Goal: Task Accomplishment & Management: Complete application form

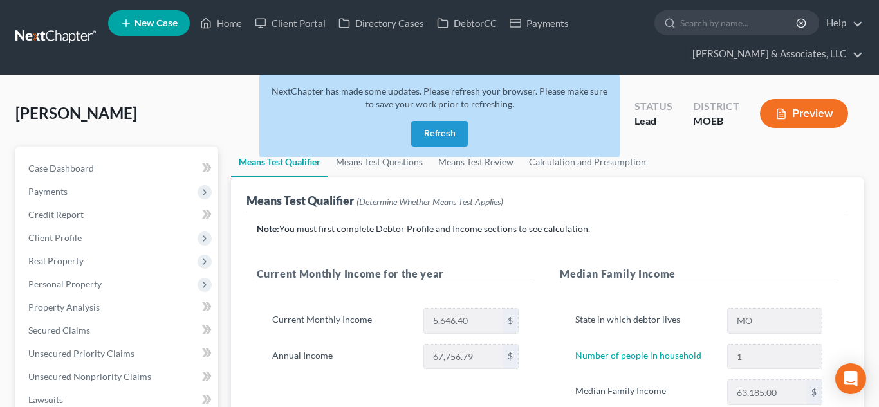
click at [434, 133] on button "Refresh" at bounding box center [439, 134] width 57 height 26
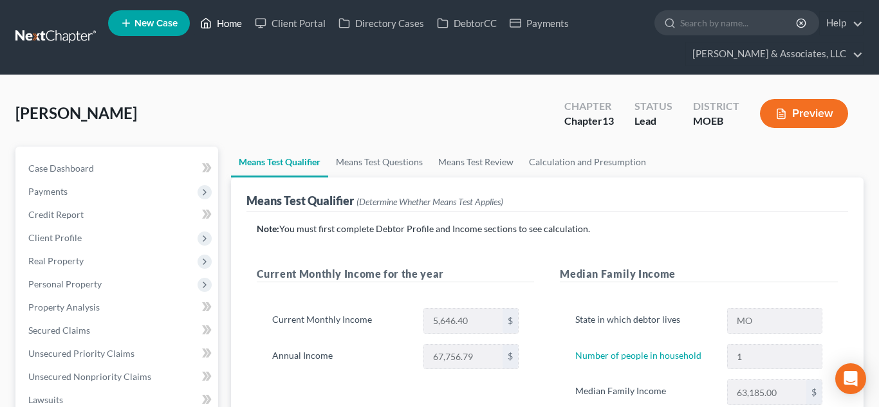
click at [223, 29] on link "Home" at bounding box center [221, 23] width 55 height 23
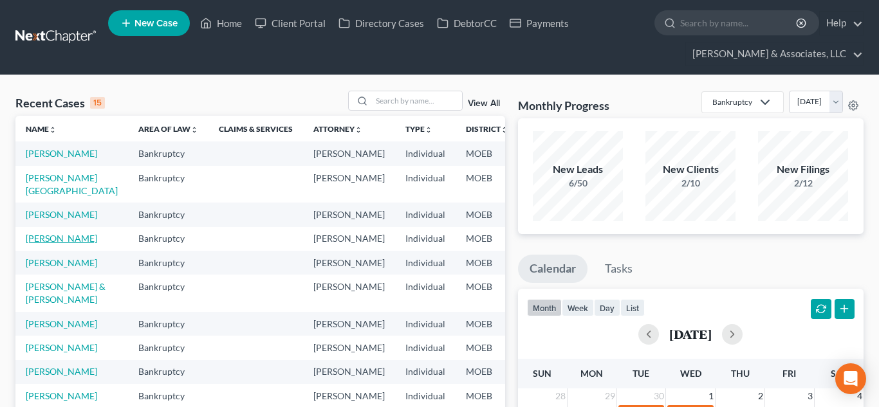
click at [43, 244] on link "[PERSON_NAME]" at bounding box center [61, 238] width 71 height 11
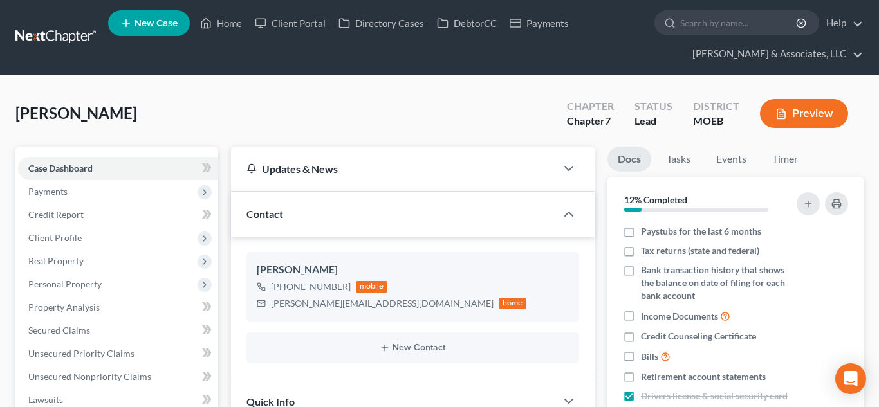
click at [53, 188] on span "Payments" at bounding box center [47, 191] width 39 height 11
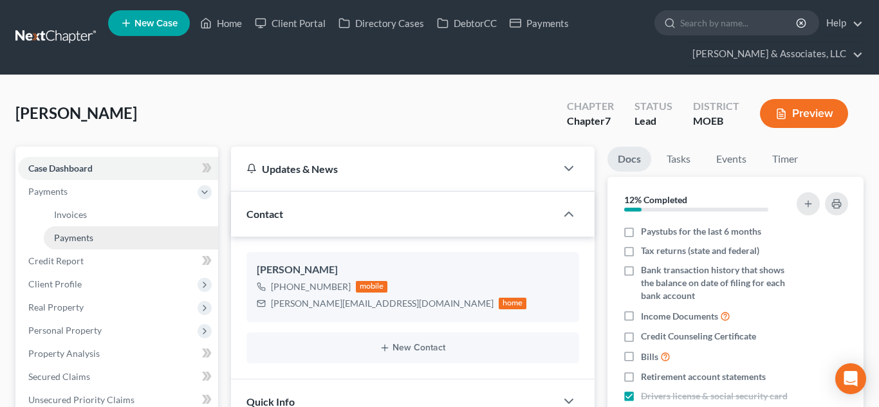
click at [83, 239] on span "Payments" at bounding box center [73, 237] width 39 height 11
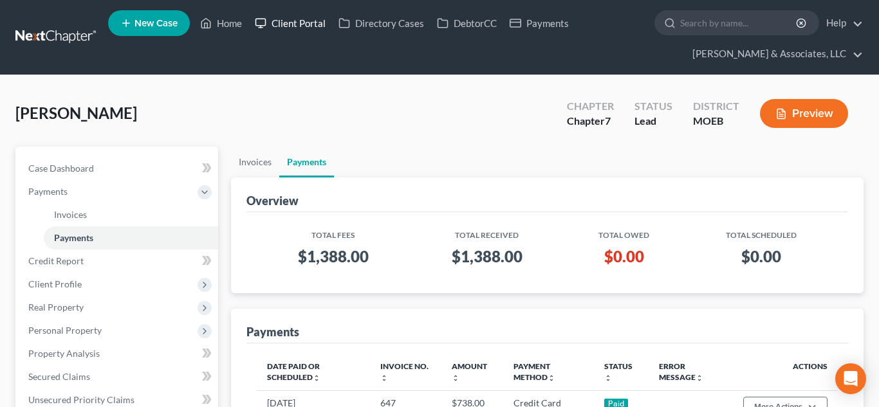
click at [289, 26] on link "Client Portal" at bounding box center [290, 23] width 84 height 23
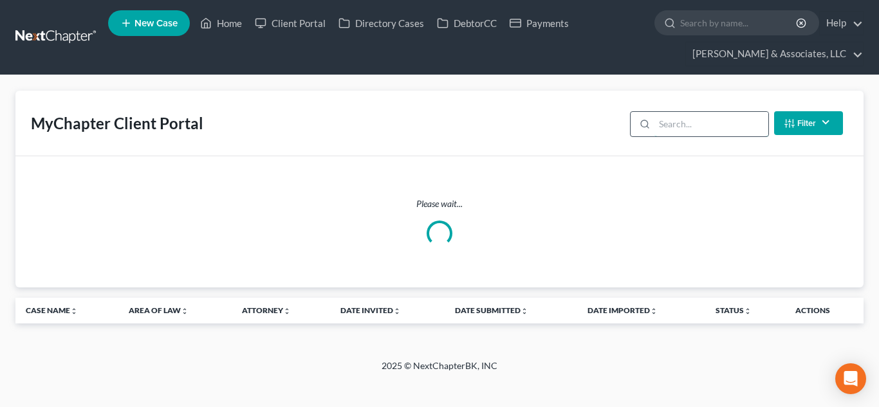
click at [671, 124] on input "search" at bounding box center [712, 124] width 114 height 24
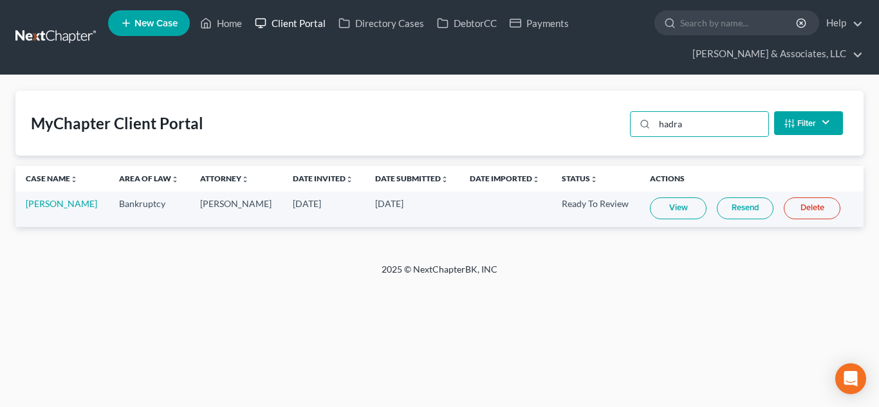
click at [293, 27] on link "Client Portal" at bounding box center [290, 23] width 84 height 23
click at [683, 120] on input "hadra" at bounding box center [712, 124] width 114 height 24
type input "sharp"
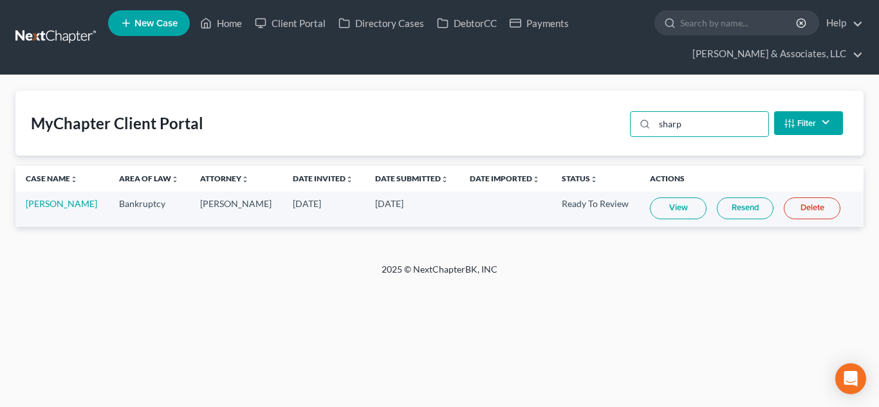
click at [671, 209] on link "View" at bounding box center [678, 209] width 57 height 22
click at [68, 205] on link "[PERSON_NAME]" at bounding box center [61, 203] width 71 height 11
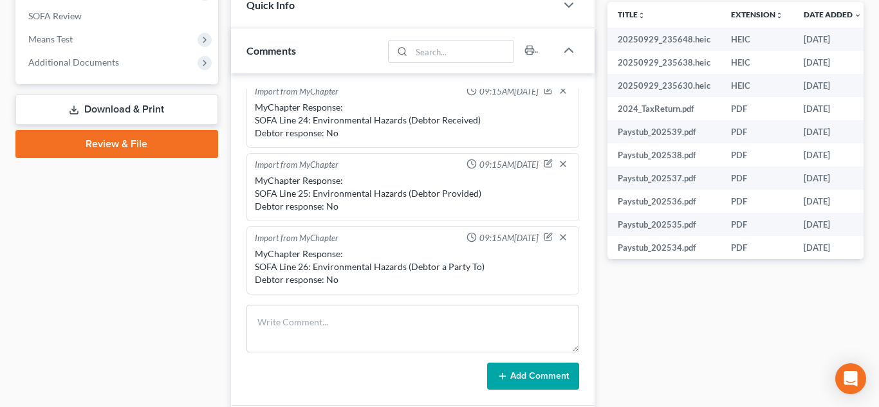
scroll to position [528, 0]
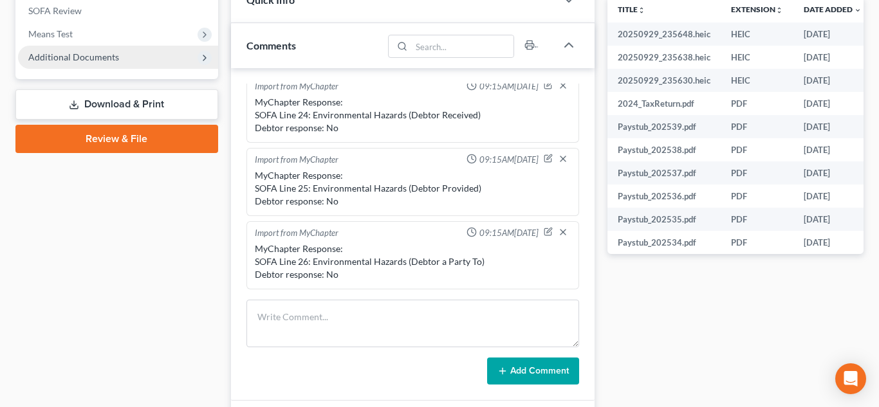
click at [51, 62] on span "Additional Documents" at bounding box center [73, 56] width 91 height 11
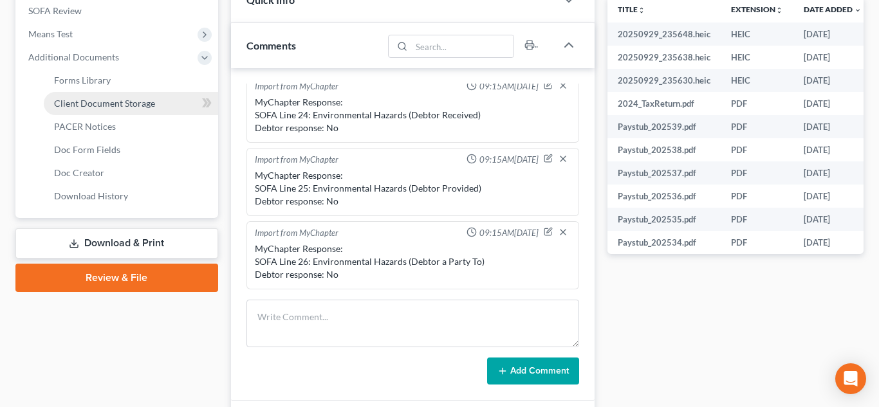
click at [79, 110] on link "Client Document Storage" at bounding box center [131, 103] width 174 height 23
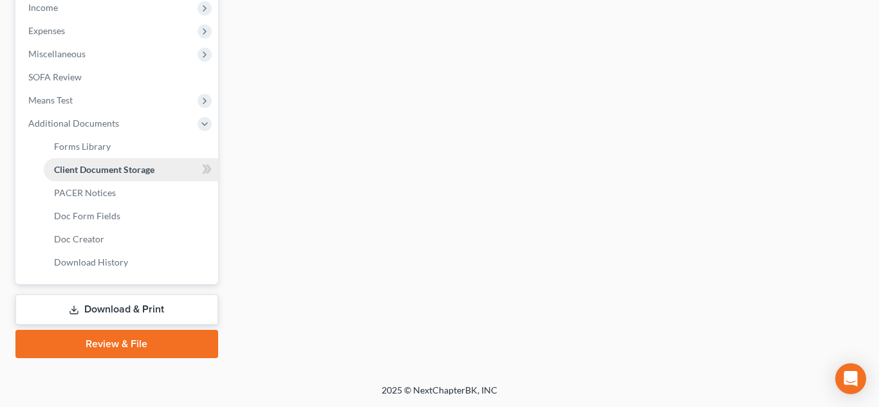
select select "9"
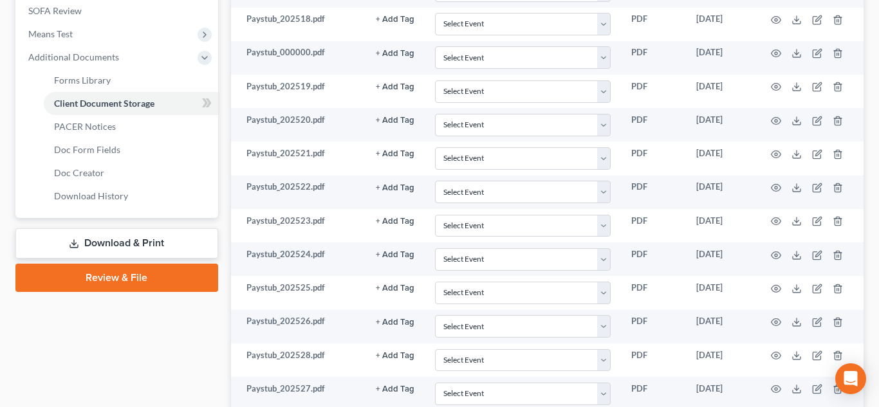
scroll to position [75, 0]
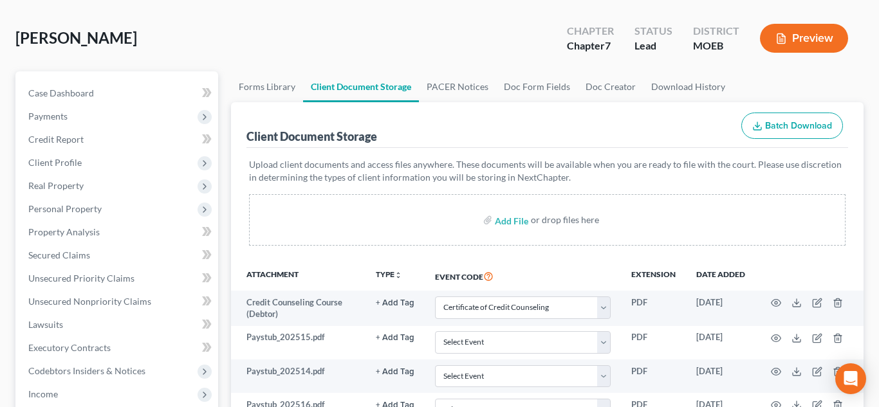
click at [798, 131] on span "Batch Download" at bounding box center [798, 125] width 67 height 11
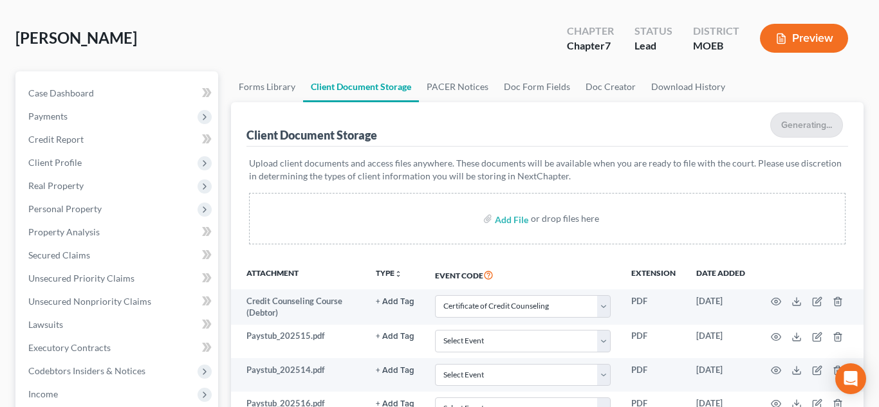
scroll to position [1135, 0]
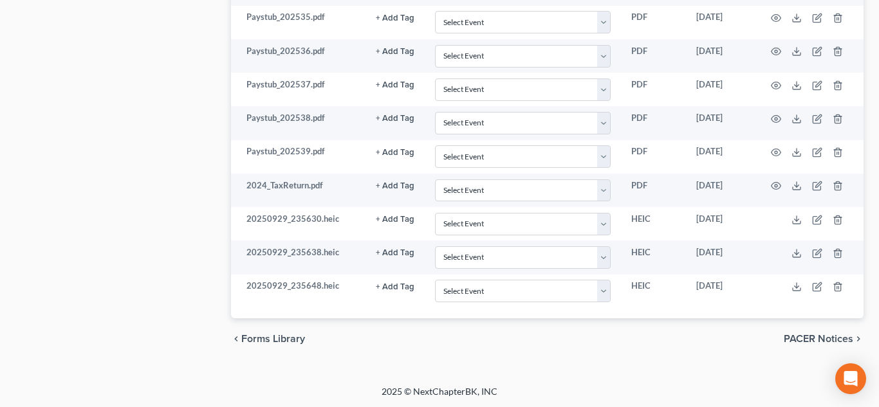
select select "9"
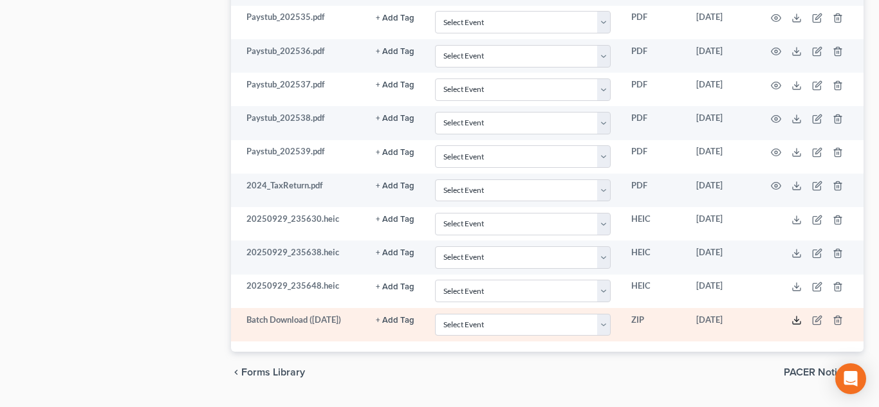
click at [799, 324] on icon at bounding box center [797, 320] width 10 height 10
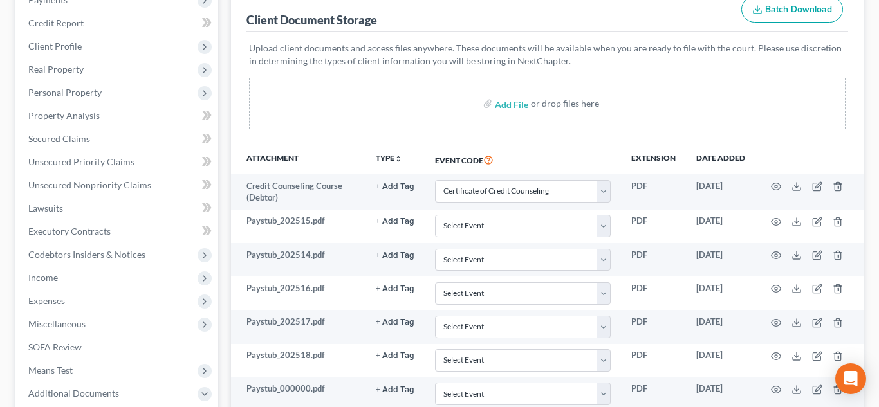
scroll to position [0, 0]
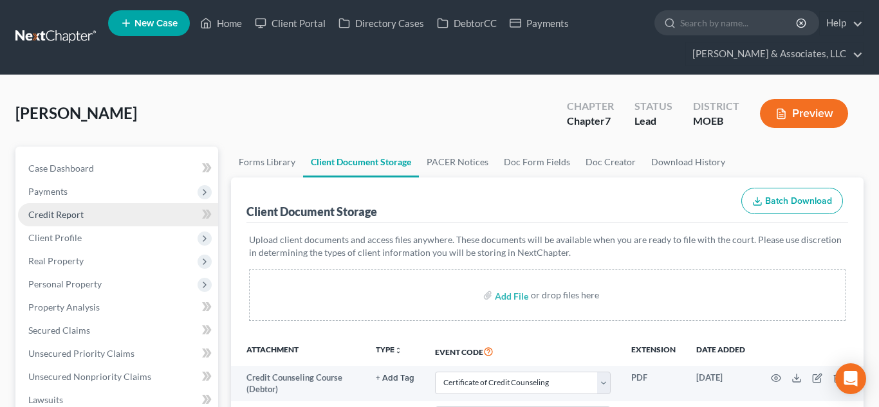
click at [47, 217] on span "Credit Report" at bounding box center [55, 214] width 55 height 11
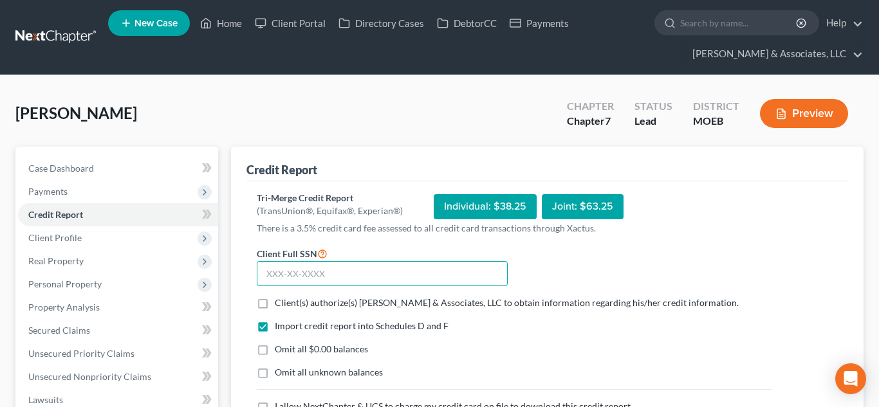
click at [327, 265] on input "text" at bounding box center [382, 274] width 251 height 26
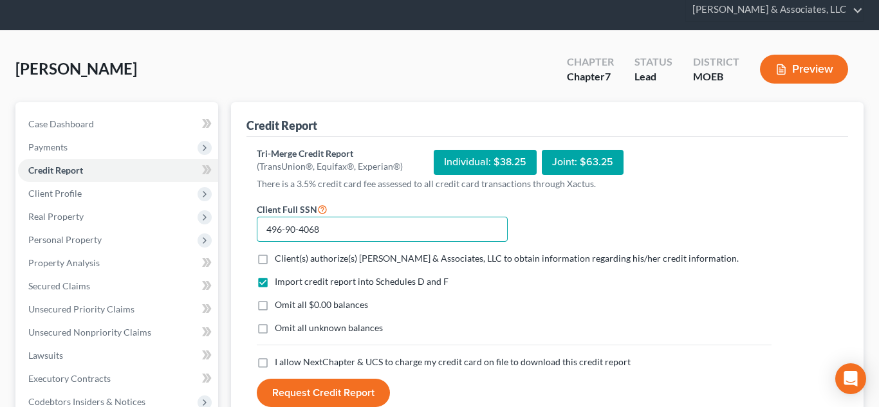
scroll to position [180, 0]
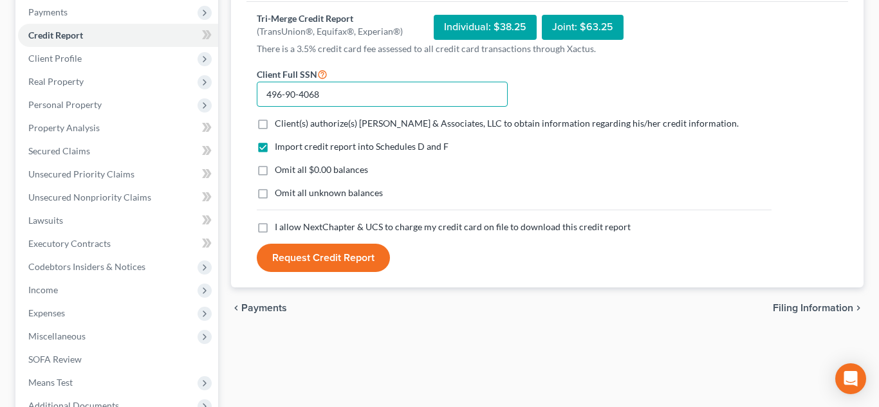
type input "496-90-4068"
click at [275, 127] on label "Client(s) authorize(s) [PERSON_NAME] & Associates, LLC to obtain information re…" at bounding box center [507, 123] width 464 height 13
click at [280, 126] on input "Client(s) authorize(s) [PERSON_NAME] & Associates, LLC to obtain information re…" at bounding box center [284, 121] width 8 height 8
checkbox input "true"
click at [275, 169] on label "Omit all $0.00 balances" at bounding box center [321, 169] width 93 height 13
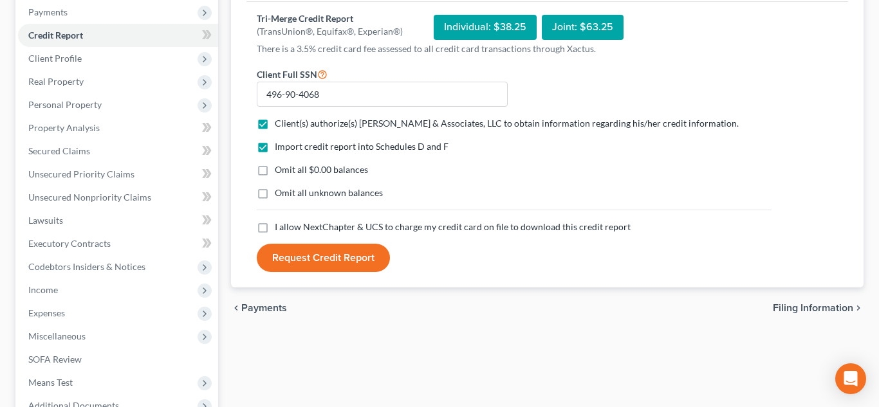
click at [280, 169] on input "Omit all $0.00 balances" at bounding box center [284, 167] width 8 height 8
checkbox input "true"
click at [275, 230] on label "I allow NextChapter & UCS to charge my credit card on file to download this cre…" at bounding box center [453, 227] width 356 height 13
click at [280, 229] on input "I allow NextChapter & UCS to charge my credit card on file to download this cre…" at bounding box center [284, 225] width 8 height 8
checkbox input "true"
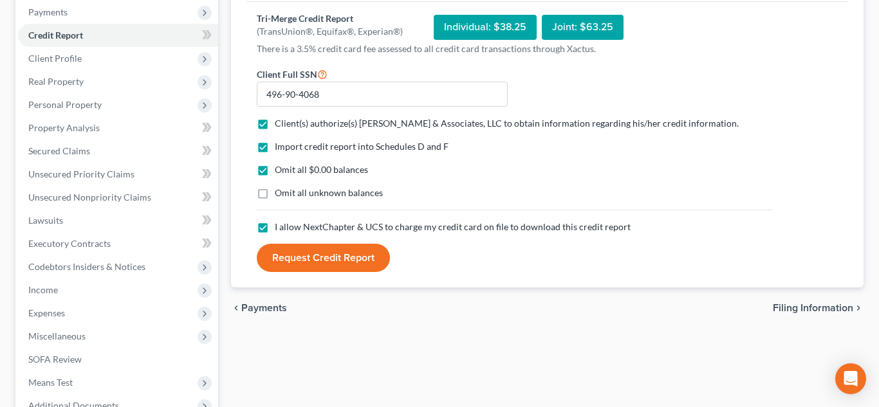
click at [315, 259] on button "Request Credit Report" at bounding box center [323, 258] width 133 height 28
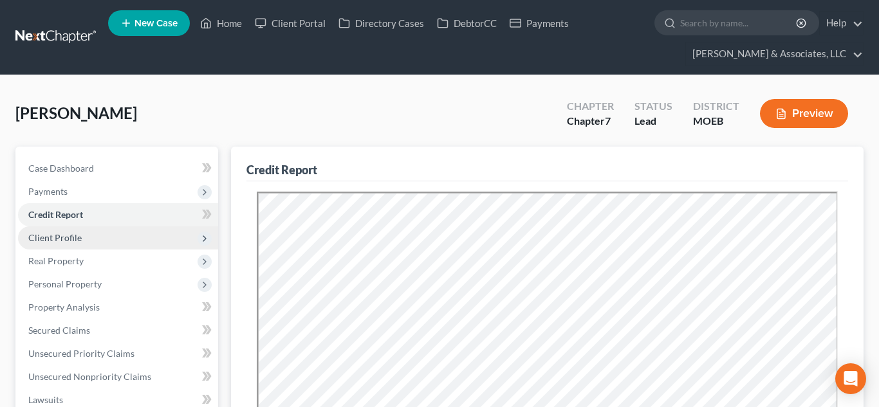
scroll to position [0, 0]
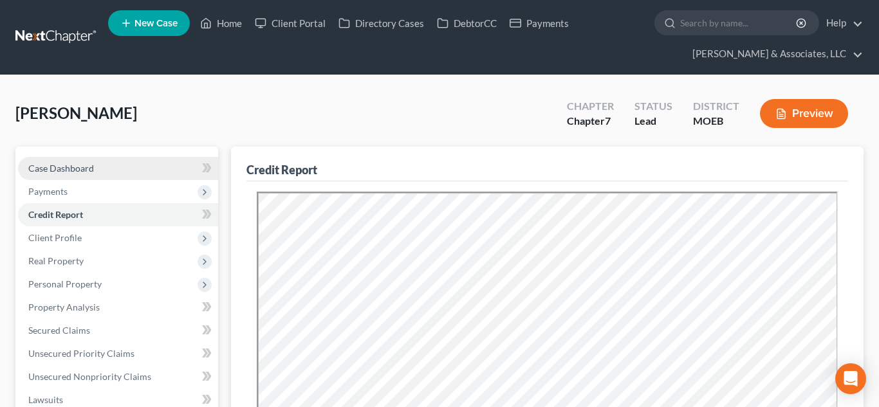
click at [79, 163] on span "Case Dashboard" at bounding box center [61, 168] width 66 height 11
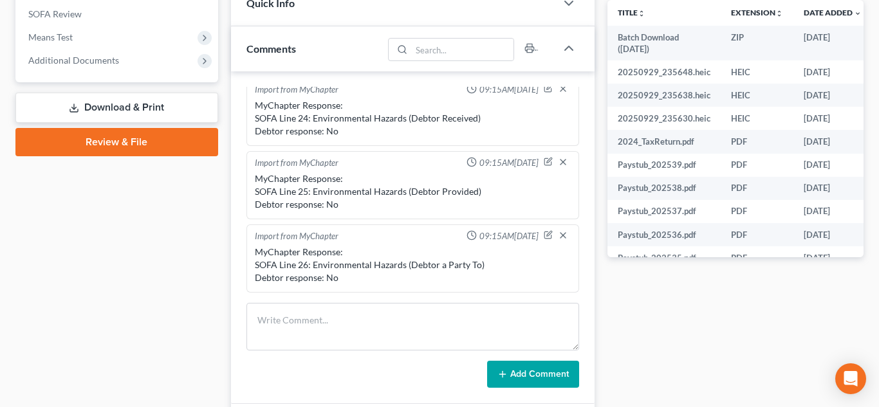
scroll to position [555, 0]
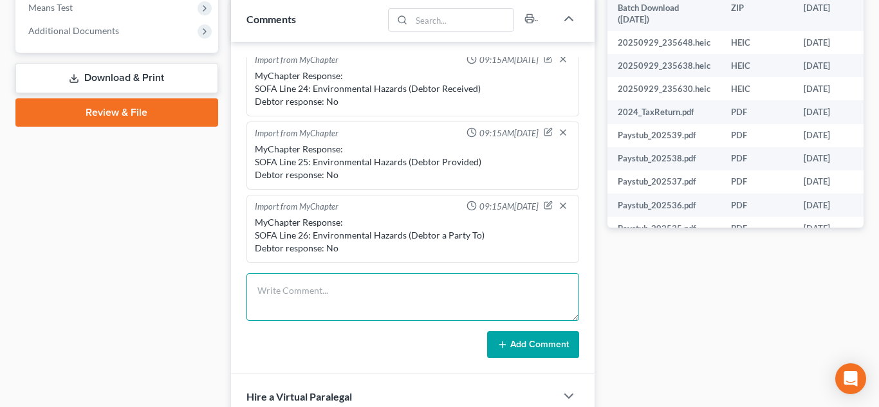
click at [337, 299] on textarea at bounding box center [413, 298] width 333 height 48
paste textarea "The search returned no results. PACER Service Center10/05/2025 09:24:54 User mt…"
type textarea "Pacer: The search returned no results. PACER Service Center10/05/2025 09:24:54 …"
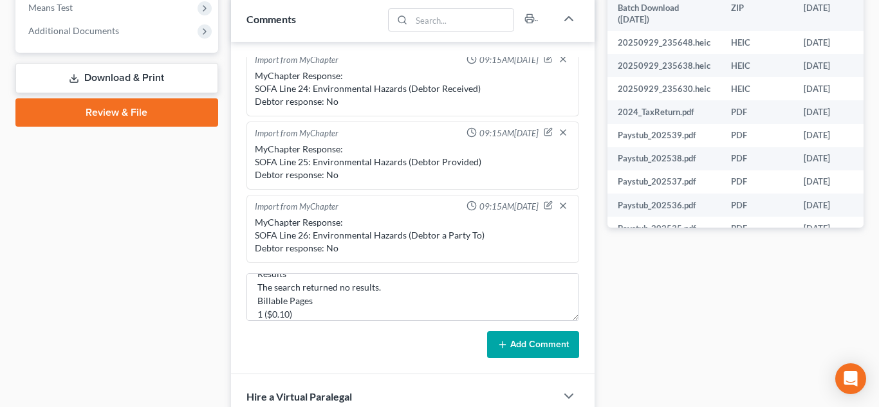
click at [514, 346] on button "Add Comment" at bounding box center [533, 344] width 92 height 27
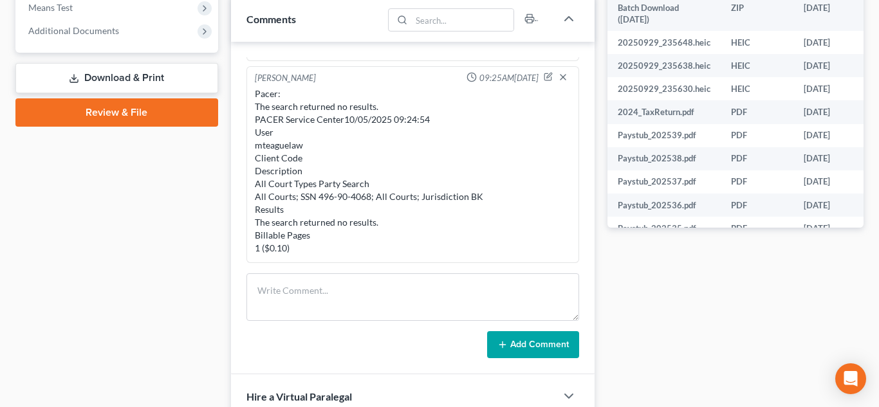
scroll to position [0, 0]
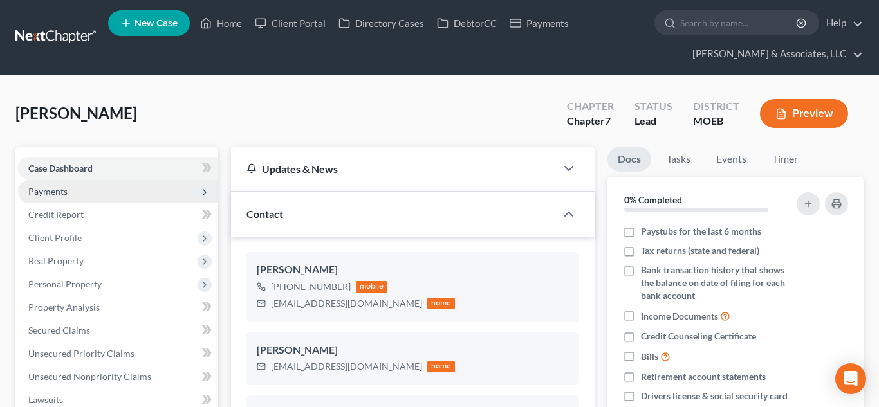
click at [82, 198] on span "Payments" at bounding box center [118, 191] width 200 height 23
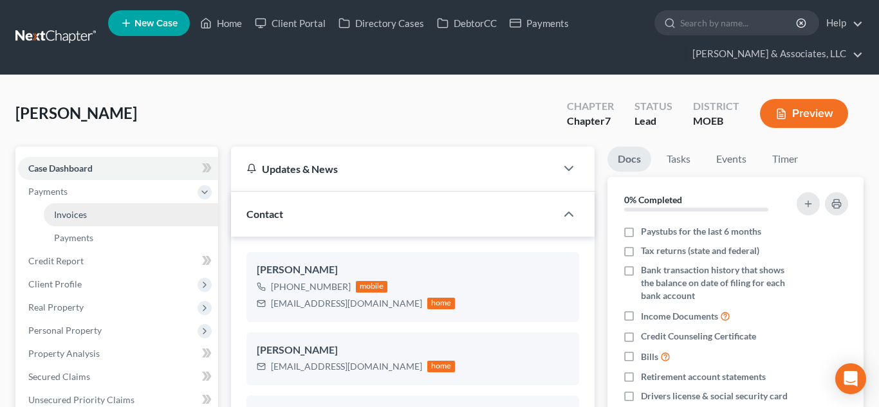
click at [89, 220] on link "Invoices" at bounding box center [131, 214] width 174 height 23
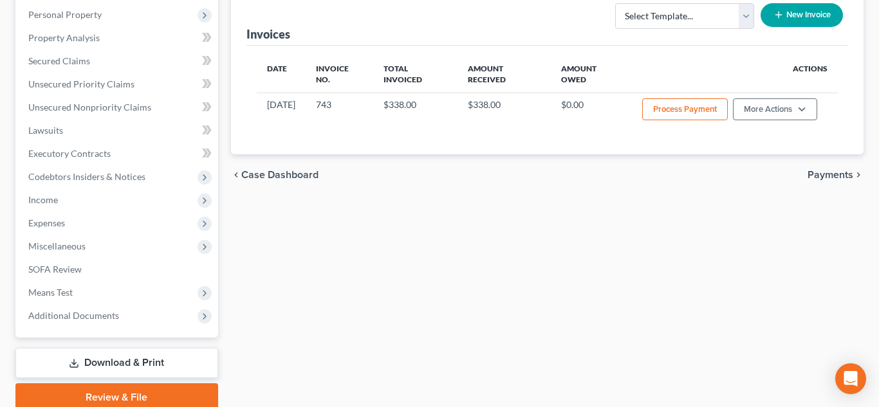
scroll to position [319, 0]
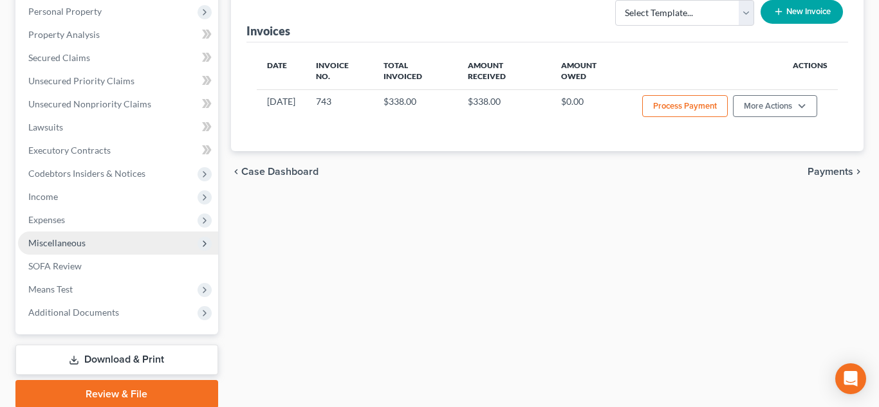
click at [71, 249] on span "Miscellaneous" at bounding box center [118, 243] width 200 height 23
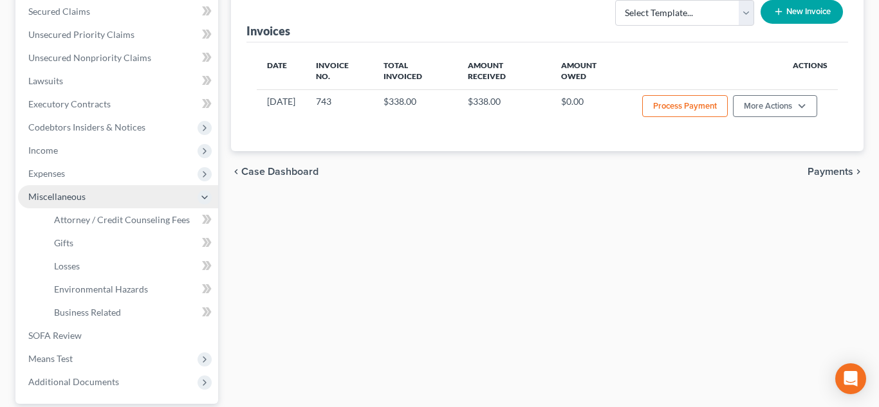
scroll to position [273, 0]
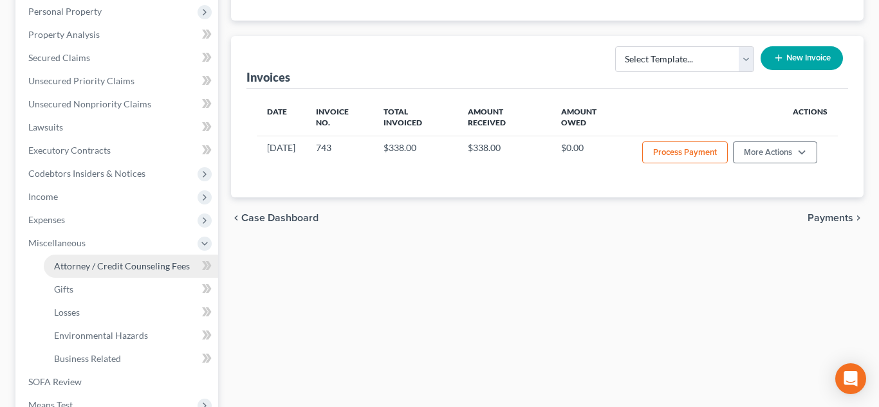
click at [115, 265] on span "Attorney / Credit Counseling Fees" at bounding box center [122, 266] width 136 height 11
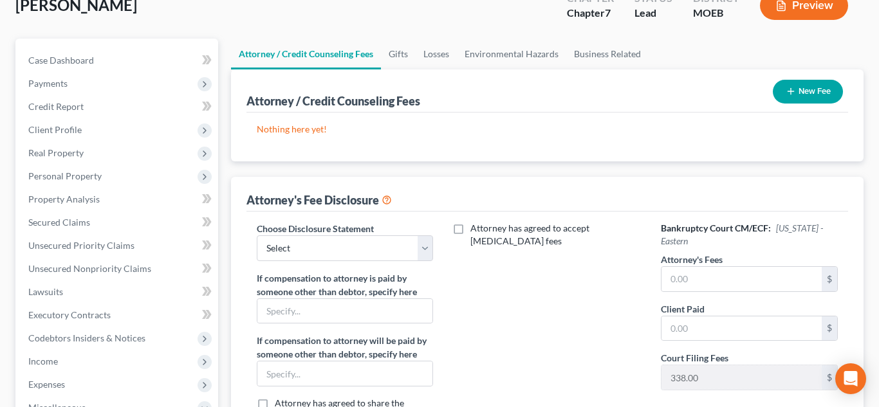
scroll to position [123, 0]
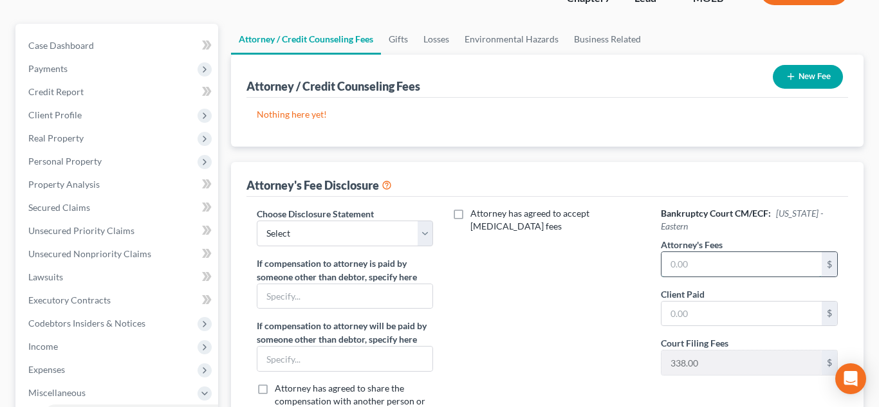
click at [687, 257] on input "text" at bounding box center [742, 264] width 160 height 24
type input "900"
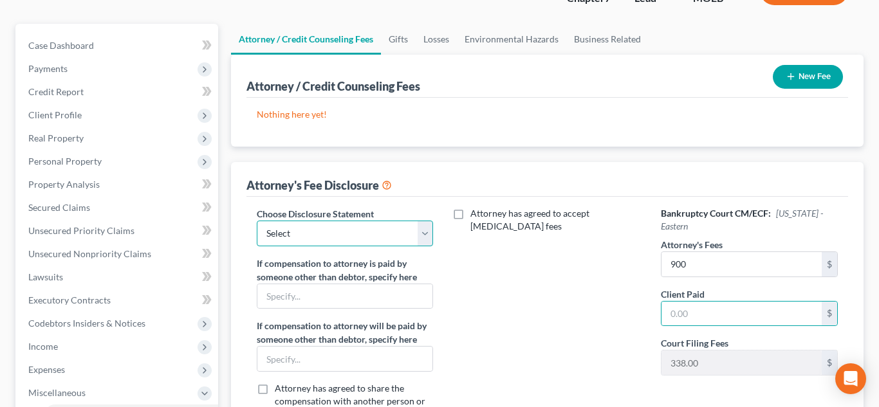
click at [298, 221] on select "Select Disclosure of Compensation Statement" at bounding box center [345, 234] width 176 height 26
select select "0"
click at [257, 221] on select "Select Disclosure of Compensation Statement" at bounding box center [345, 234] width 176 height 26
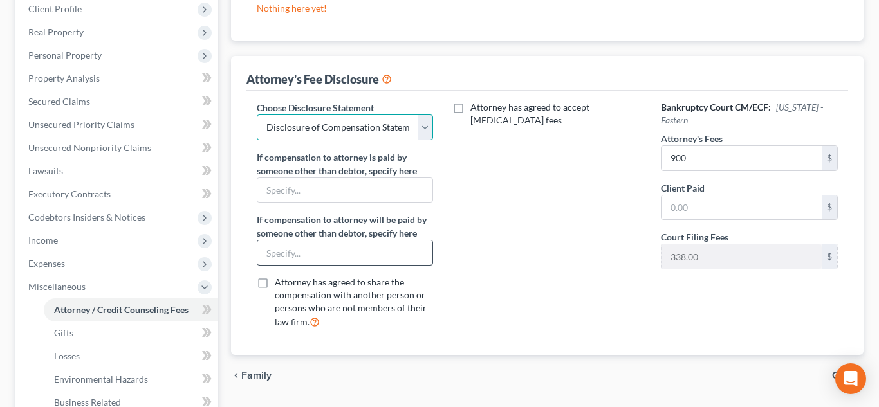
scroll to position [268, 0]
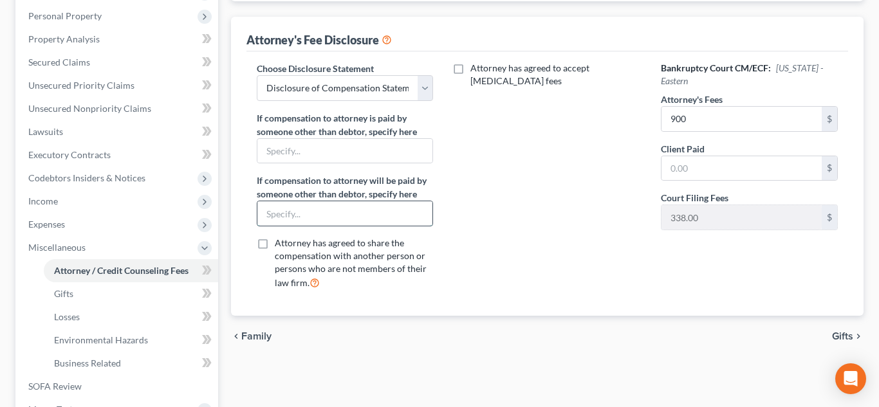
click at [272, 204] on input "text" at bounding box center [344, 213] width 175 height 24
type input "Metlife Legal"
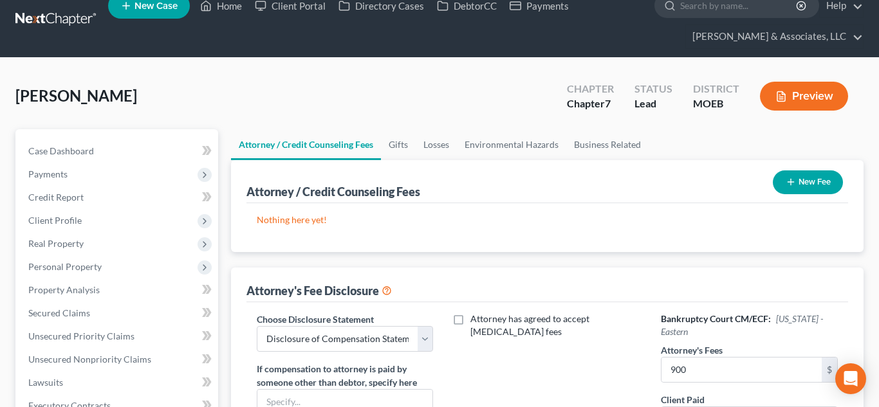
scroll to position [0, 0]
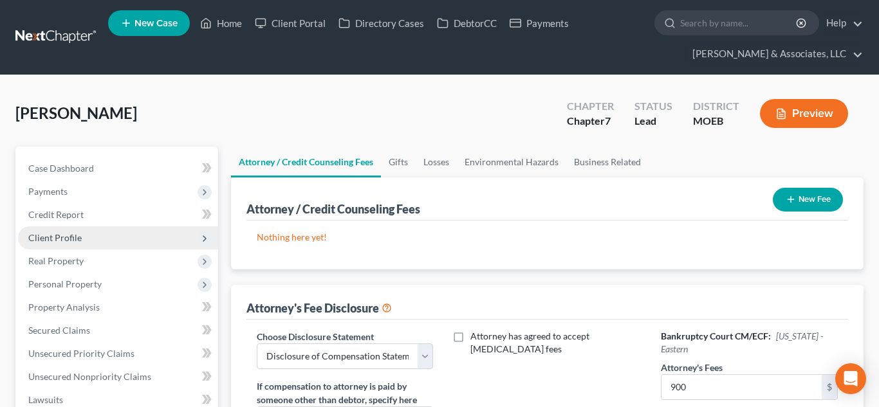
click at [72, 235] on span "Client Profile" at bounding box center [54, 237] width 53 height 11
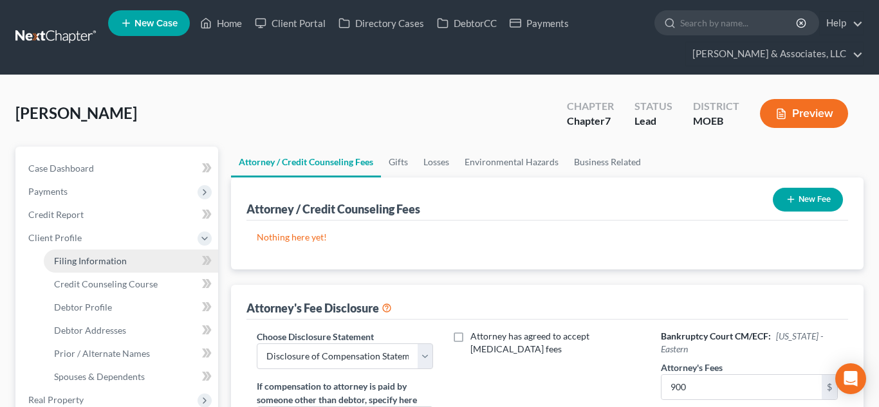
click at [91, 261] on span "Filing Information" at bounding box center [90, 261] width 73 height 11
select select "1"
select select "0"
select select "26"
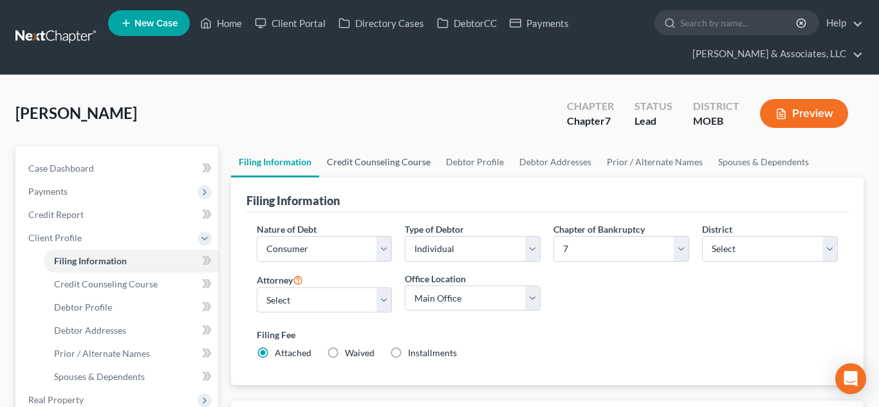
click at [391, 169] on link "Credit Counseling Course" at bounding box center [378, 162] width 119 height 31
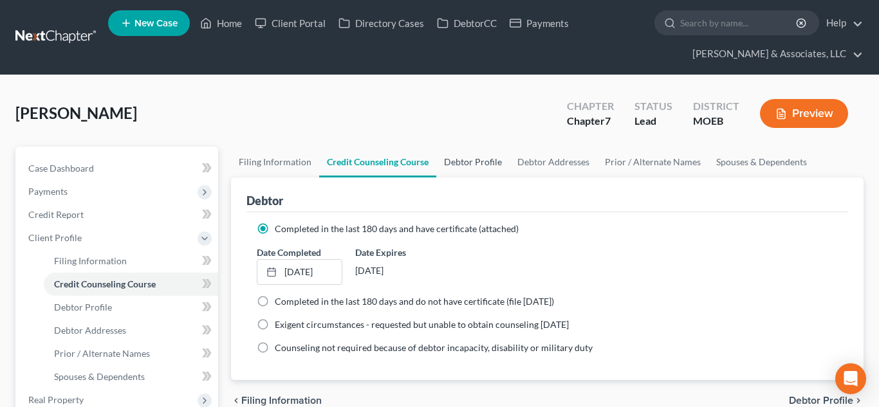
click at [454, 167] on link "Debtor Profile" at bounding box center [472, 162] width 73 height 31
select select "0"
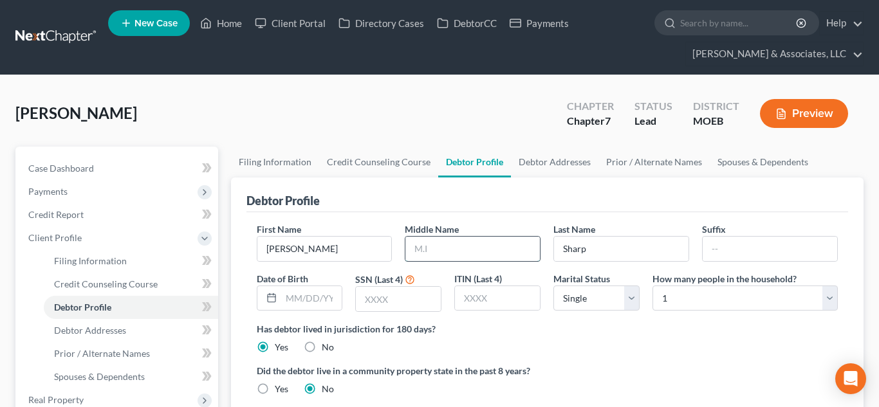
click at [462, 251] on input "text" at bounding box center [472, 249] width 135 height 24
type input "J"
click at [322, 302] on input "text" at bounding box center [311, 298] width 61 height 24
type input "[DATE]"
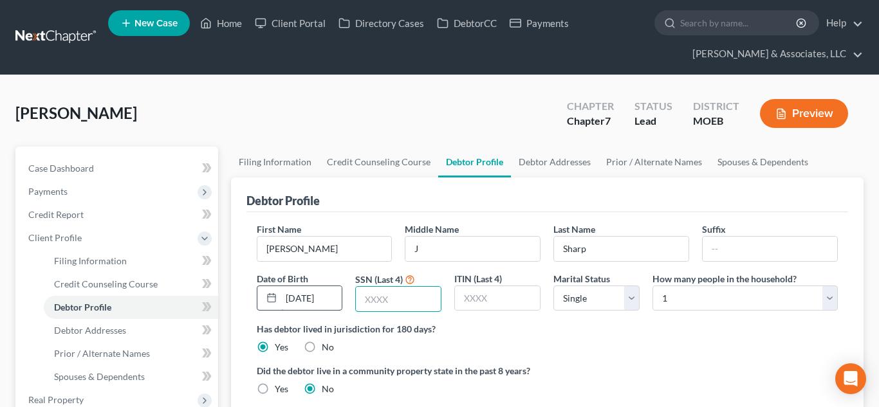
scroll to position [0, 0]
type input "4068"
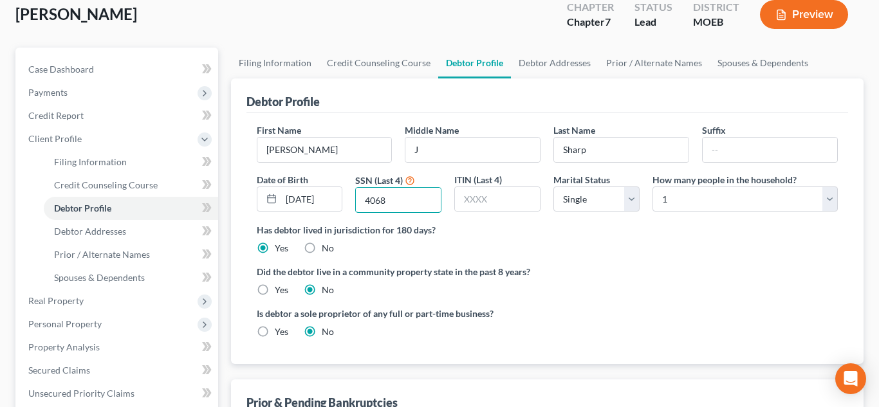
scroll to position [100, 0]
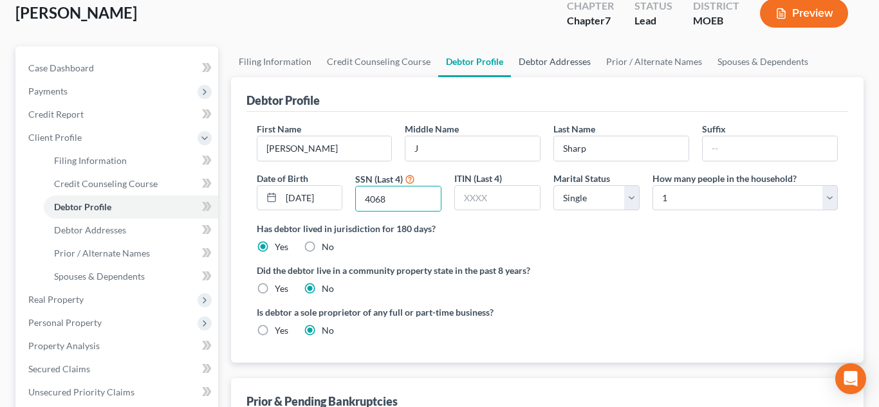
click at [553, 67] on link "Debtor Addresses" at bounding box center [555, 61] width 88 height 31
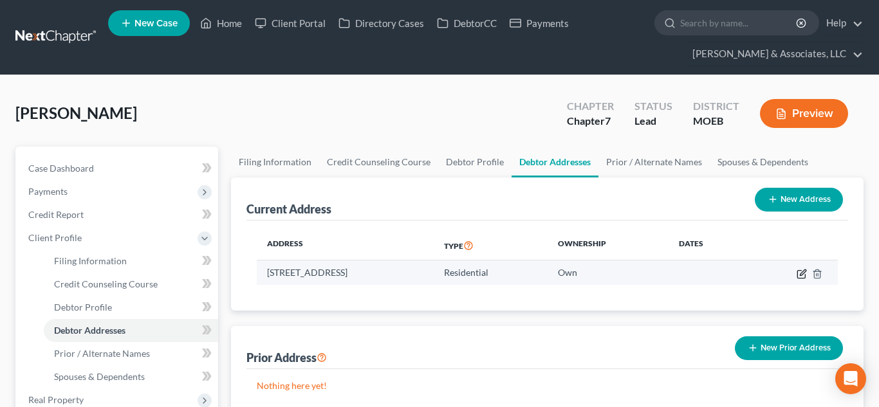
click at [798, 275] on icon "button" at bounding box center [802, 274] width 10 height 10
select select "26"
select select "0"
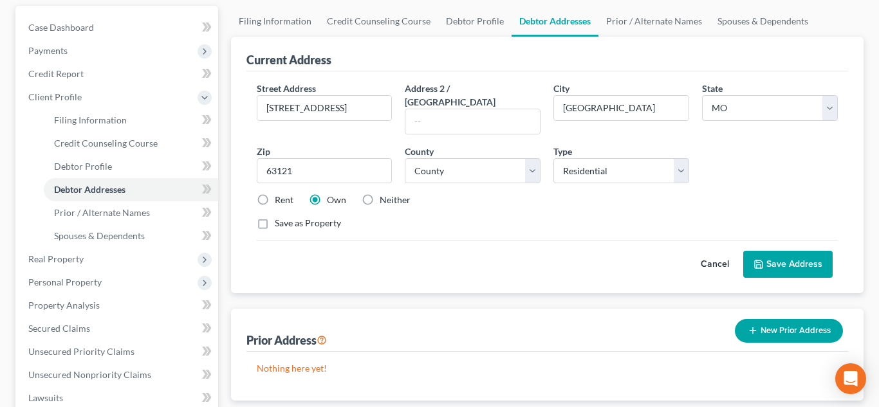
scroll to position [142, 0]
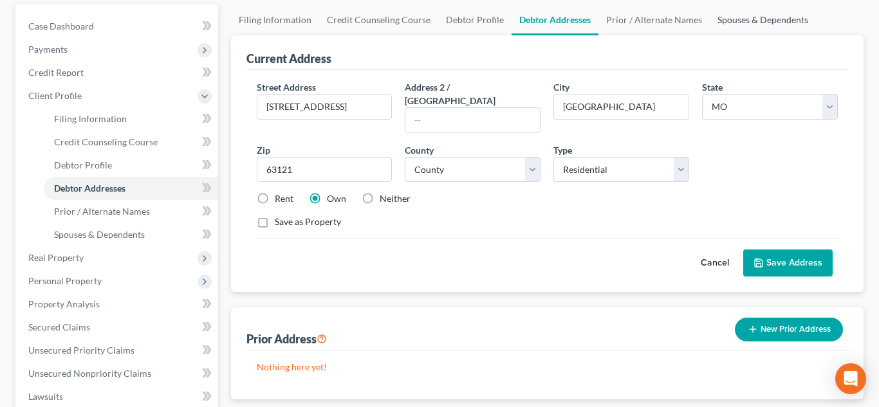
click at [723, 25] on link "Spouses & Dependents" at bounding box center [763, 20] width 106 height 31
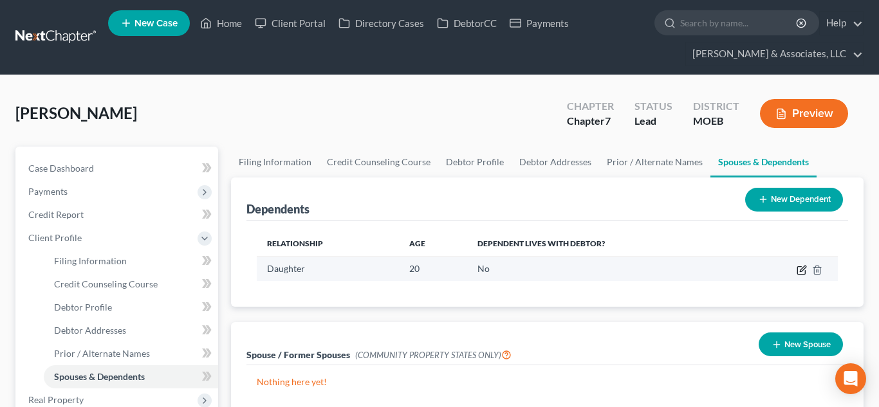
click at [801, 274] on icon "button" at bounding box center [802, 270] width 10 height 10
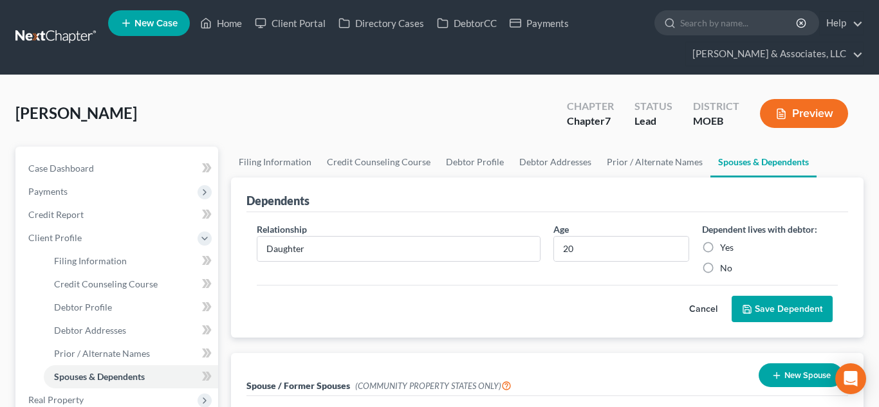
click at [720, 268] on label "No" at bounding box center [726, 268] width 12 height 13
click at [725, 268] on input "No" at bounding box center [729, 266] width 8 height 8
radio input "true"
click at [762, 310] on button "Save Dependent" at bounding box center [782, 309] width 101 height 27
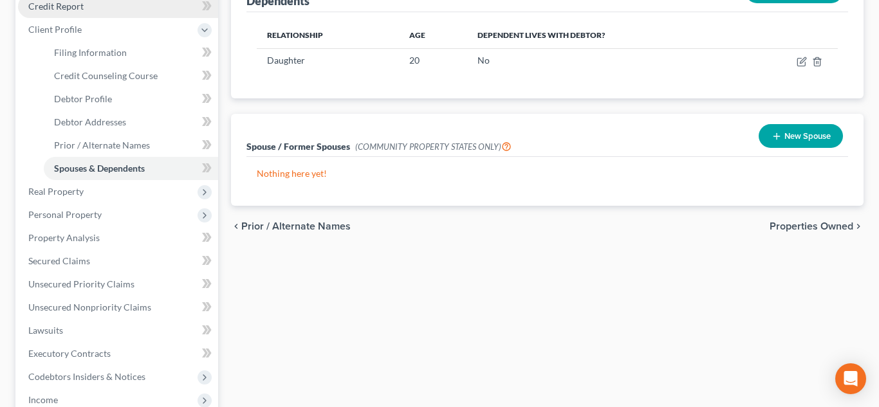
scroll to position [226, 0]
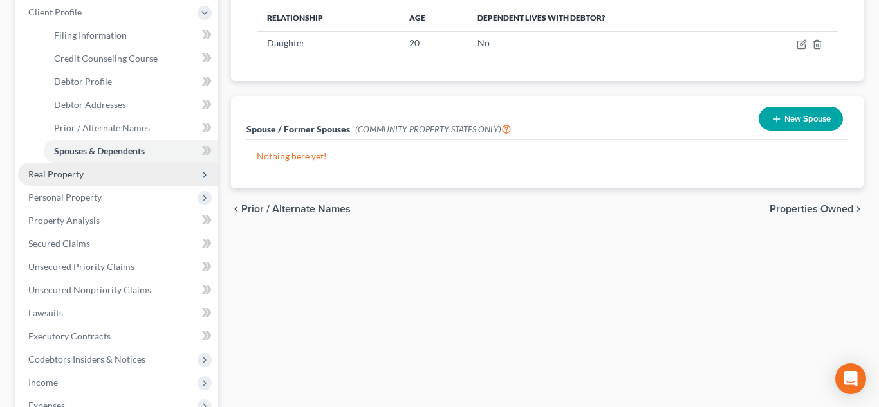
click at [69, 174] on span "Real Property" at bounding box center [55, 174] width 55 height 11
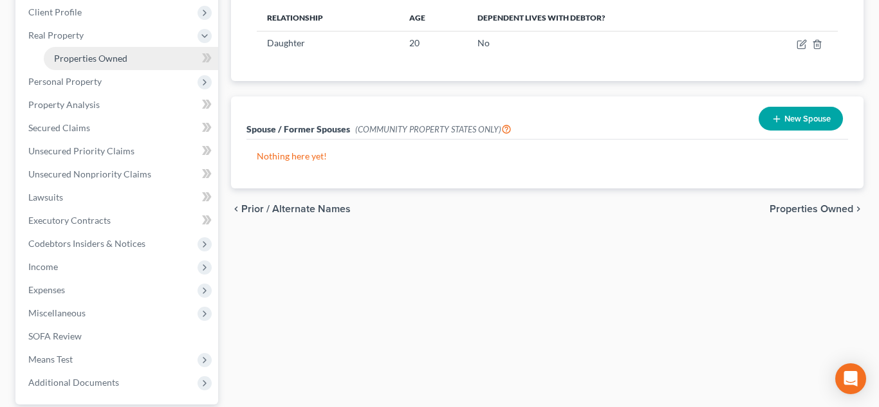
click at [101, 58] on span "Properties Owned" at bounding box center [90, 58] width 73 height 11
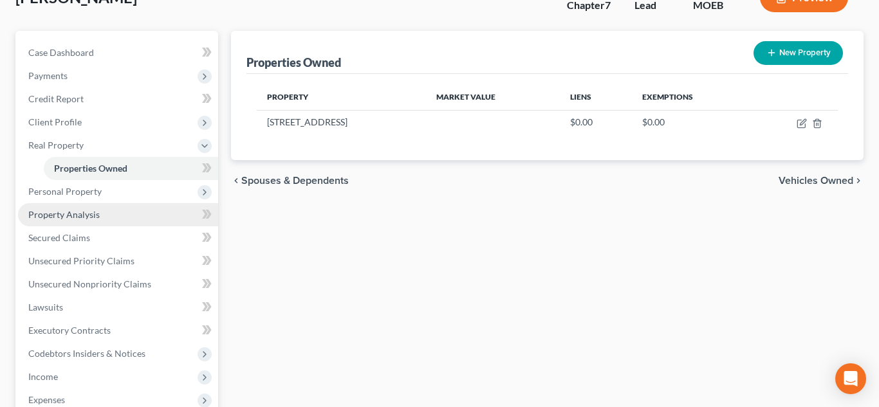
scroll to position [126, 0]
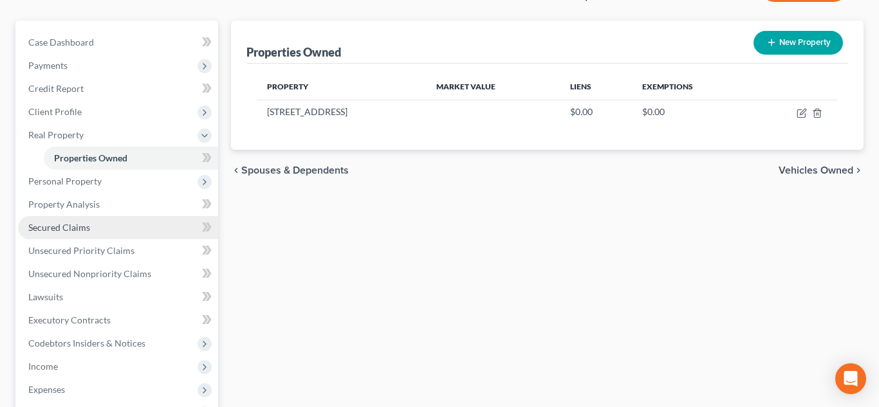
click at [66, 229] on span "Secured Claims" at bounding box center [59, 227] width 62 height 11
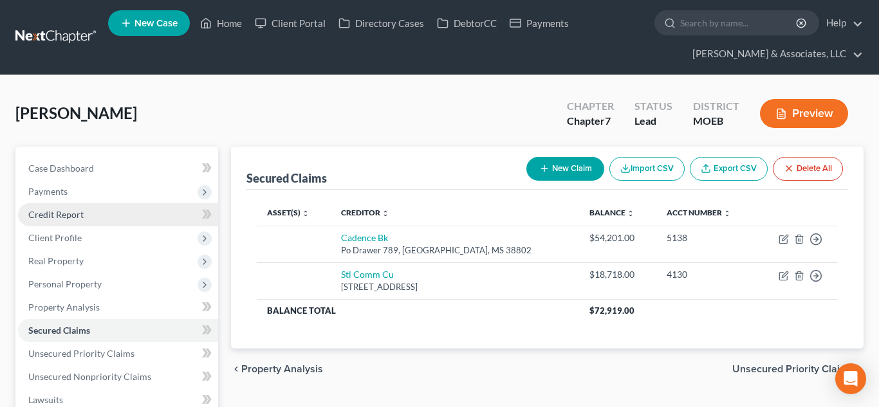
click at [50, 213] on span "Credit Report" at bounding box center [55, 214] width 55 height 11
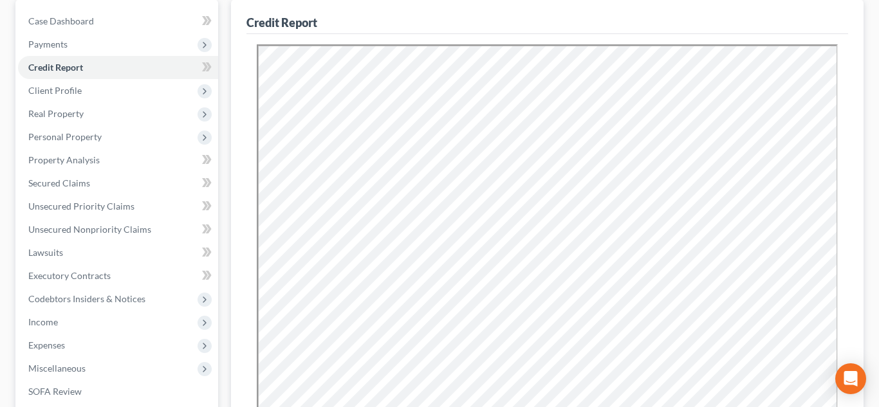
scroll to position [149, 0]
click at [54, 181] on span "Secured Claims" at bounding box center [59, 181] width 62 height 11
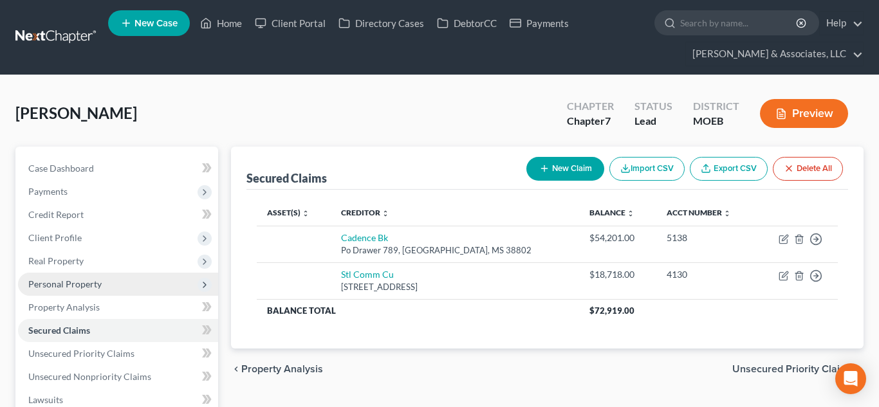
click at [75, 281] on span "Personal Property" at bounding box center [64, 284] width 73 height 11
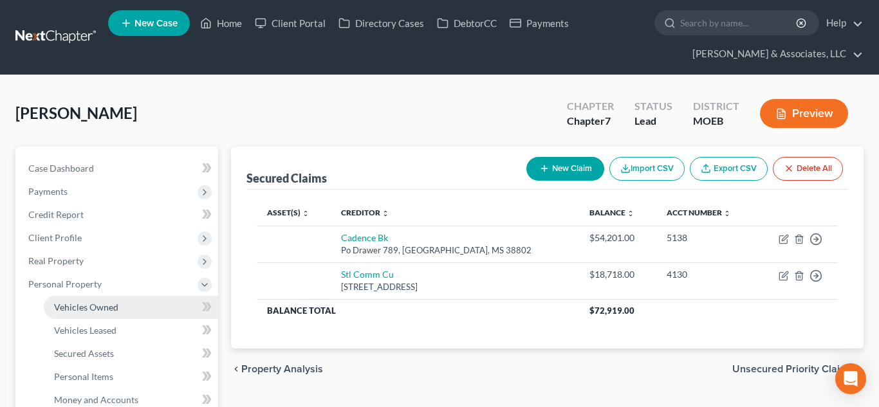
click at [104, 312] on span "Vehicles Owned" at bounding box center [86, 307] width 64 height 11
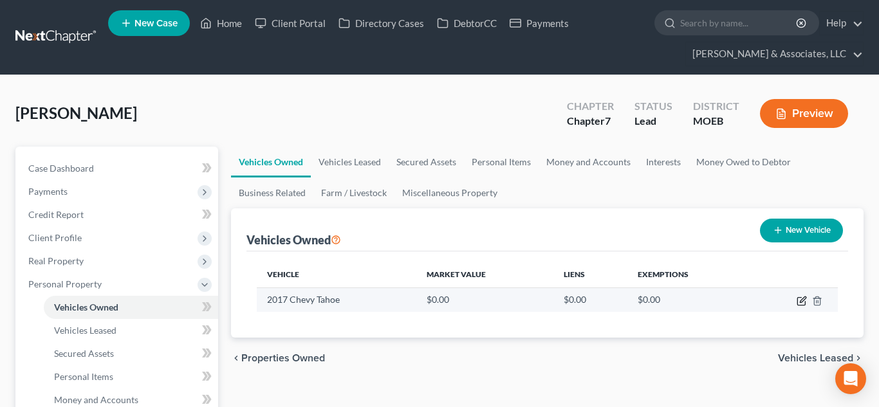
click at [804, 301] on icon "button" at bounding box center [802, 301] width 10 height 10
select select "0"
select select "9"
select select "2"
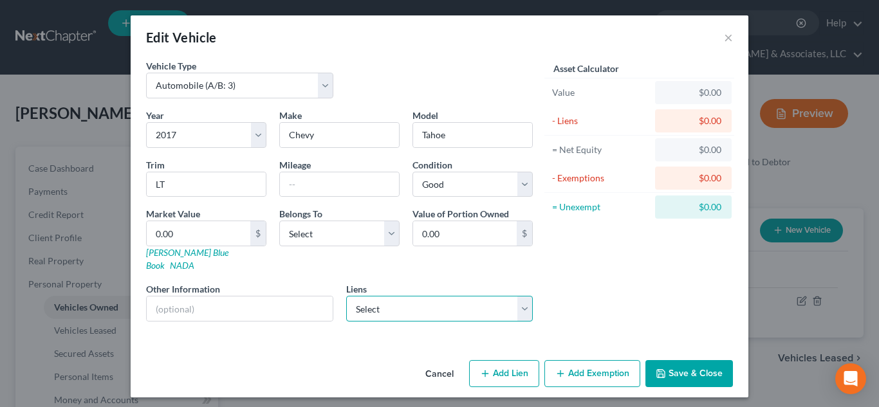
click at [481, 296] on select "Select Cadence Bk - $54,201.00 Stl Comm Cu - $18,718.00" at bounding box center [439, 309] width 187 height 26
select select "1"
click at [346, 296] on select "Select Cadence Bk - $54,201.00 Stl Comm Cu - $18,718.00" at bounding box center [439, 309] width 187 height 26
select select
select select "26"
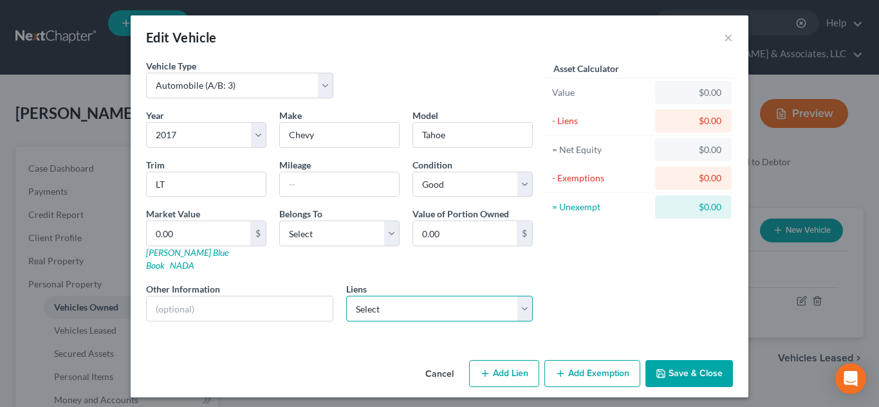
select select "0"
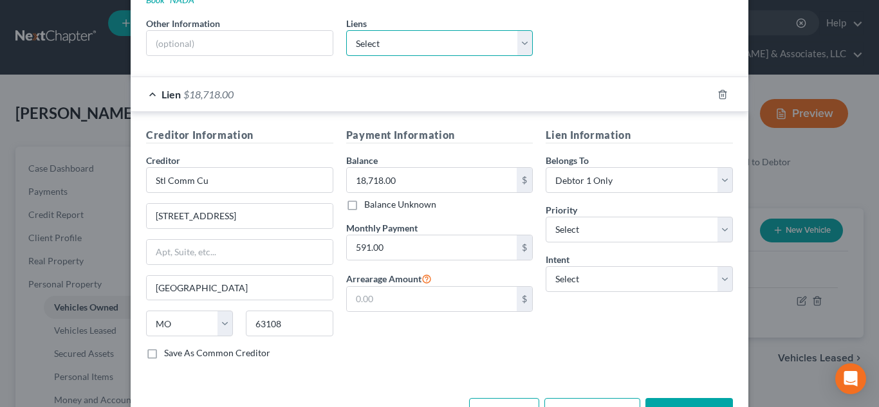
scroll to position [278, 0]
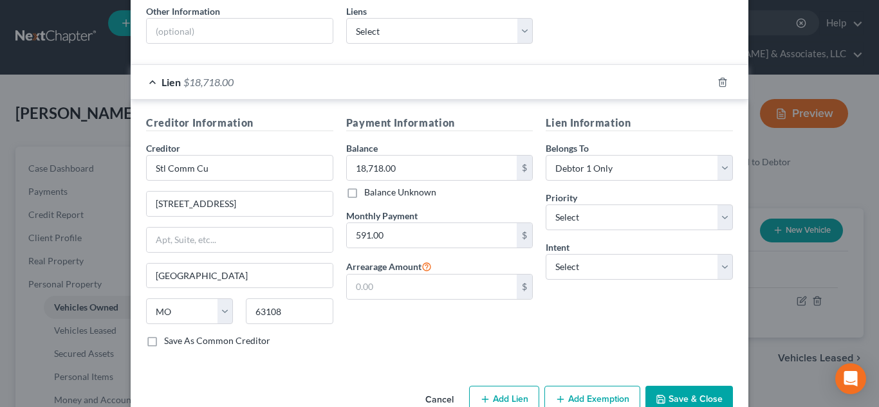
click at [698, 386] on button "Save & Close" at bounding box center [690, 399] width 88 height 27
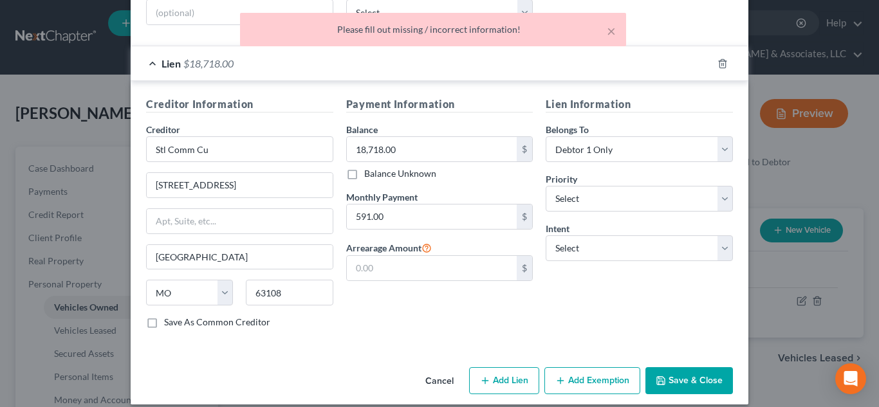
scroll to position [0, 0]
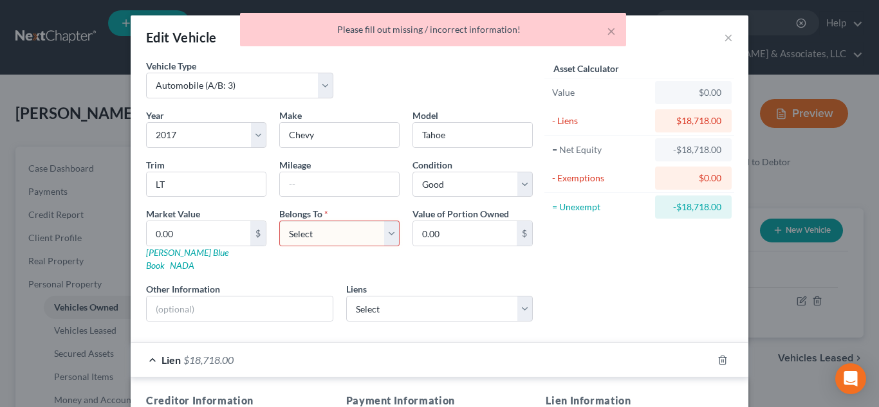
click at [398, 235] on select "Select Debtor 1 Only Debtor 2 Only Debtor 1 And Debtor 2 Only At Least One Of T…" at bounding box center [339, 234] width 120 height 26
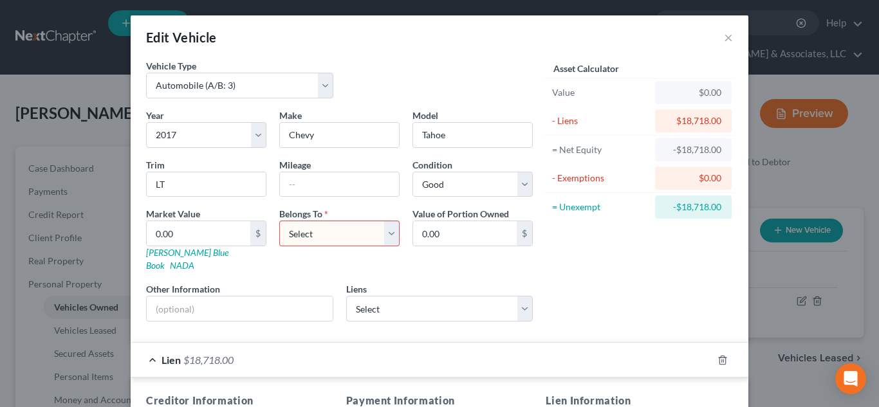
select select "0"
click at [279, 221] on select "Select Debtor 1 Only Debtor 2 Only Debtor 1 And Debtor 2 Only At Least One Of T…" at bounding box center [339, 234] width 120 height 26
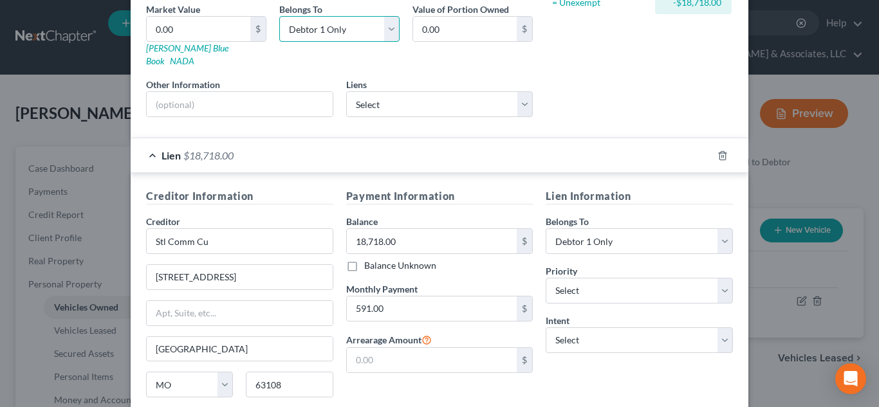
scroll to position [297, 0]
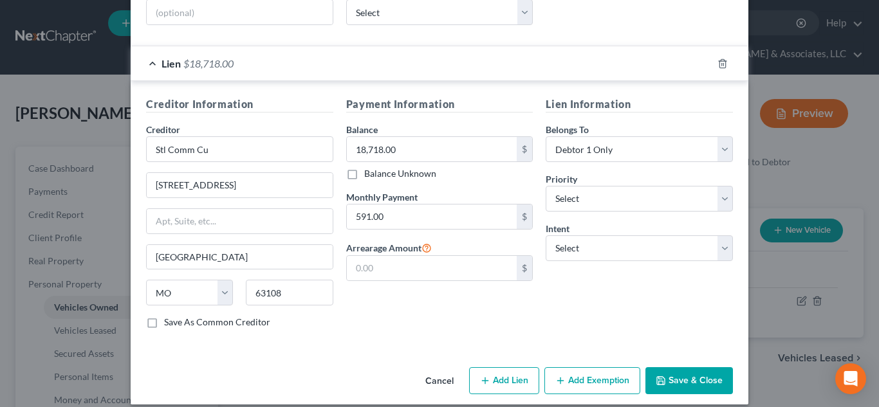
click at [693, 375] on button "Save & Close" at bounding box center [690, 381] width 88 height 27
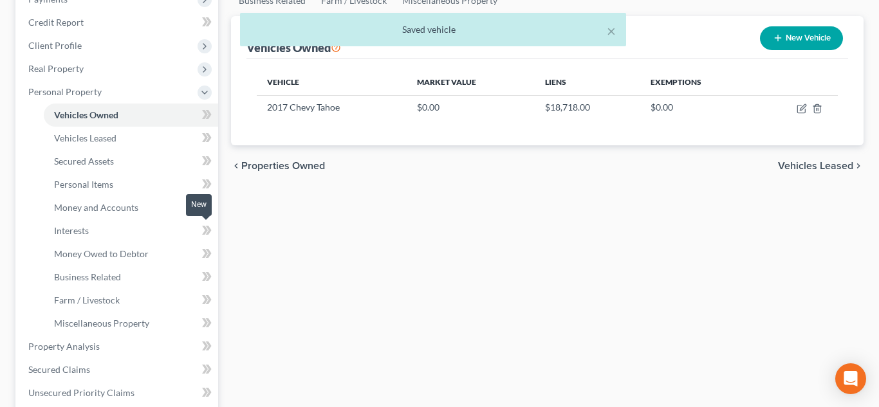
scroll to position [199, 0]
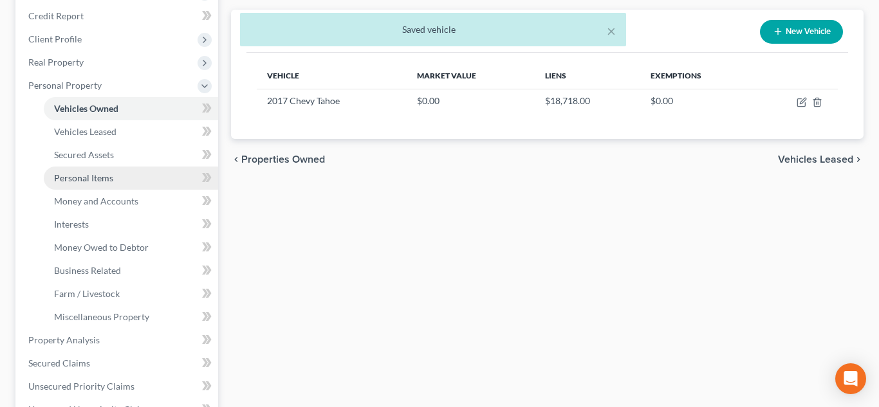
click at [95, 169] on link "Personal Items" at bounding box center [131, 178] width 174 height 23
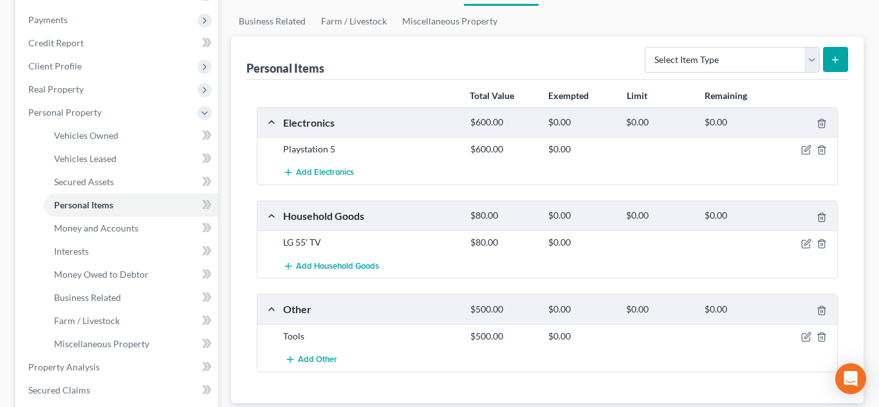
scroll to position [173, 0]
click at [802, 149] on icon "button" at bounding box center [806, 149] width 8 height 8
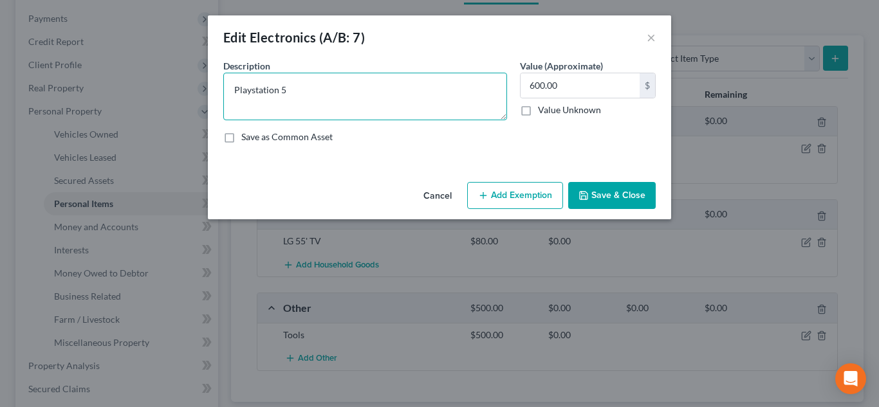
click at [288, 89] on textarea "Playstation 5" at bounding box center [365, 97] width 284 height 48
type textarea "Playstation 5, Cellphone"
click at [499, 195] on button "Add Exemption" at bounding box center [515, 195] width 96 height 27
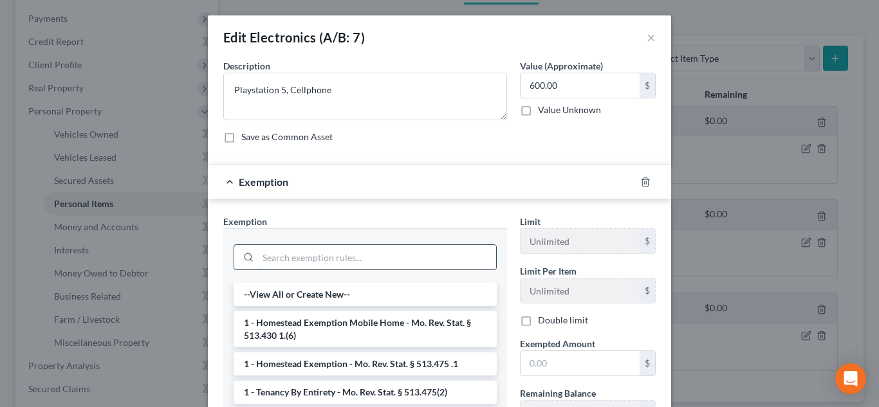
click at [397, 265] on input "search" at bounding box center [377, 257] width 238 height 24
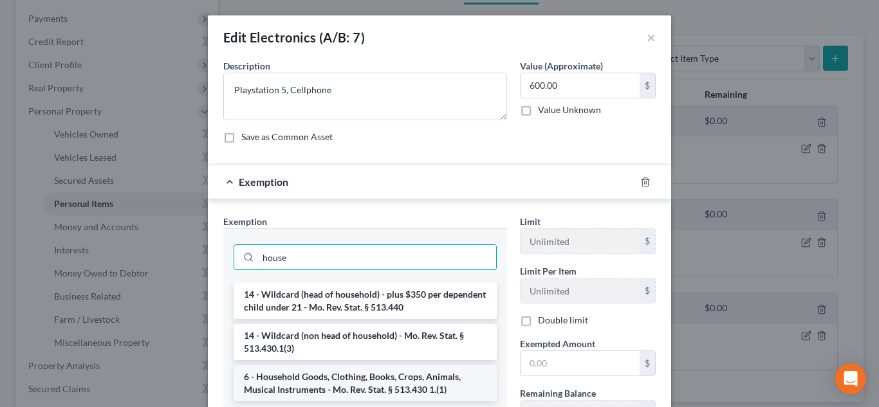
type input "house"
click at [412, 380] on li "6 - Household Goods, Clothing, Books, Crops, Animals, Musical Instruments - Mo.…" at bounding box center [365, 384] width 263 height 36
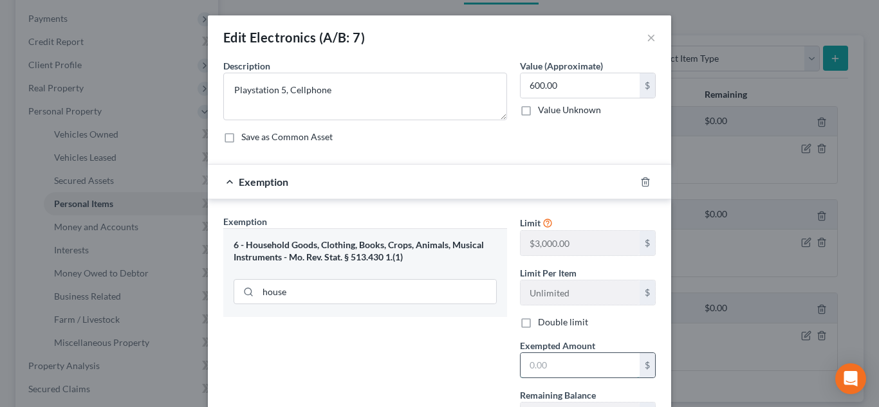
click at [539, 372] on input "text" at bounding box center [580, 365] width 119 height 24
type input "600.00"
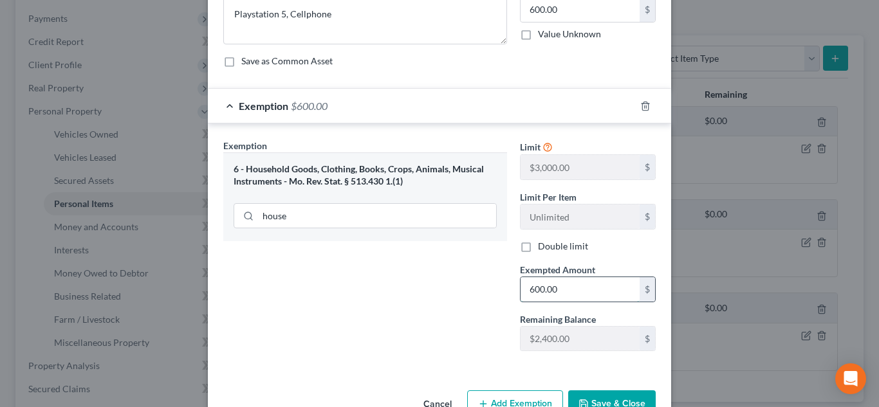
scroll to position [112, 0]
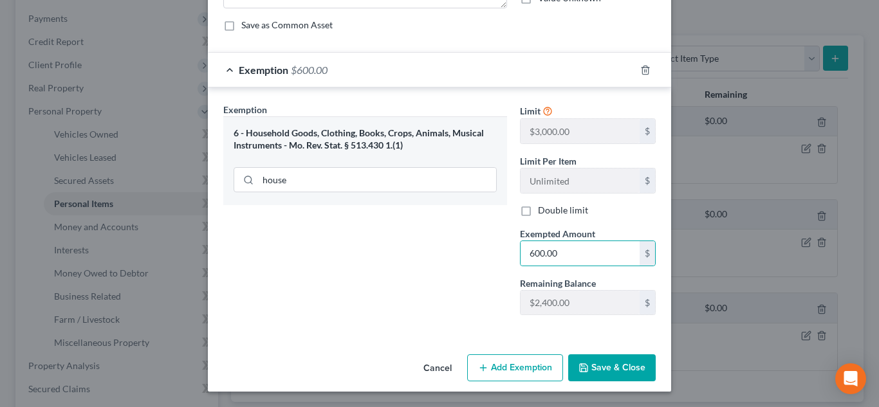
click at [591, 365] on button "Save & Close" at bounding box center [612, 368] width 88 height 27
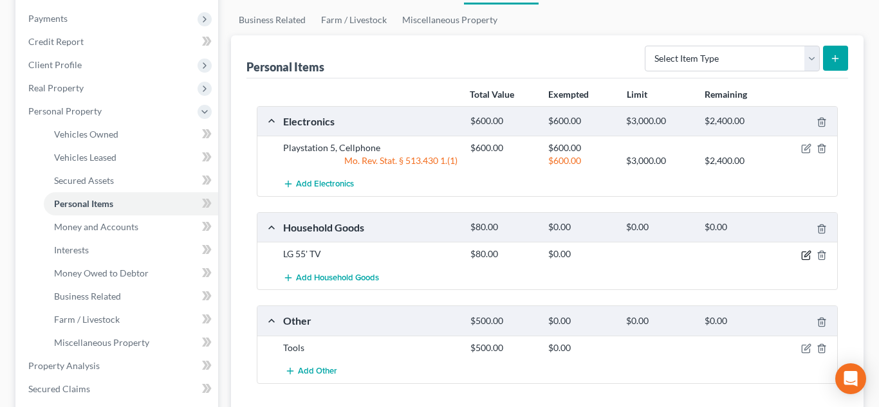
click at [803, 252] on icon "button" at bounding box center [806, 256] width 8 height 8
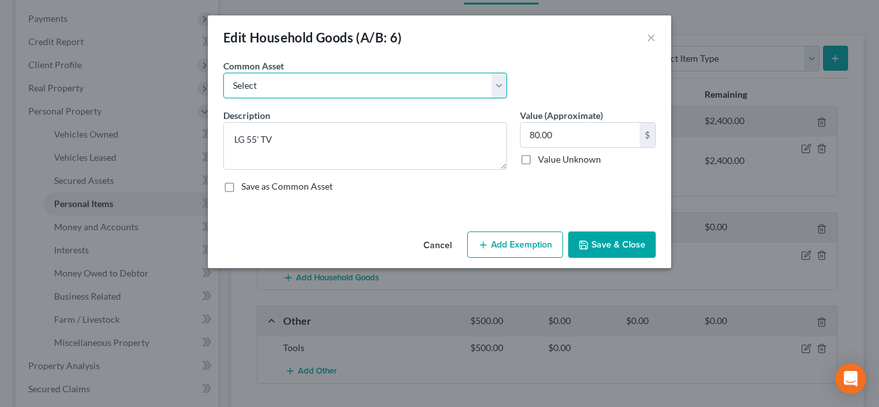
click at [476, 98] on select "Select Household goods and furniture" at bounding box center [365, 86] width 284 height 26
select select "0"
click at [223, 73] on select "Select Household goods and furniture" at bounding box center [365, 86] width 284 height 26
type textarea "Household goods and furniture"
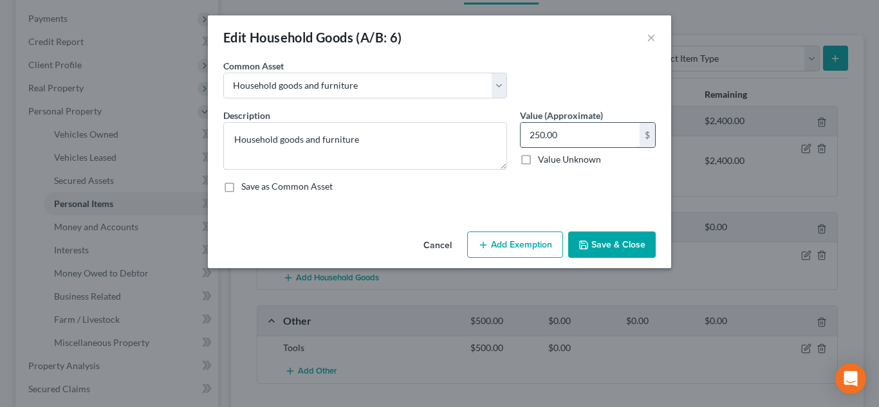
click at [534, 138] on input "250.00" at bounding box center [580, 135] width 119 height 24
click at [536, 136] on input "250.00" at bounding box center [580, 135] width 119 height 24
type input "500.00"
click at [508, 244] on button "Add Exemption" at bounding box center [515, 245] width 96 height 27
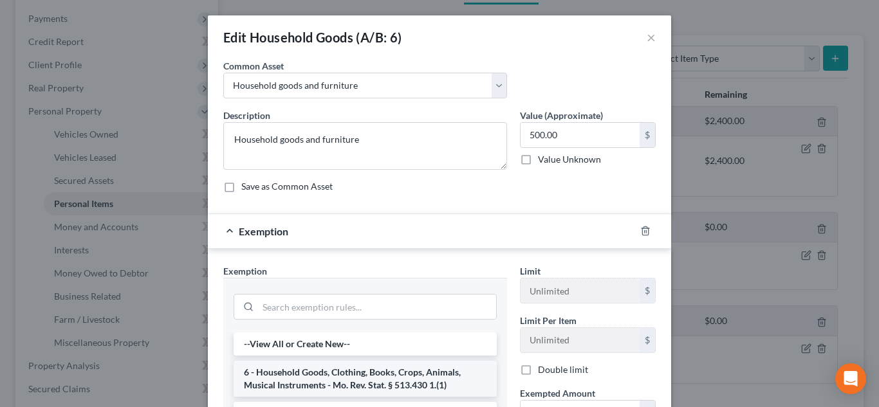
click at [460, 372] on li "6 - Household Goods, Clothing, Books, Crops, Animals, Musical Instruments - Mo.…" at bounding box center [365, 379] width 263 height 36
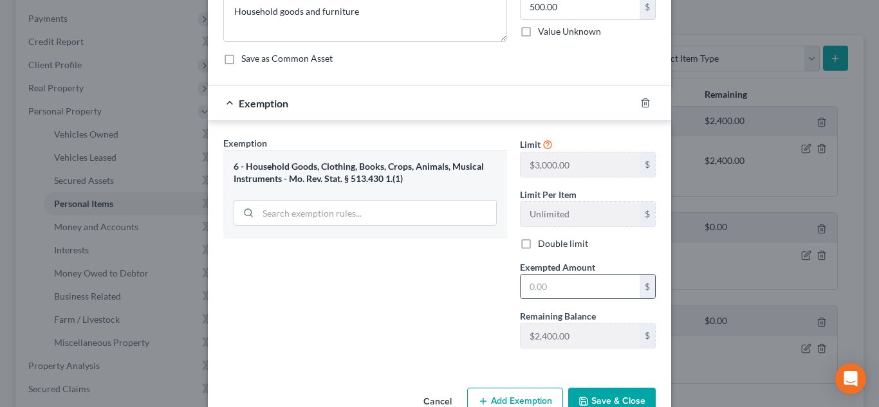
scroll to position [140, 0]
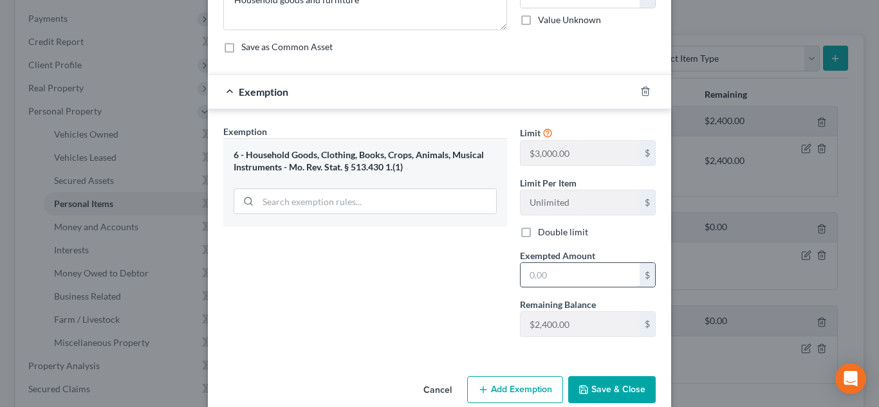
click at [563, 279] on input "text" at bounding box center [580, 275] width 119 height 24
type input "500.00"
click at [615, 380] on button "Save & Close" at bounding box center [612, 390] width 88 height 27
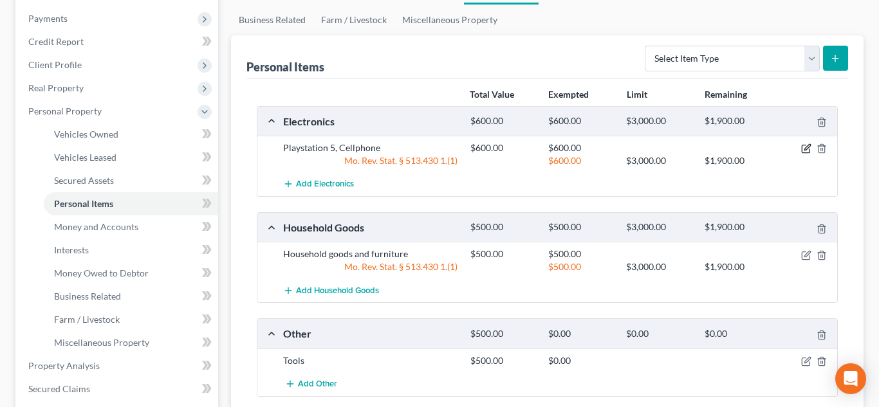
click at [803, 151] on icon "button" at bounding box center [806, 149] width 10 height 10
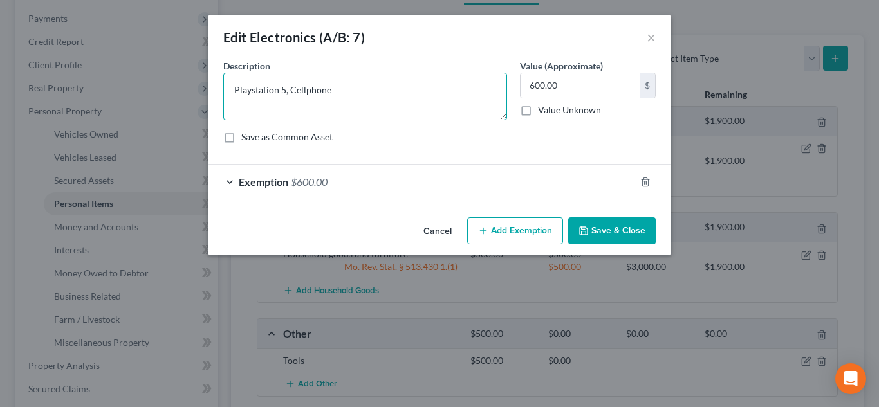
click at [364, 93] on textarea "Playstation 5, Cellphone" at bounding box center [365, 97] width 284 height 48
type textarea "Playstation 5, Cellphone, TV"
click at [601, 232] on button "Save & Close" at bounding box center [612, 231] width 88 height 27
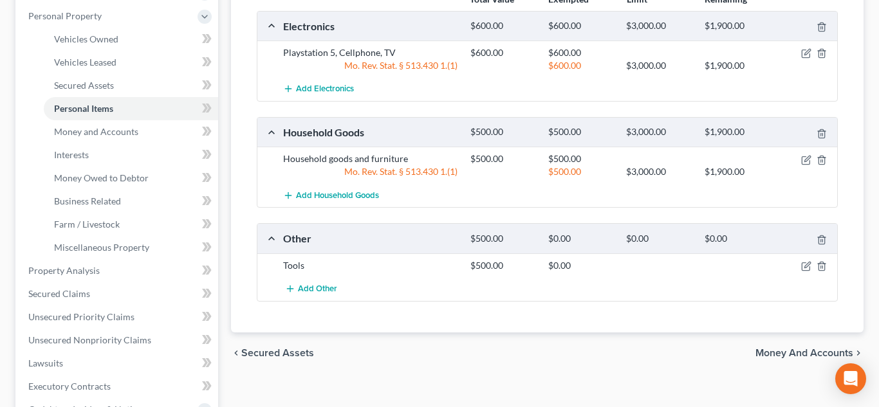
scroll to position [270, 0]
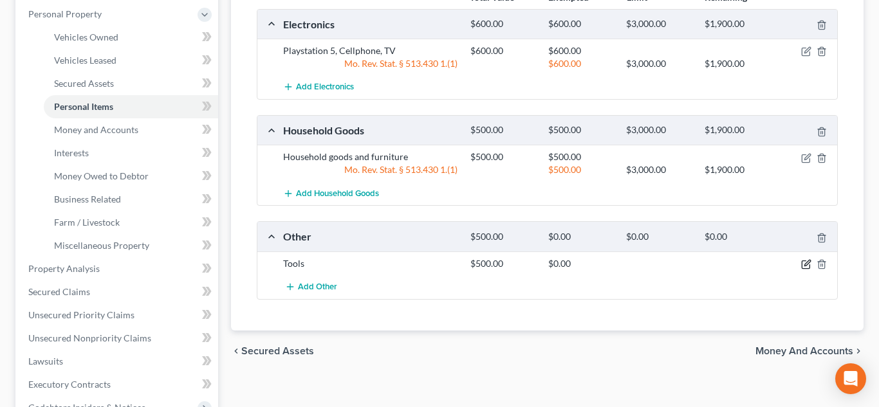
click at [806, 263] on icon "button" at bounding box center [806, 264] width 10 height 10
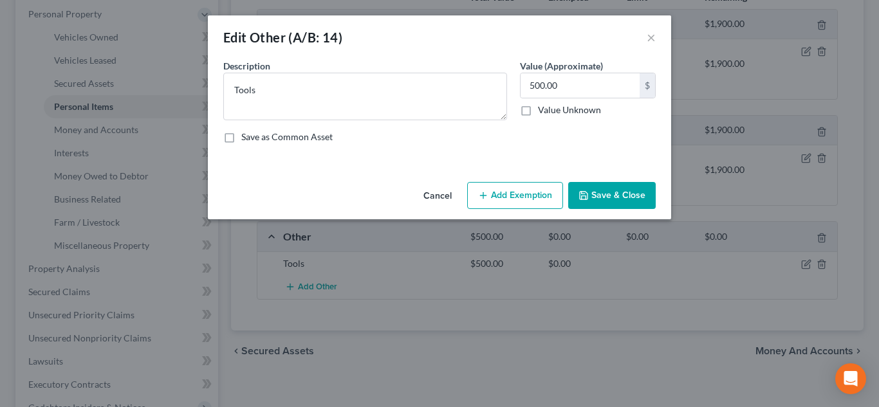
click at [493, 200] on button "Add Exemption" at bounding box center [515, 195] width 96 height 27
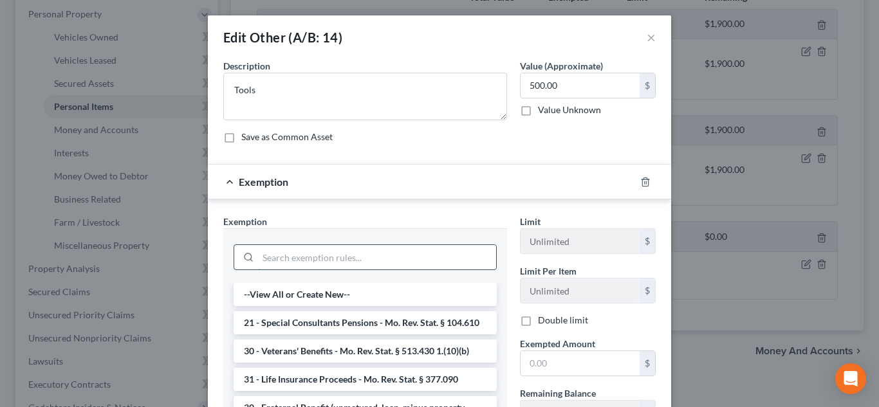
click at [407, 261] on input "search" at bounding box center [377, 257] width 238 height 24
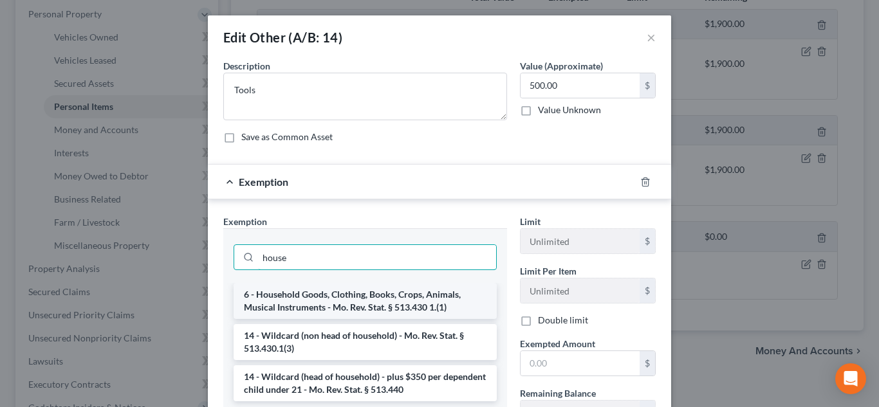
type input "house"
click at [393, 301] on li "6 - Household Goods, Clothing, Books, Crops, Animals, Musical Instruments - Mo.…" at bounding box center [365, 301] width 263 height 36
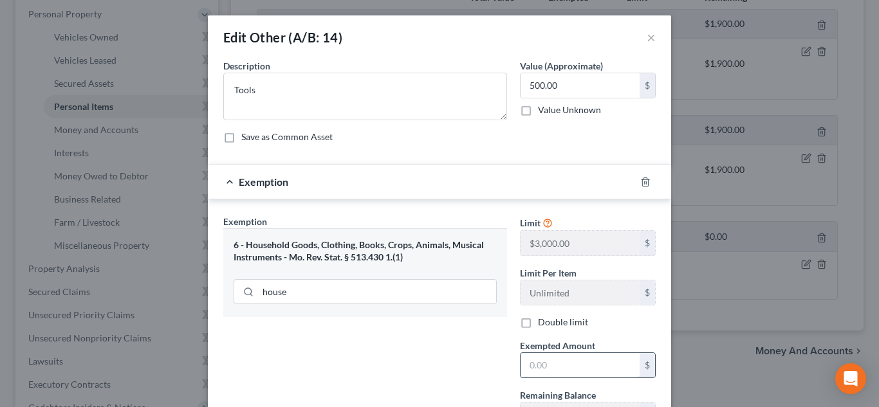
click at [531, 360] on input "text" at bounding box center [580, 365] width 119 height 24
type input "500.00"
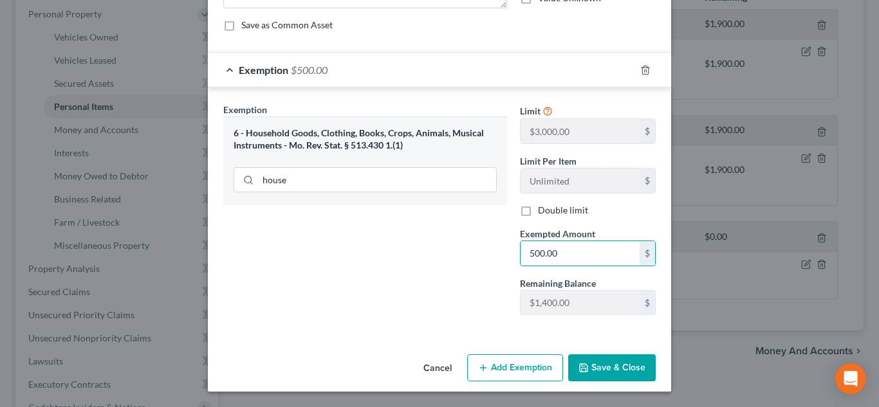
click at [590, 377] on button "Save & Close" at bounding box center [612, 368] width 88 height 27
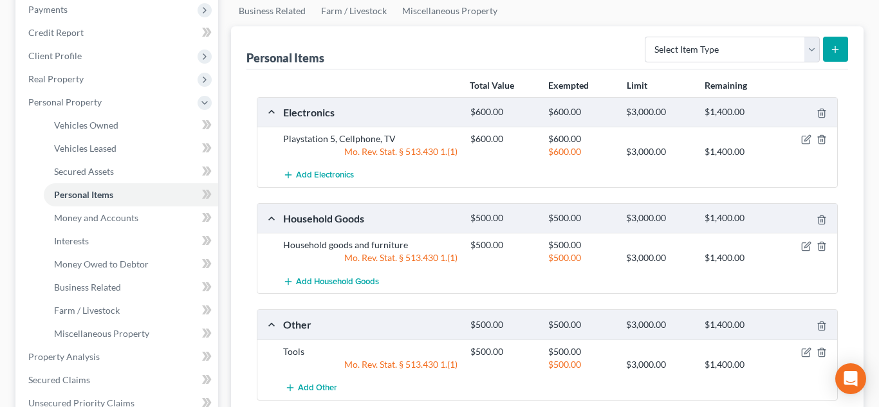
scroll to position [164, 0]
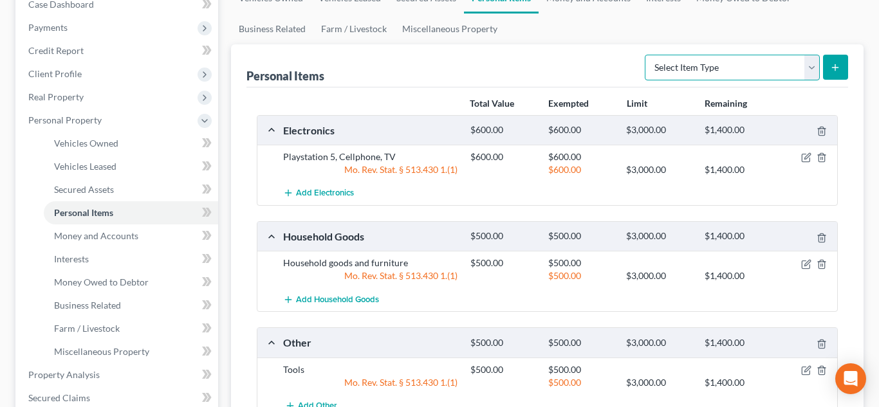
click at [685, 73] on select "Select Item Type Clothing (A/B: 11) Collectibles Of Value (A/B: 8) Electronics …" at bounding box center [732, 68] width 175 height 26
select select "clothing"
click at [647, 55] on select "Select Item Type Clothing (A/B: 11) Collectibles Of Value (A/B: 8) Electronics …" at bounding box center [732, 68] width 175 height 26
click at [833, 63] on icon "submit" at bounding box center [835, 67] width 10 height 10
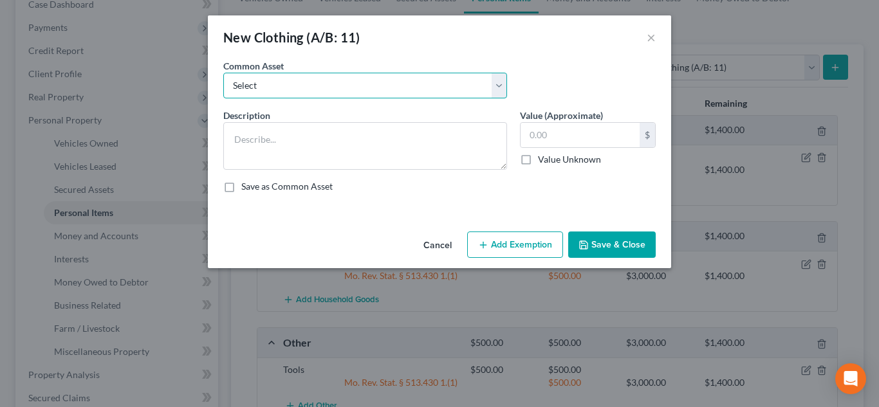
click at [383, 98] on select "Select Clothes" at bounding box center [365, 86] width 284 height 26
select select "0"
click at [223, 73] on select "Select Clothes" at bounding box center [365, 86] width 284 height 26
type textarea "Clothes"
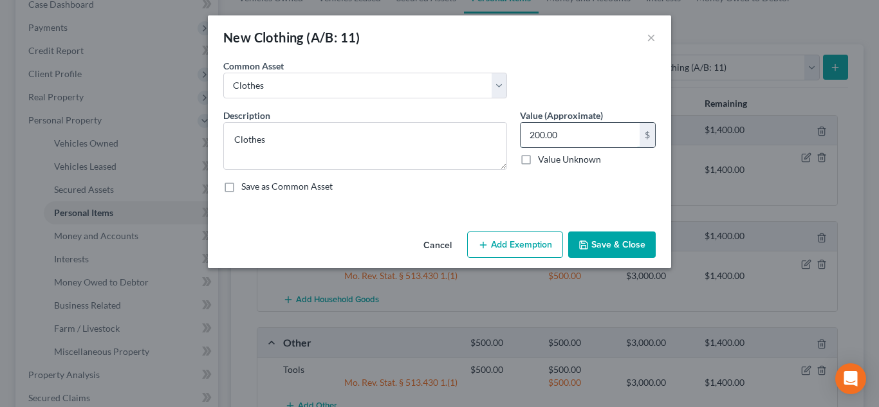
click at [534, 133] on input "200.00" at bounding box center [580, 135] width 119 height 24
type input "400.00"
click at [522, 243] on button "Add Exemption" at bounding box center [515, 245] width 96 height 27
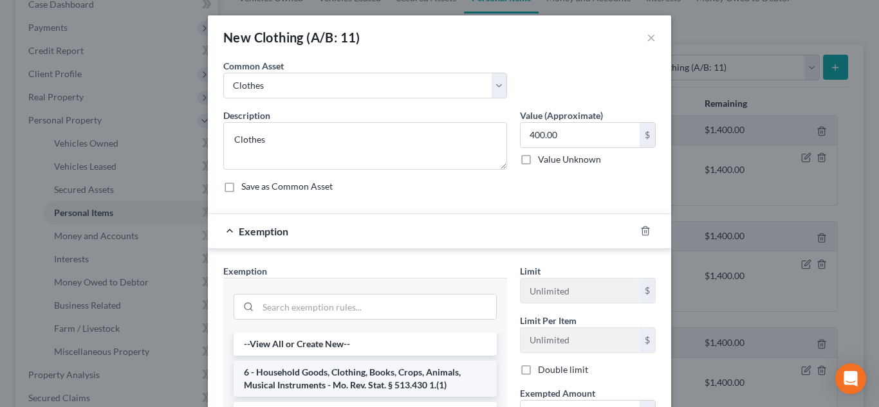
click at [413, 378] on li "6 - Household Goods, Clothing, Books, Crops, Animals, Musical Instruments - Mo.…" at bounding box center [365, 379] width 263 height 36
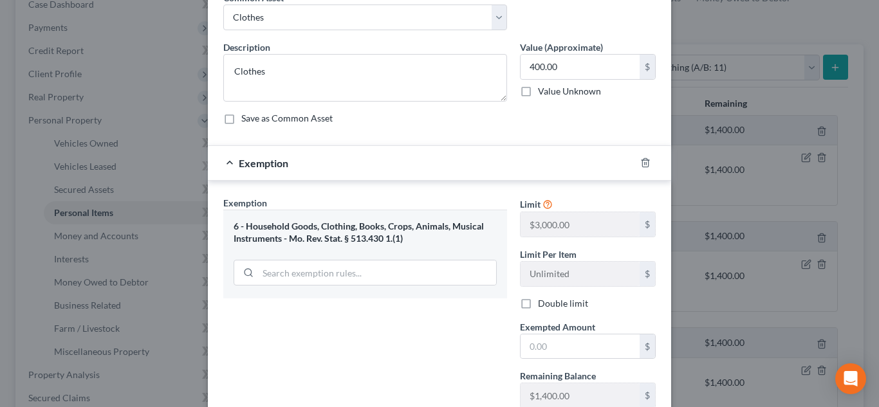
scroll to position [99, 0]
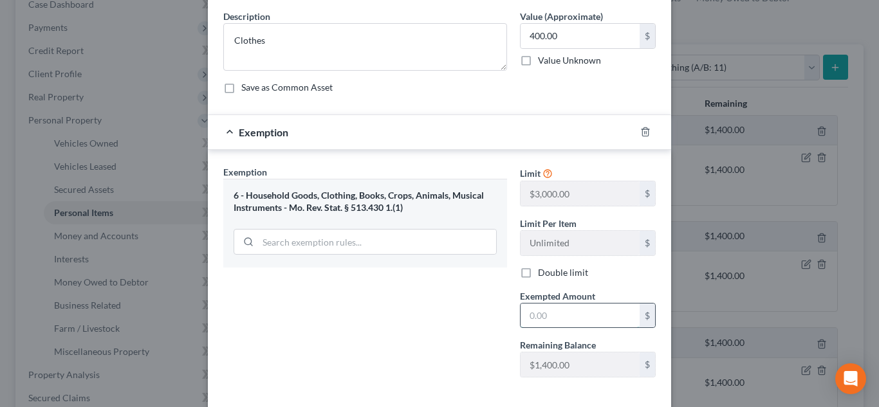
click at [532, 324] on input "text" at bounding box center [580, 316] width 119 height 24
type input "400.00"
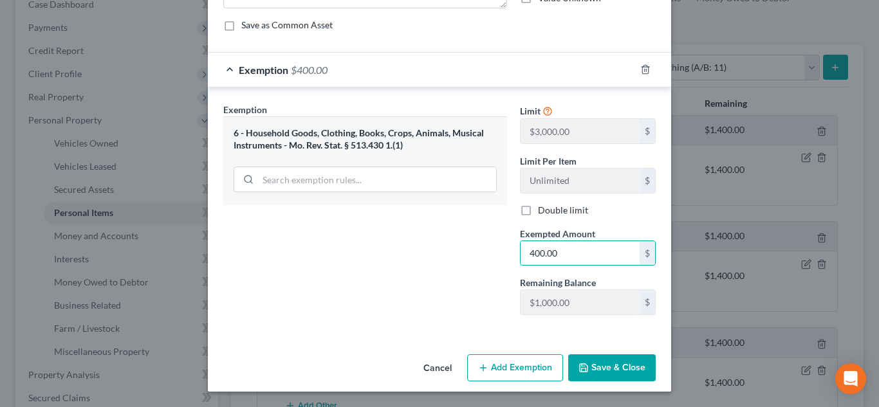
click at [600, 362] on button "Save & Close" at bounding box center [612, 368] width 88 height 27
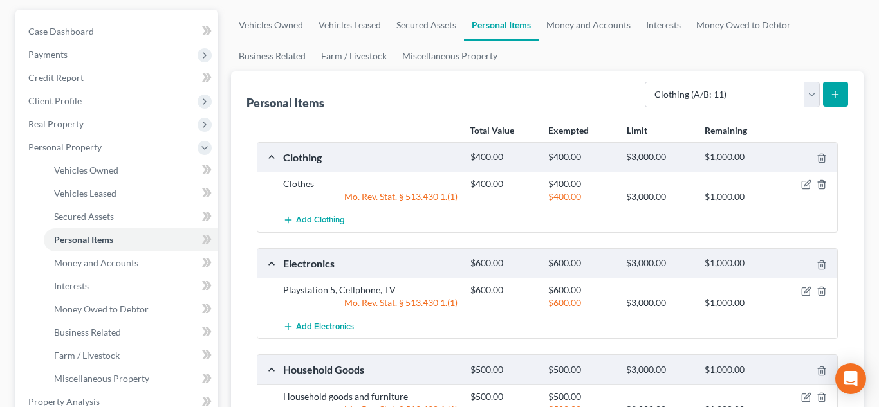
scroll to position [134, 0]
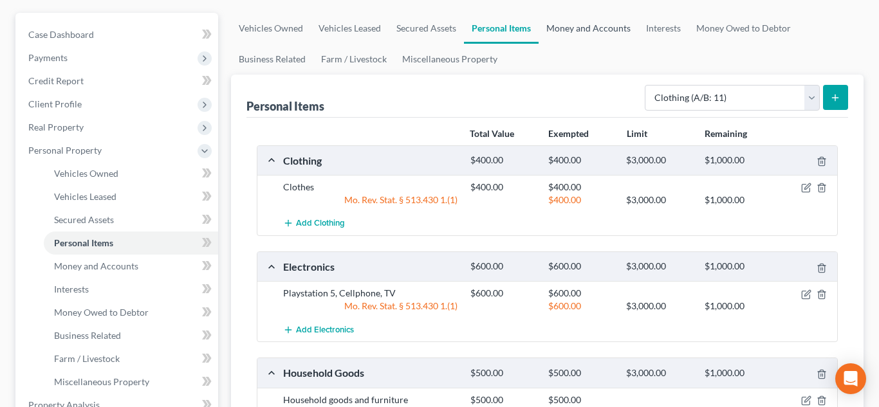
click at [581, 31] on link "Money and Accounts" at bounding box center [589, 28] width 100 height 31
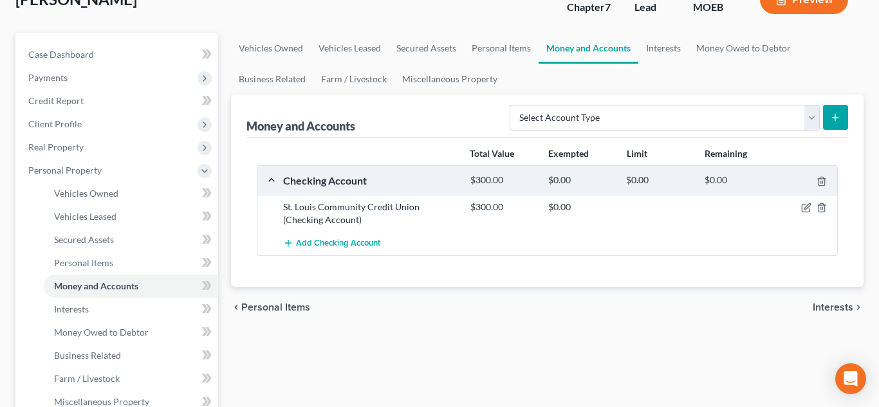
scroll to position [117, 0]
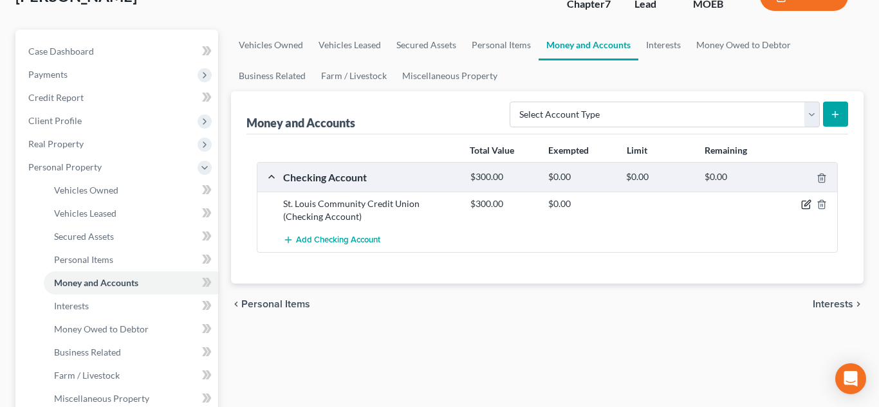
click at [805, 206] on icon "button" at bounding box center [808, 204] width 6 height 6
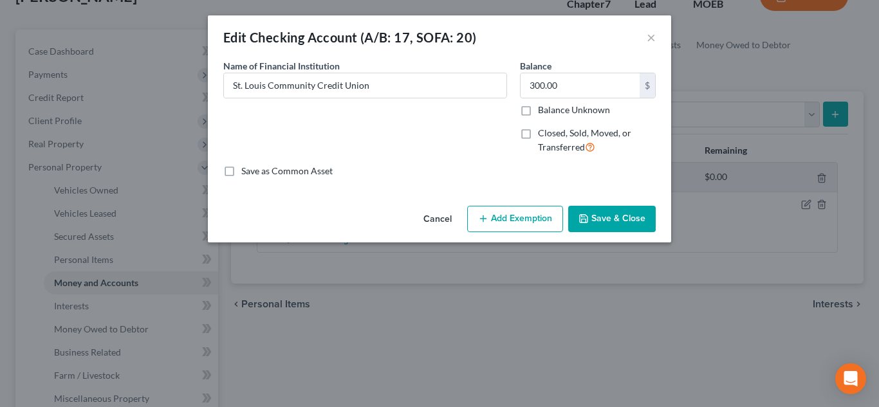
click at [522, 217] on button "Add Exemption" at bounding box center [515, 219] width 96 height 27
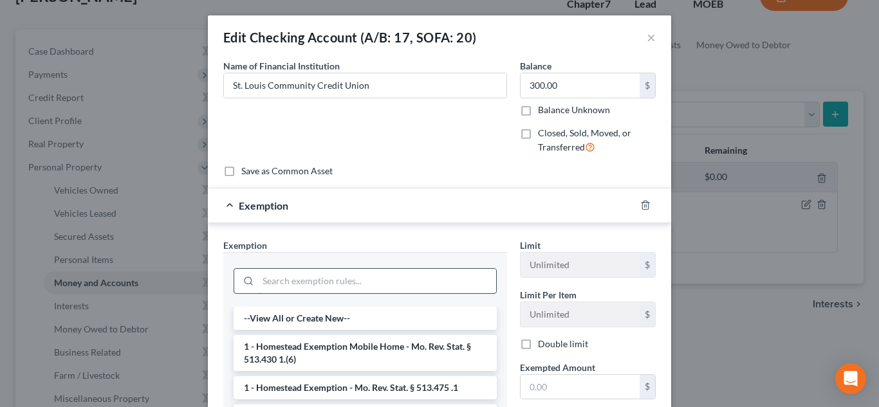
click at [317, 287] on input "search" at bounding box center [377, 281] width 238 height 24
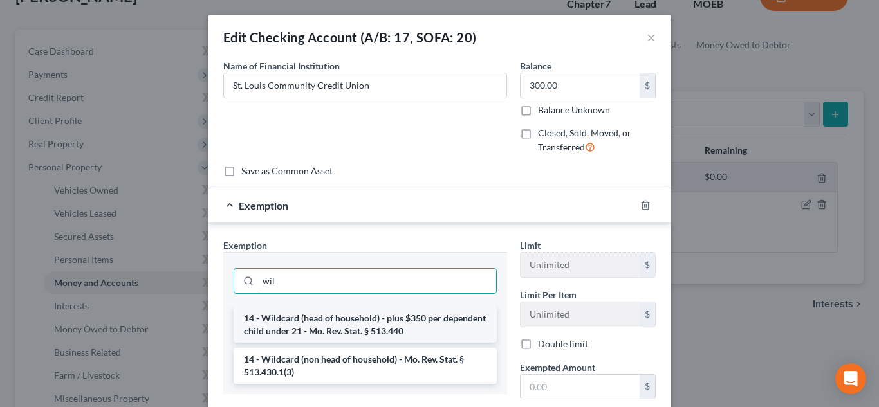
type input "wil"
click at [322, 319] on li "14 - Wildcard (head of household) - plus $350 per dependent child under 21 - Mo…" at bounding box center [365, 325] width 263 height 36
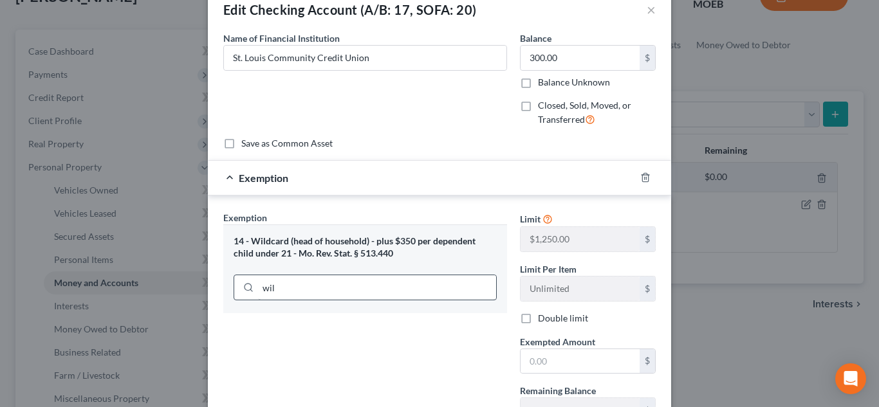
scroll to position [32, 0]
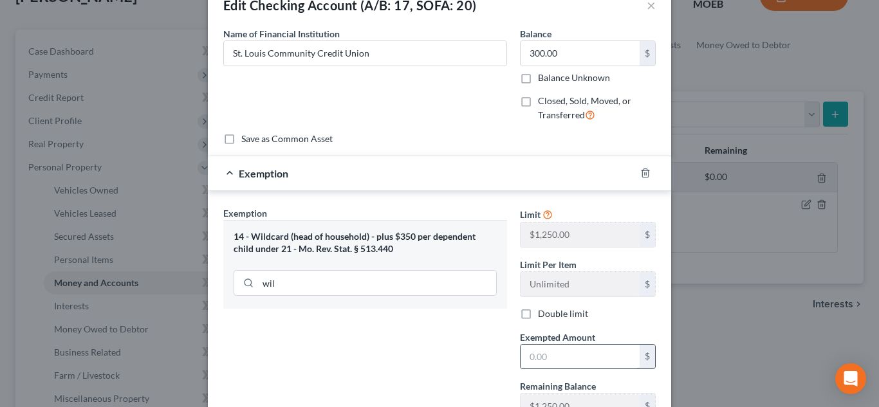
click at [543, 351] on input "text" at bounding box center [580, 357] width 119 height 24
type input "300.00"
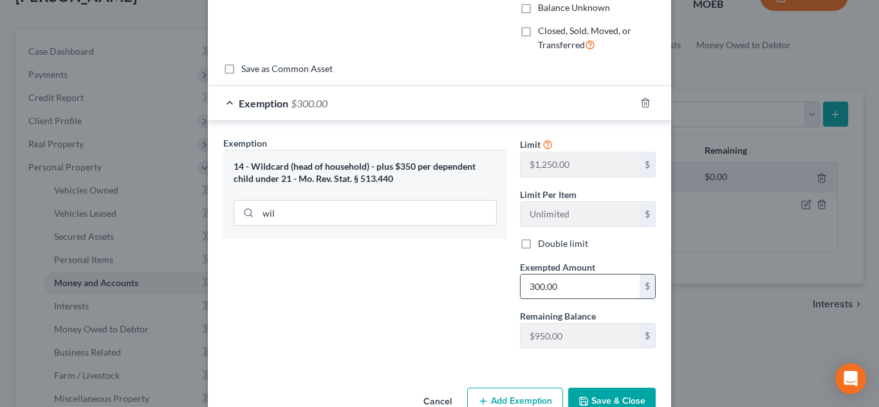
scroll to position [136, 0]
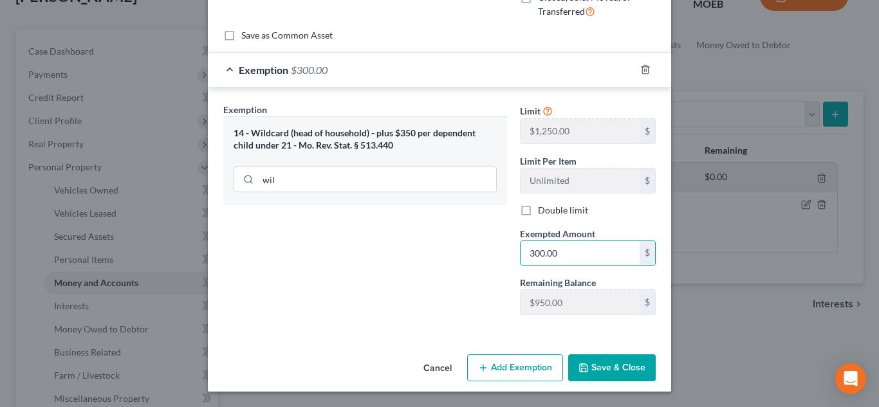
click at [603, 367] on button "Save & Close" at bounding box center [612, 368] width 88 height 27
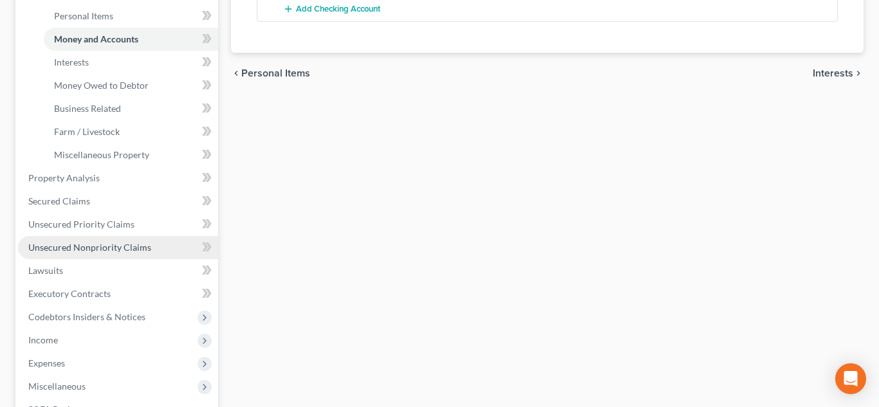
scroll to position [371, 0]
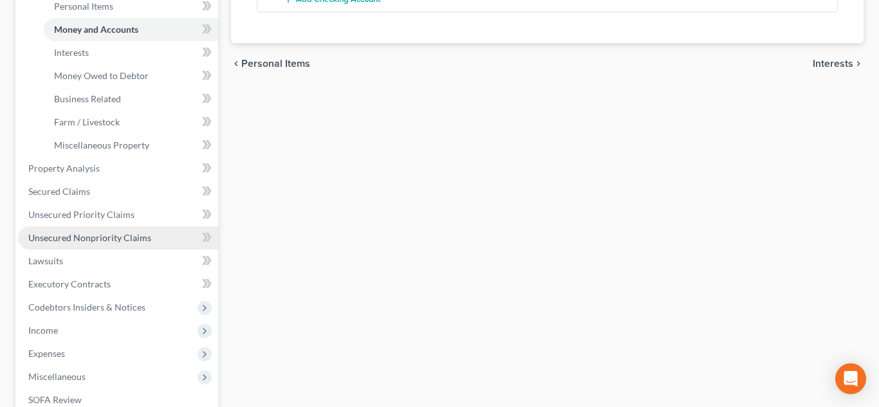
click at [100, 237] on span "Unsecured Nonpriority Claims" at bounding box center [89, 237] width 123 height 11
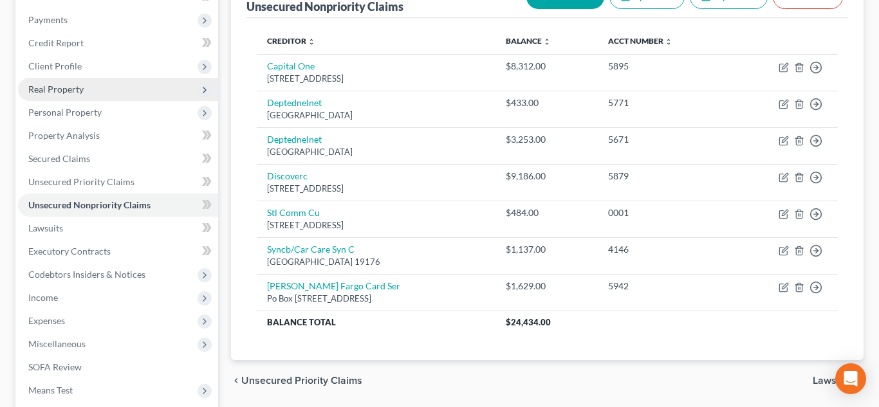
scroll to position [179, 0]
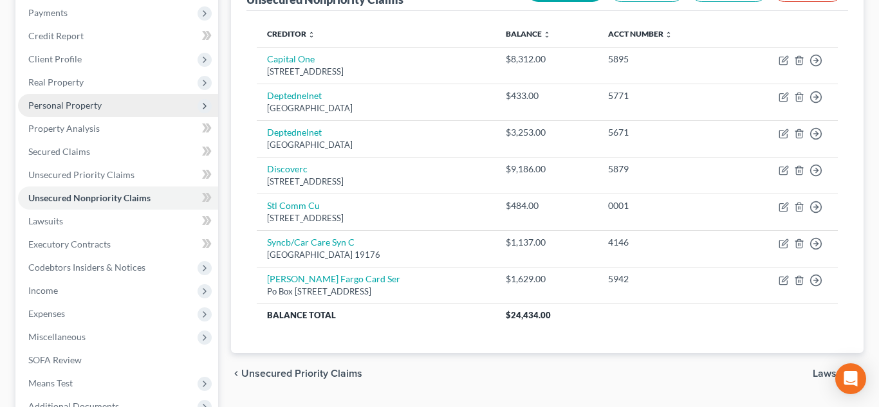
click at [60, 107] on span "Personal Property" at bounding box center [64, 105] width 73 height 11
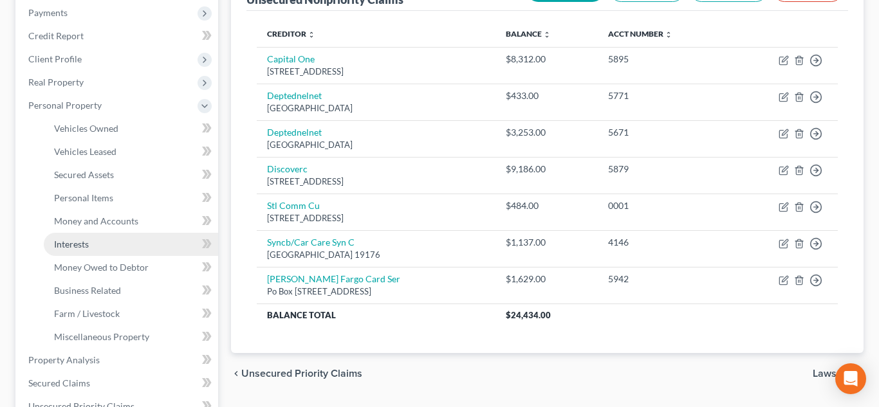
click at [98, 248] on link "Interests" at bounding box center [131, 244] width 174 height 23
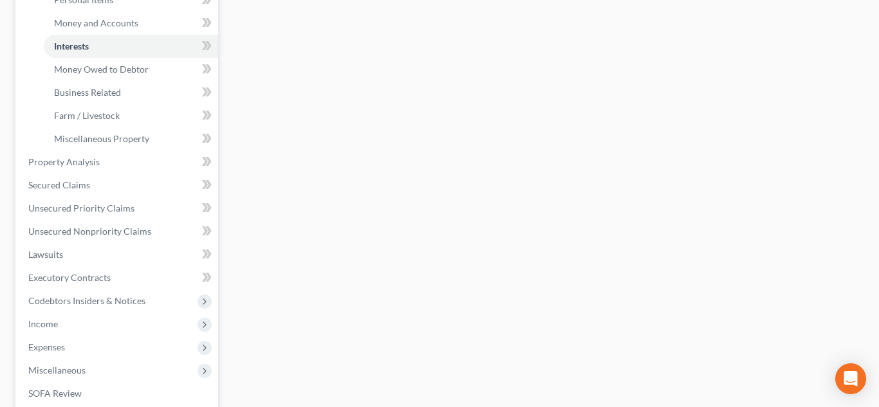
scroll to position [385, 0]
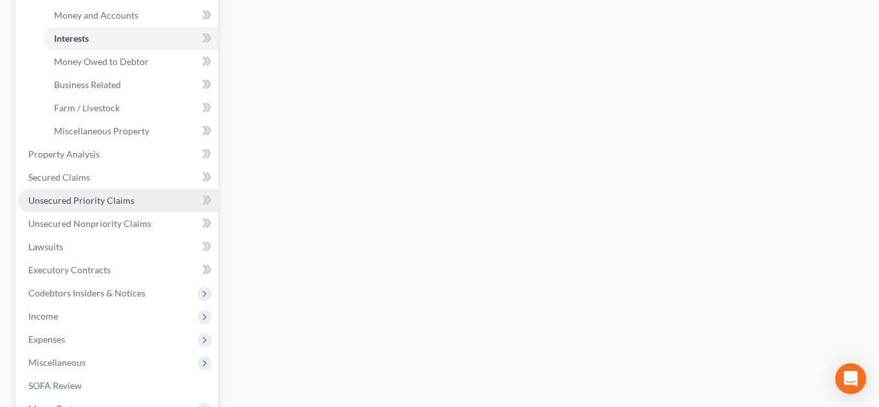
click at [88, 195] on span "Unsecured Priority Claims" at bounding box center [81, 200] width 106 height 11
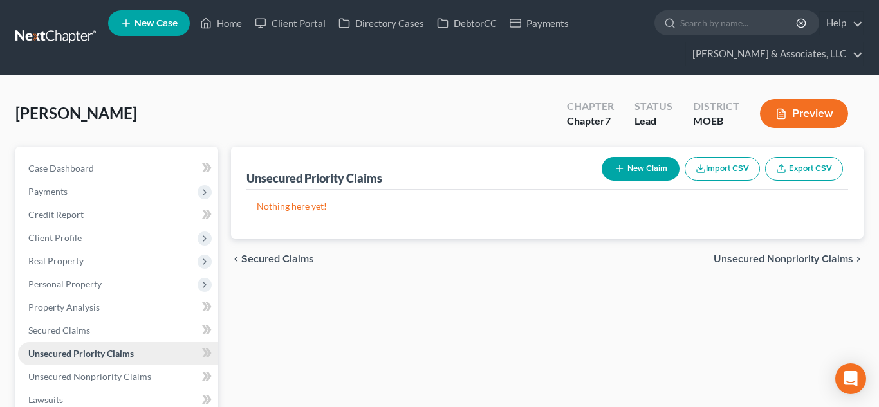
scroll to position [323, 0]
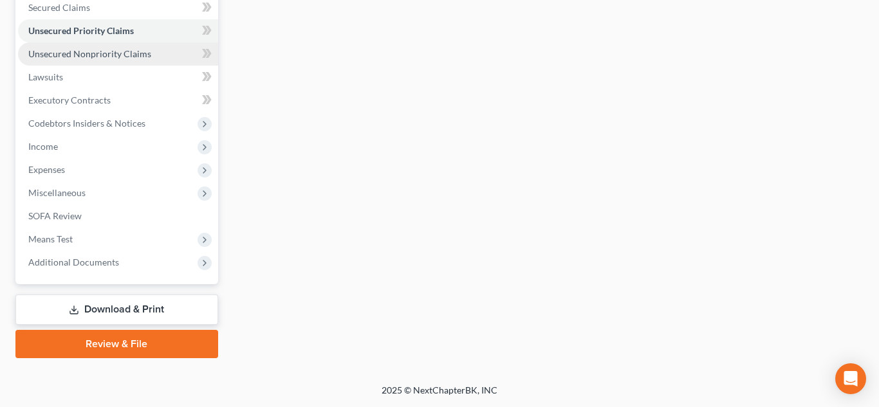
click at [39, 52] on span "Unsecured Nonpriority Claims" at bounding box center [89, 53] width 123 height 11
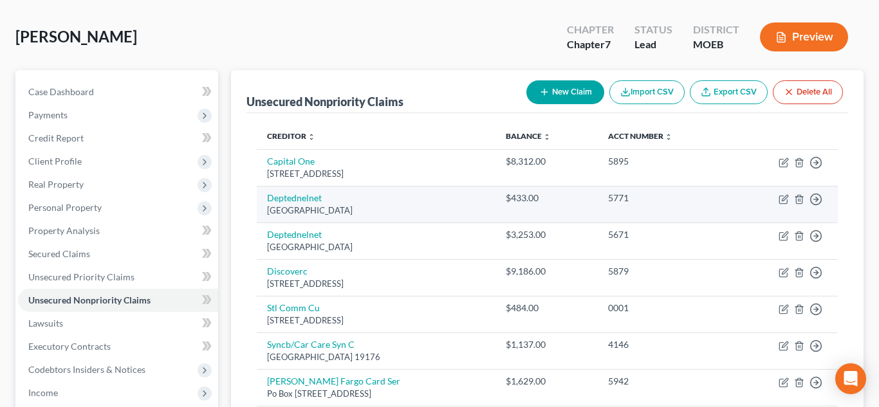
scroll to position [74, 0]
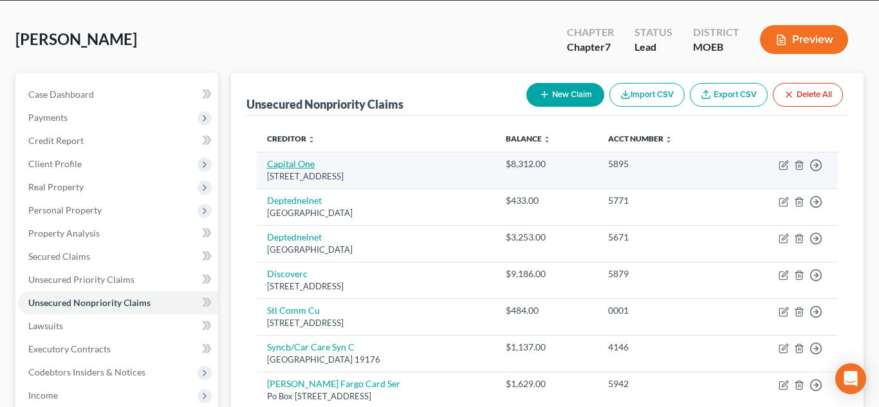
click at [293, 161] on link "Capital One" at bounding box center [291, 163] width 48 height 11
select select "46"
select select "2"
select select "0"
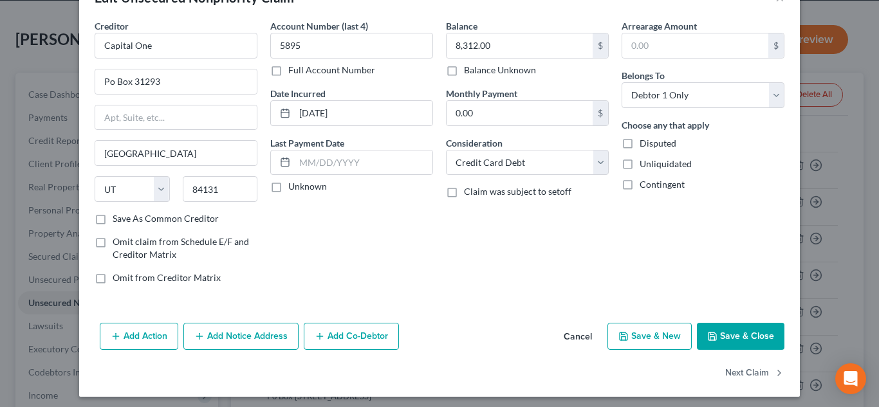
scroll to position [45, 0]
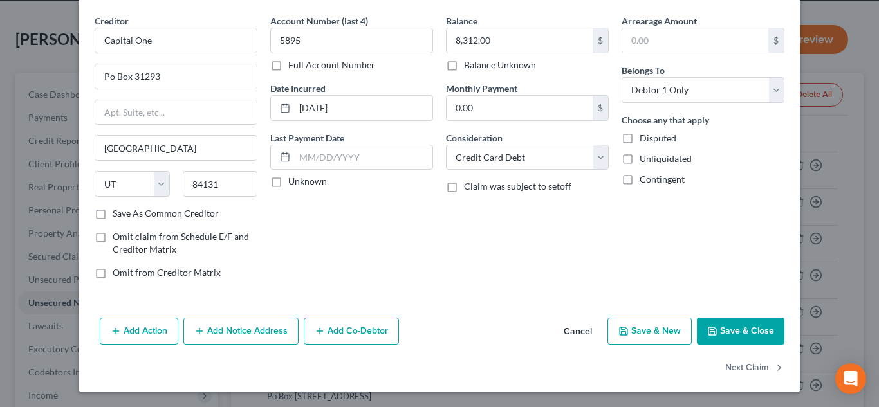
click at [218, 339] on button "Add Notice Address" at bounding box center [240, 331] width 115 height 27
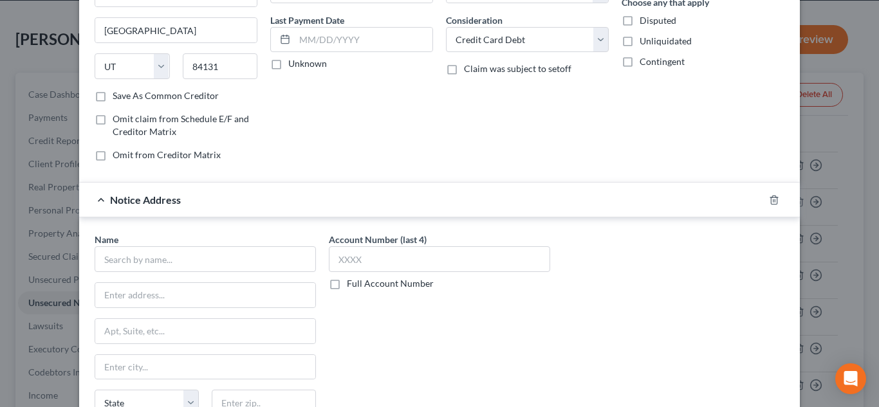
scroll to position [199, 0]
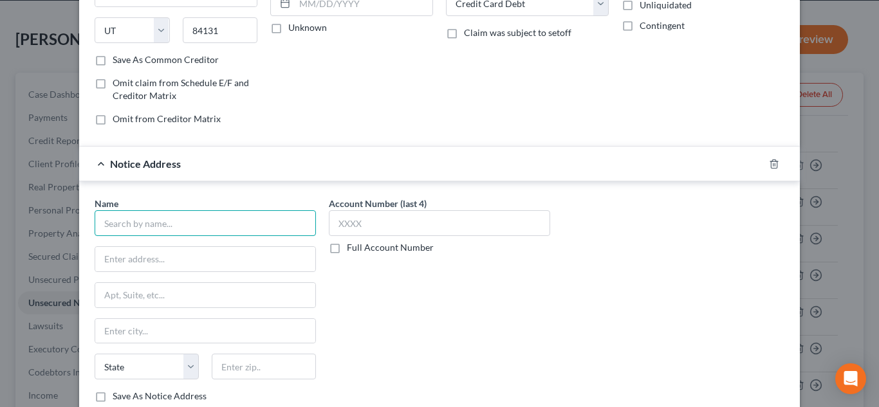
click at [160, 227] on input "text" at bounding box center [205, 223] width 221 height 26
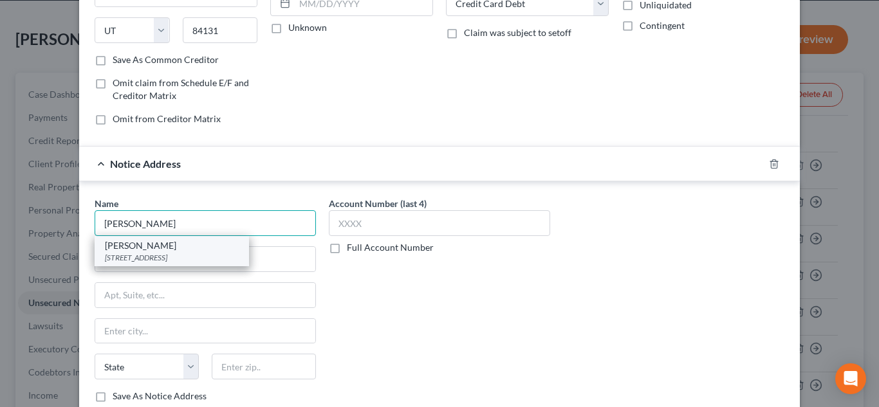
type input "[PERSON_NAME]"
click at [162, 247] on div "[PERSON_NAME]" at bounding box center [172, 245] width 134 height 13
type input "[STREET_ADDRESS]"
type input "Suite 306"
type input "Saint Louis"
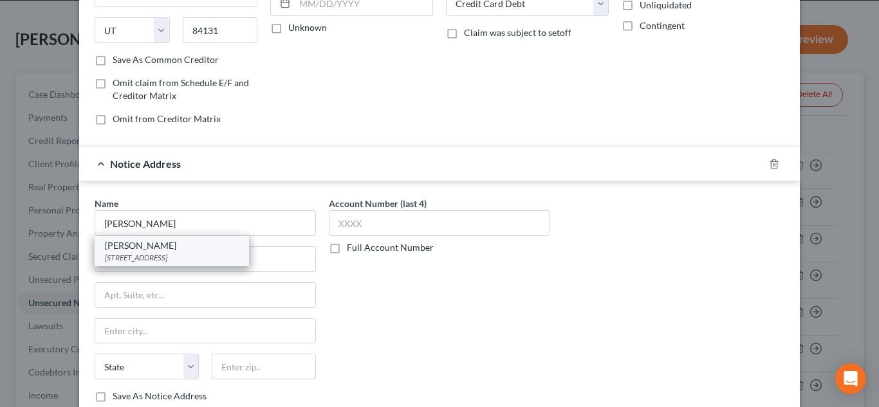
select select "26"
type input "63102"
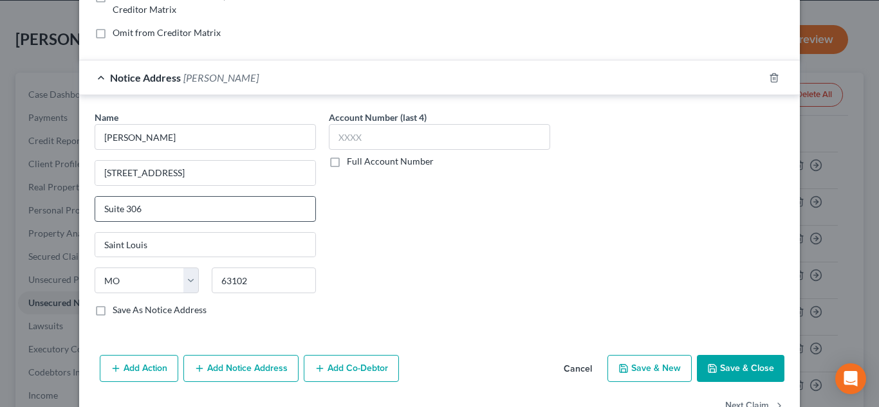
scroll to position [322, 0]
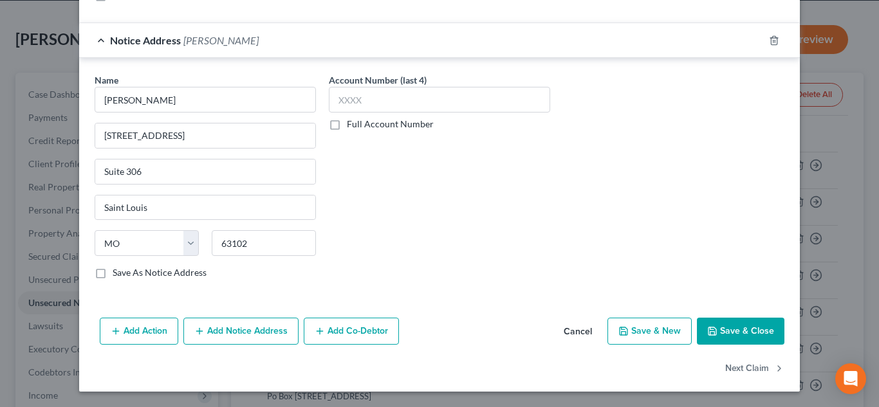
click at [723, 333] on button "Save & Close" at bounding box center [741, 331] width 88 height 27
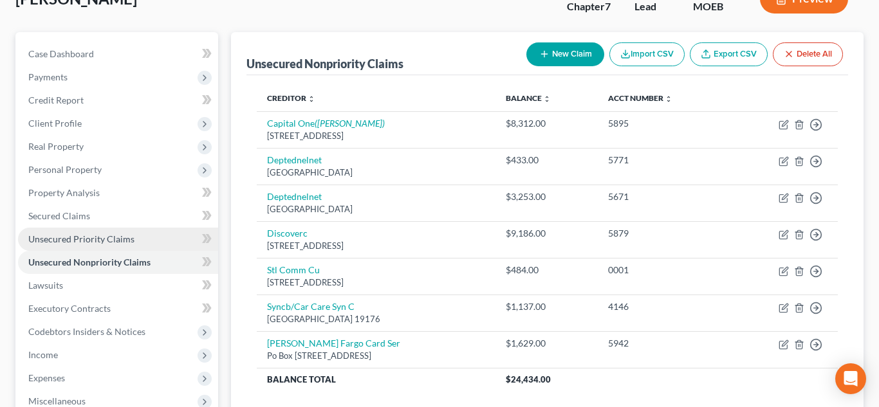
scroll to position [127, 0]
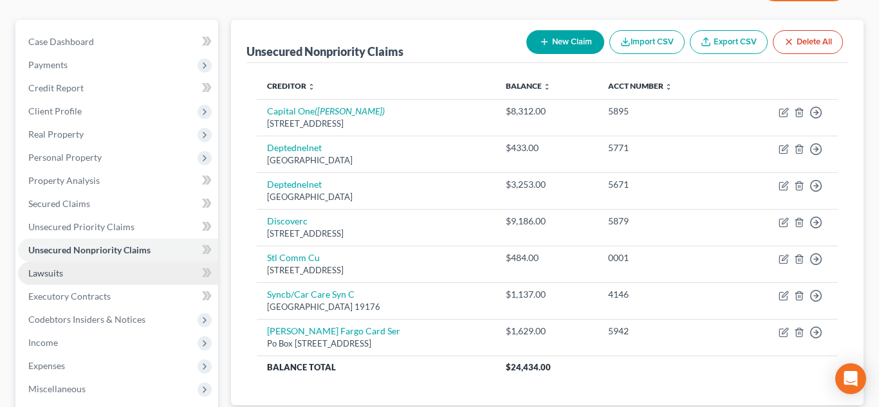
click at [62, 277] on span "Lawsuits" at bounding box center [45, 273] width 35 height 11
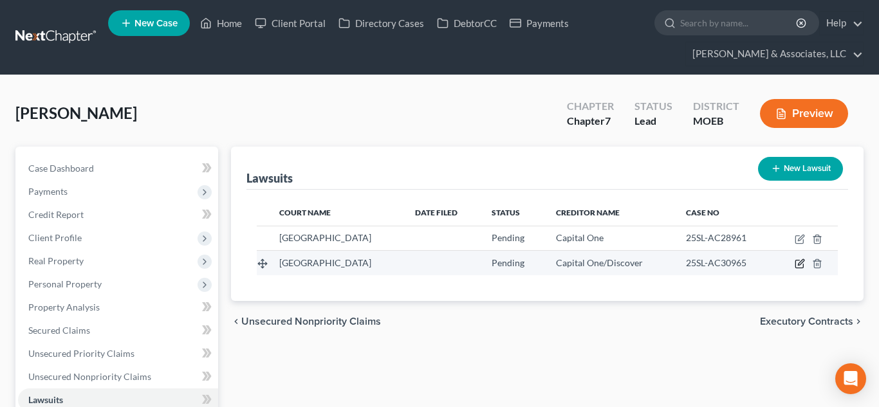
click at [801, 261] on icon "button" at bounding box center [801, 263] width 6 height 6
select select "26"
select select "0"
select select "1"
select select "26"
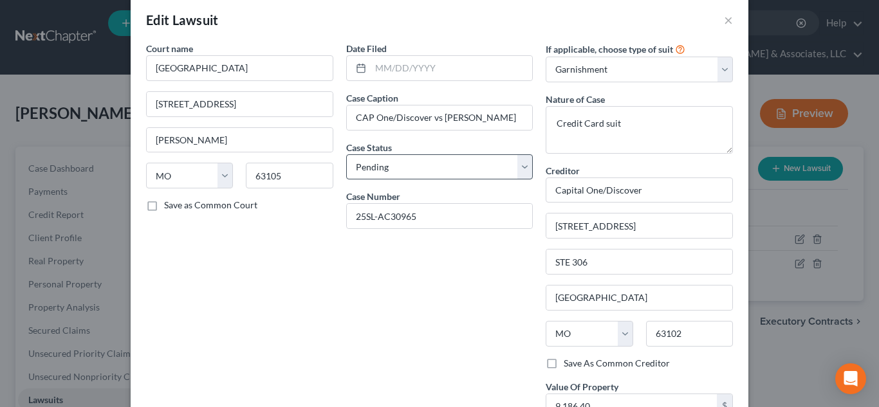
scroll to position [19, 0]
click at [443, 113] on input "CAP One/Discover vs [PERSON_NAME]" at bounding box center [440, 116] width 186 height 24
click at [524, 118] on input "CAP One/Discover vs [PERSON_NAME]" at bounding box center [440, 116] width 186 height 24
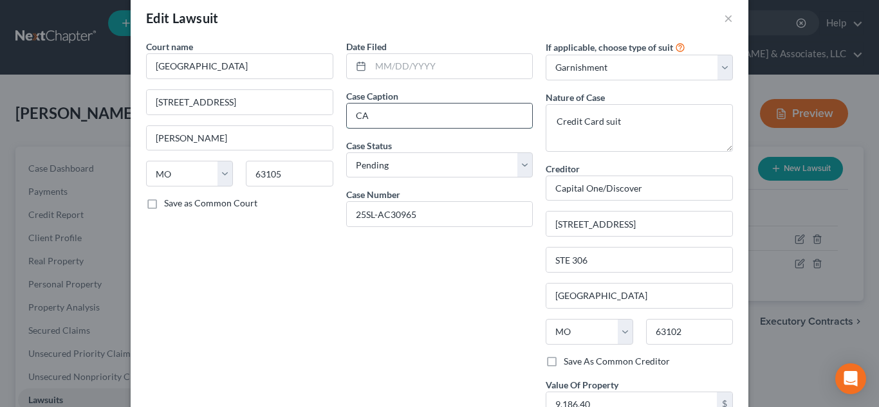
type input "C"
type input "Capital One v. [PERSON_NAME]"
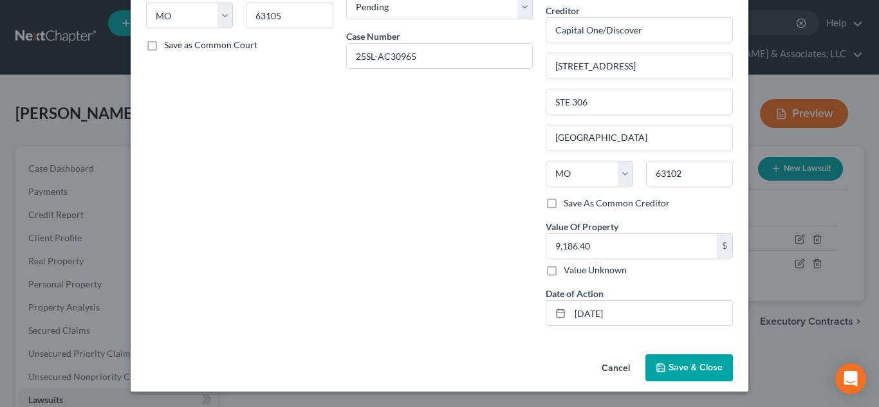
click at [678, 366] on span "Save & Close" at bounding box center [696, 367] width 54 height 11
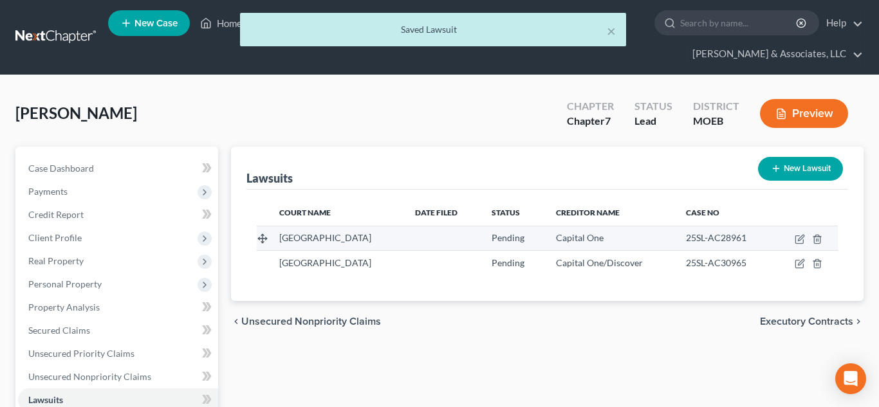
click at [806, 239] on td at bounding box center [806, 238] width 64 height 24
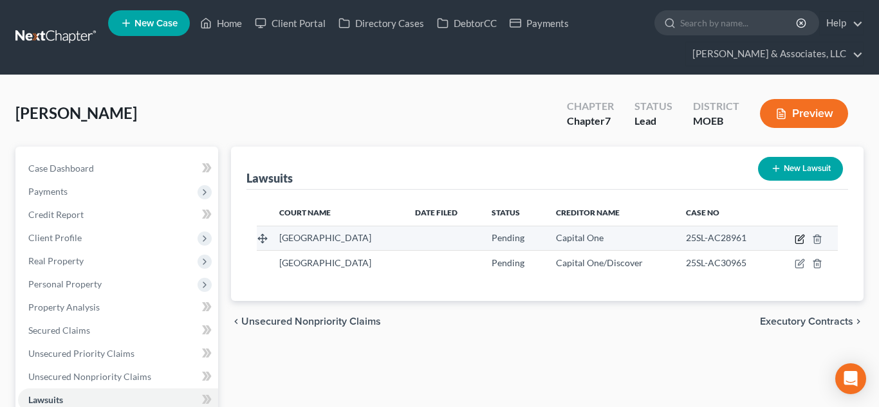
click at [797, 240] on icon "button" at bounding box center [800, 239] width 10 height 10
select select "26"
select select "0"
select select "1"
select select "14"
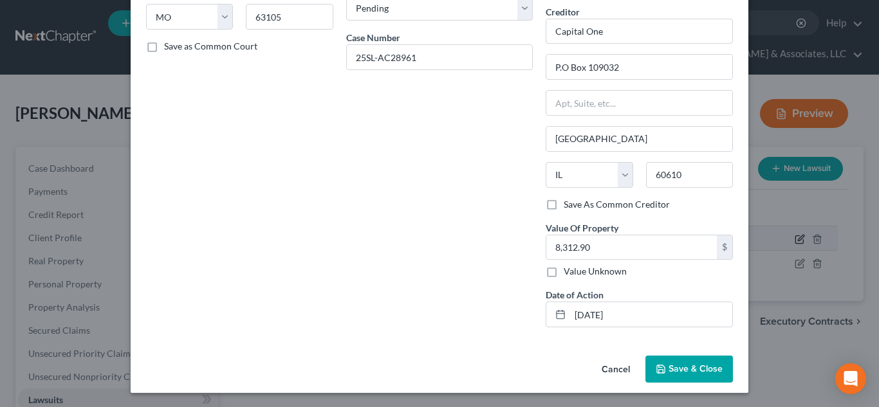
scroll to position [177, 0]
click at [678, 364] on span "Save & Close" at bounding box center [696, 368] width 54 height 11
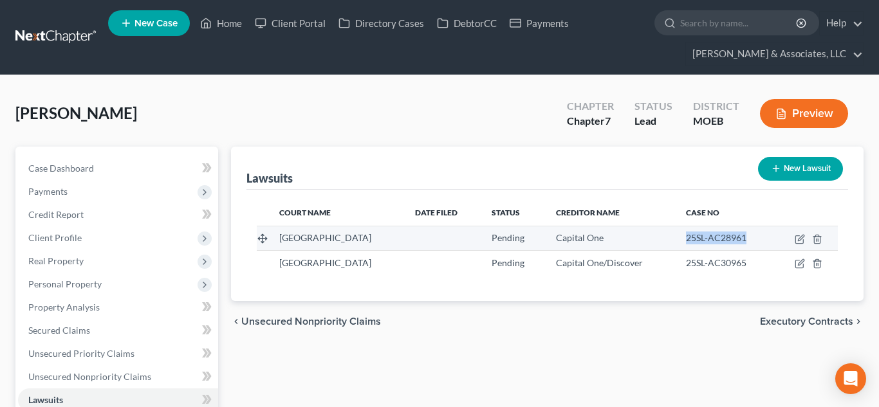
drag, startPoint x: 758, startPoint y: 238, endPoint x: 684, endPoint y: 239, distance: 74.0
click at [686, 239] on div "25SL-AC28961" at bounding box center [724, 238] width 77 height 13
copy span "25SL-AC28961"
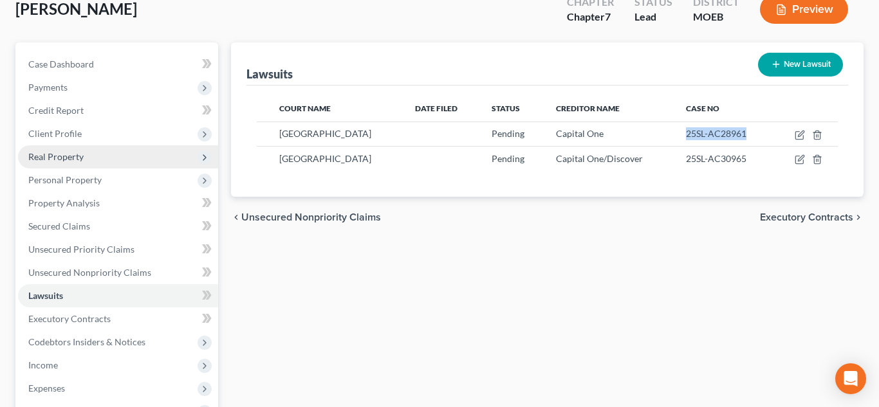
scroll to position [136, 0]
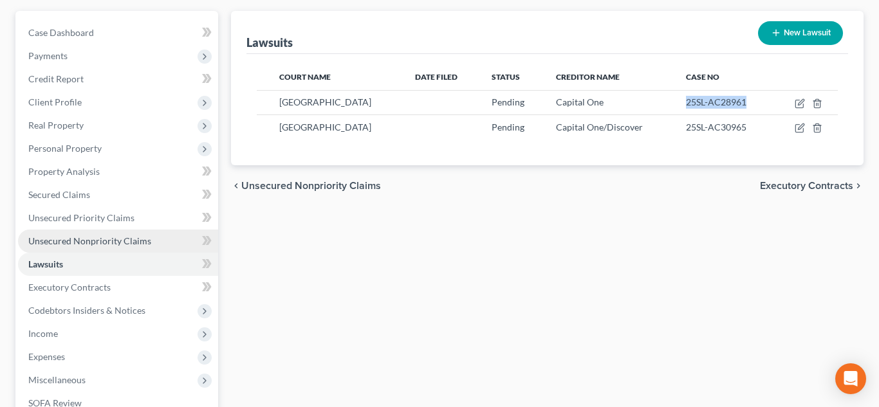
click at [98, 248] on link "Unsecured Nonpriority Claims" at bounding box center [118, 241] width 200 height 23
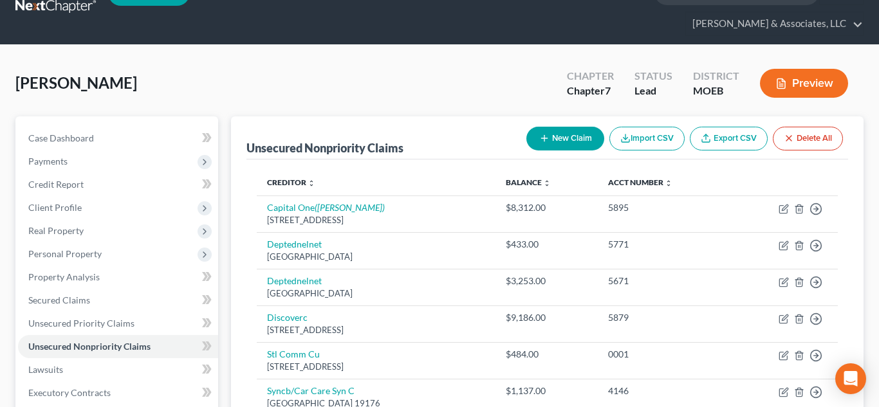
scroll to position [56, 0]
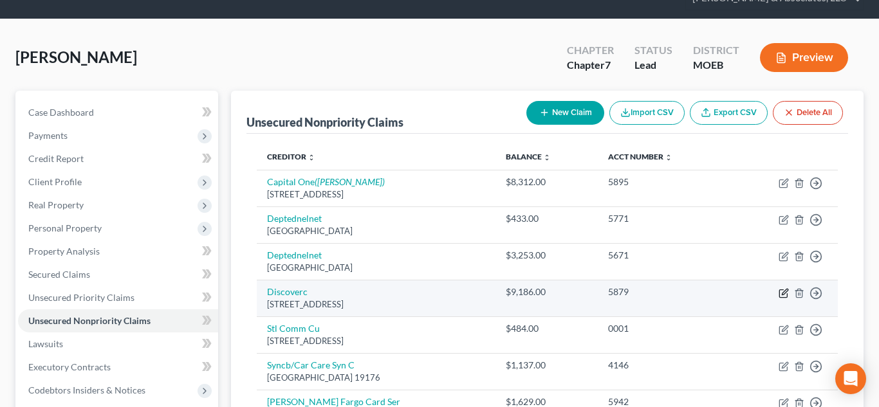
click at [783, 293] on icon "button" at bounding box center [785, 292] width 6 height 6
select select "46"
select select "2"
select select "0"
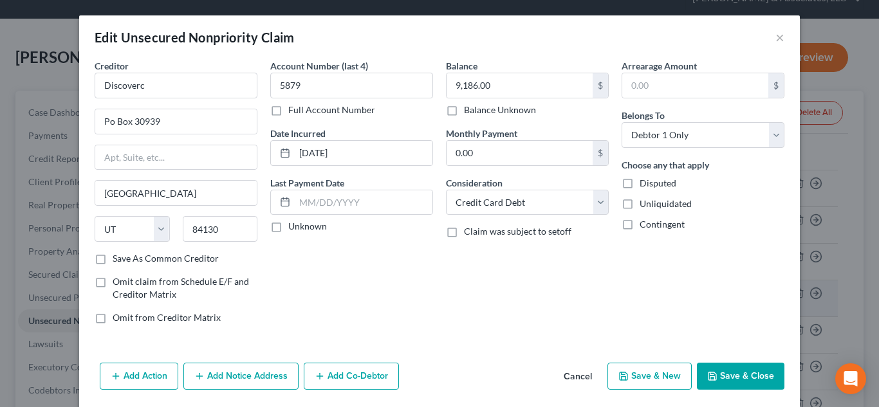
scroll to position [45, 0]
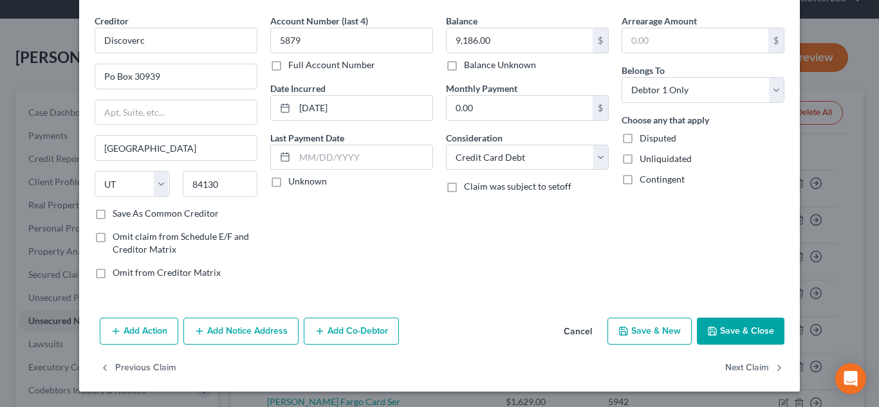
click at [253, 326] on button "Add Notice Address" at bounding box center [240, 331] width 115 height 27
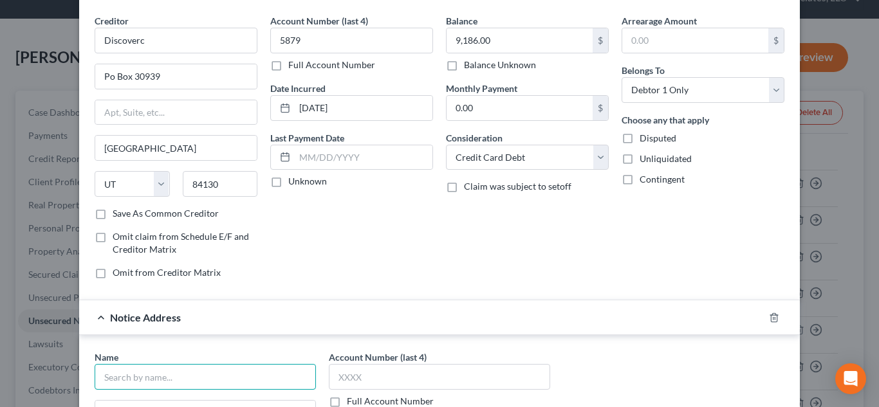
click at [174, 377] on input "text" at bounding box center [205, 377] width 221 height 26
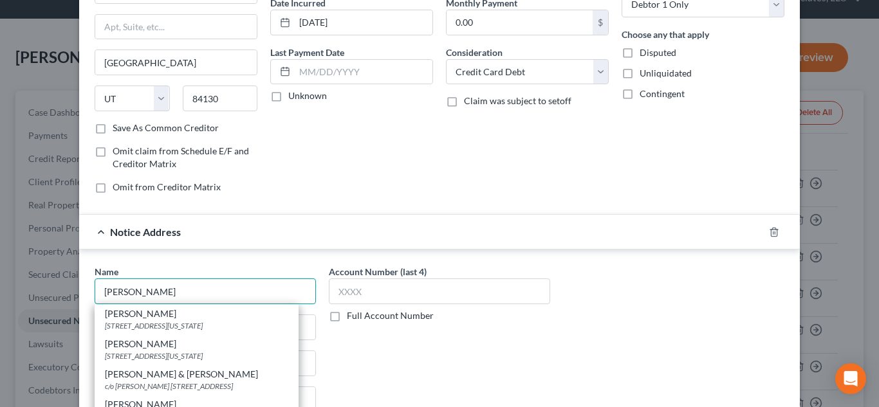
scroll to position [162, 0]
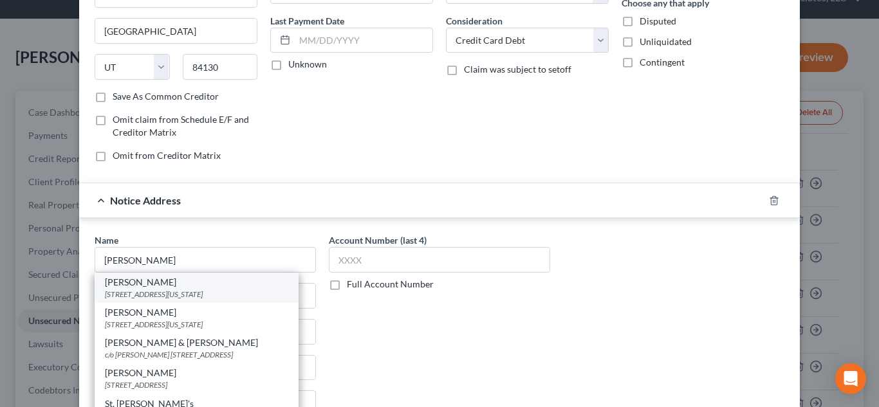
click at [148, 298] on div "[STREET_ADDRESS][US_STATE]" at bounding box center [196, 294] width 183 height 11
type input "[PERSON_NAME]"
type input "[STREET_ADDRESS][US_STATE]"
type input "Suite 701"
type input "[GEOGRAPHIC_DATA]"
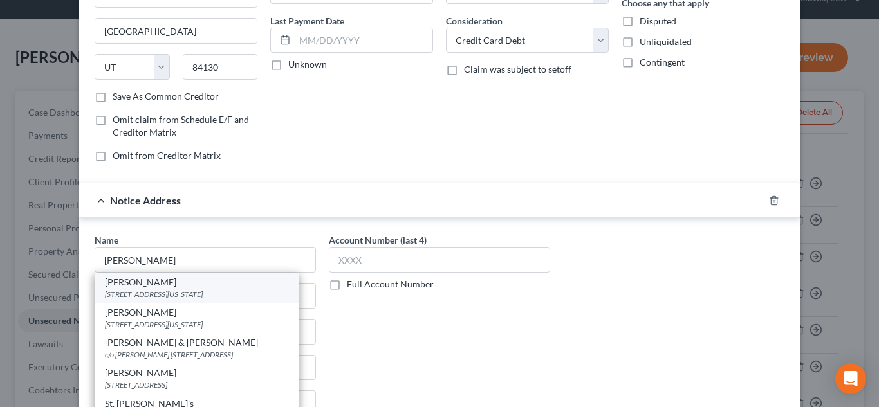
select select "14"
type input "60661"
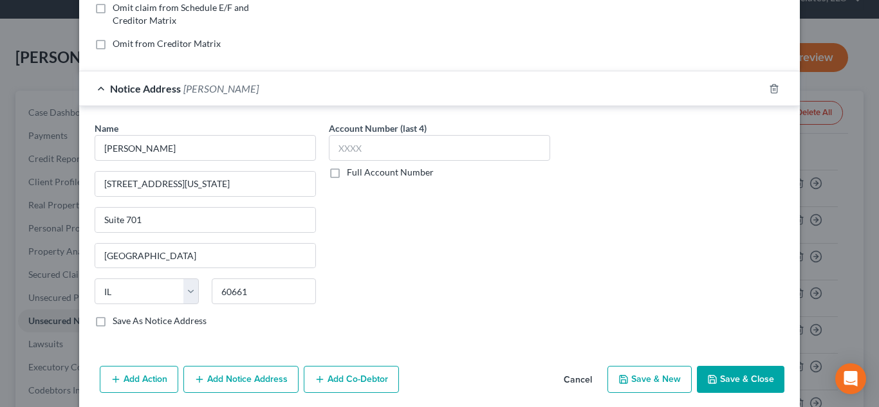
scroll to position [322, 0]
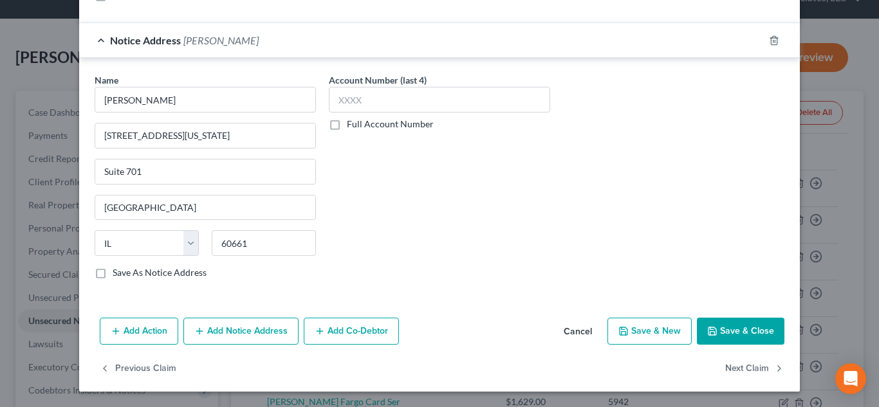
click at [718, 328] on icon "button" at bounding box center [712, 331] width 10 height 10
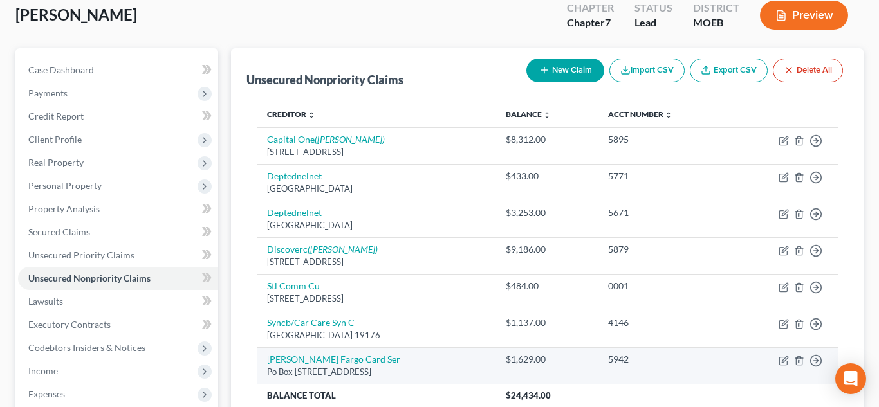
scroll to position [60, 0]
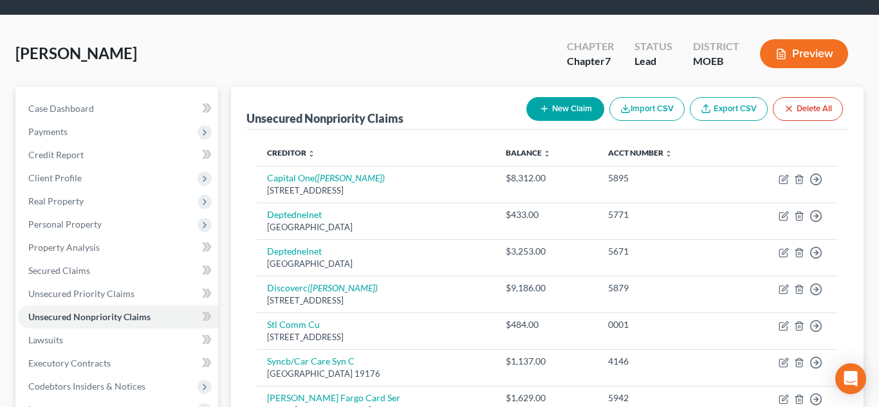
click at [550, 111] on button "New Claim" at bounding box center [565, 109] width 78 height 24
select select "0"
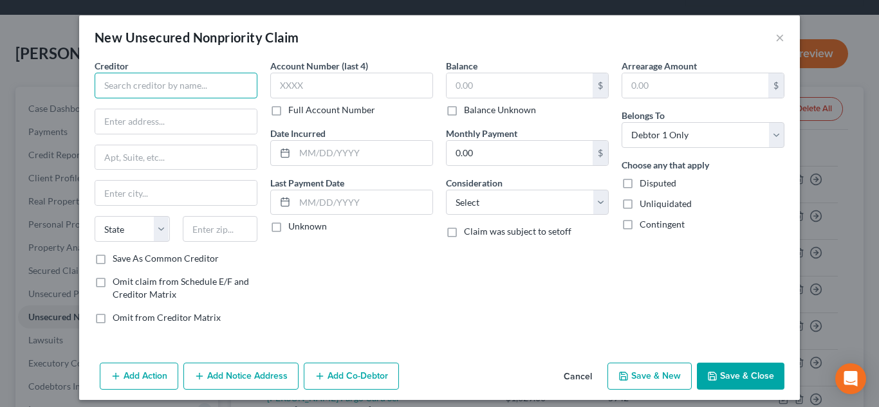
click at [170, 83] on input "text" at bounding box center [176, 86] width 163 height 26
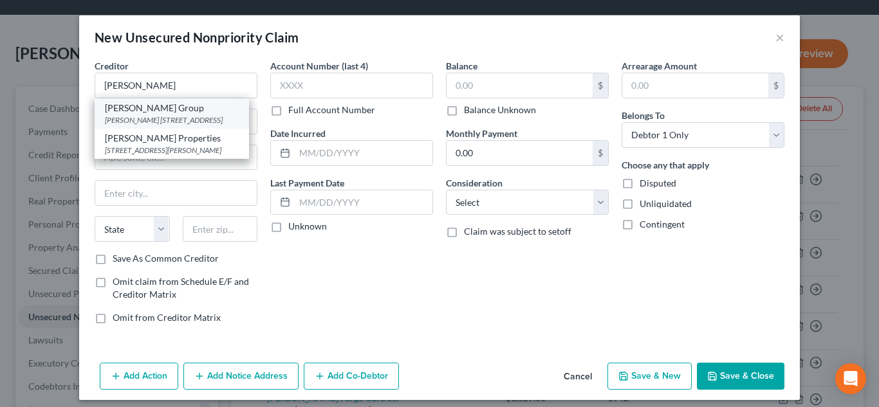
click at [169, 117] on div "[PERSON_NAME] [STREET_ADDRESS]" at bounding box center [172, 120] width 134 height 11
type input "[PERSON_NAME] Group"
type input "[PERSON_NAME]"
type input "[STREET_ADDRESS]"
type input "Saint Louis"
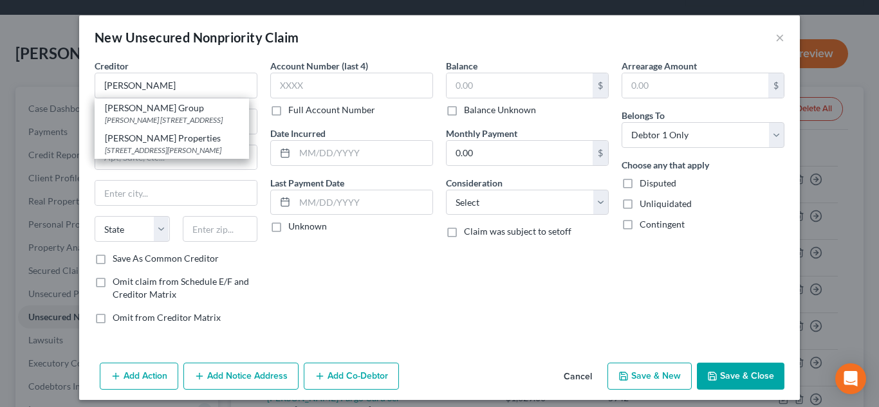
select select "26"
type input "63105-0000"
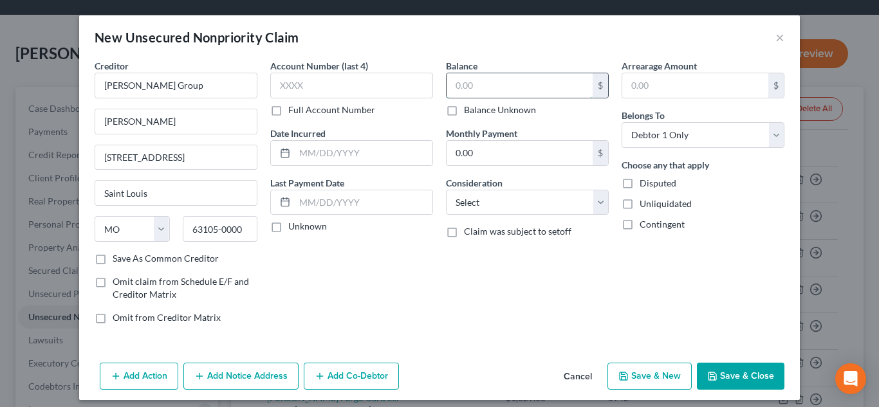
click at [470, 80] on input "text" at bounding box center [520, 85] width 146 height 24
type input "2,358"
click at [601, 203] on select "Select Cable / Satellite Services Collection Agency Credit Card Debt Debt Couns…" at bounding box center [527, 203] width 163 height 26
select select "8"
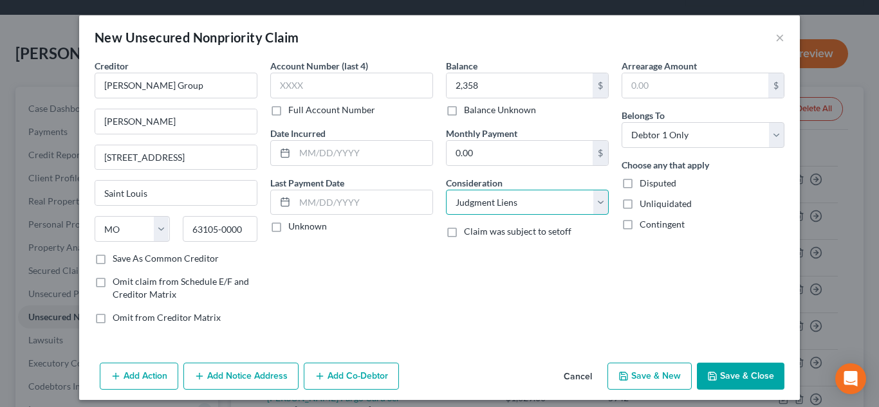
click at [446, 190] on select "Select Cable / Satellite Services Collection Agency Credit Card Debt Debt Couns…" at bounding box center [527, 203] width 163 height 26
click at [714, 377] on icon "button" at bounding box center [712, 376] width 10 height 10
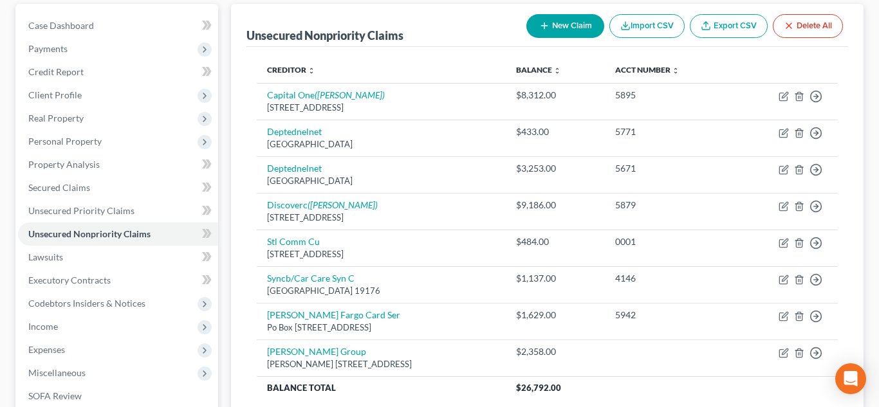
scroll to position [154, 0]
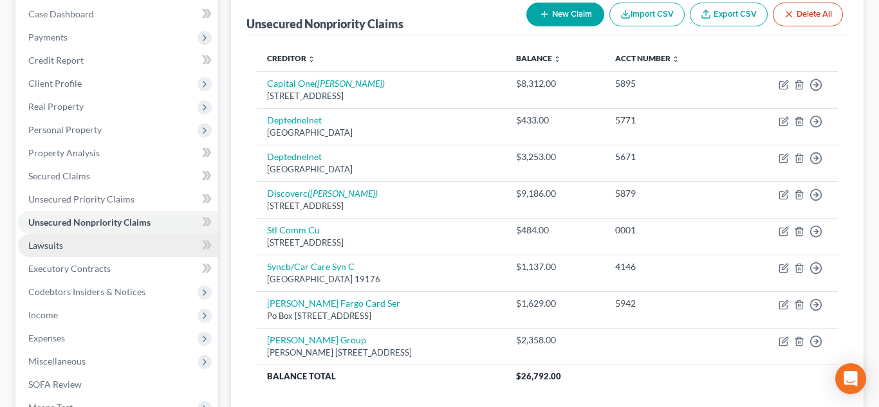
click at [153, 248] on link "Lawsuits" at bounding box center [118, 245] width 200 height 23
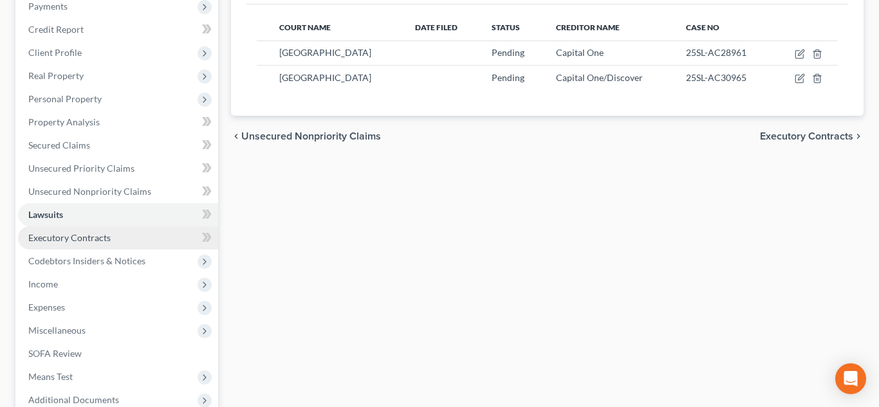
scroll to position [201, 0]
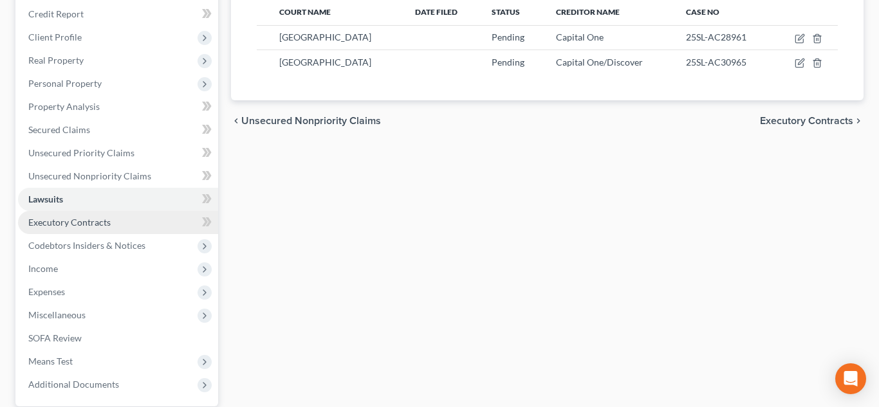
click at [77, 218] on span "Executory Contracts" at bounding box center [69, 222] width 82 height 11
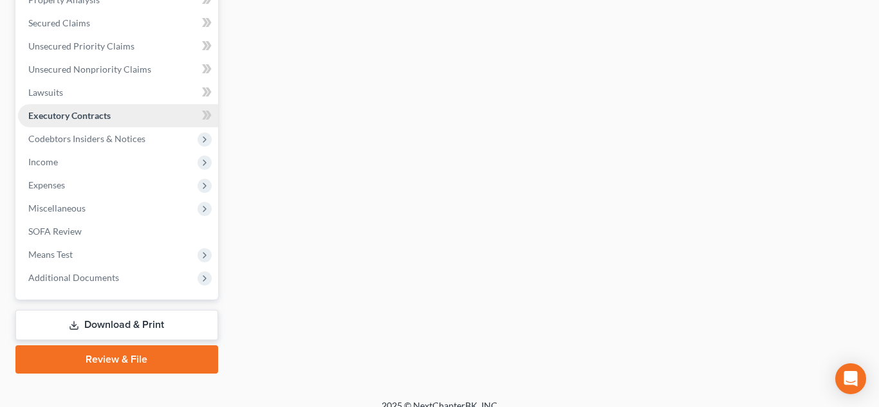
scroll to position [323, 0]
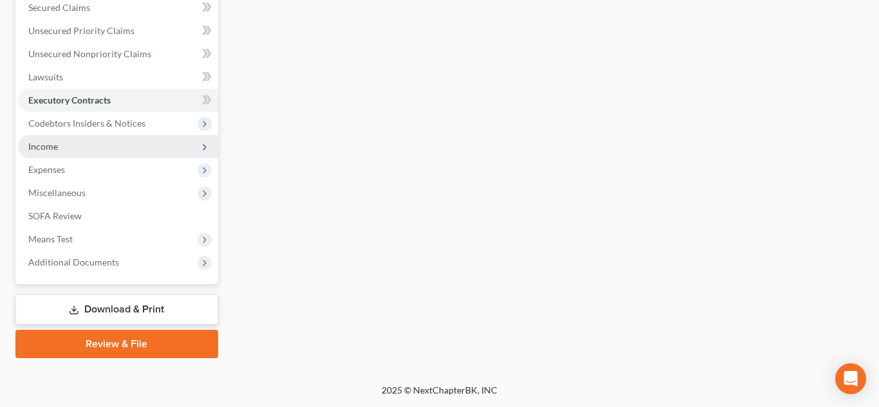
click at [50, 144] on span "Income" at bounding box center [43, 146] width 30 height 11
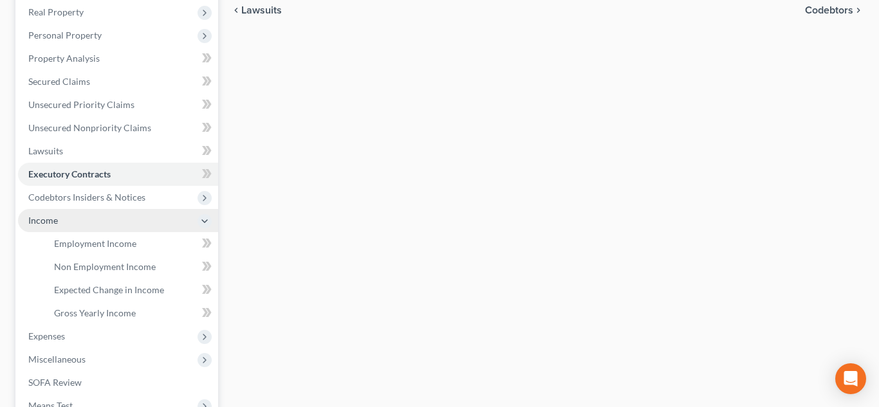
scroll to position [253, 0]
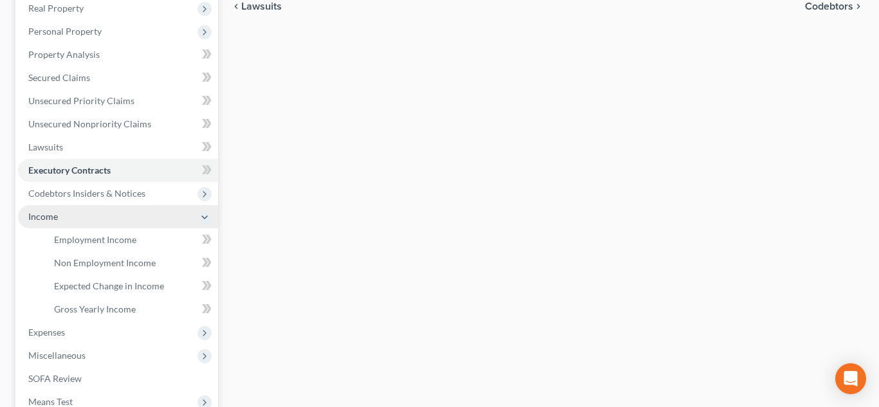
click at [51, 219] on span "Income" at bounding box center [43, 216] width 30 height 11
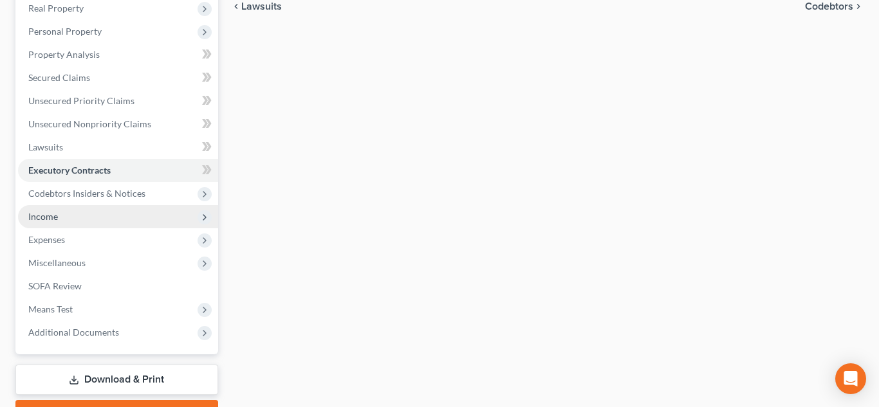
click at [67, 223] on span "Income" at bounding box center [118, 216] width 200 height 23
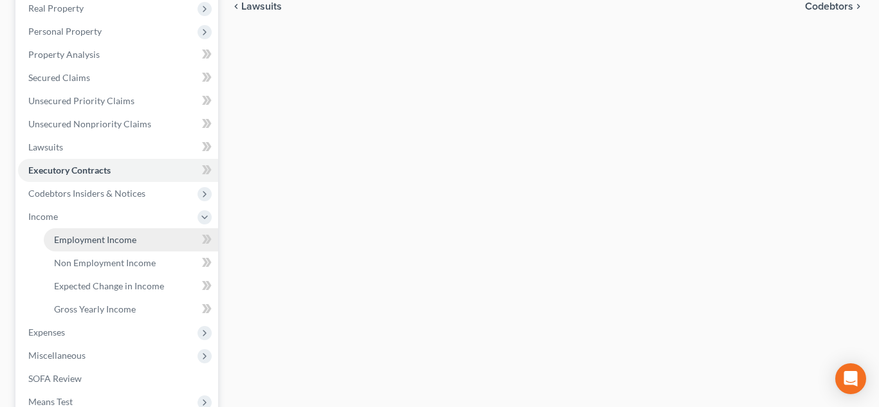
click at [74, 237] on span "Employment Income" at bounding box center [95, 239] width 82 height 11
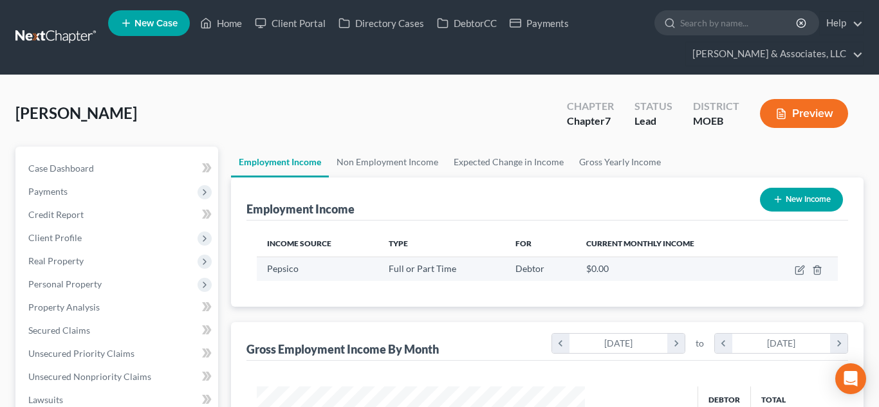
scroll to position [231, 355]
click at [797, 270] on icon "button" at bounding box center [800, 270] width 10 height 10
select select "0"
select select "26"
select select "3"
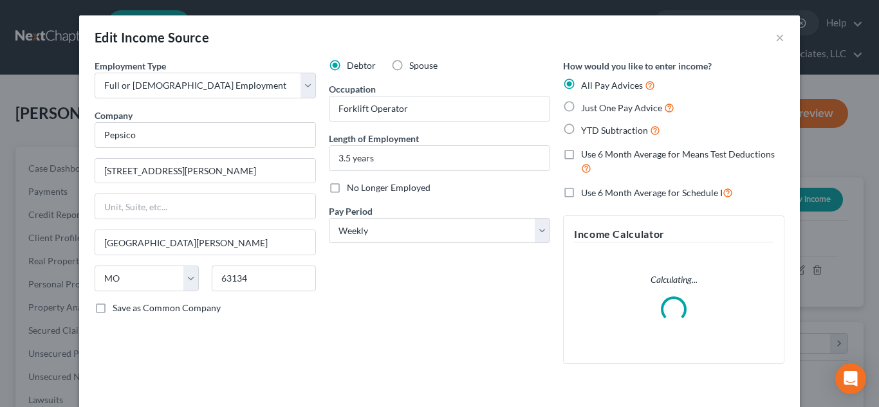
click at [581, 132] on label "YTD Subtraction" at bounding box center [620, 130] width 79 height 15
click at [586, 131] on input "YTD Subtraction" at bounding box center [590, 127] width 8 height 8
radio input "true"
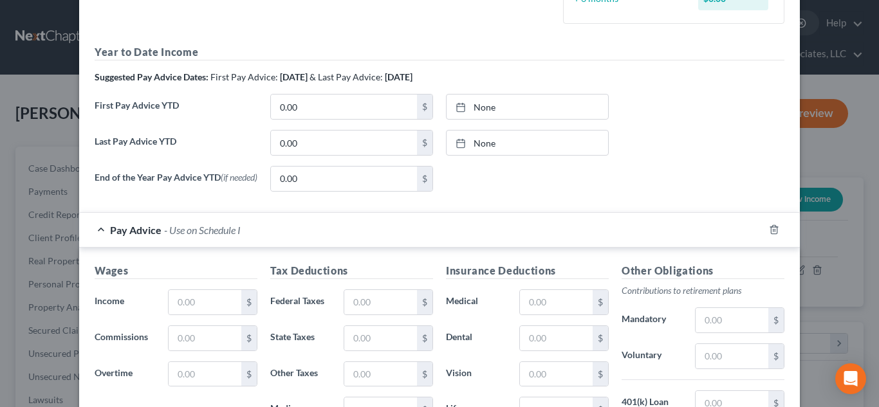
scroll to position [356, 0]
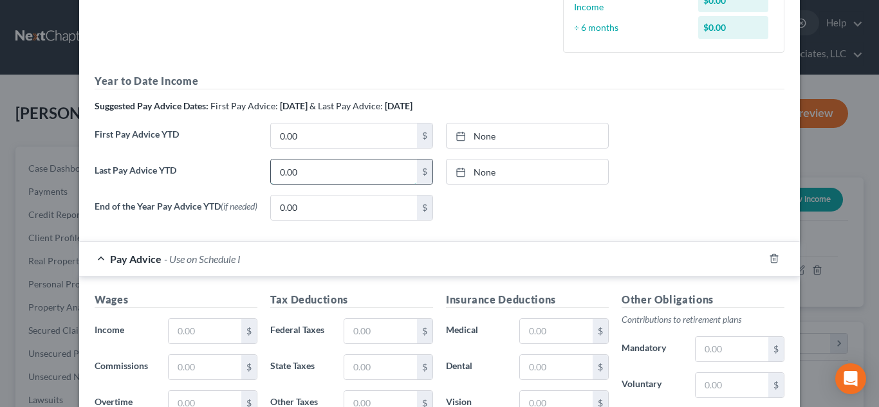
click at [402, 174] on input "0.00" at bounding box center [344, 172] width 146 height 24
type input "47,105.31"
type input "[DATE]"
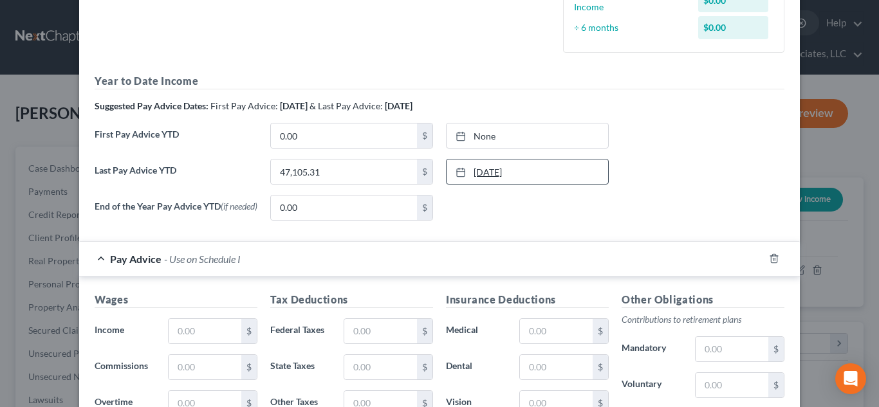
click at [491, 178] on link "[DATE]" at bounding box center [528, 172] width 162 height 24
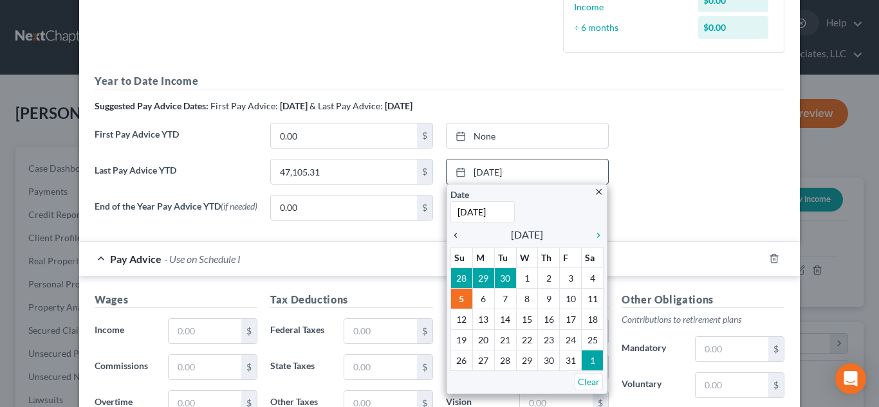
click at [459, 238] on icon "chevron_left" at bounding box center [459, 235] width 17 height 10
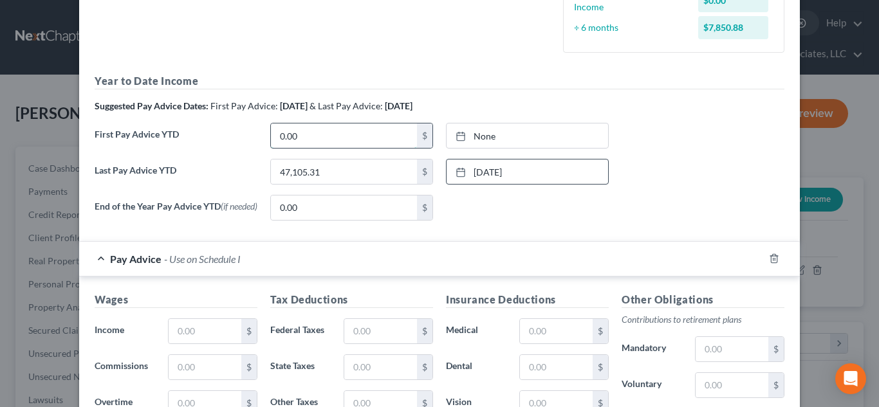
click at [311, 136] on input "0.00" at bounding box center [344, 136] width 146 height 24
type input "22,066.61"
type input "[DATE]"
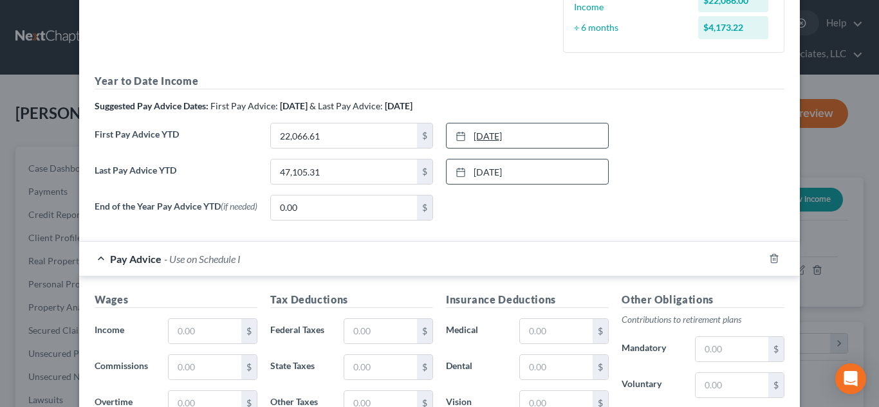
click at [487, 135] on link "[DATE]" at bounding box center [528, 136] width 162 height 24
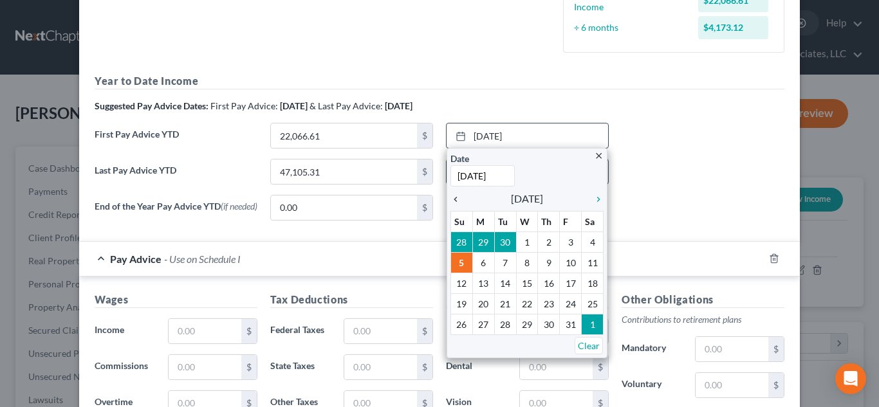
click at [458, 198] on icon "chevron_left" at bounding box center [459, 199] width 17 height 10
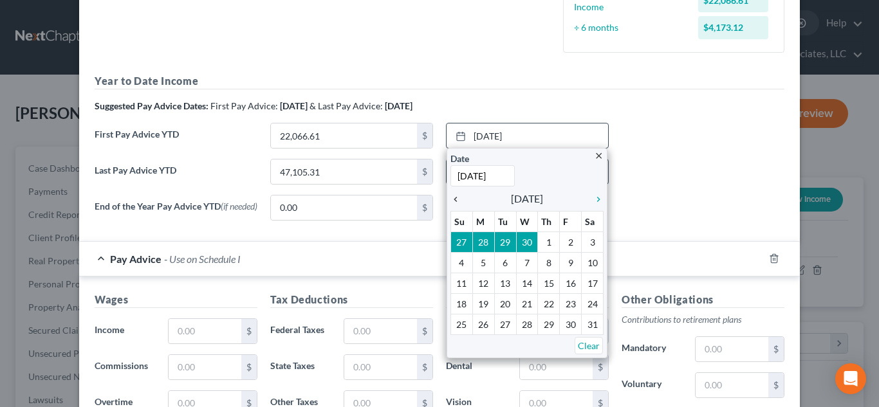
click at [458, 198] on icon "chevron_left" at bounding box center [459, 199] width 17 height 10
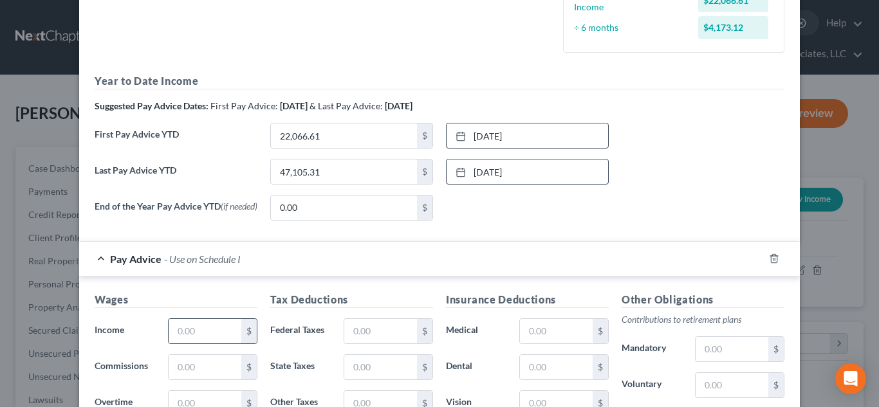
click at [227, 321] on div "$" at bounding box center [212, 332] width 89 height 26
click at [226, 325] on input "text" at bounding box center [205, 331] width 73 height 24
type input "1,116.76"
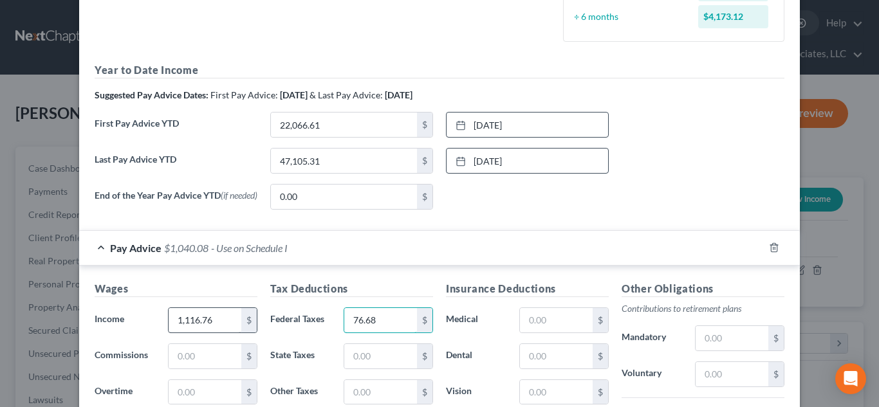
type input "76.68"
type input "28.00"
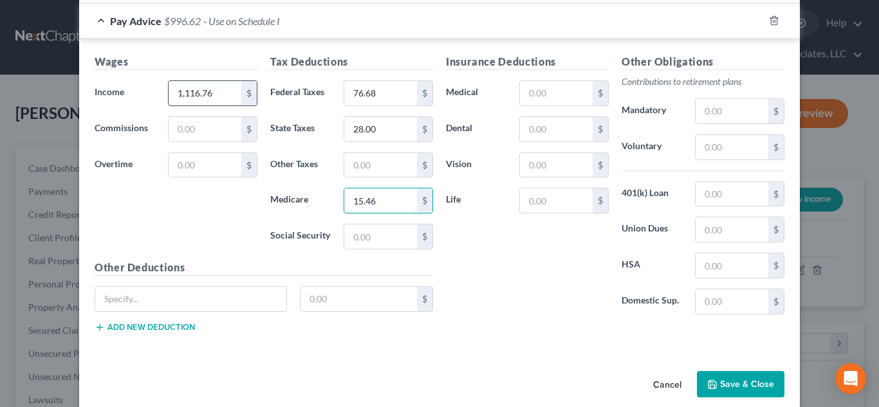
type input "15.46"
type input "86.10"
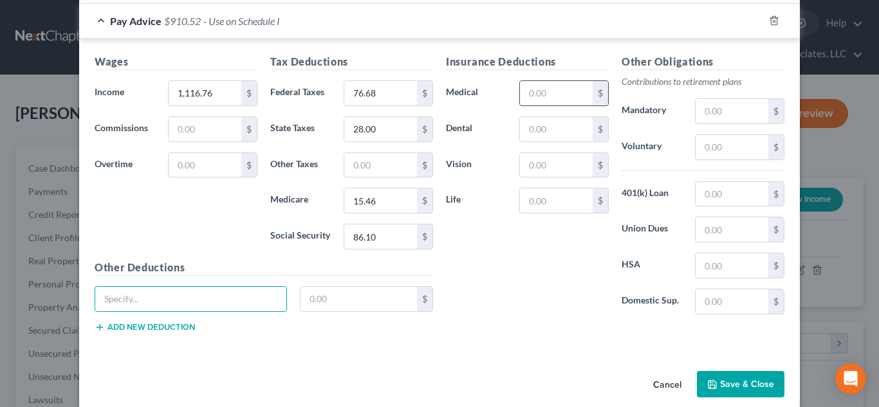
click at [575, 97] on input "text" at bounding box center [556, 93] width 73 height 24
type input "29.83"
type input "15.56"
type input "1.58"
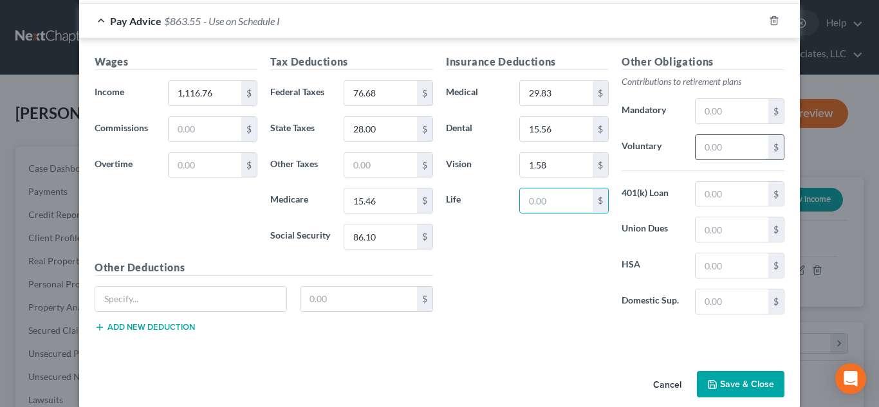
click at [740, 149] on input "text" at bounding box center [732, 147] width 73 height 24
type input "100.51"
type input "3.85"
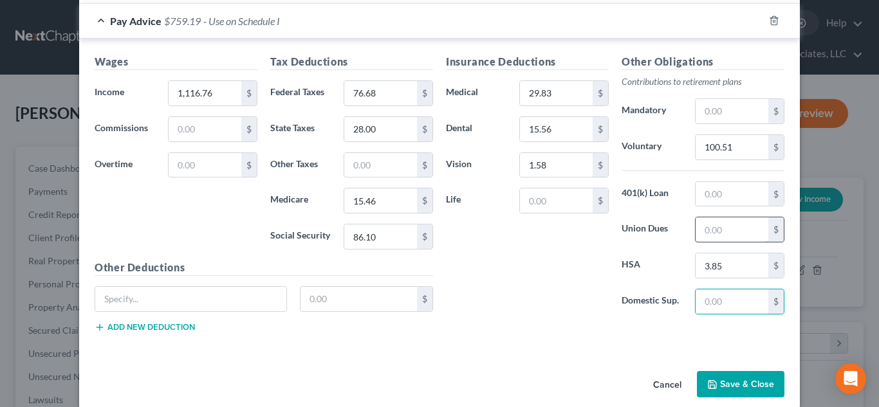
click at [718, 233] on input "text" at bounding box center [732, 230] width 73 height 24
type input "65.00"
click at [747, 201] on input "text" at bounding box center [732, 194] width 73 height 24
type input "14.74"
click at [270, 308] on input "text" at bounding box center [190, 299] width 191 height 24
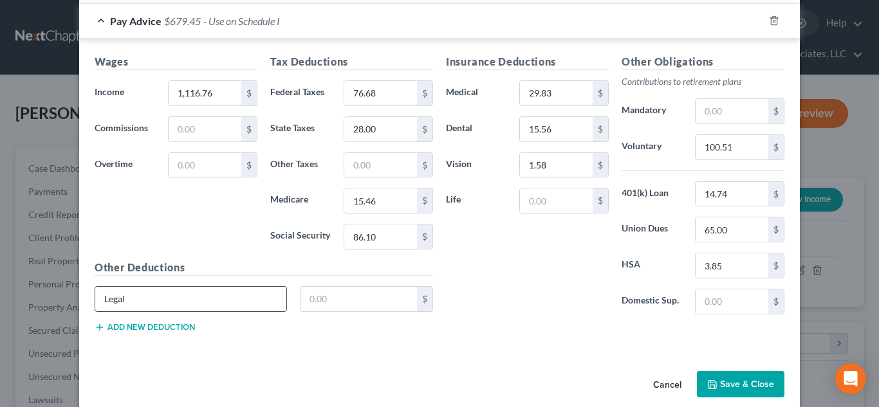
type input "Legal"
type input "3.53"
click at [359, 238] on input "86.10" at bounding box center [380, 237] width 73 height 24
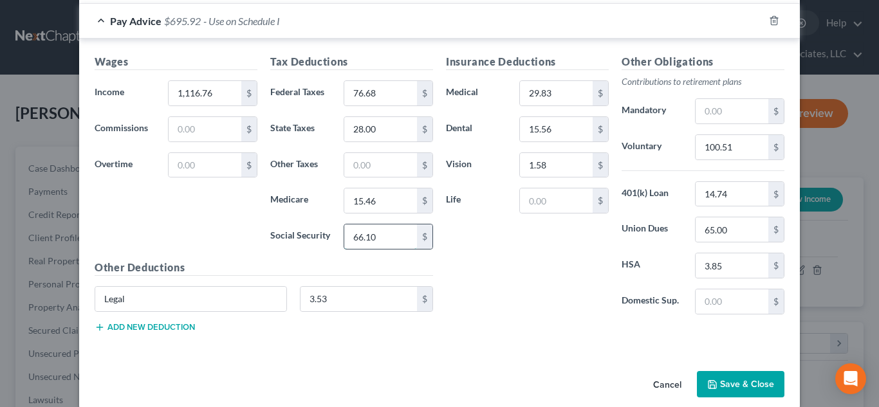
type input "66.10"
click at [726, 386] on button "Save & Close" at bounding box center [741, 384] width 88 height 27
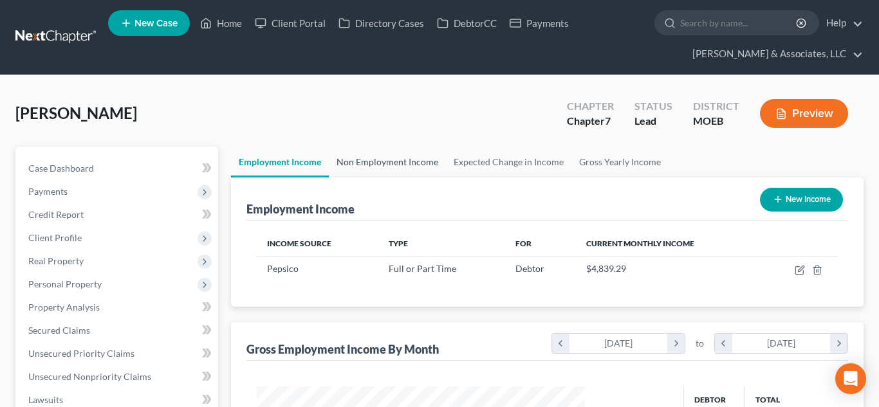
click at [385, 169] on link "Non Employment Income" at bounding box center [387, 162] width 117 height 31
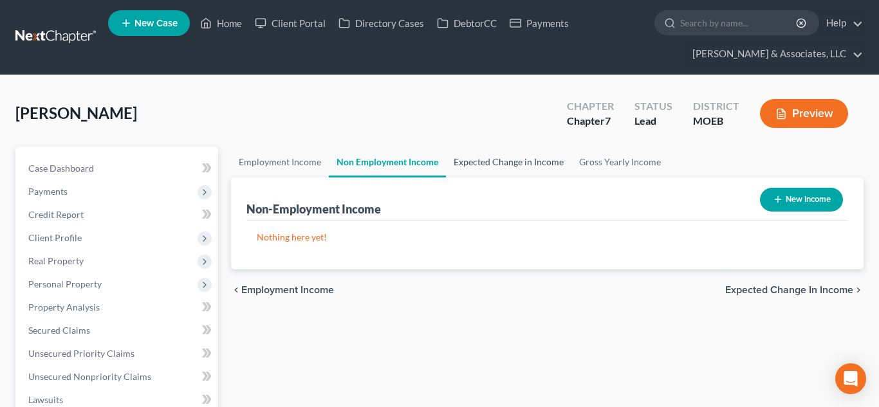
click at [486, 164] on link "Expected Change in Income" at bounding box center [509, 162] width 126 height 31
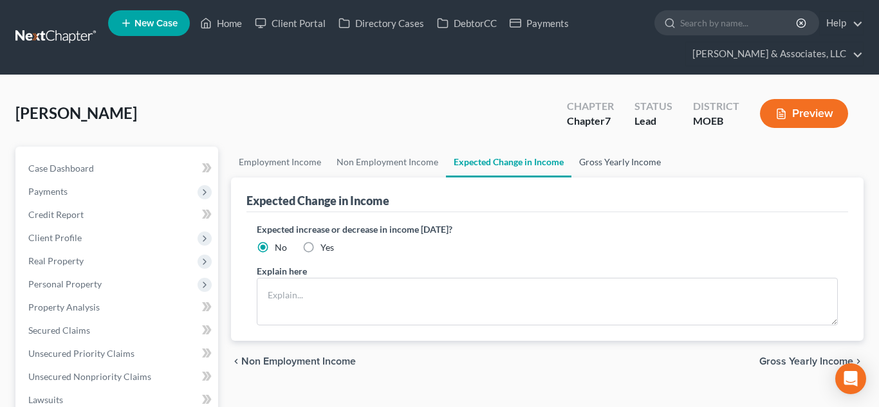
click at [609, 168] on link "Gross Yearly Income" at bounding box center [620, 162] width 97 height 31
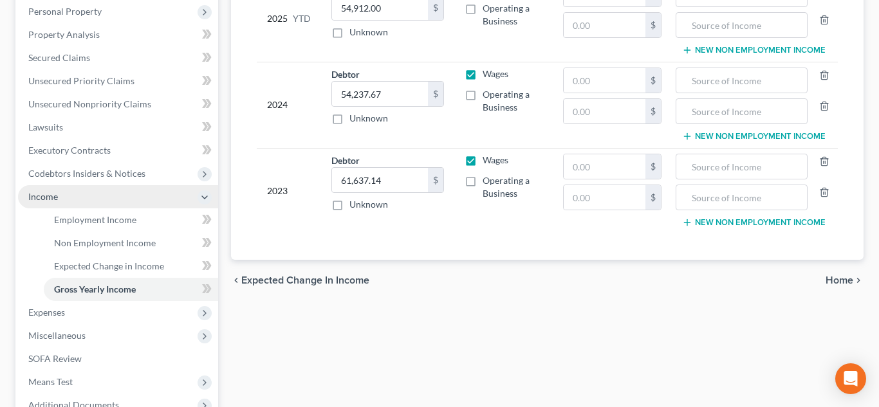
scroll to position [368, 0]
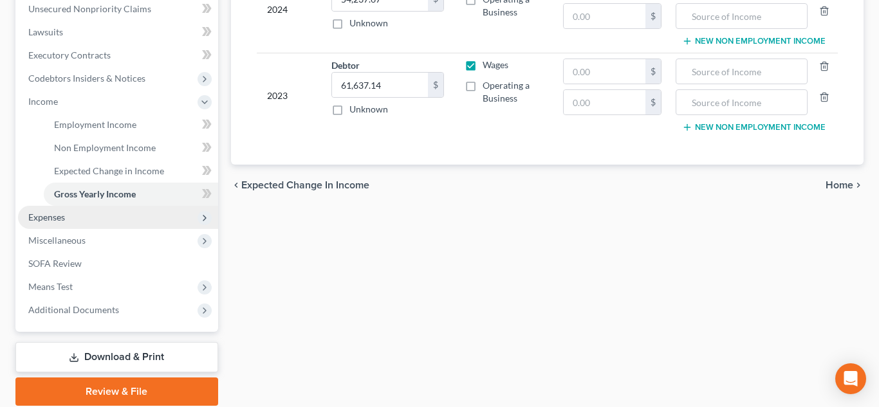
click at [54, 216] on span "Expenses" at bounding box center [46, 217] width 37 height 11
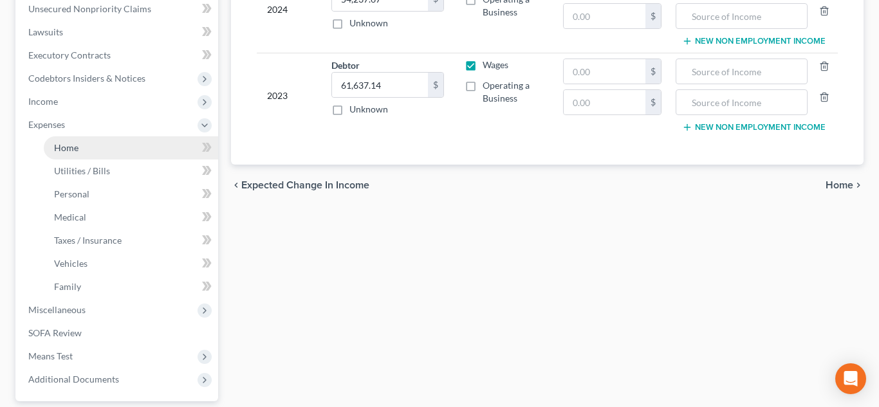
click at [62, 152] on span "Home" at bounding box center [66, 147] width 24 height 11
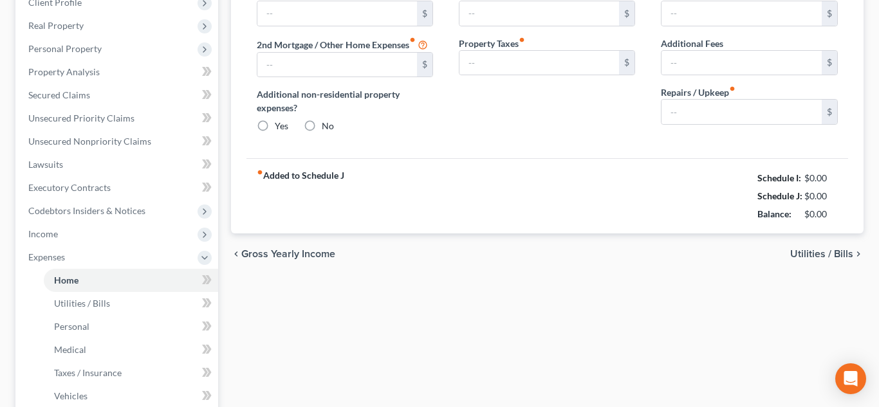
type input "392.00"
type input "0.00"
radio input "true"
type input "0.00"
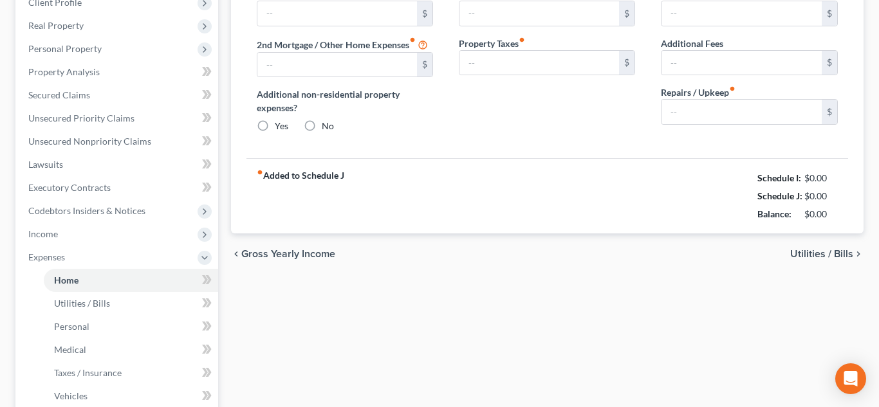
type input "0.00"
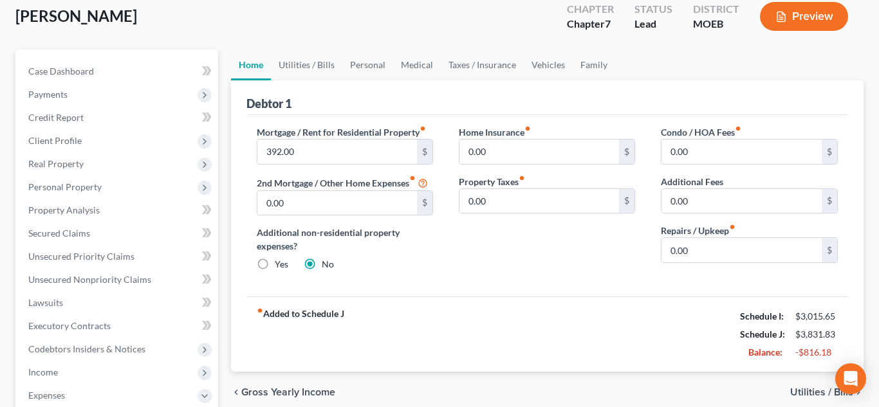
scroll to position [85, 0]
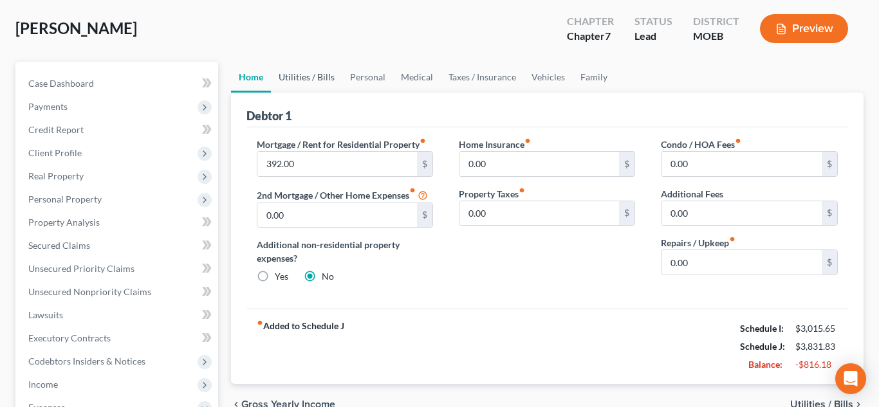
click at [310, 75] on link "Utilities / Bills" at bounding box center [306, 77] width 71 height 31
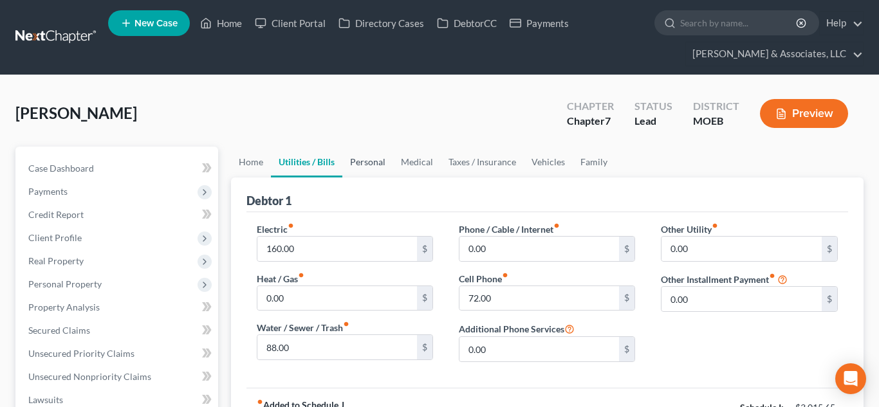
click at [368, 169] on link "Personal" at bounding box center [367, 162] width 51 height 31
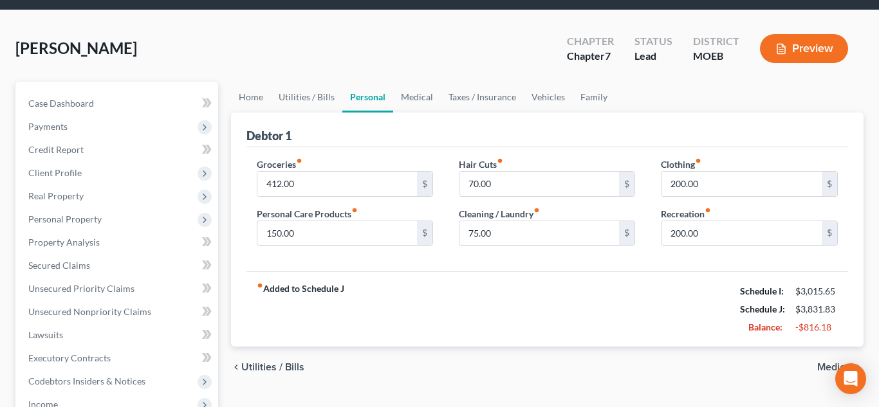
scroll to position [70, 0]
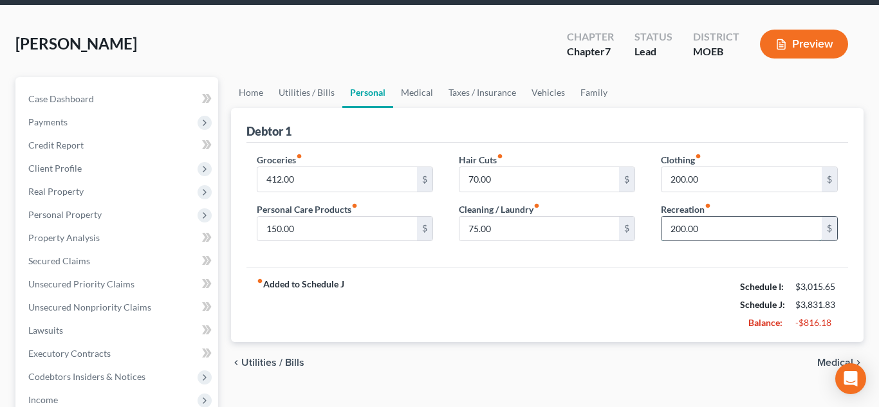
click at [678, 232] on input "200.00" at bounding box center [742, 229] width 160 height 24
type input "100.00"
click at [681, 181] on input "200.00" at bounding box center [742, 179] width 160 height 24
type input "75"
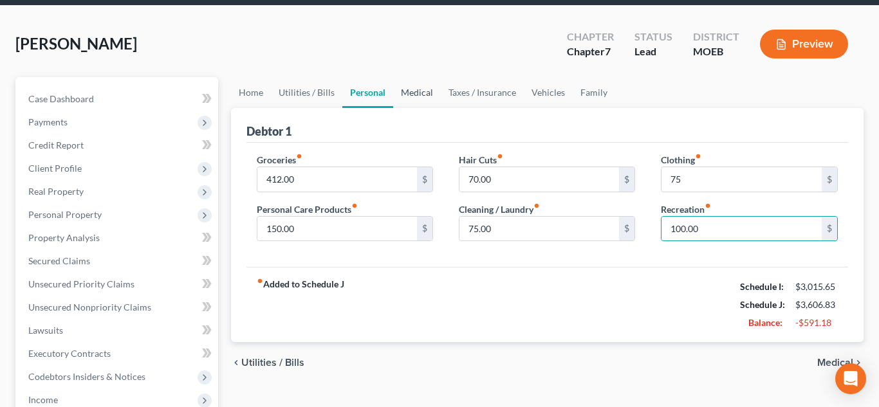
click at [403, 92] on link "Medical" at bounding box center [417, 92] width 48 height 31
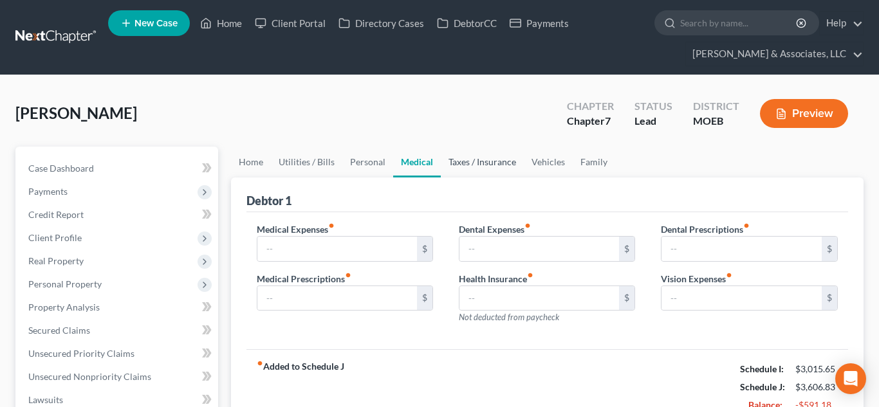
click at [467, 159] on link "Taxes / Insurance" at bounding box center [482, 162] width 83 height 31
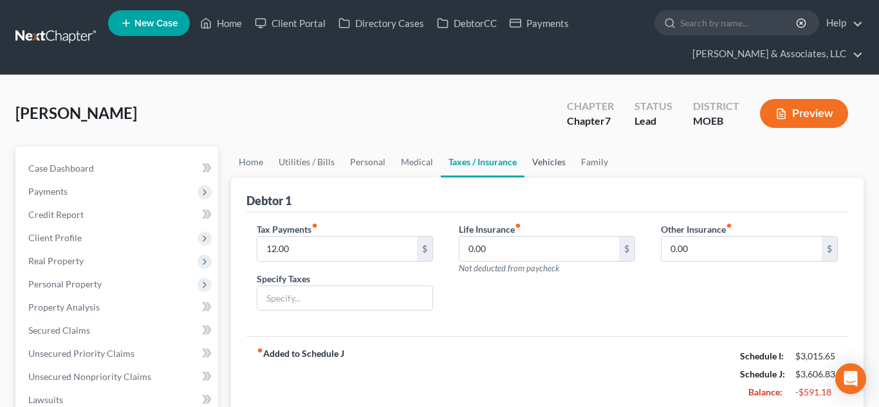
click at [539, 174] on link "Vehicles" at bounding box center [549, 162] width 49 height 31
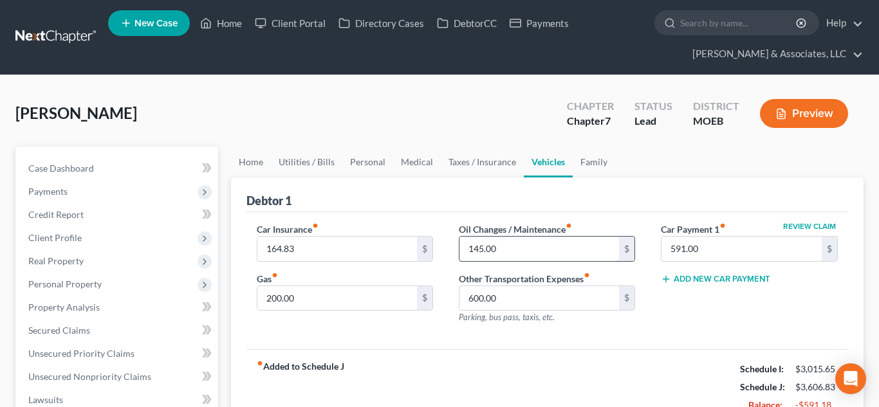
click at [474, 249] on input "145.00" at bounding box center [540, 249] width 160 height 24
type input "45.00"
click at [496, 300] on input "600.00" at bounding box center [540, 298] width 160 height 24
click at [582, 169] on link "Family" at bounding box center [594, 162] width 42 height 31
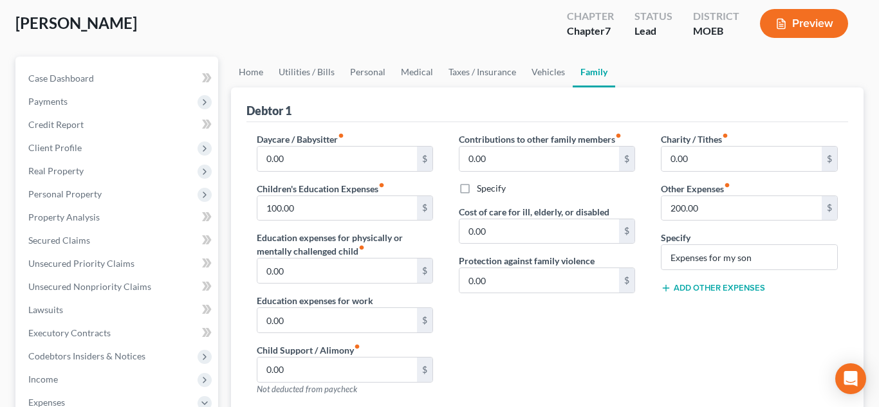
scroll to position [93, 0]
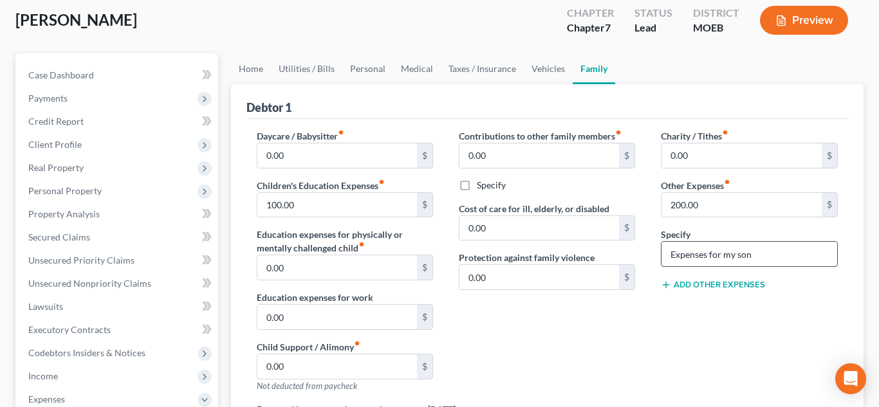
click at [738, 252] on input "Expenses for my son" at bounding box center [749, 254] width 175 height 24
type input "Expenses for son"
click at [527, 78] on link "Vehicles" at bounding box center [548, 68] width 49 height 31
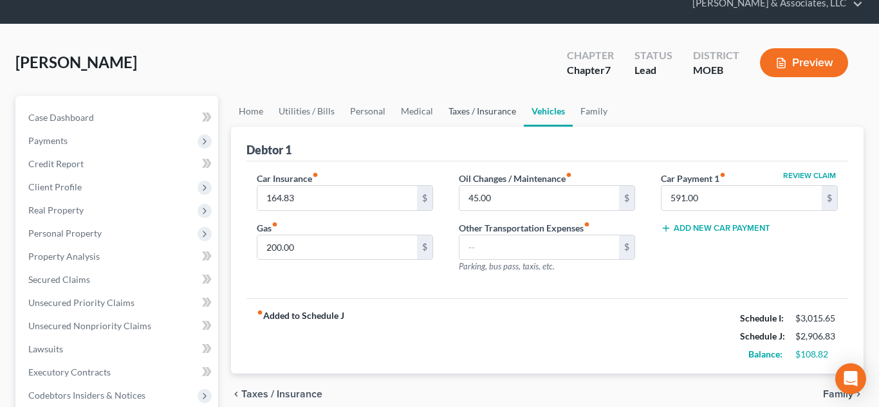
scroll to position [55, 0]
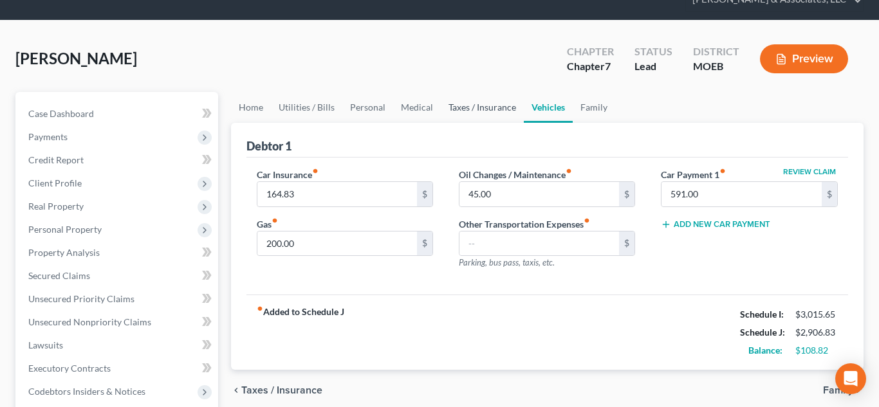
click at [463, 103] on link "Taxes / Insurance" at bounding box center [482, 107] width 83 height 31
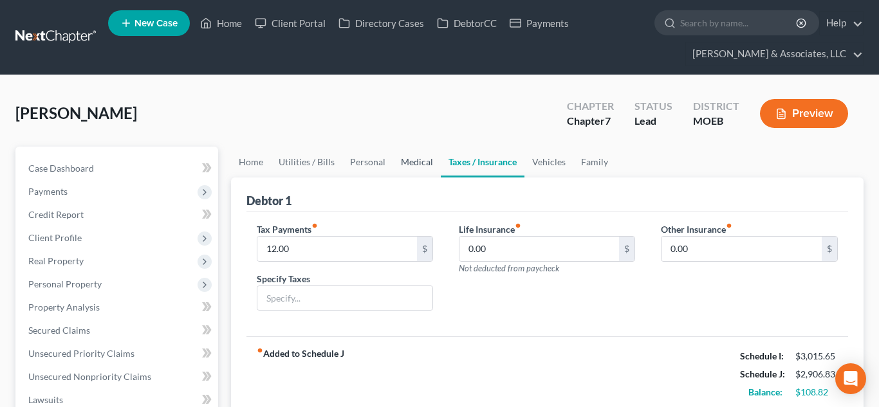
click at [405, 163] on link "Medical" at bounding box center [417, 162] width 48 height 31
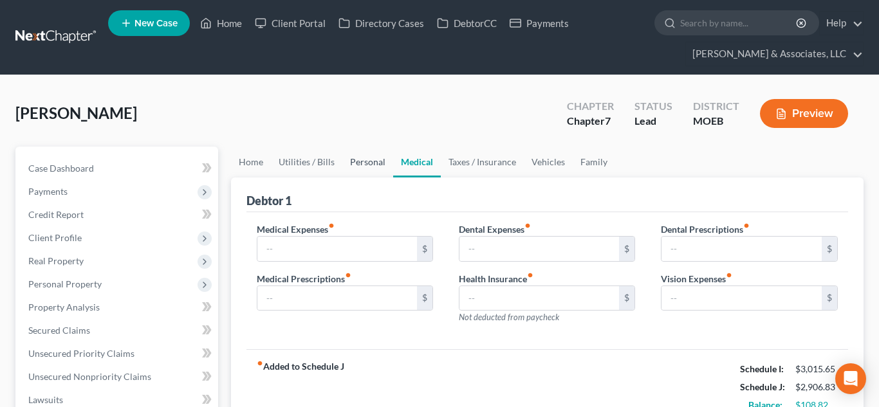
click at [342, 169] on link "Personal" at bounding box center [367, 162] width 51 height 31
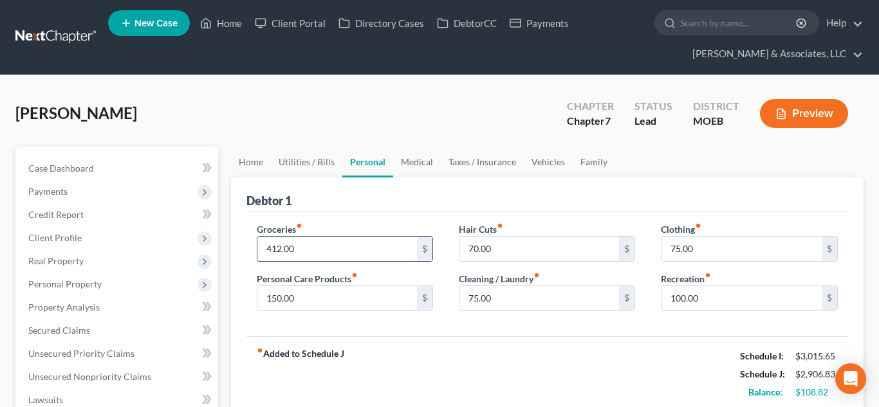
click at [309, 247] on input "412.00" at bounding box center [337, 249] width 160 height 24
type input "500.0"
click at [678, 301] on input "100.00" at bounding box center [742, 298] width 160 height 24
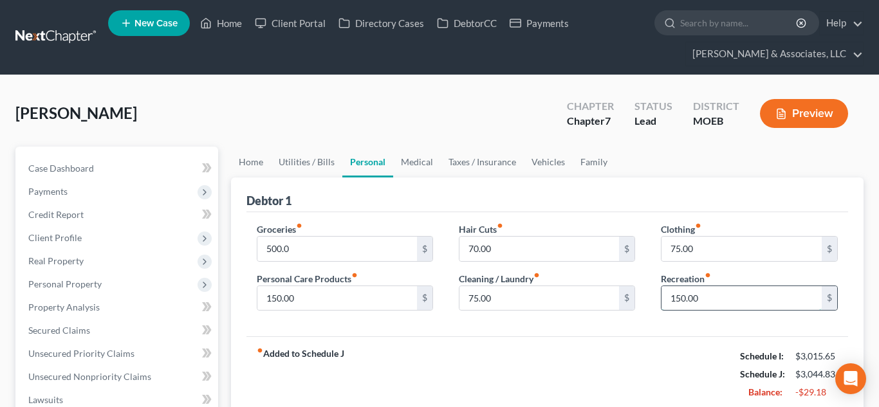
type input "150.00"
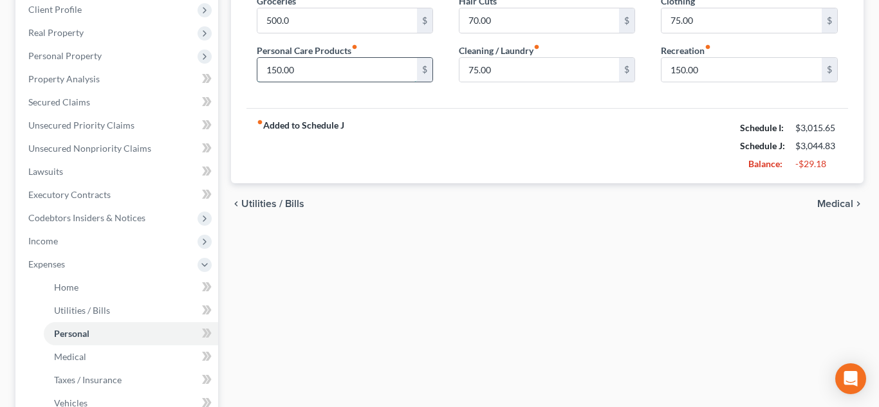
click at [296, 76] on input "150.00" at bounding box center [337, 70] width 160 height 24
type input "100.00"
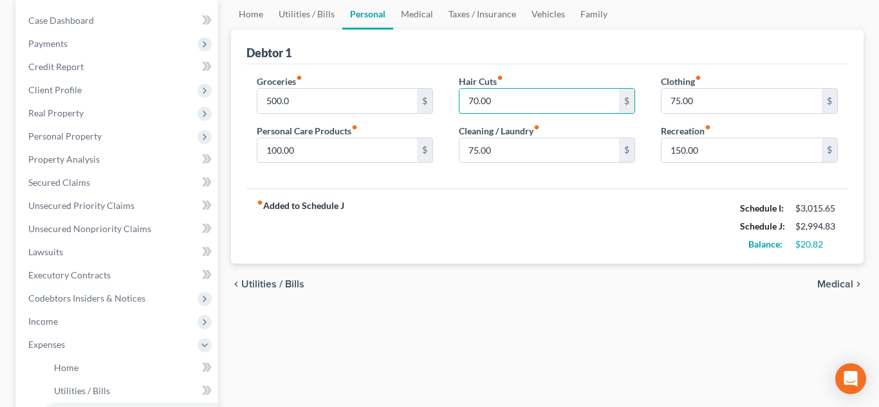
scroll to position [126, 0]
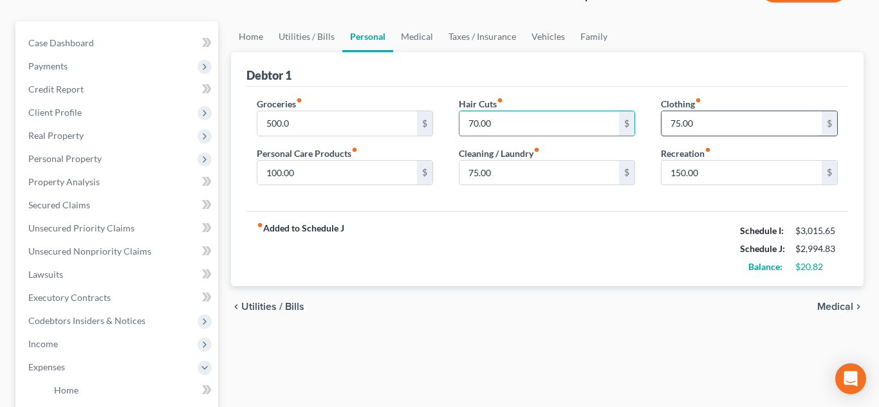
click at [680, 122] on input "75.00" at bounding box center [742, 123] width 160 height 24
click at [314, 41] on link "Utilities / Bills" at bounding box center [306, 36] width 71 height 31
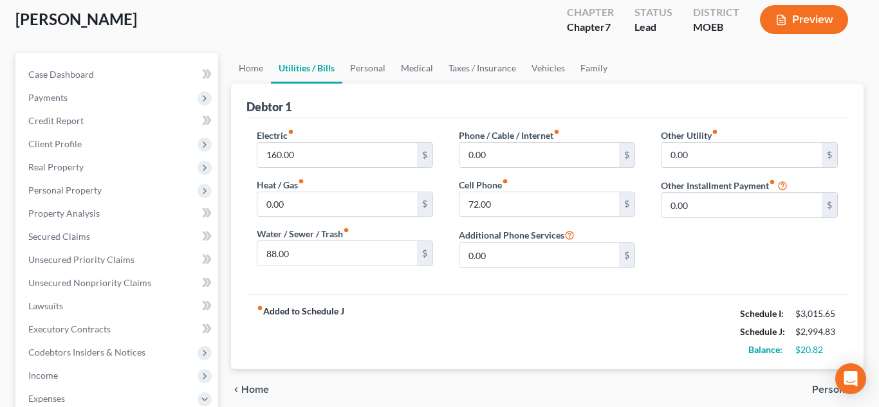
scroll to position [97, 0]
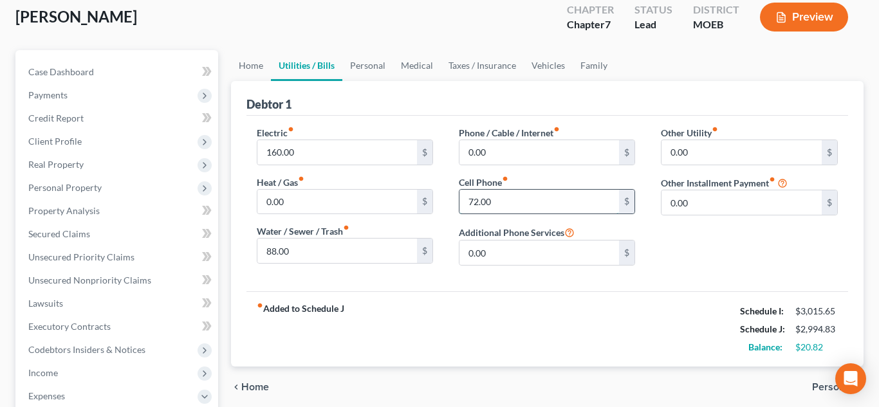
click at [474, 204] on input "72.00" at bounding box center [540, 202] width 160 height 24
type input "0"
type input "87.00"
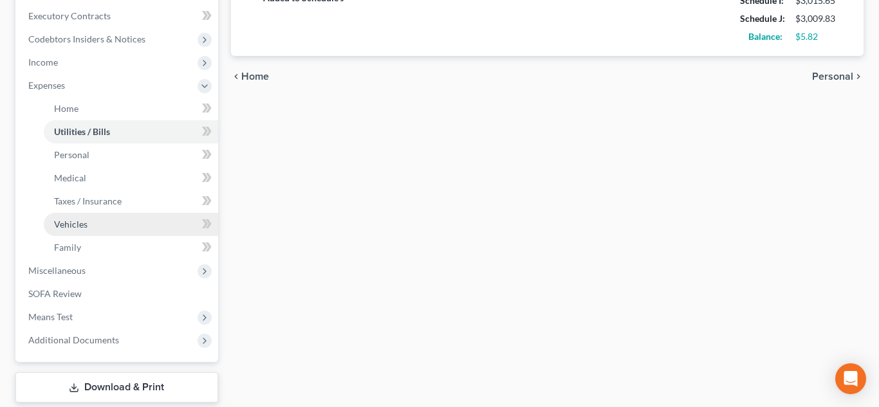
scroll to position [415, 0]
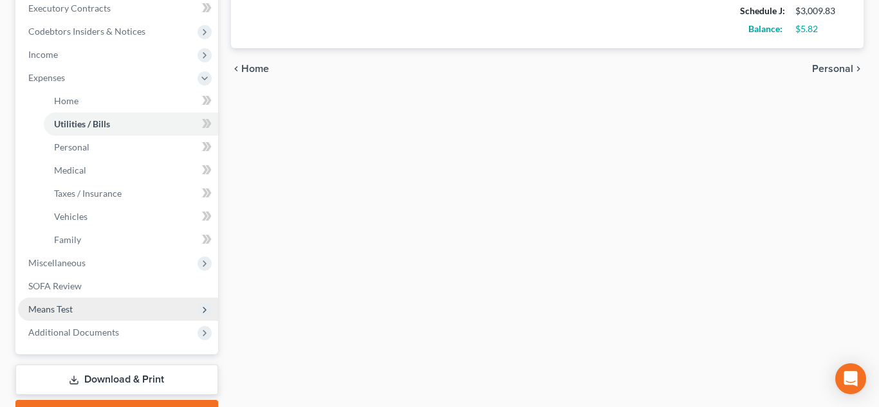
click at [91, 307] on span "Means Test" at bounding box center [118, 309] width 200 height 23
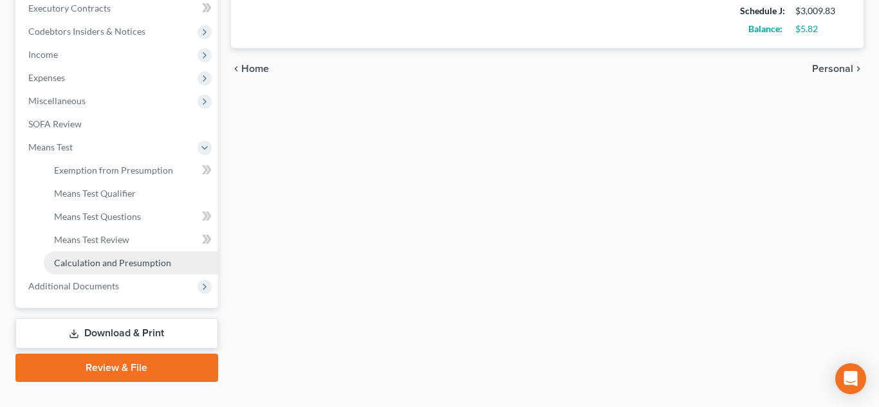
click at [106, 265] on span "Calculation and Presumption" at bounding box center [112, 262] width 117 height 11
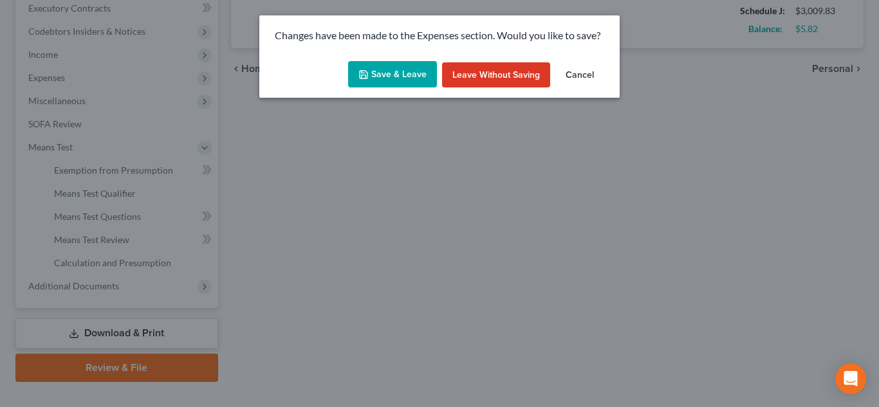
click at [372, 76] on button "Save & Leave" at bounding box center [392, 74] width 89 height 27
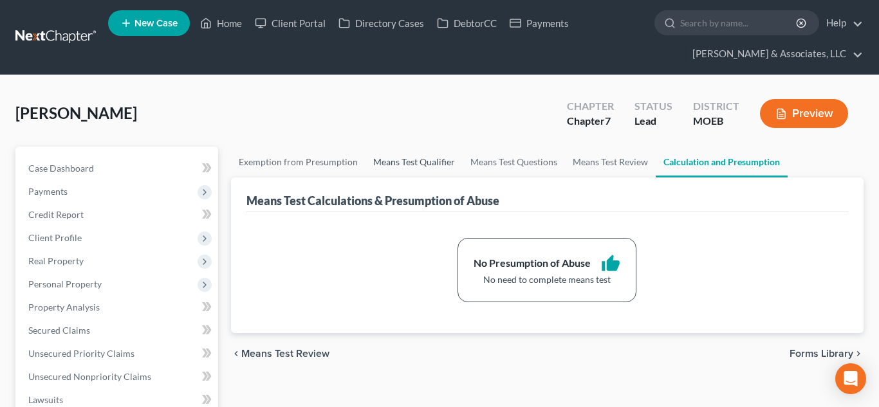
click at [409, 165] on link "Means Test Qualifier" at bounding box center [414, 162] width 97 height 31
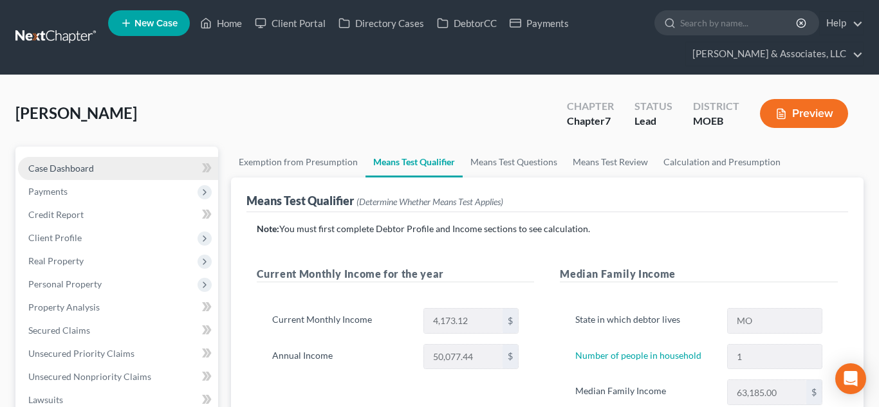
click at [73, 164] on span "Case Dashboard" at bounding box center [61, 168] width 66 height 11
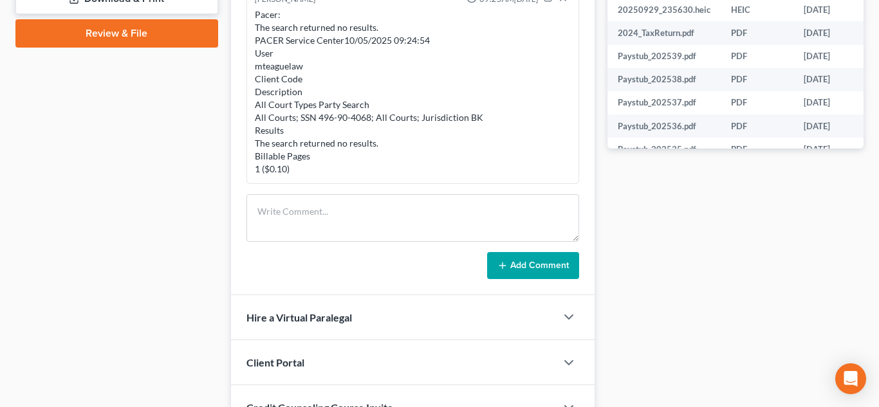
scroll to position [646, 0]
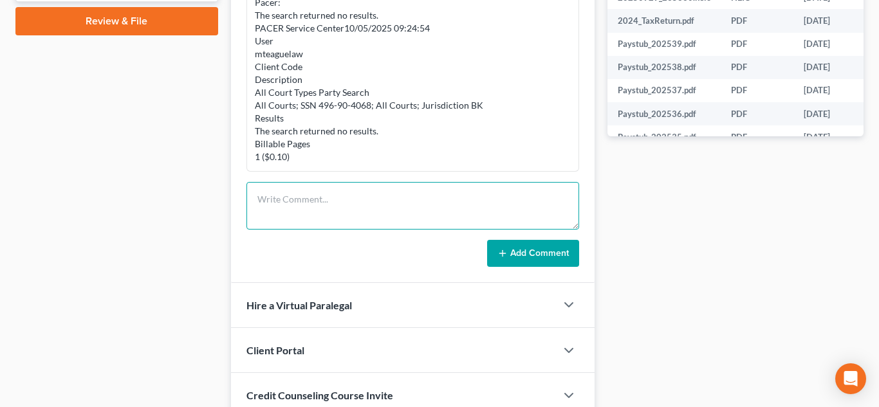
click at [287, 189] on textarea at bounding box center [413, 206] width 333 height 48
click at [281, 197] on textarea at bounding box center [413, 206] width 333 height 48
paste textarea "1. Does your daughter live in the household with you? And is she financially de…"
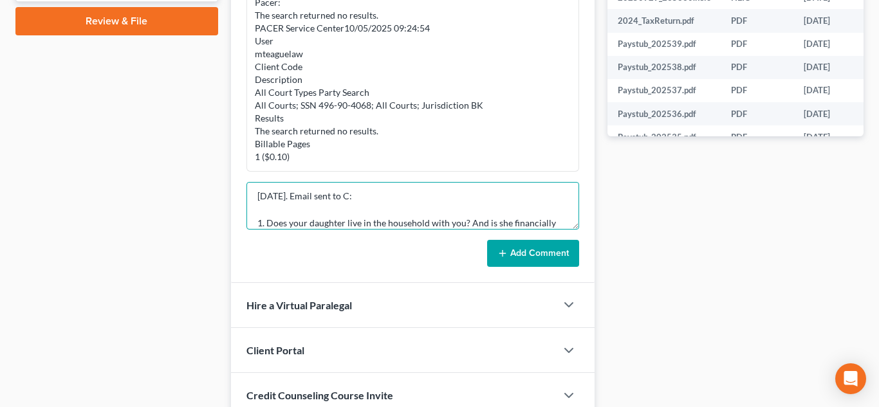
scroll to position [206, 0]
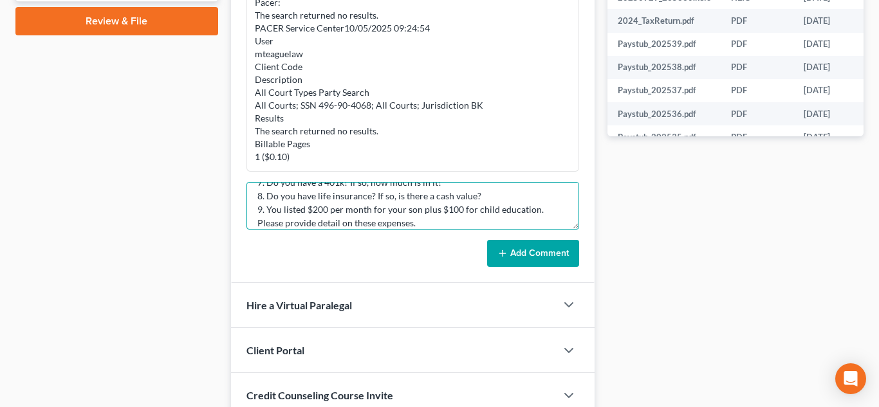
type textarea "[DATE]. Email sent to C: 1. Does your daughter live in the household with you? …"
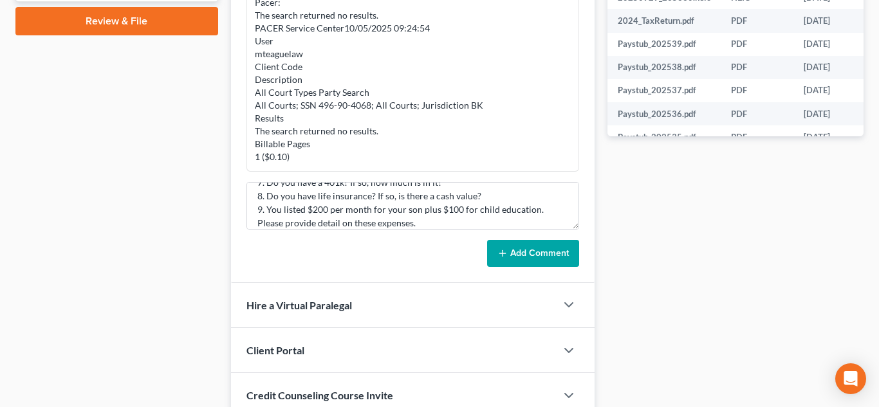
click at [517, 248] on button "Add Comment" at bounding box center [533, 253] width 92 height 27
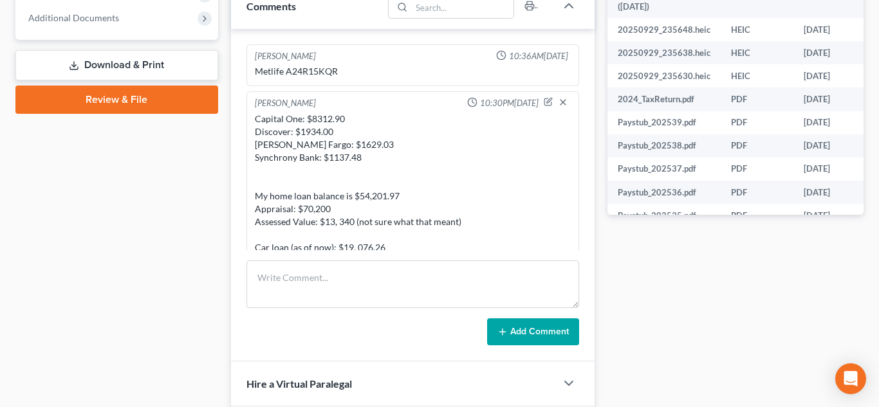
scroll to position [0, 0]
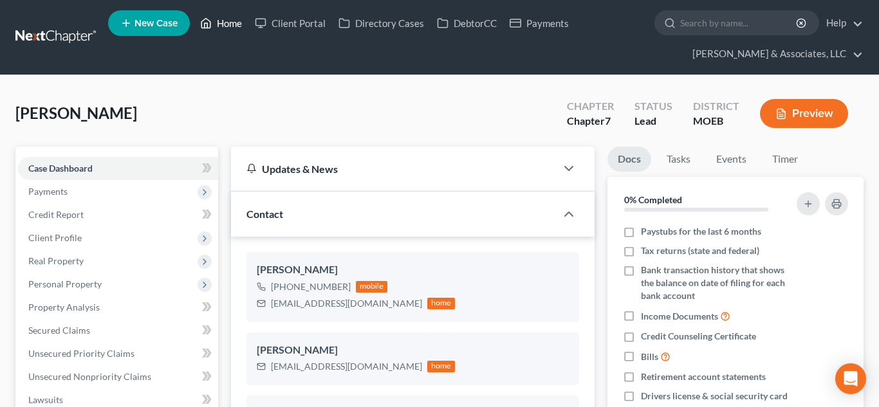
click at [228, 23] on link "Home" at bounding box center [221, 23] width 55 height 23
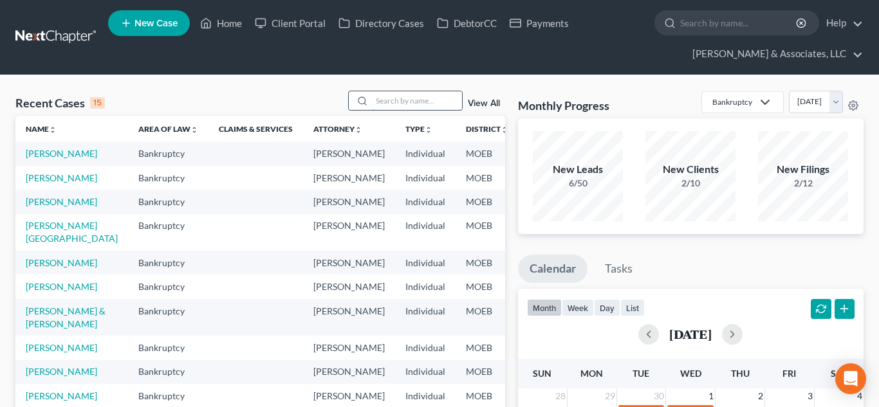
click at [393, 100] on input "search" at bounding box center [417, 100] width 90 height 19
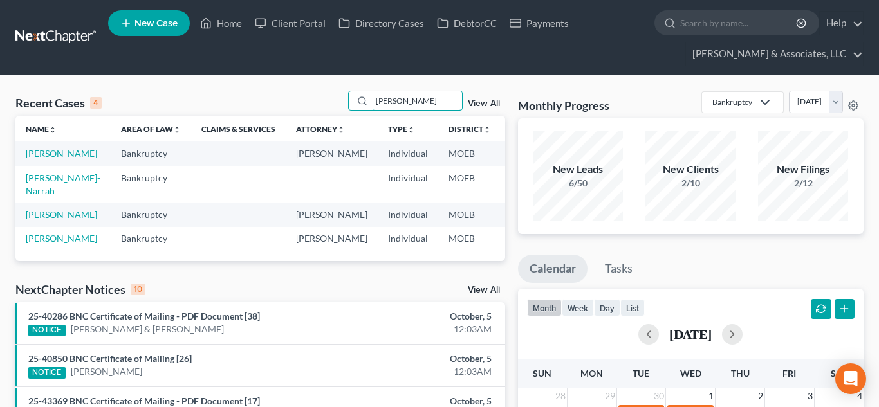
type input "[PERSON_NAME]"
click at [28, 159] on link "[PERSON_NAME]" at bounding box center [61, 153] width 71 height 11
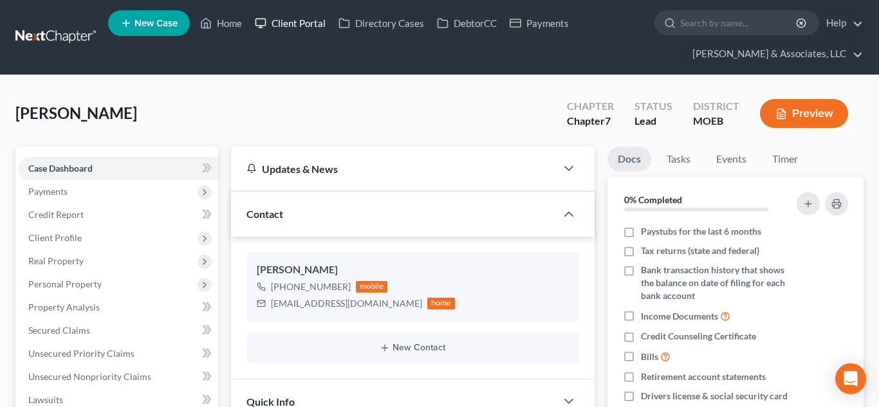
click at [307, 31] on link "Client Portal" at bounding box center [290, 23] width 84 height 23
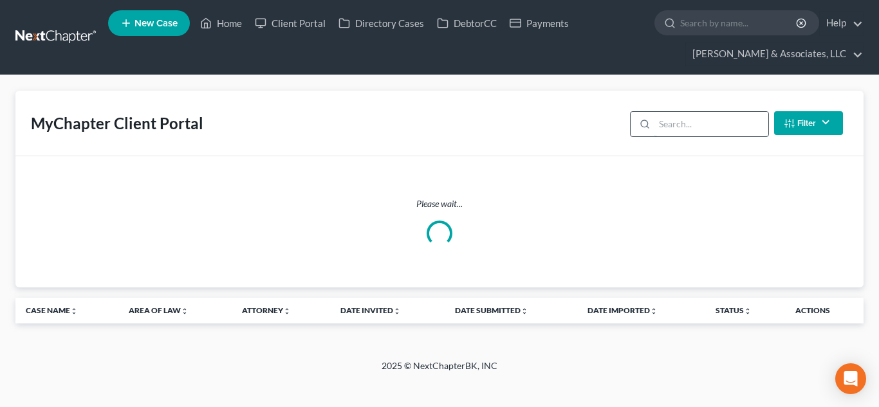
click at [678, 124] on input "search" at bounding box center [712, 124] width 114 height 24
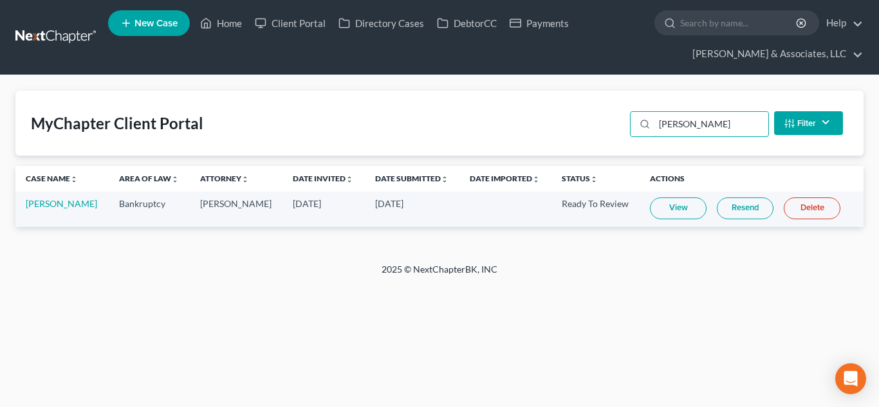
type input "[PERSON_NAME]"
click at [666, 207] on link "View" at bounding box center [678, 209] width 57 height 22
click at [55, 204] on link "[PERSON_NAME]" at bounding box center [61, 203] width 71 height 11
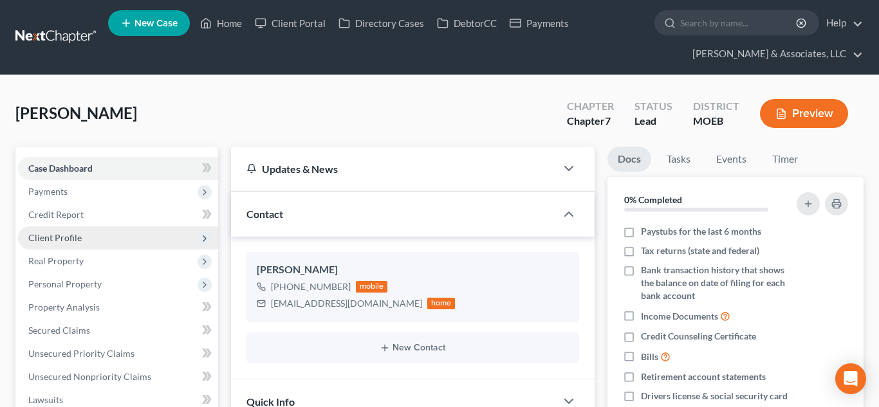
click at [64, 239] on span "Client Profile" at bounding box center [54, 237] width 53 height 11
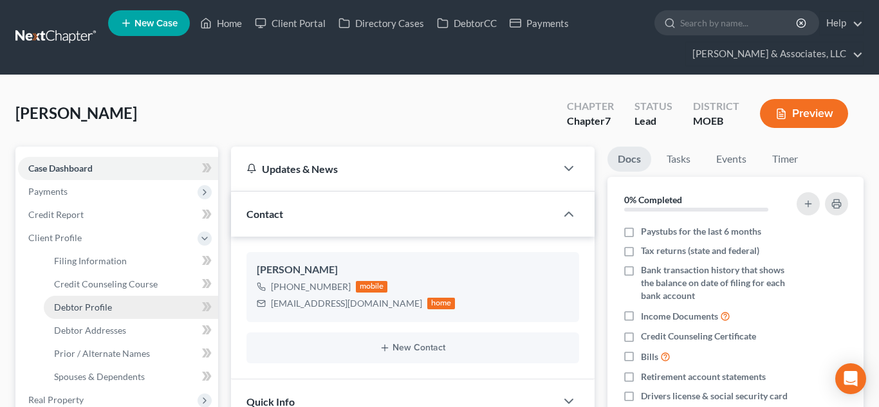
click at [102, 307] on span "Debtor Profile" at bounding box center [83, 307] width 58 height 11
select select "4"
select select "0"
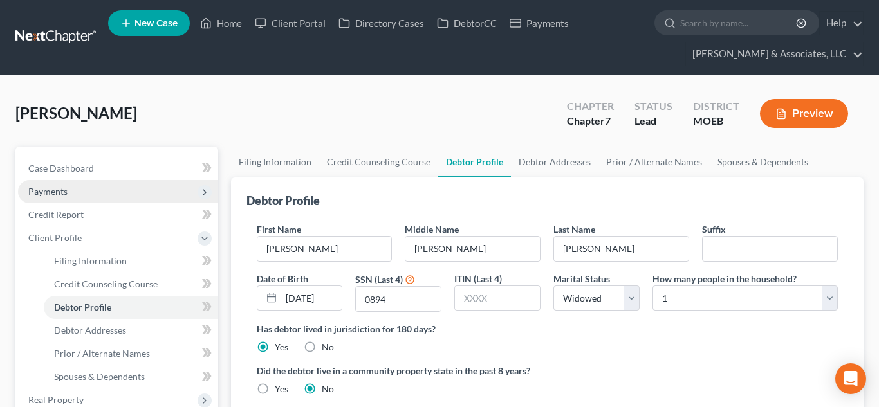
click at [56, 189] on span "Payments" at bounding box center [47, 191] width 39 height 11
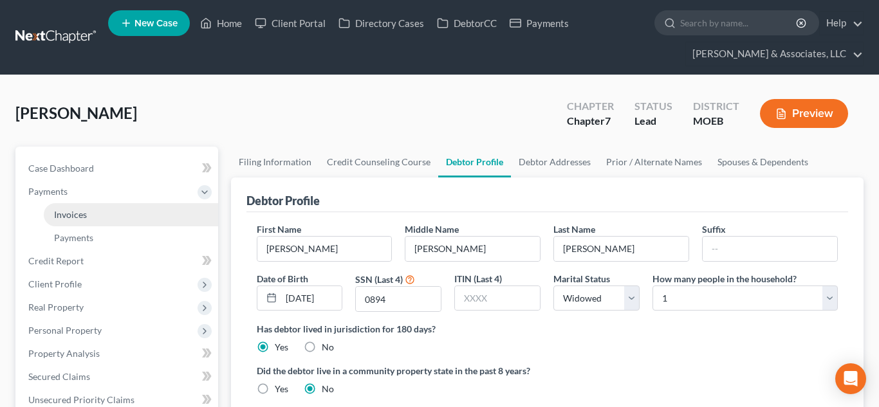
click at [75, 211] on span "Invoices" at bounding box center [70, 214] width 33 height 11
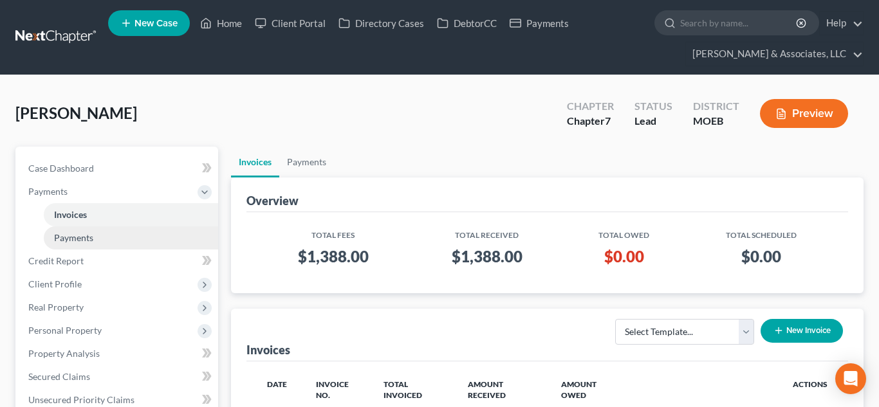
click at [82, 238] on span "Payments" at bounding box center [73, 237] width 39 height 11
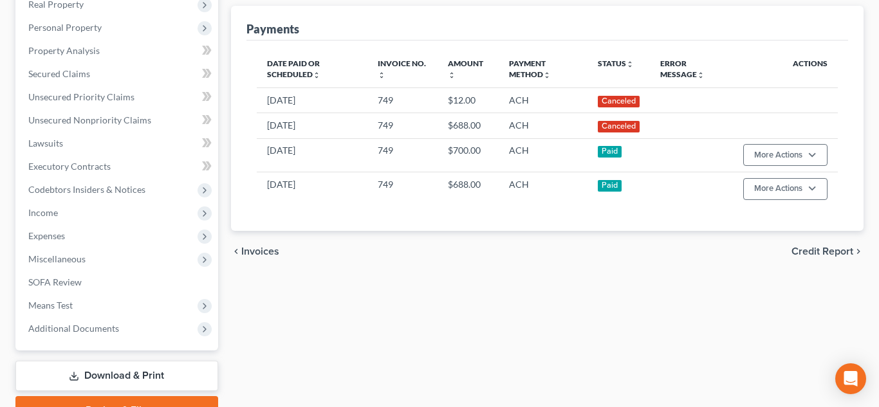
scroll to position [369, 0]
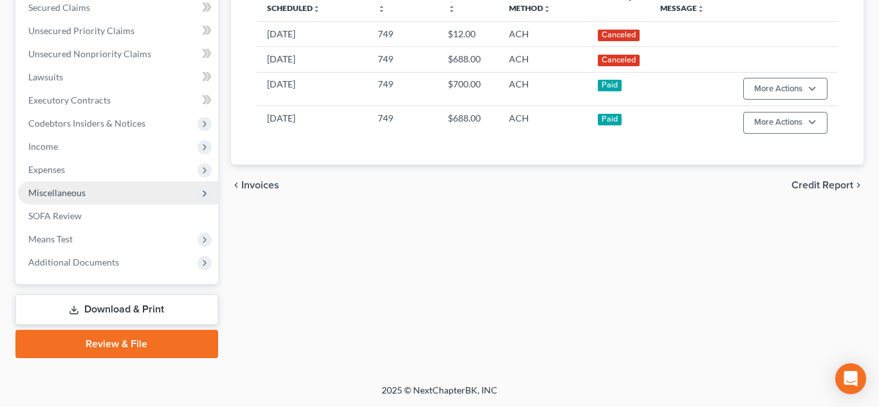
click at [59, 192] on span "Miscellaneous" at bounding box center [56, 192] width 57 height 11
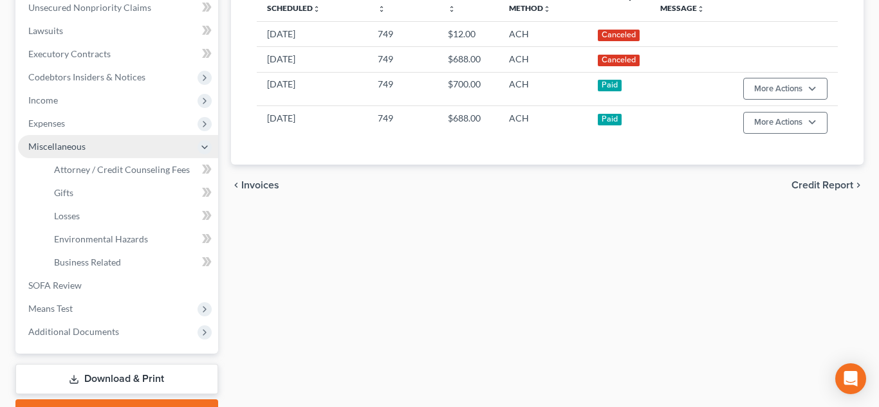
scroll to position [323, 0]
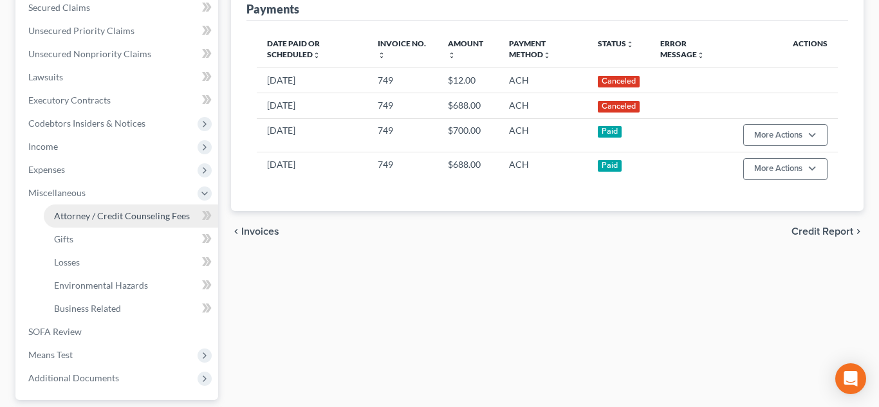
click at [99, 214] on span "Attorney / Credit Counseling Fees" at bounding box center [122, 215] width 136 height 11
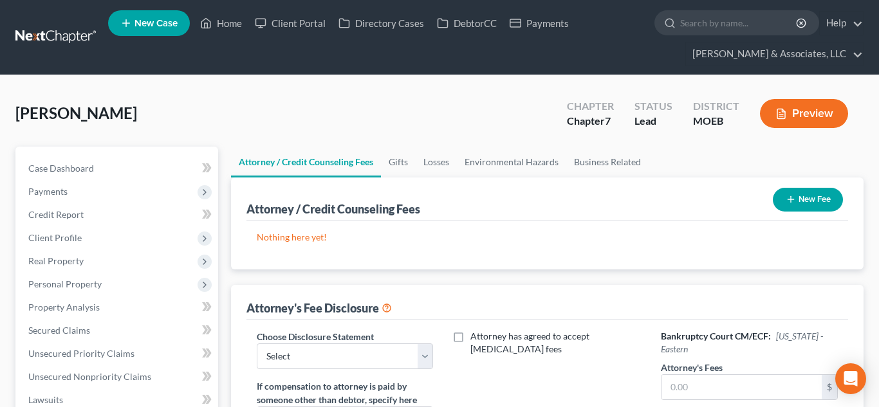
click at [814, 196] on button "New Fee" at bounding box center [808, 200] width 70 height 24
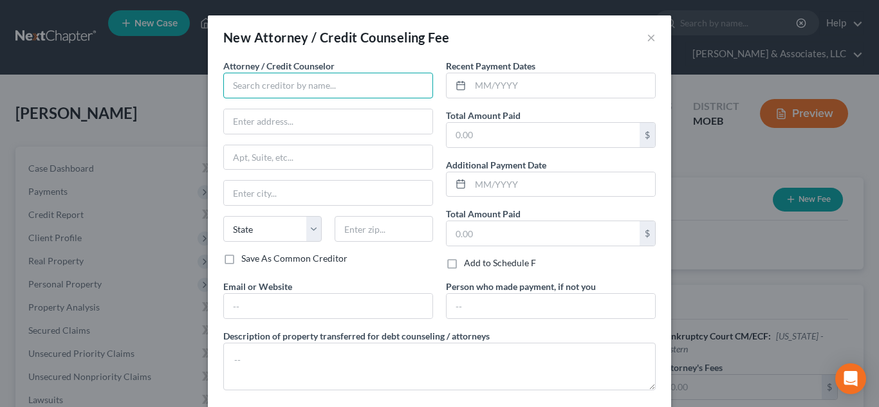
click at [274, 92] on input "text" at bounding box center [328, 86] width 210 height 26
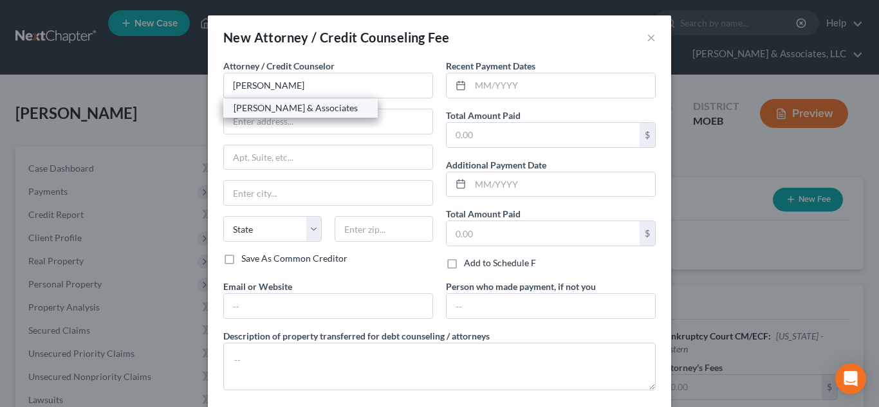
click at [287, 109] on div "[PERSON_NAME] & Associates" at bounding box center [301, 108] width 134 height 13
type input "[PERSON_NAME] & Associates"
type input "[STREET_ADDRESS]"
type input "Saint [PERSON_NAME]"
select select "26"
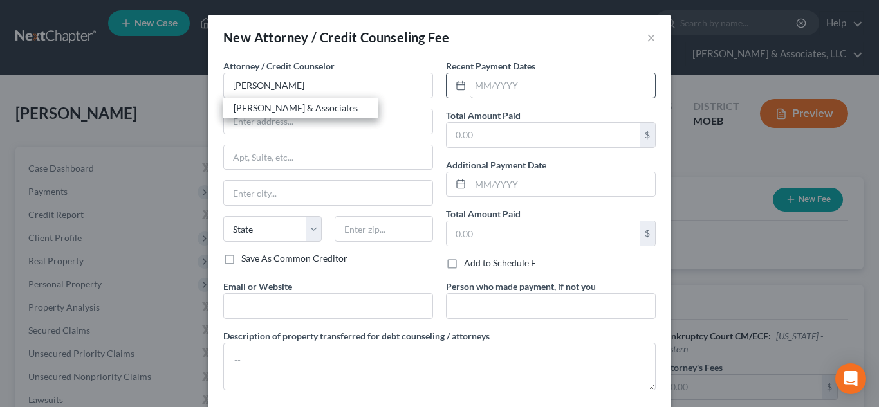
type input "63303"
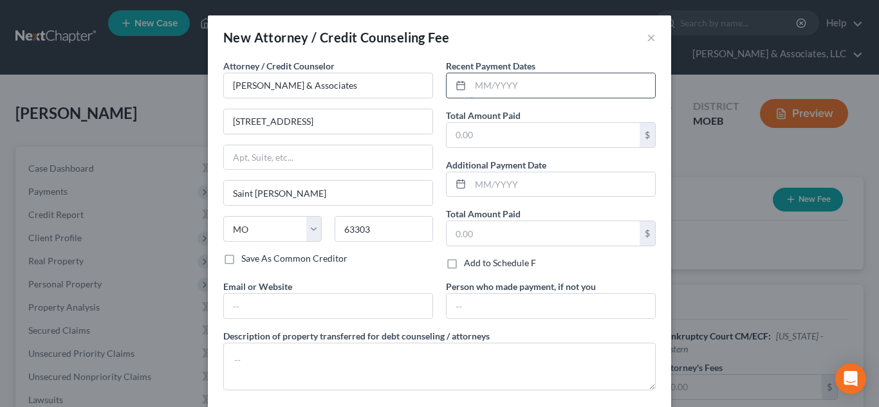
click at [494, 84] on input "text" at bounding box center [562, 85] width 185 height 24
type input "10.2025"
type input "1,050.00"
click at [489, 85] on input "10.2025" at bounding box center [562, 85] width 185 height 24
type input "10/2025"
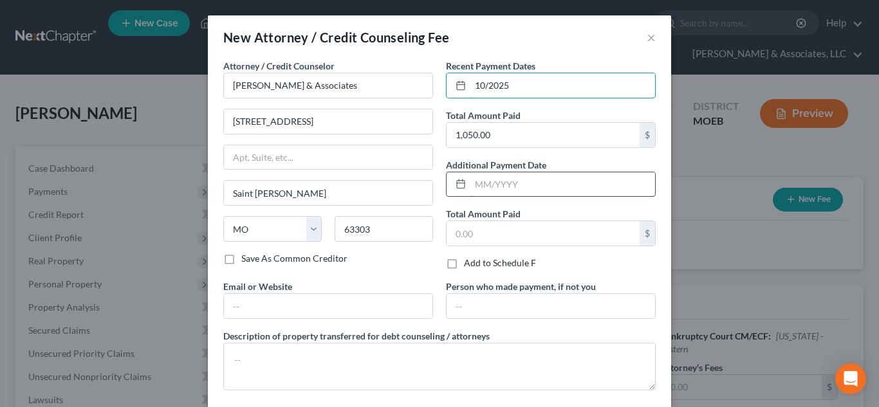
scroll to position [64, 0]
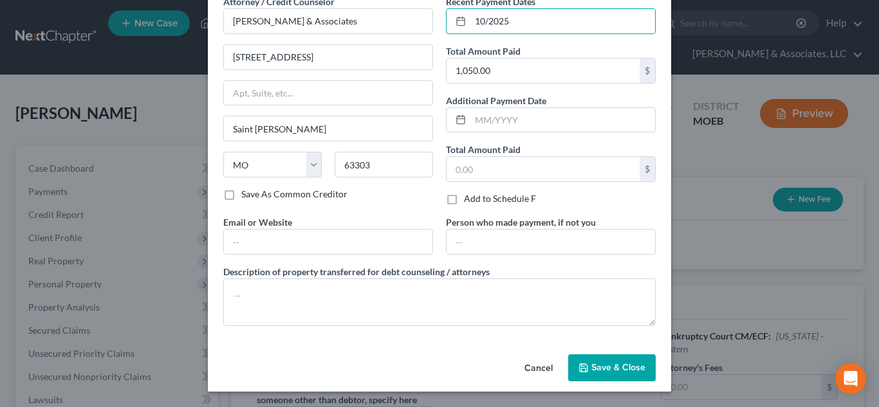
click at [600, 358] on button "Save & Close" at bounding box center [612, 368] width 88 height 27
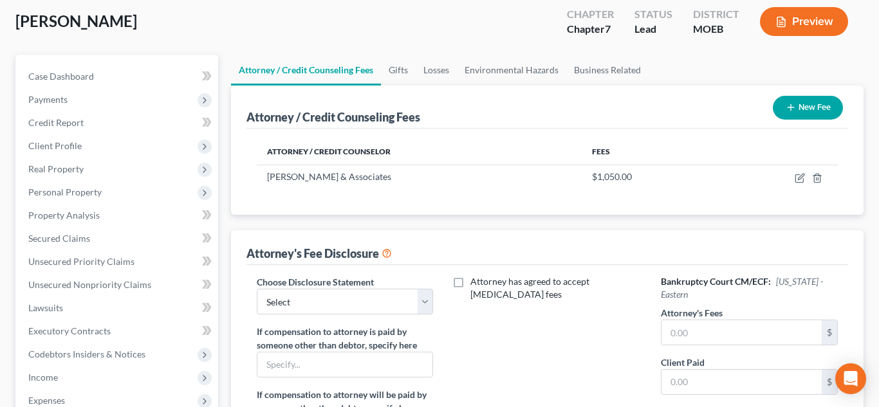
scroll to position [111, 0]
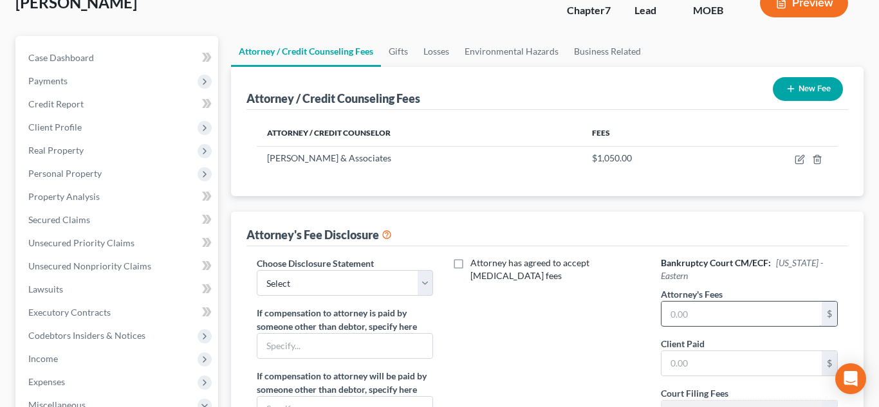
click at [709, 314] on input "text" at bounding box center [742, 314] width 160 height 24
type input "1,050.00"
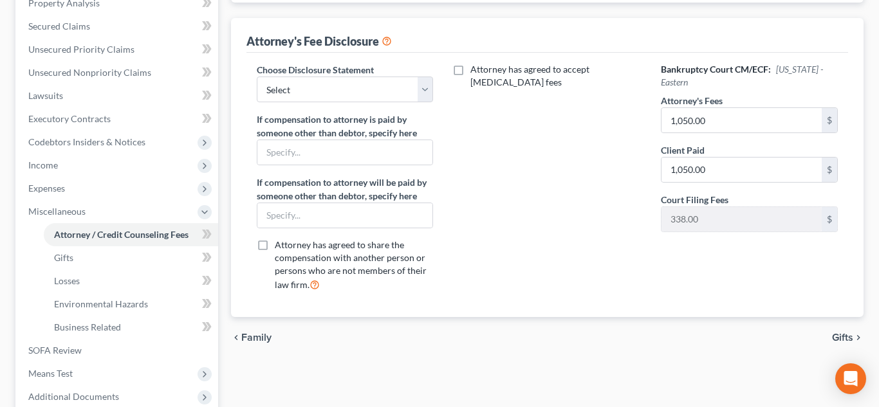
scroll to position [285, 0]
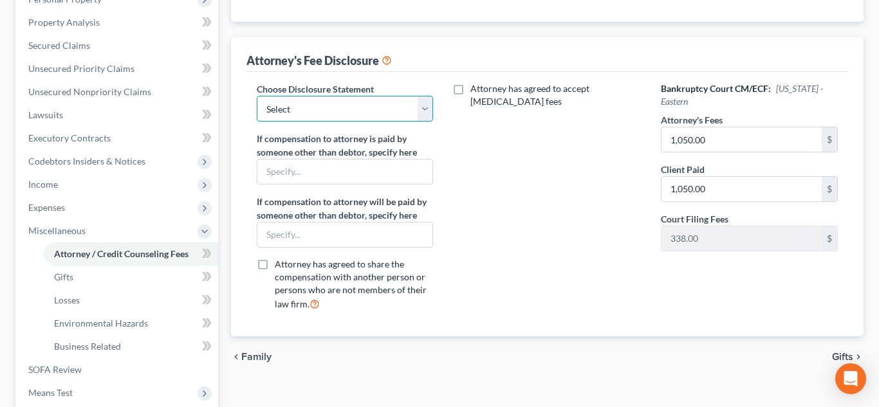
click at [326, 106] on select "Select Disclosure of Compensation Statement" at bounding box center [345, 109] width 176 height 26
select select "0"
click at [257, 96] on select "Select Disclosure of Compensation Statement" at bounding box center [345, 109] width 176 height 26
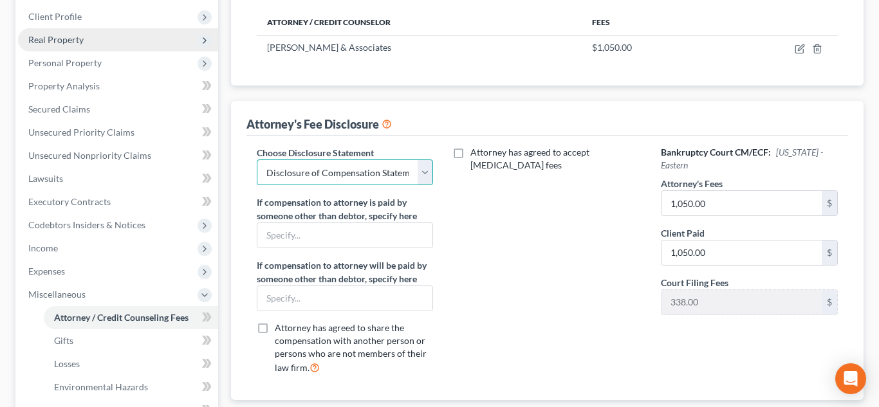
scroll to position [187, 0]
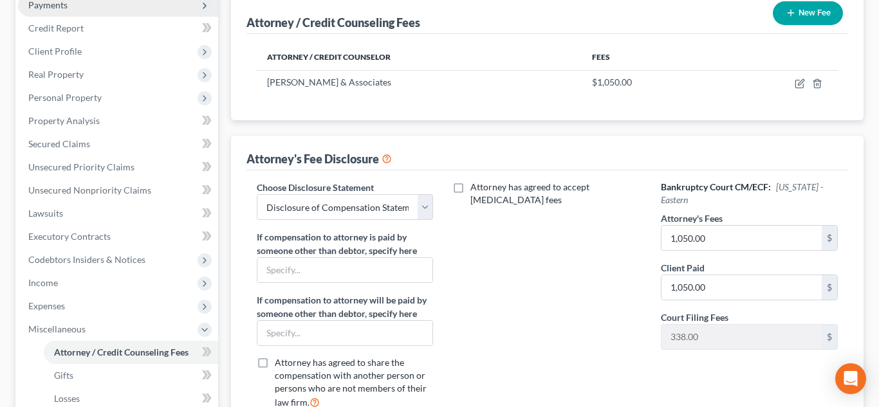
click at [44, 12] on span "Payments" at bounding box center [118, 5] width 200 height 23
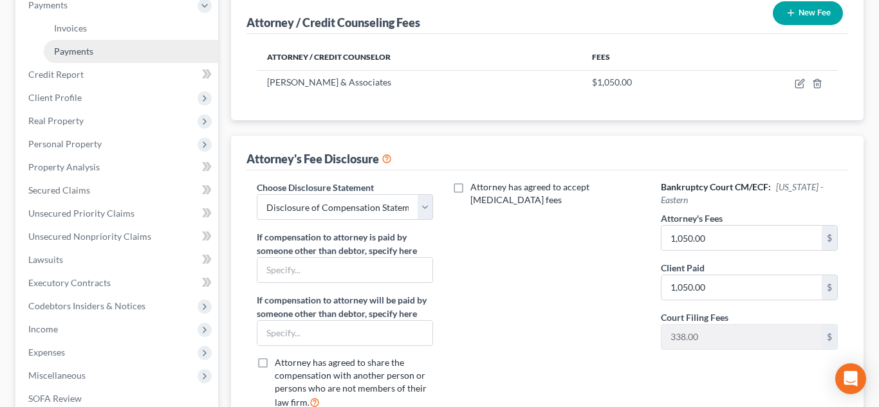
click at [72, 51] on span "Payments" at bounding box center [73, 51] width 39 height 11
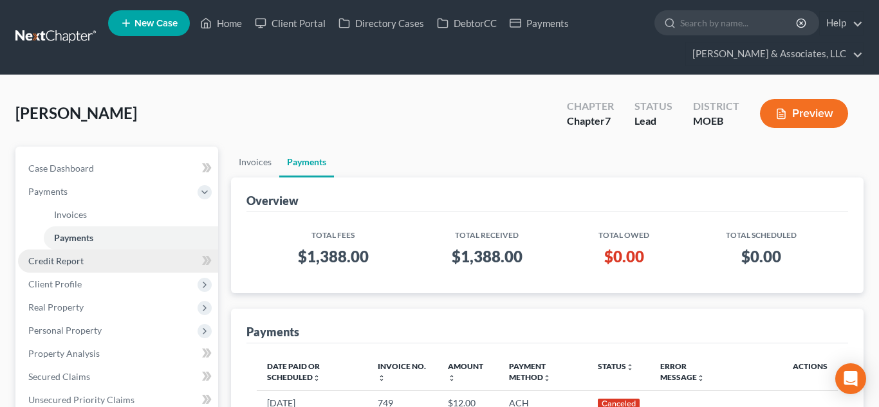
click at [89, 265] on link "Credit Report" at bounding box center [118, 261] width 200 height 23
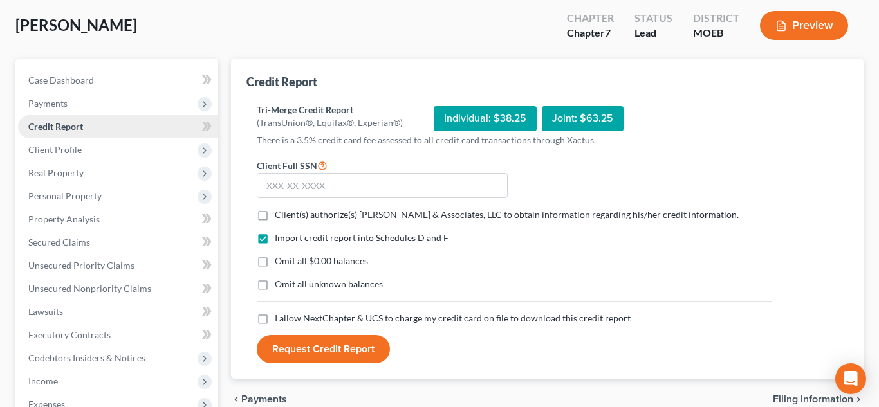
scroll to position [96, 0]
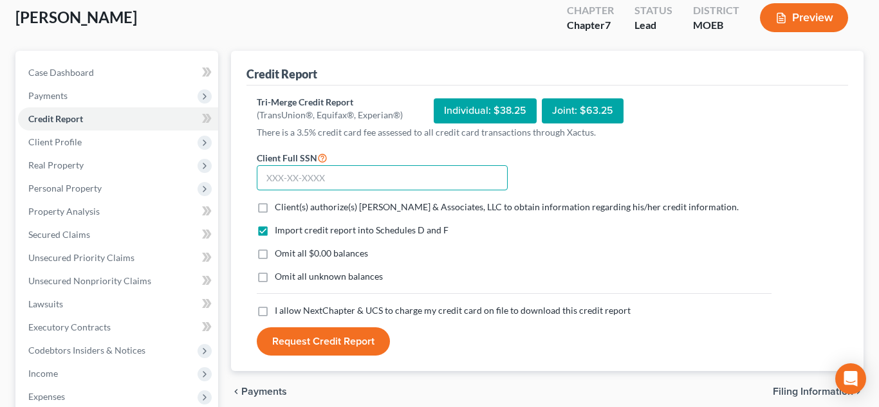
click at [306, 178] on input "text" at bounding box center [382, 178] width 251 height 26
click at [291, 171] on input "text" at bounding box center [382, 178] width 251 height 26
type input "494-42-0894"
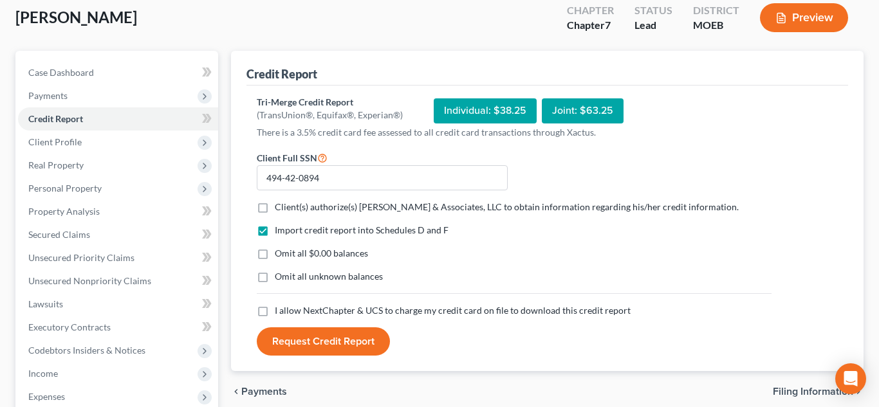
click at [275, 209] on label "Client(s) authorize(s) [PERSON_NAME] & Associates, LLC to obtain information re…" at bounding box center [507, 207] width 464 height 13
click at [280, 209] on input "Client(s) authorize(s) [PERSON_NAME] & Associates, LLC to obtain information re…" at bounding box center [284, 205] width 8 height 8
checkbox input "true"
click at [275, 257] on label "Omit all $0.00 balances" at bounding box center [321, 253] width 93 height 13
click at [280, 256] on input "Omit all $0.00 balances" at bounding box center [284, 251] width 8 height 8
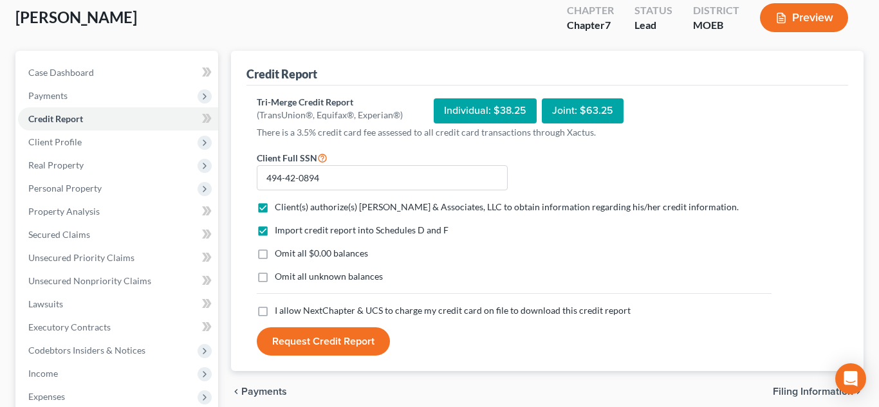
checkbox input "true"
click at [275, 314] on label "I allow NextChapter & UCS to charge my credit card on file to download this cre…" at bounding box center [453, 310] width 356 height 13
click at [280, 313] on input "I allow NextChapter & UCS to charge my credit card on file to download this cre…" at bounding box center [284, 308] width 8 height 8
checkbox input "true"
click at [321, 351] on button "Request Credit Report" at bounding box center [323, 342] width 133 height 28
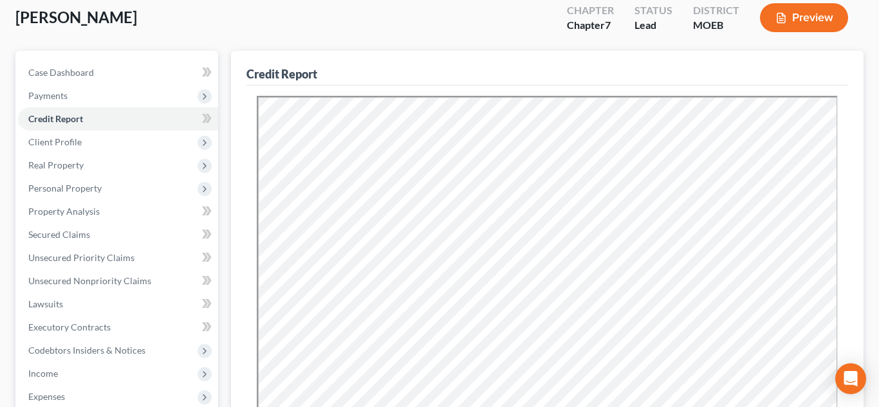
scroll to position [0, 0]
click at [67, 142] on span "Client Profile" at bounding box center [54, 141] width 53 height 11
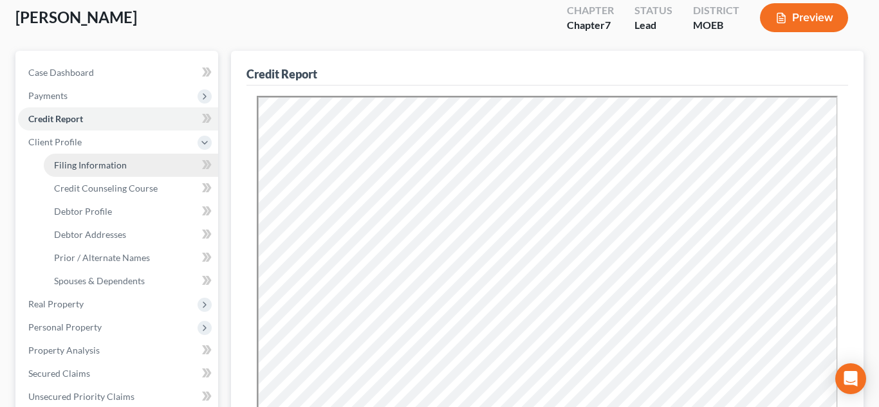
click at [82, 170] on span "Filing Information" at bounding box center [90, 165] width 73 height 11
select select "1"
select select "0"
select select "45"
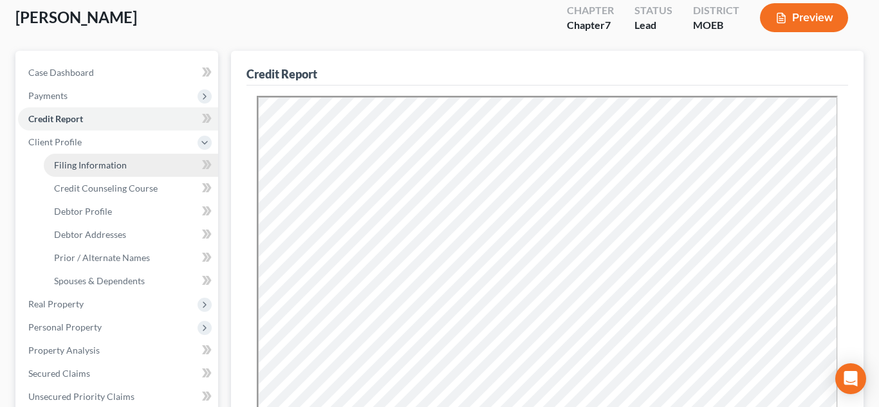
select select "0"
select select "26"
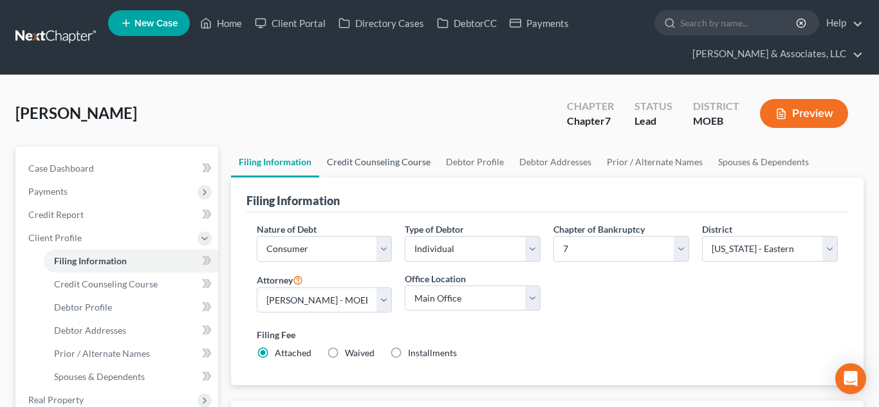
click at [394, 165] on link "Credit Counseling Course" at bounding box center [378, 162] width 119 height 31
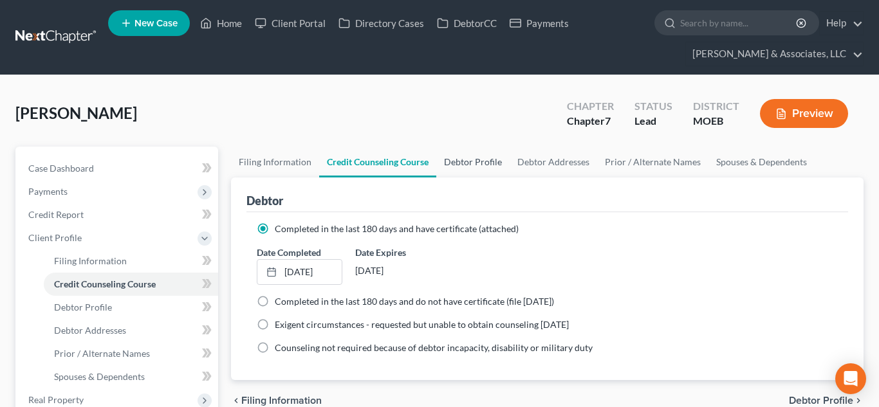
click at [466, 163] on link "Debtor Profile" at bounding box center [472, 162] width 73 height 31
select select "4"
select select "0"
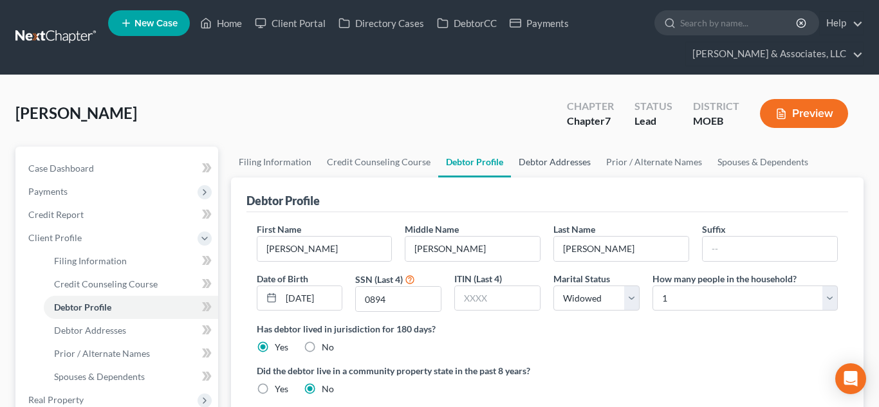
click at [556, 165] on link "Debtor Addresses" at bounding box center [555, 162] width 88 height 31
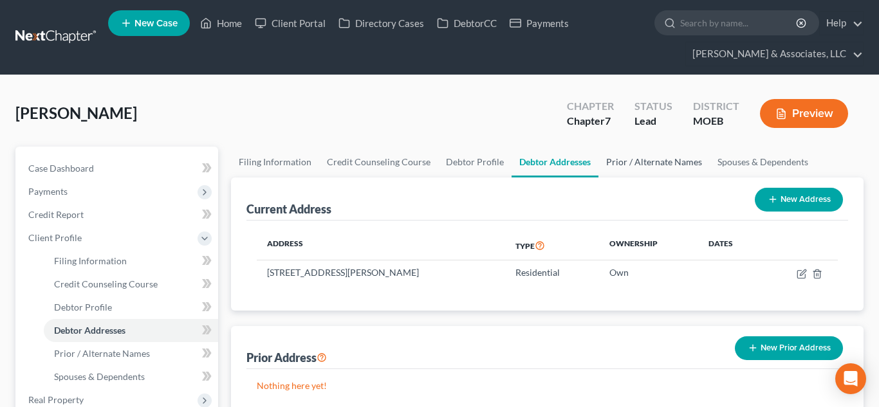
click at [655, 174] on link "Prior / Alternate Names" at bounding box center [654, 162] width 111 height 31
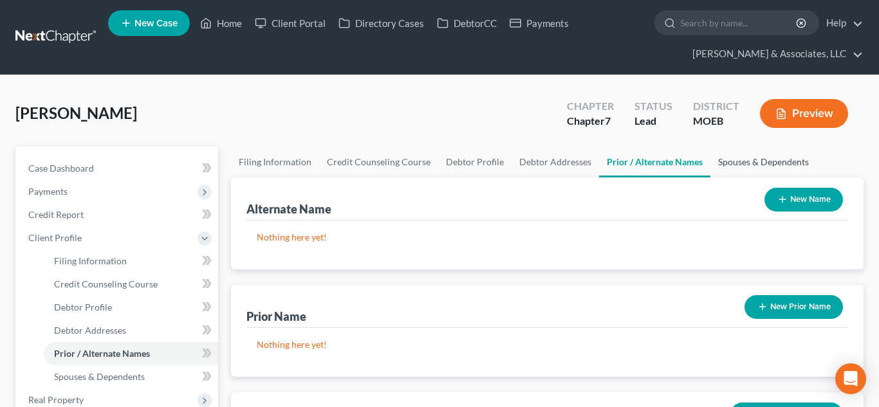
click at [760, 166] on link "Spouses & Dependents" at bounding box center [764, 162] width 106 height 31
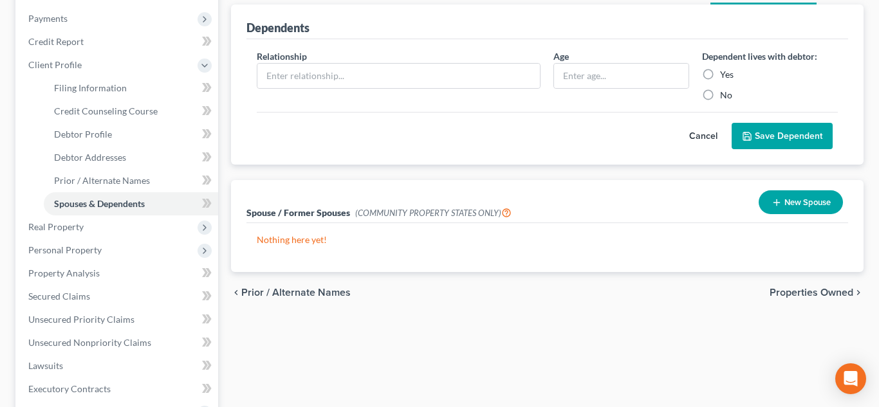
scroll to position [180, 0]
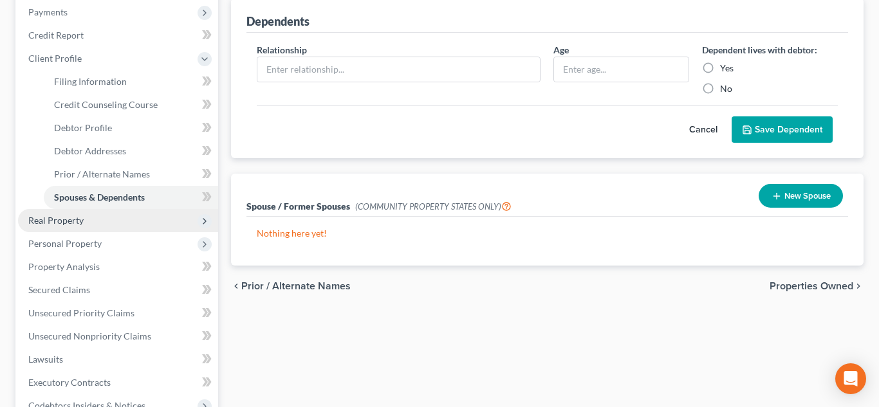
click at [42, 218] on span "Real Property" at bounding box center [55, 220] width 55 height 11
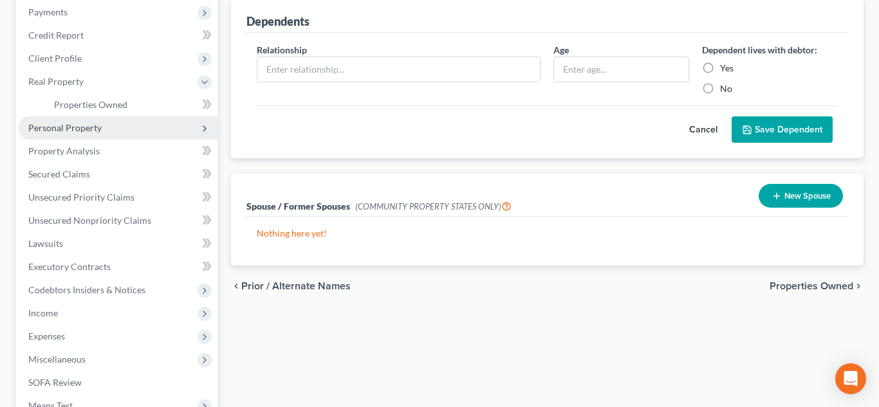
click at [54, 126] on span "Personal Property" at bounding box center [64, 127] width 73 height 11
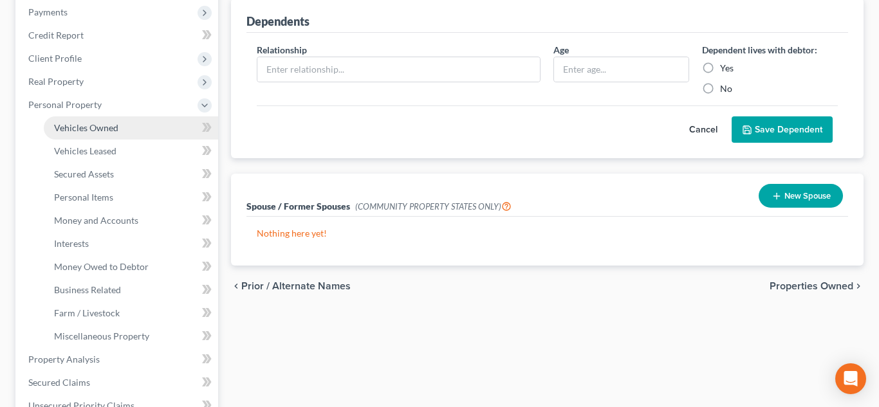
click at [79, 129] on span "Vehicles Owned" at bounding box center [86, 127] width 64 height 11
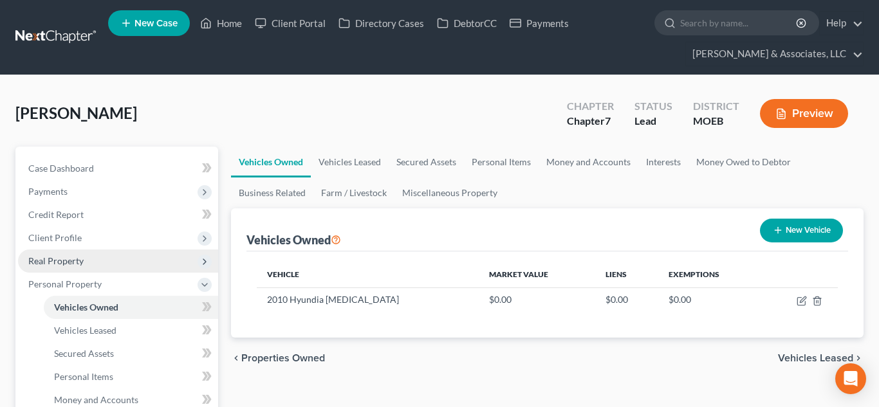
click at [58, 259] on span "Real Property" at bounding box center [55, 261] width 55 height 11
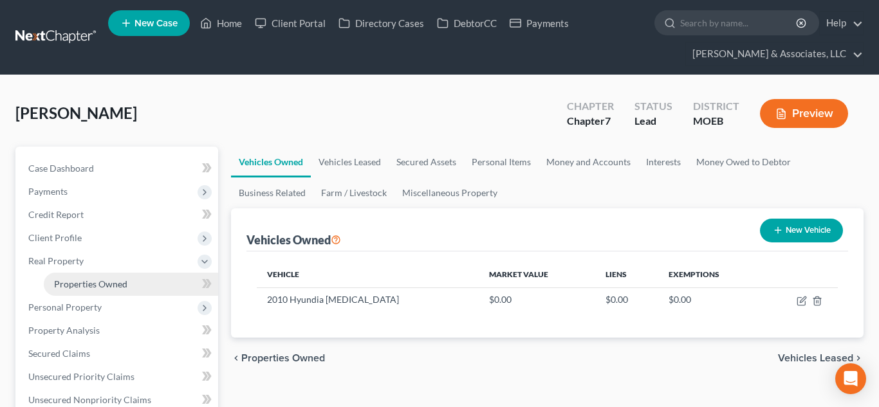
click at [83, 283] on span "Properties Owned" at bounding box center [90, 284] width 73 height 11
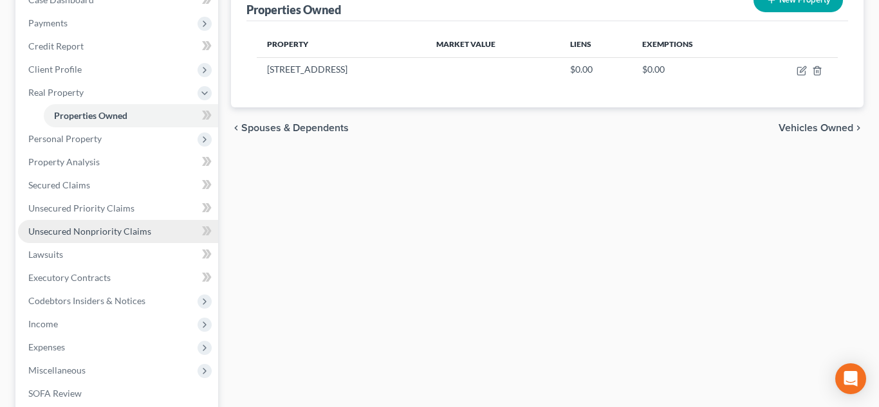
scroll to position [171, 0]
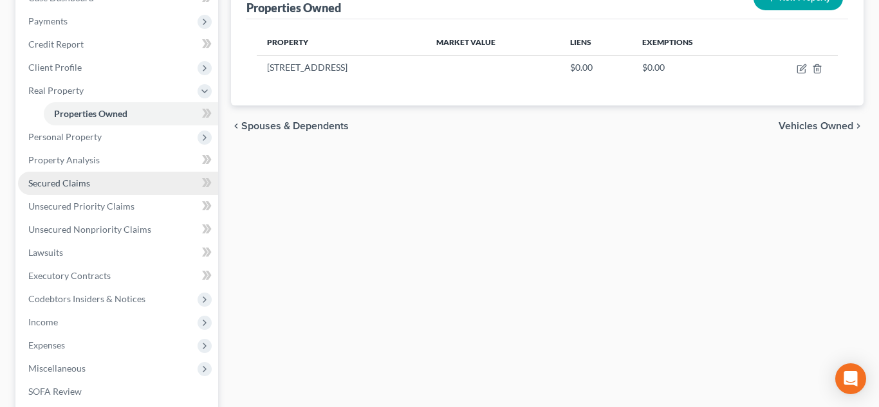
click at [59, 184] on span "Secured Claims" at bounding box center [59, 183] width 62 height 11
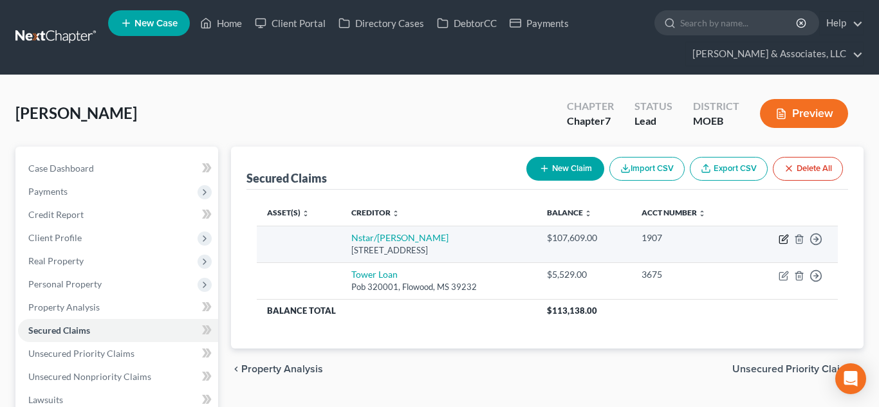
click at [783, 238] on icon "button" at bounding box center [785, 238] width 6 height 6
select select "45"
select select "0"
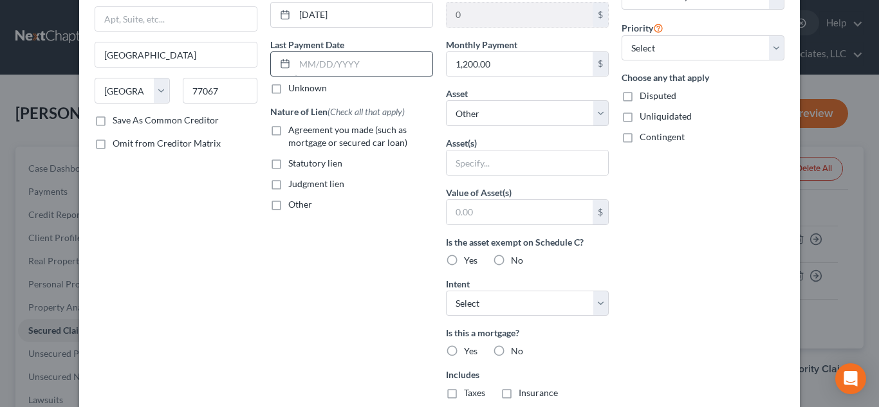
scroll to position [174, 0]
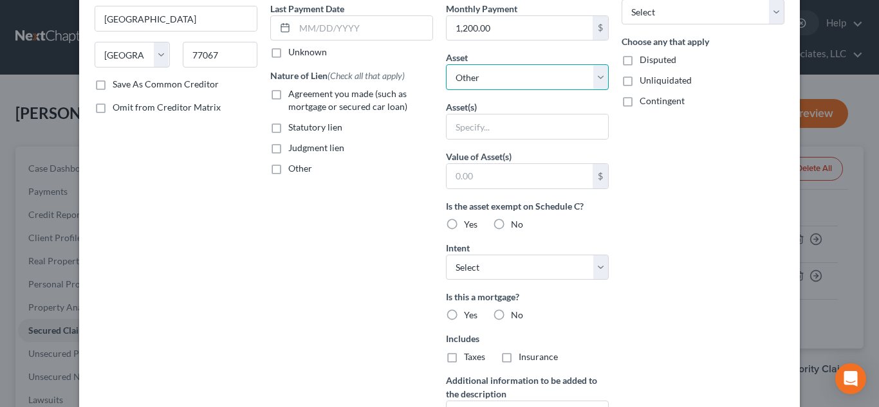
click at [602, 77] on select "Select Other Multiple Assets Clothing - Mink Coat - $500.0 Regions Bank (Checki…" at bounding box center [527, 77] width 163 height 26
select select "4"
click at [446, 64] on select "Select Other Multiple Assets Clothing - Mink Coat - $500.0 Regions Bank (Checki…" at bounding box center [527, 77] width 163 height 26
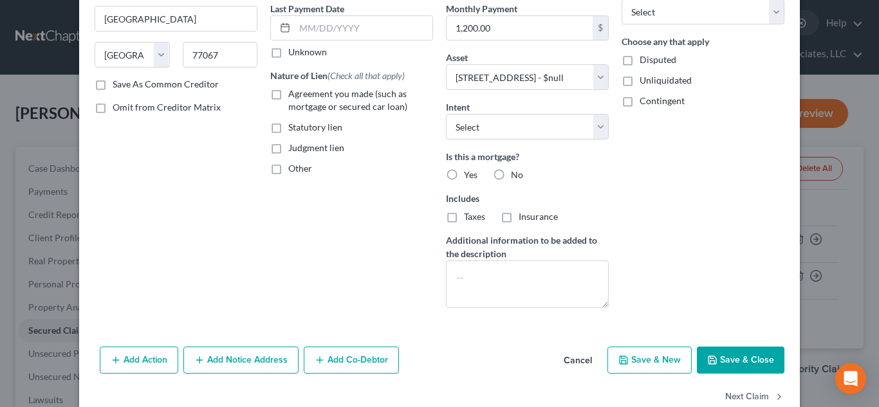
click at [747, 365] on button "Save & Close" at bounding box center [741, 360] width 88 height 27
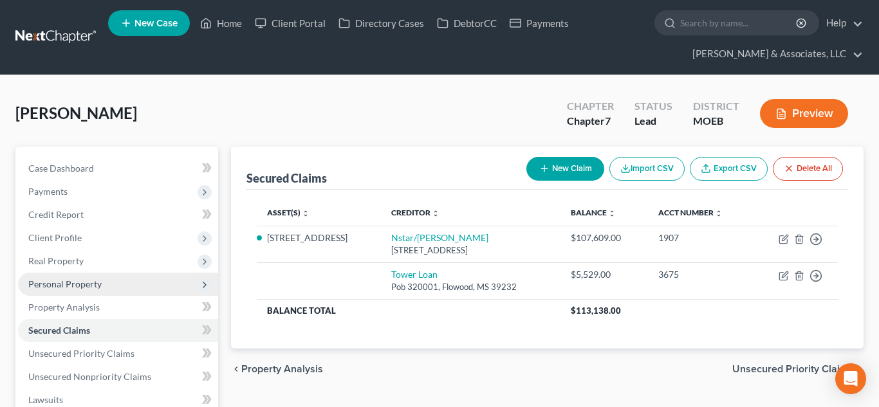
click at [65, 289] on span "Personal Property" at bounding box center [64, 284] width 73 height 11
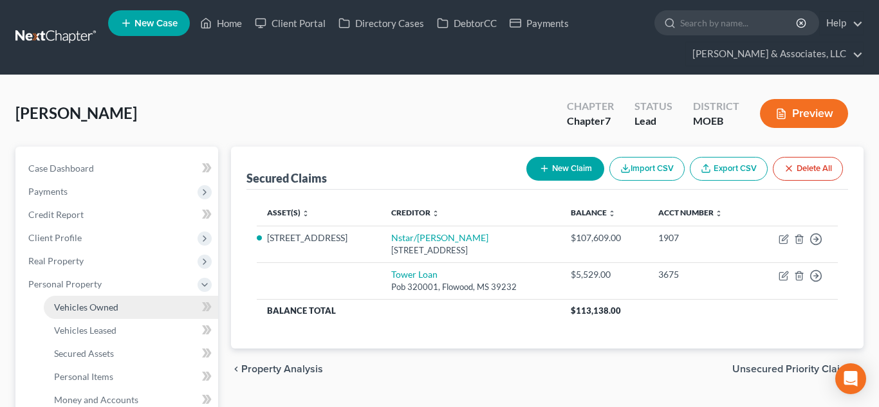
click at [78, 309] on span "Vehicles Owned" at bounding box center [86, 307] width 64 height 11
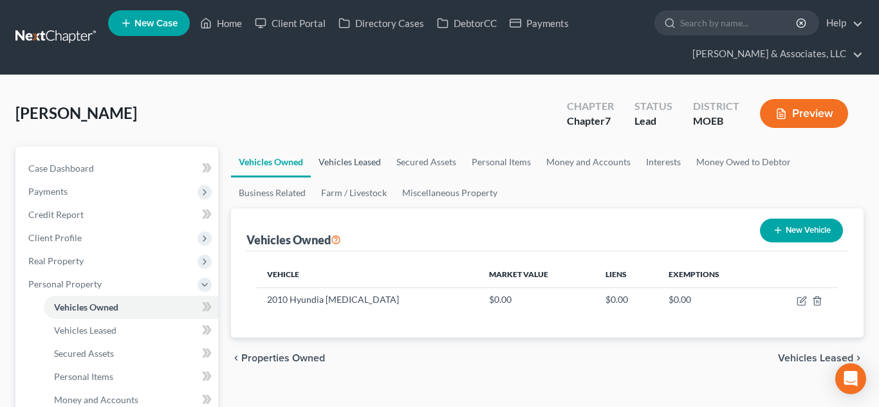
click at [349, 156] on link "Vehicles Leased" at bounding box center [350, 162] width 78 height 31
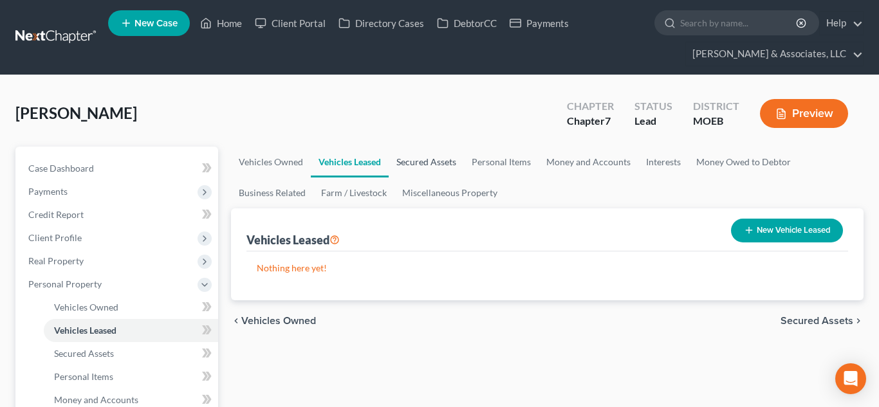
click at [419, 163] on link "Secured Assets" at bounding box center [426, 162] width 75 height 31
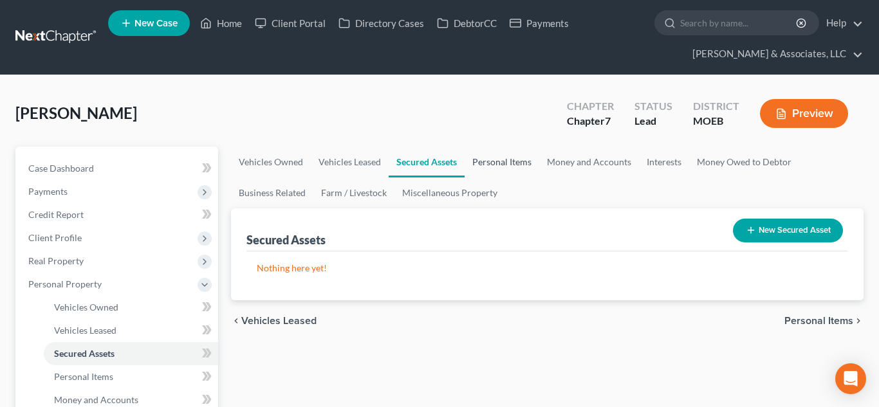
click at [498, 165] on link "Personal Items" at bounding box center [502, 162] width 75 height 31
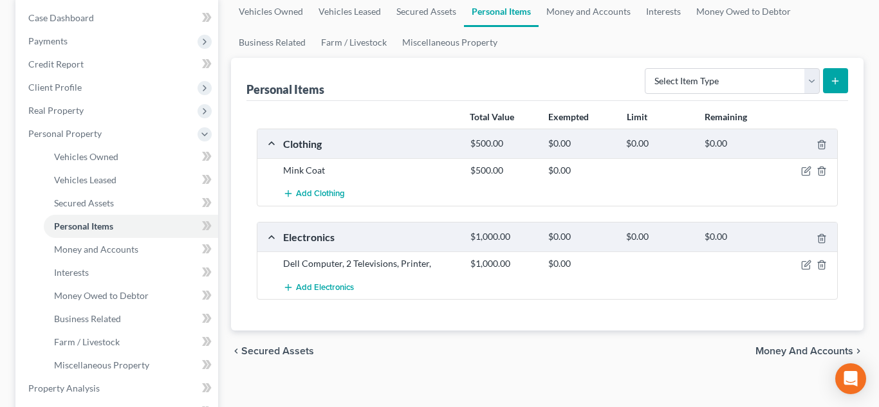
scroll to position [147, 0]
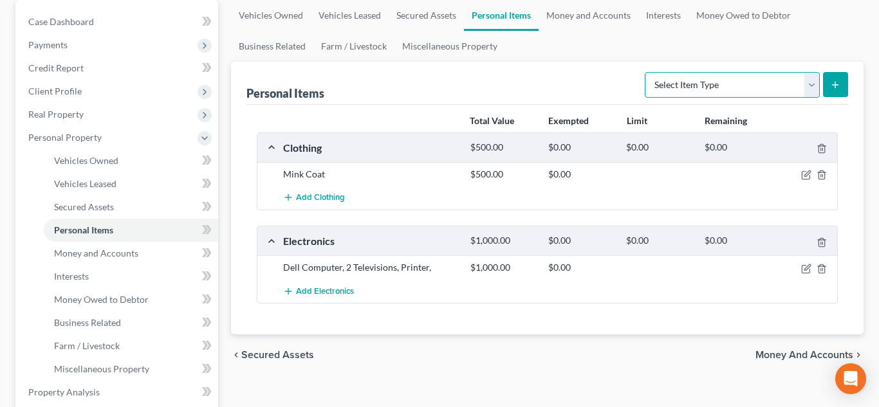
click at [731, 84] on select "Select Item Type Clothing (A/B: 11) Collectibles Of Value (A/B: 8) Electronics …" at bounding box center [732, 85] width 175 height 26
select select "household_goods"
click at [647, 72] on select "Select Item Type Clothing (A/B: 11) Collectibles Of Value (A/B: 8) Electronics …" at bounding box center [732, 85] width 175 height 26
click at [837, 84] on icon "submit" at bounding box center [835, 85] width 10 height 10
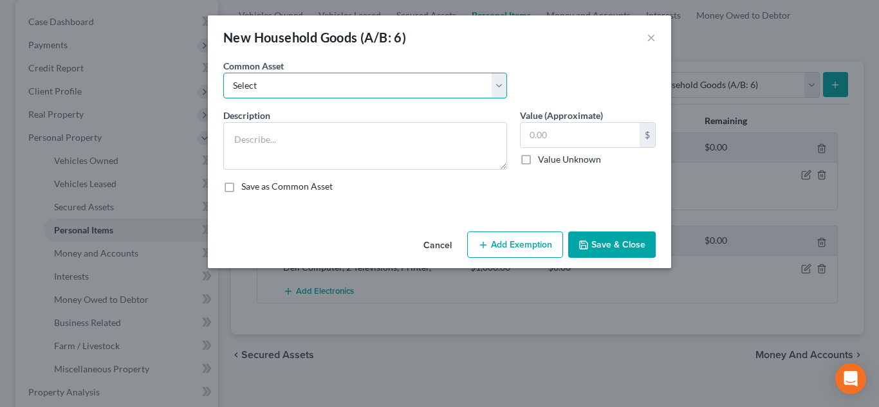
click at [349, 93] on select "Select Household goods and furniture" at bounding box center [365, 86] width 284 height 26
select select "0"
click at [223, 73] on select "Select Household goods and furniture" at bounding box center [365, 86] width 284 height 26
type textarea "Household goods and furniture"
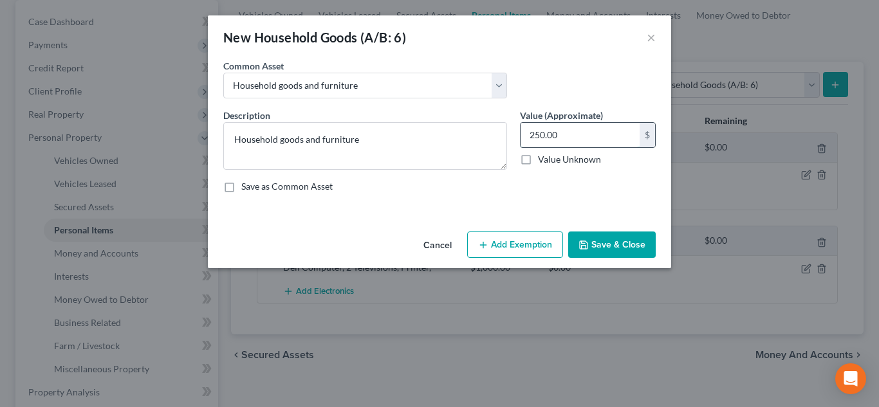
click at [540, 135] on input "250.00" at bounding box center [580, 135] width 119 height 24
type input "2"
type input "500"
click at [499, 254] on button "Add Exemption" at bounding box center [515, 245] width 96 height 27
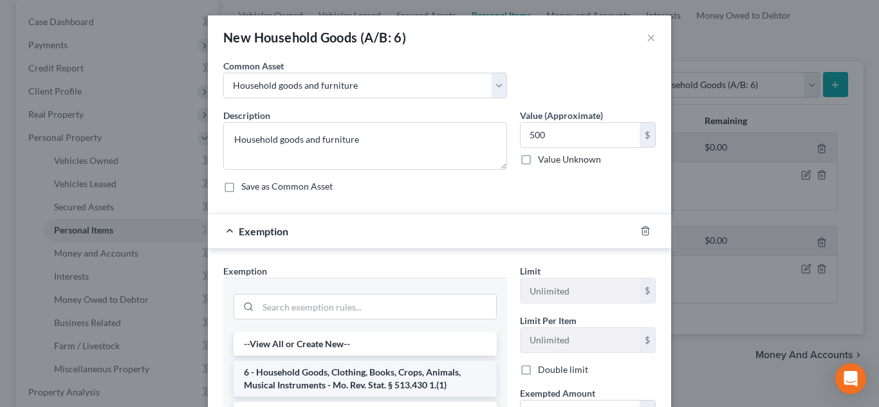
click at [422, 375] on li "6 - Household Goods, Clothing, Books, Crops, Animals, Musical Instruments - Mo.…" at bounding box center [365, 379] width 263 height 36
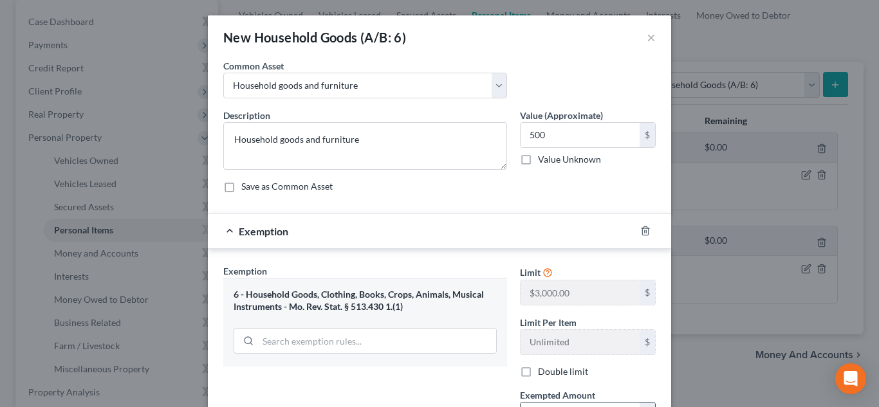
scroll to position [113, 0]
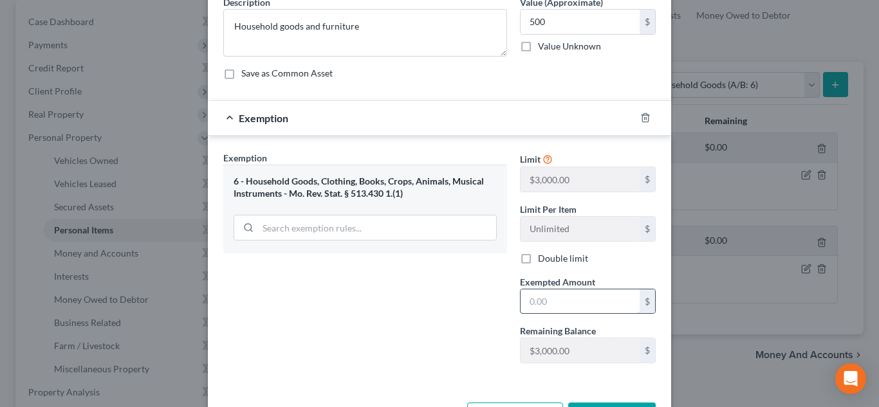
click at [545, 292] on input "text" at bounding box center [580, 302] width 119 height 24
type input "500"
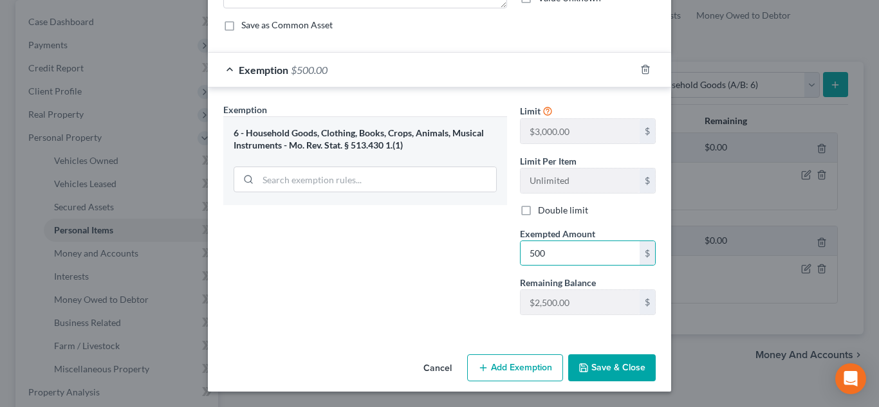
click at [592, 375] on button "Save & Close" at bounding box center [612, 368] width 88 height 27
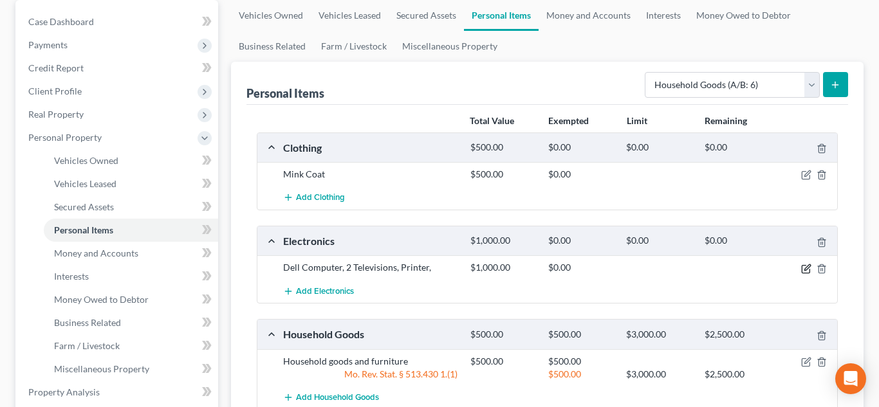
click at [804, 268] on icon "button" at bounding box center [806, 269] width 10 height 10
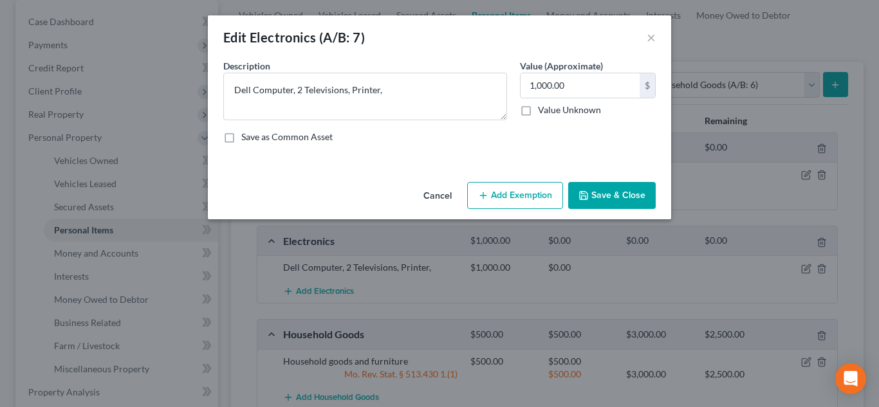
click at [485, 187] on button "Add Exemption" at bounding box center [515, 195] width 96 height 27
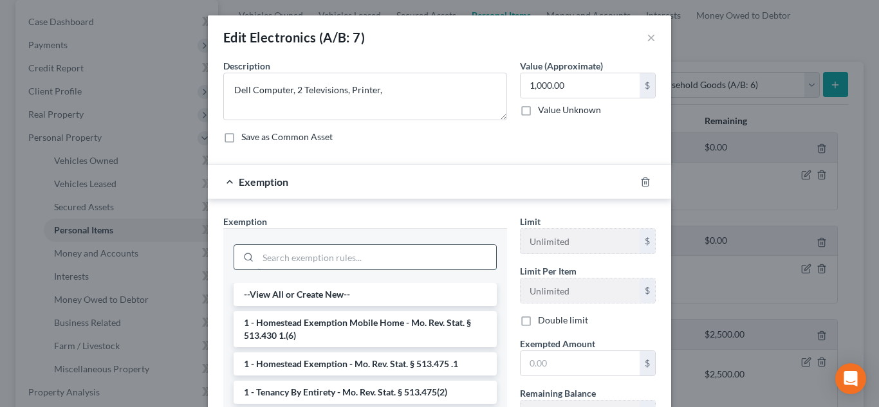
click at [384, 254] on input "search" at bounding box center [377, 257] width 238 height 24
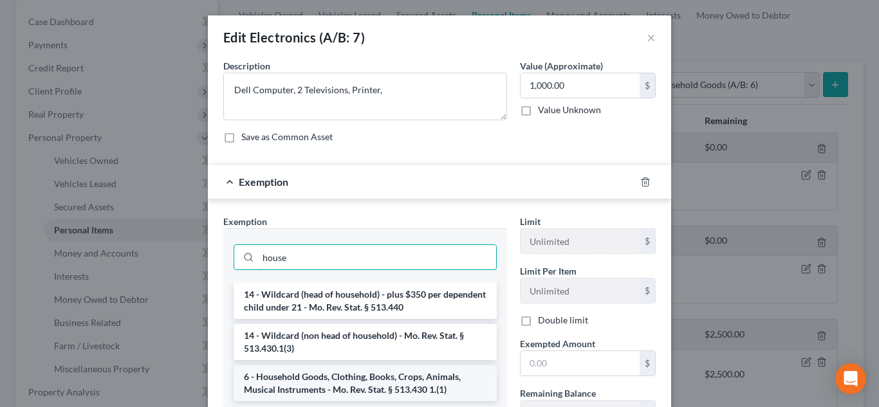
type input "house"
click at [395, 380] on li "6 - Household Goods, Clothing, Books, Crops, Animals, Musical Instruments - Mo.…" at bounding box center [365, 384] width 263 height 36
click at [534, 355] on input "text" at bounding box center [580, 363] width 119 height 24
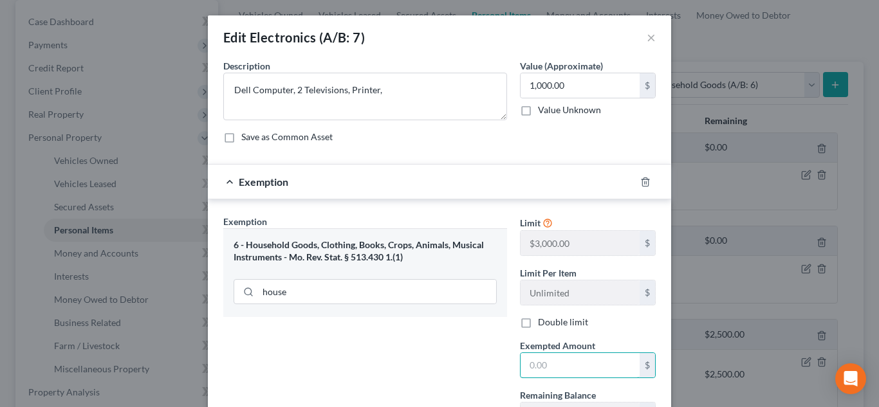
type input "1,000"
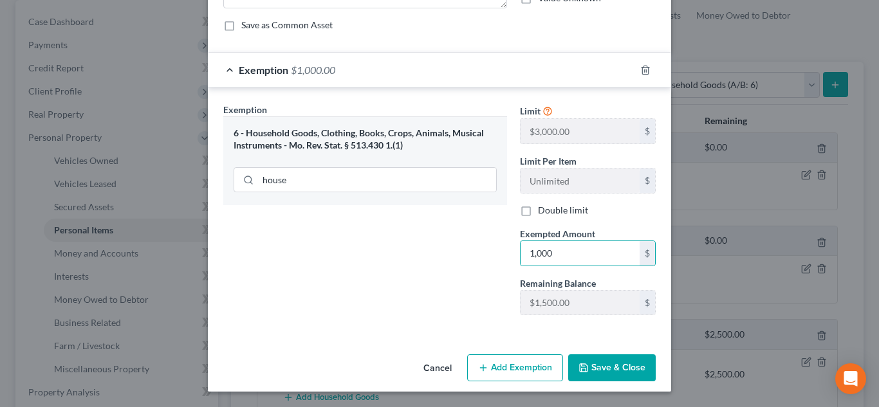
click at [616, 371] on button "Save & Close" at bounding box center [612, 368] width 88 height 27
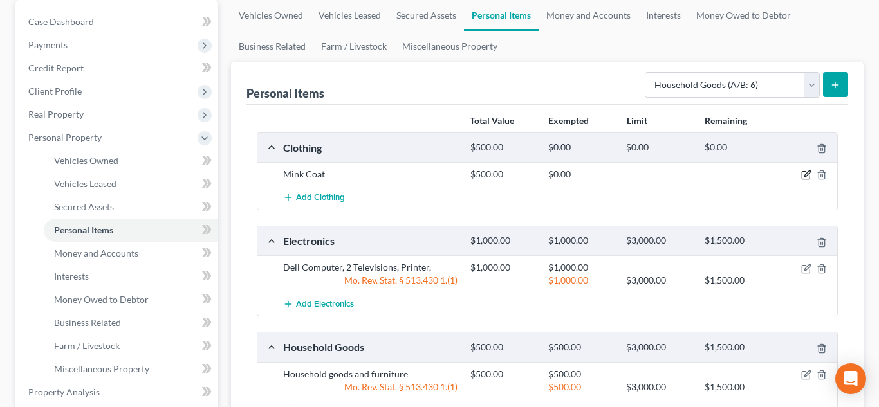
click at [803, 172] on icon "button" at bounding box center [806, 175] width 10 height 10
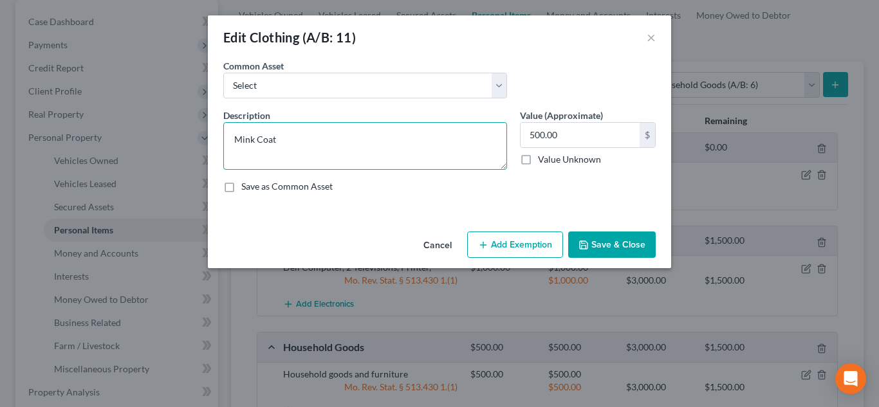
click at [235, 138] on textarea "Mink Coat" at bounding box center [365, 146] width 284 height 48
type textarea "Clothes, Mink Coat"
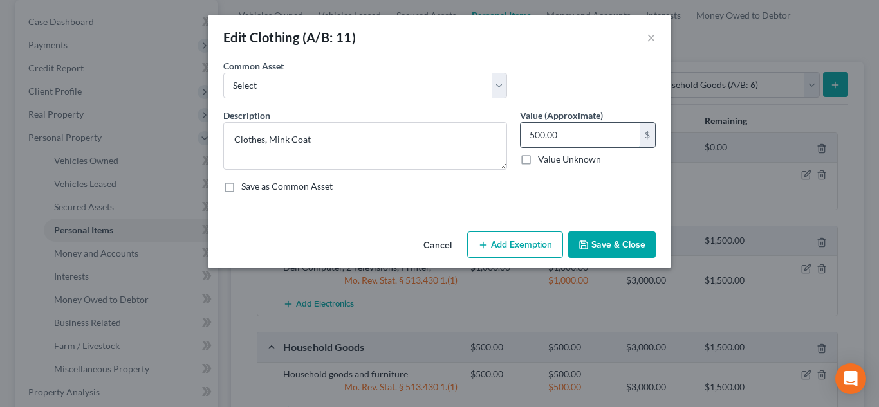
click at [530, 134] on input "500.00" at bounding box center [580, 135] width 119 height 24
click at [535, 135] on input "500.00" at bounding box center [580, 135] width 119 height 24
type input "2"
type input "1,000"
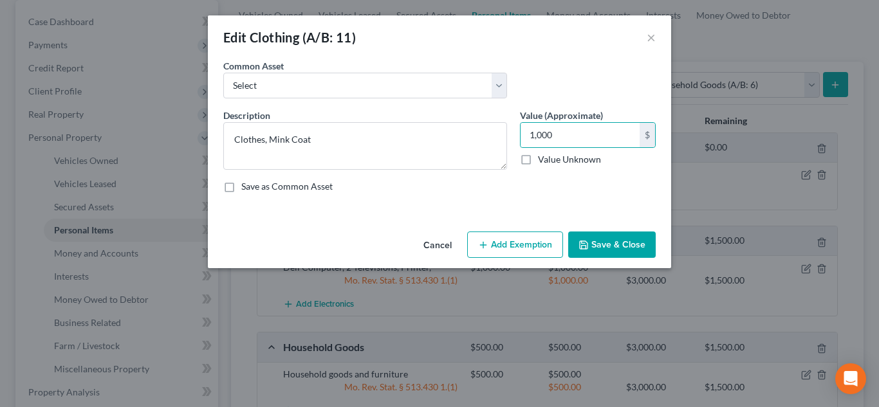
click at [516, 247] on button "Add Exemption" at bounding box center [515, 245] width 96 height 27
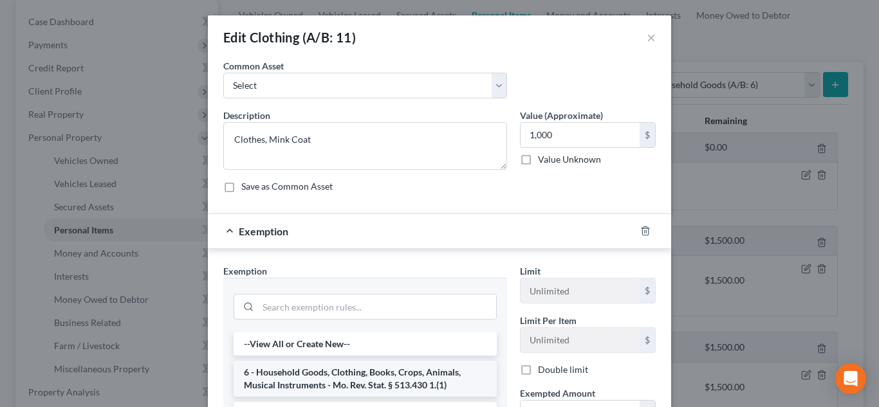
click at [345, 381] on li "6 - Household Goods, Clothing, Books, Crops, Animals, Musical Instruments - Mo.…" at bounding box center [365, 379] width 263 height 36
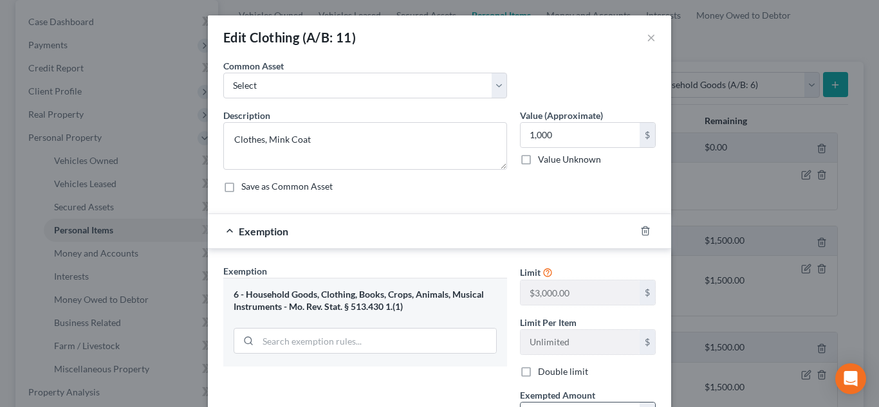
scroll to position [147, 0]
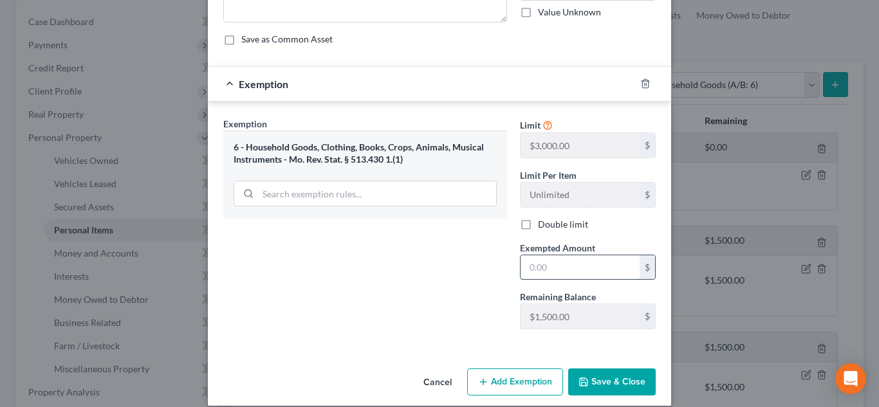
click at [537, 268] on input "text" at bounding box center [580, 268] width 119 height 24
type input "1,000"
click at [605, 377] on button "Save & Close" at bounding box center [612, 382] width 88 height 27
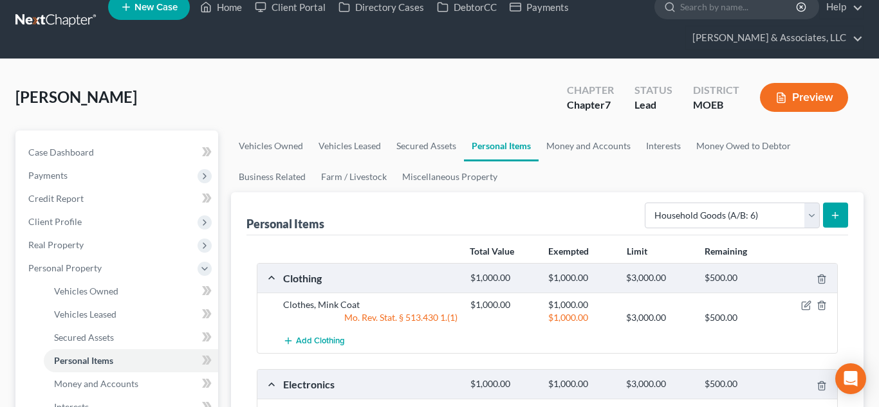
scroll to position [0, 0]
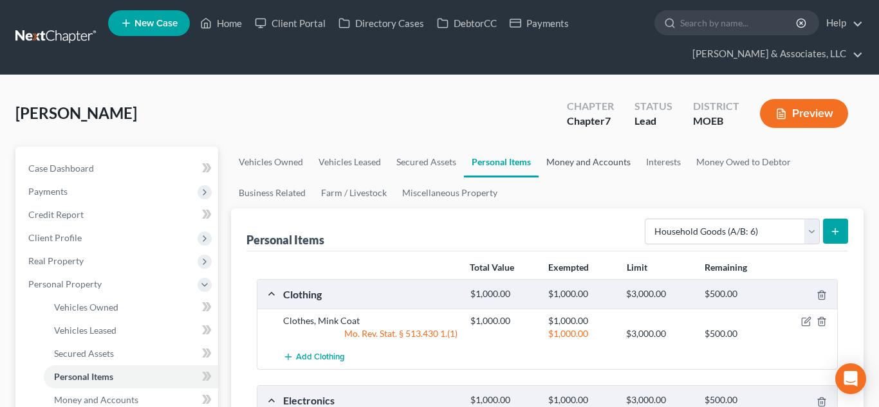
click at [540, 162] on link "Money and Accounts" at bounding box center [589, 162] width 100 height 31
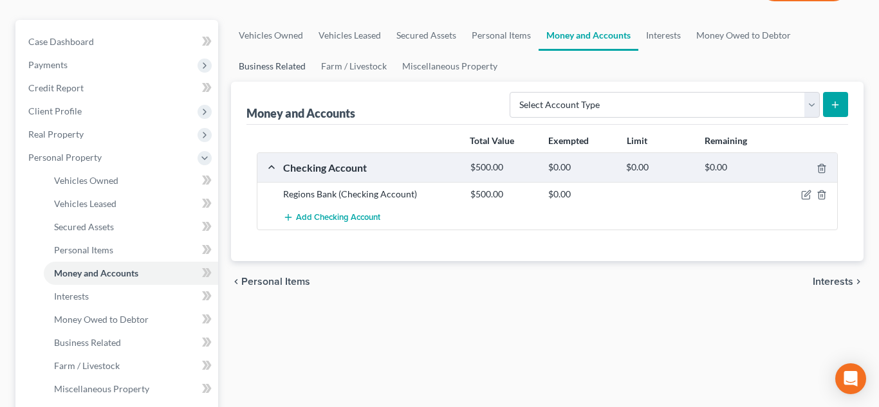
scroll to position [129, 0]
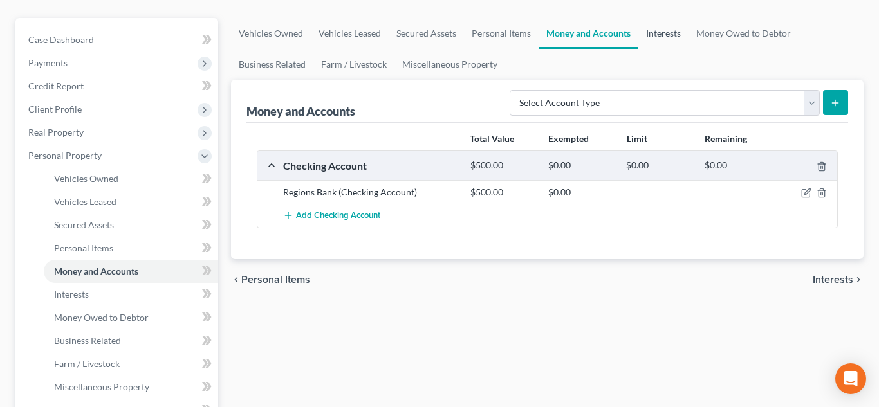
click at [660, 27] on link "Interests" at bounding box center [663, 33] width 50 height 31
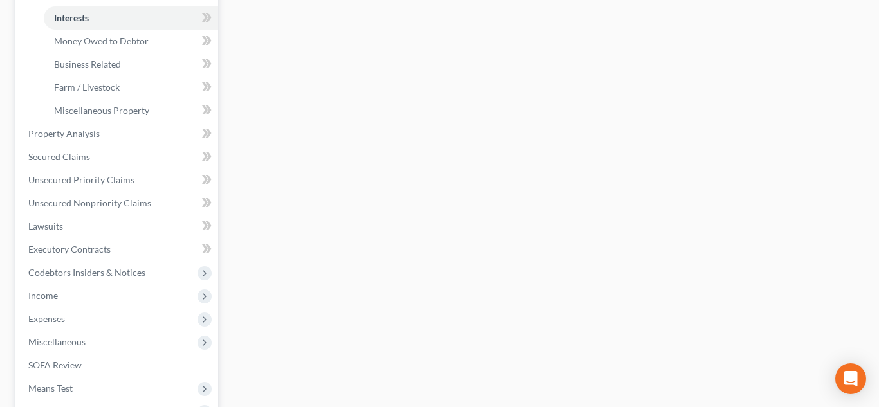
scroll to position [413, 0]
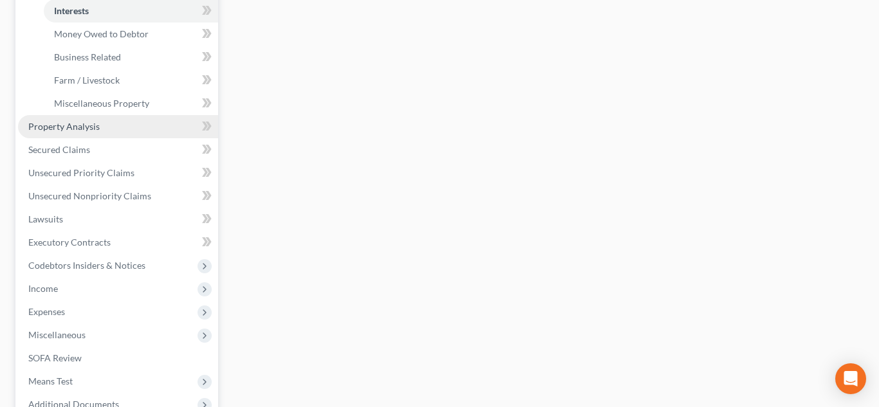
click at [84, 136] on link "Property Analysis" at bounding box center [118, 126] width 200 height 23
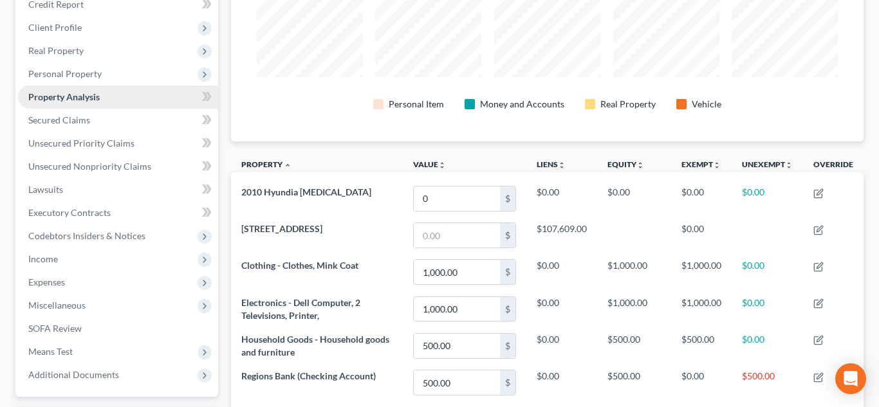
scroll to position [210, 0]
click at [41, 121] on span "Secured Claims" at bounding box center [59, 120] width 62 height 11
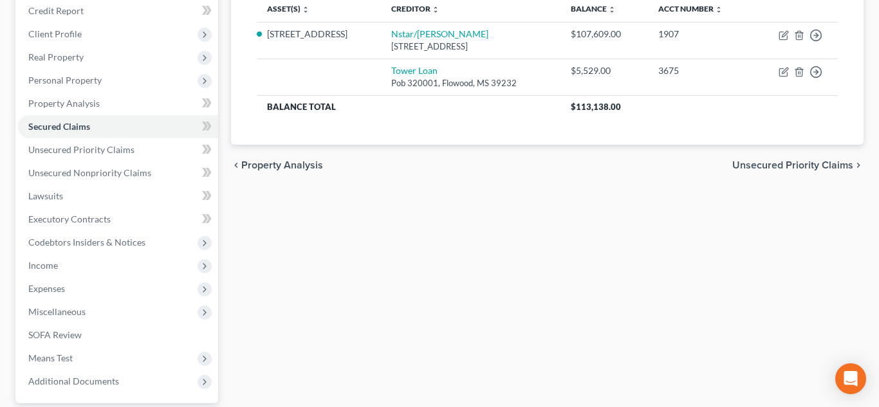
scroll to position [214, 0]
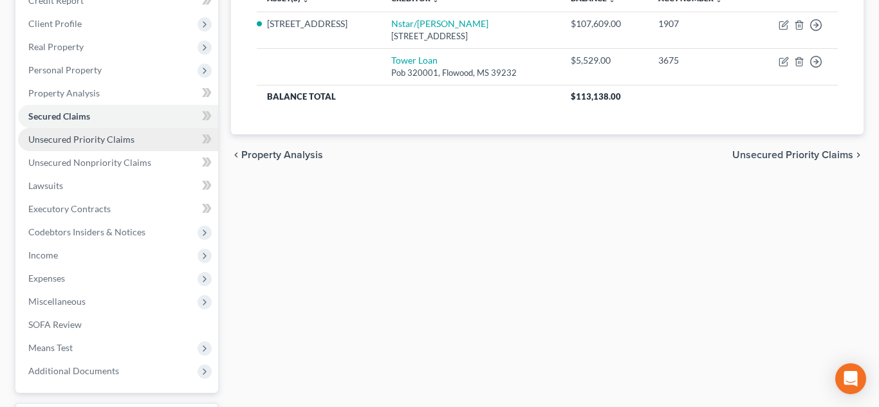
click at [98, 146] on link "Unsecured Priority Claims" at bounding box center [118, 139] width 200 height 23
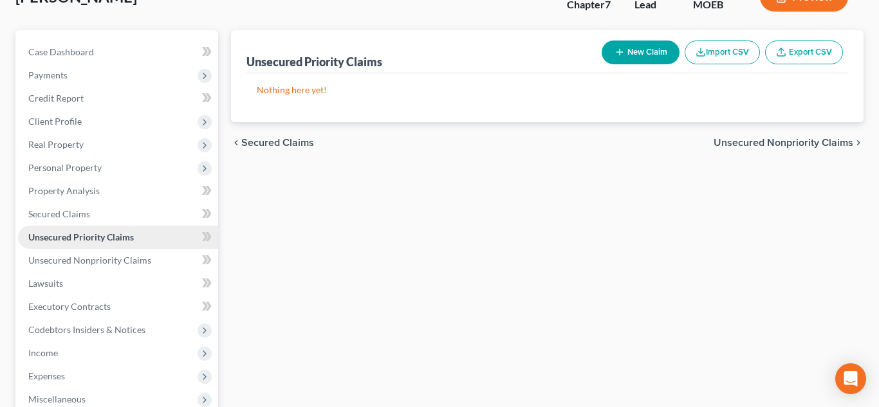
scroll to position [158, 0]
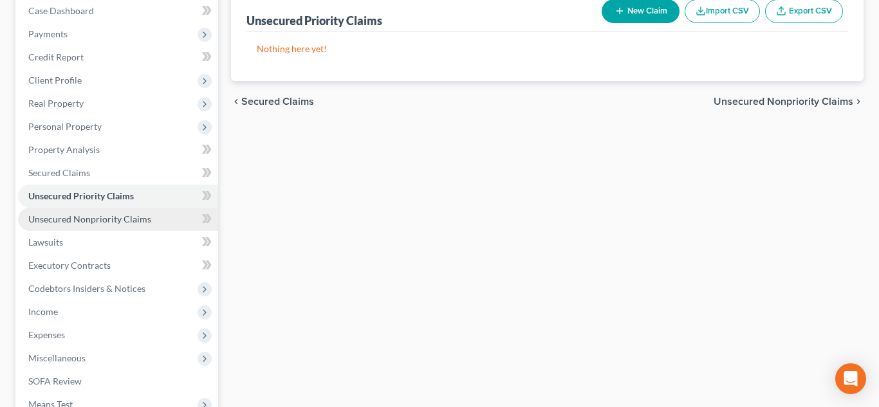
click at [117, 225] on link "Unsecured Nonpriority Claims" at bounding box center [118, 219] width 200 height 23
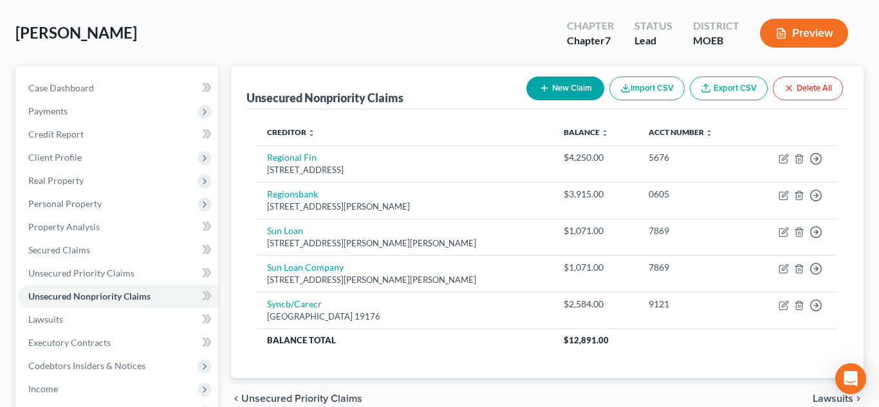
scroll to position [81, 0]
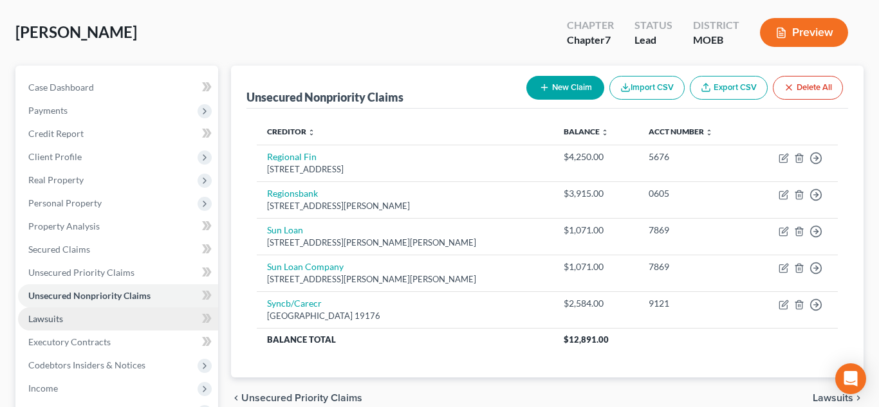
click at [95, 319] on link "Lawsuits" at bounding box center [118, 319] width 200 height 23
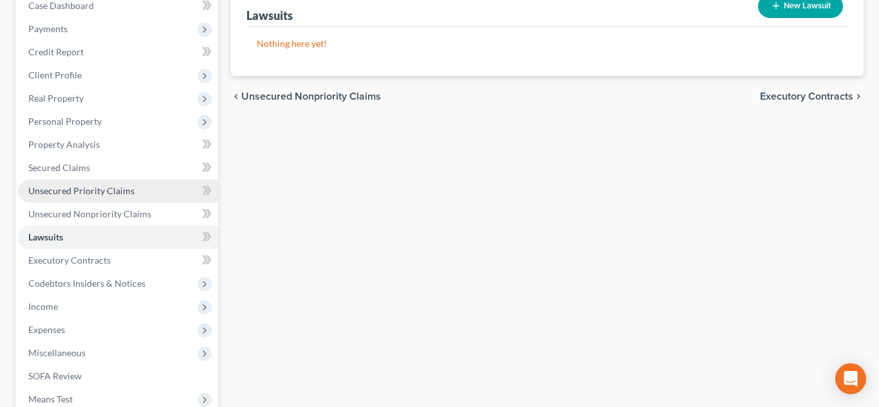
scroll to position [167, 0]
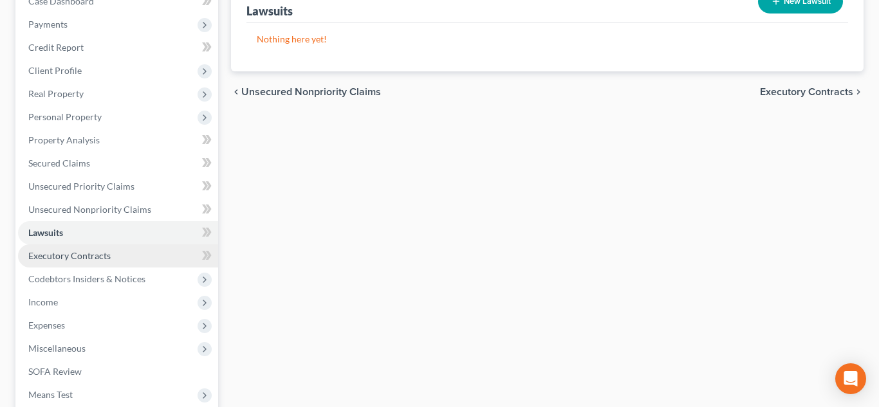
click at [58, 265] on link "Executory Contracts" at bounding box center [118, 256] width 200 height 23
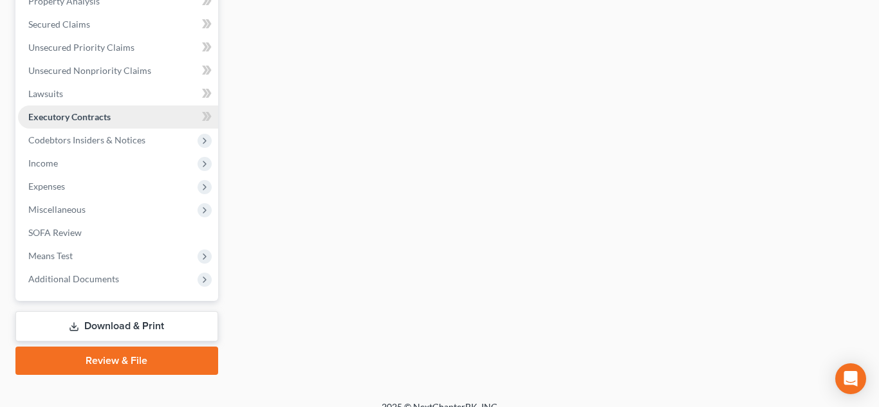
scroll to position [323, 0]
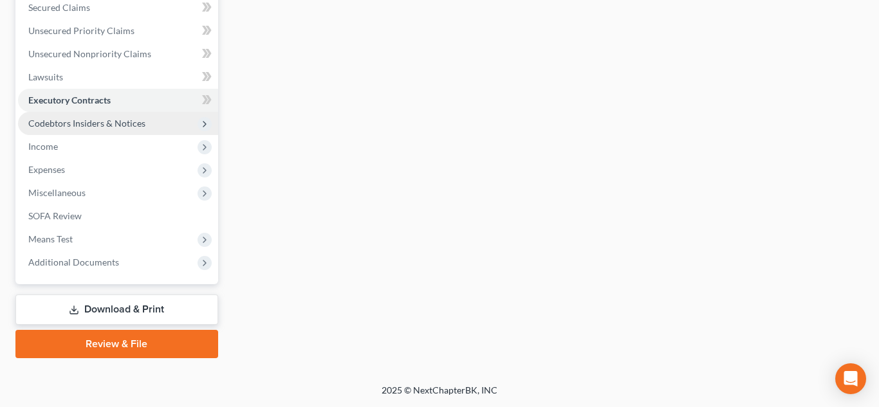
click at [44, 133] on span "Codebtors Insiders & Notices" at bounding box center [118, 123] width 200 height 23
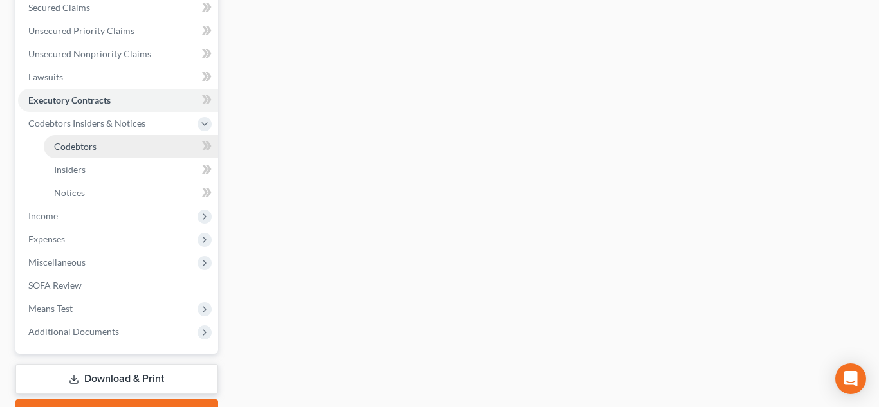
click at [69, 147] on span "Codebtors" at bounding box center [75, 146] width 42 height 11
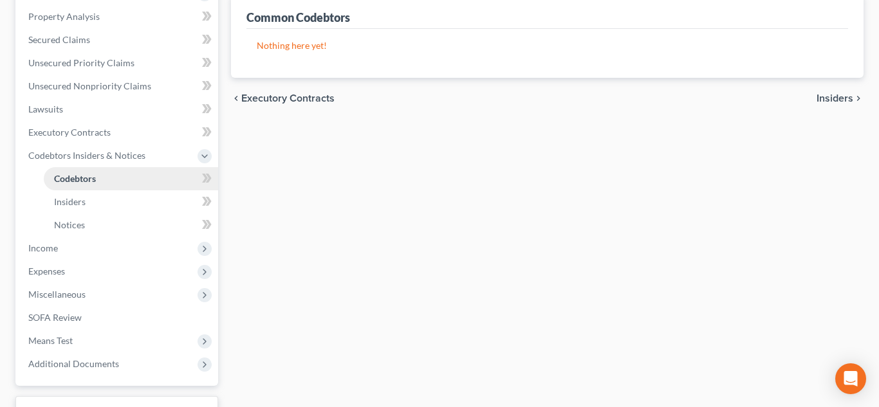
scroll to position [299, 0]
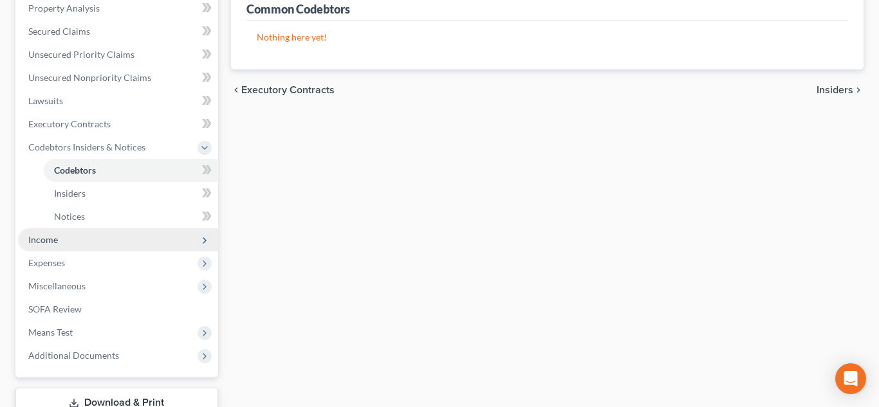
click at [52, 250] on span "Income" at bounding box center [118, 239] width 200 height 23
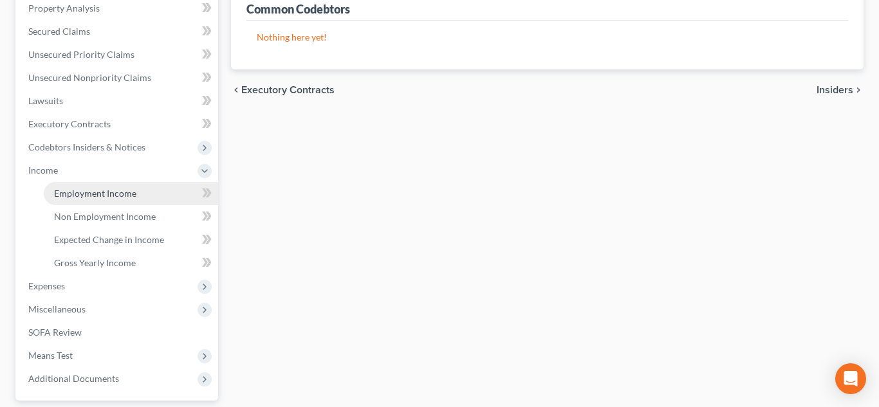
click at [93, 197] on span "Employment Income" at bounding box center [95, 193] width 82 height 11
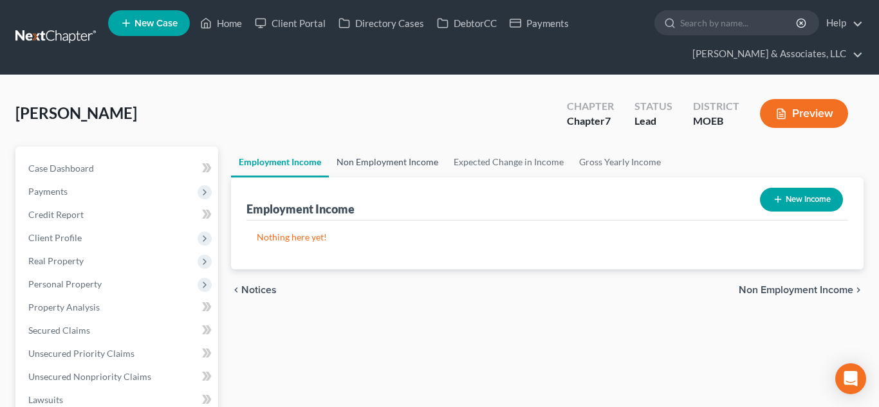
click at [402, 161] on link "Non Employment Income" at bounding box center [387, 162] width 117 height 31
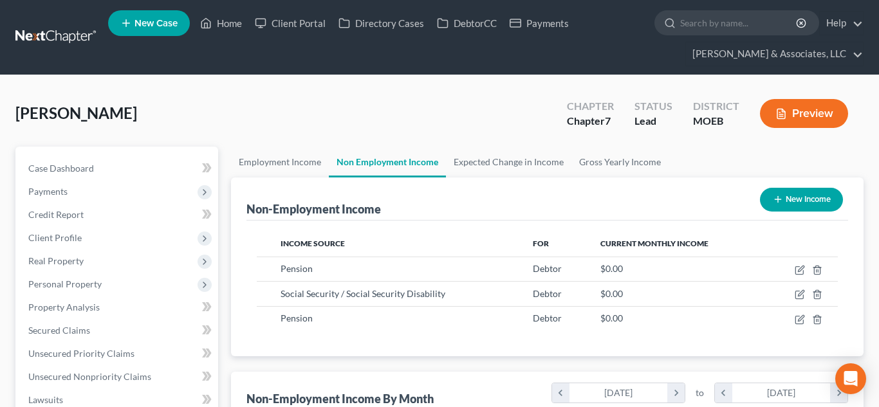
scroll to position [231, 355]
click at [517, 165] on link "Expected Change in Income" at bounding box center [509, 162] width 126 height 31
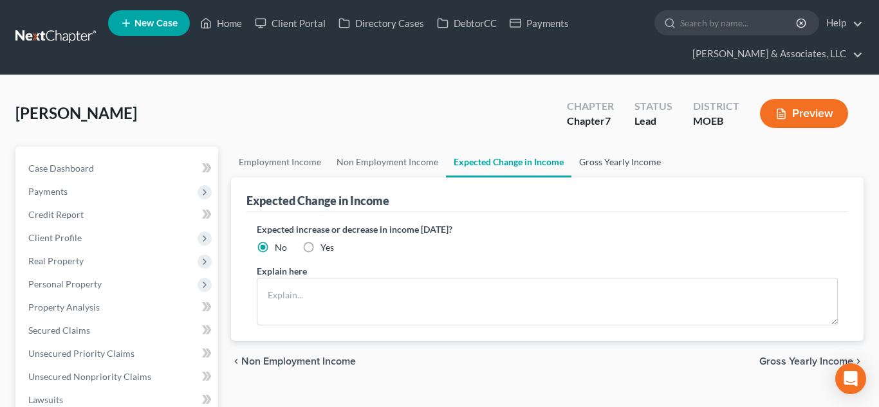
click at [621, 165] on link "Gross Yearly Income" at bounding box center [620, 162] width 97 height 31
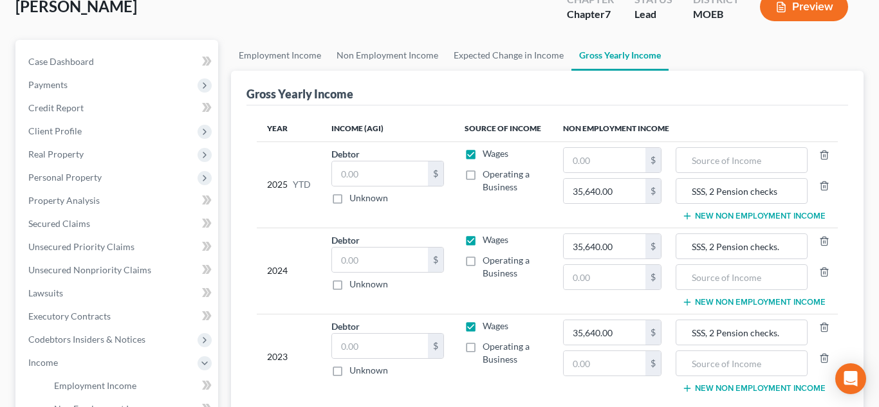
scroll to position [112, 0]
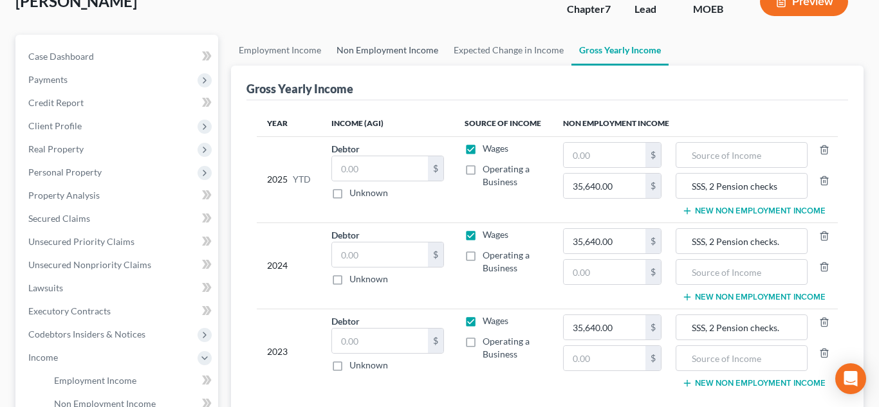
click at [372, 59] on link "Non Employment Income" at bounding box center [387, 50] width 117 height 31
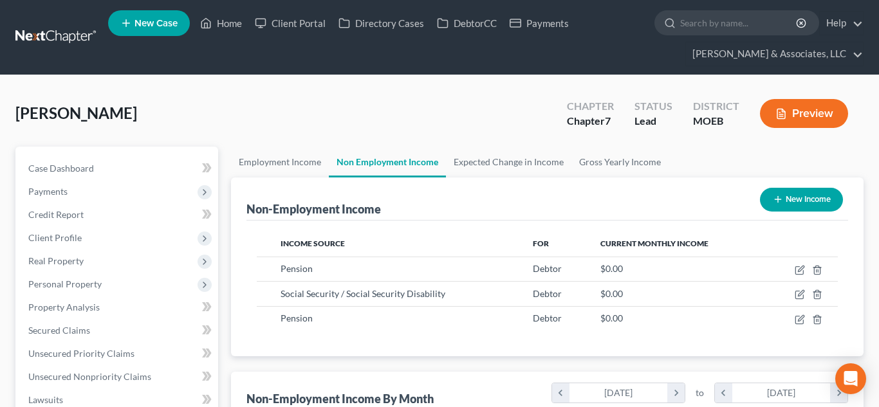
scroll to position [231, 355]
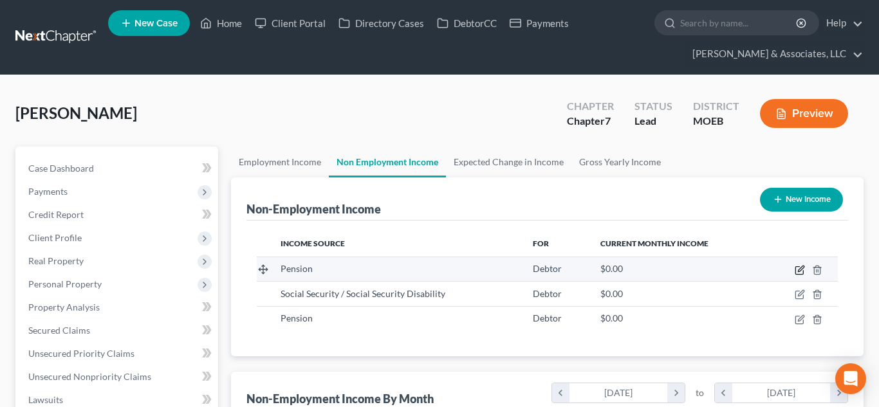
click at [799, 272] on icon "button" at bounding box center [800, 270] width 10 height 10
select select "2"
select select "0"
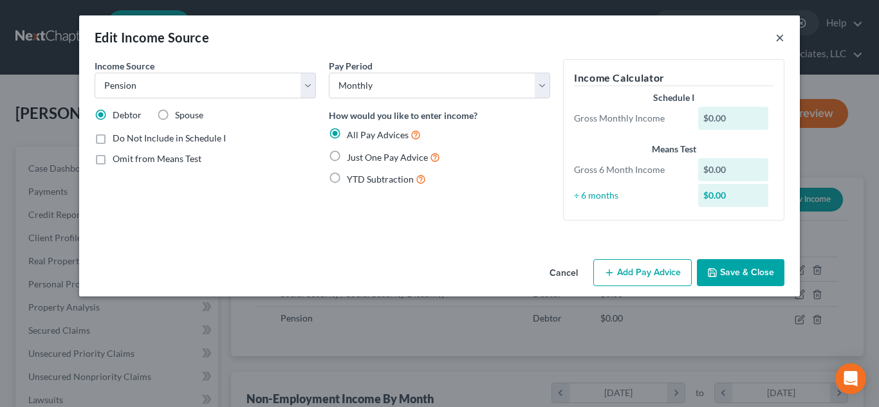
click at [780, 39] on button "×" at bounding box center [780, 37] width 9 height 15
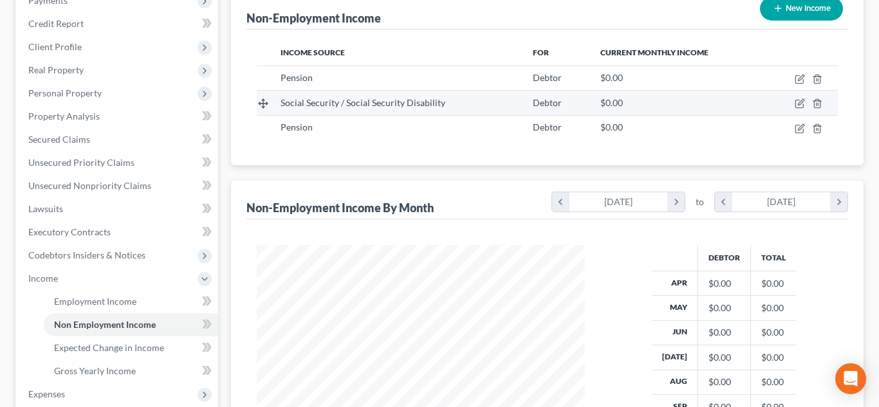
scroll to position [266, 0]
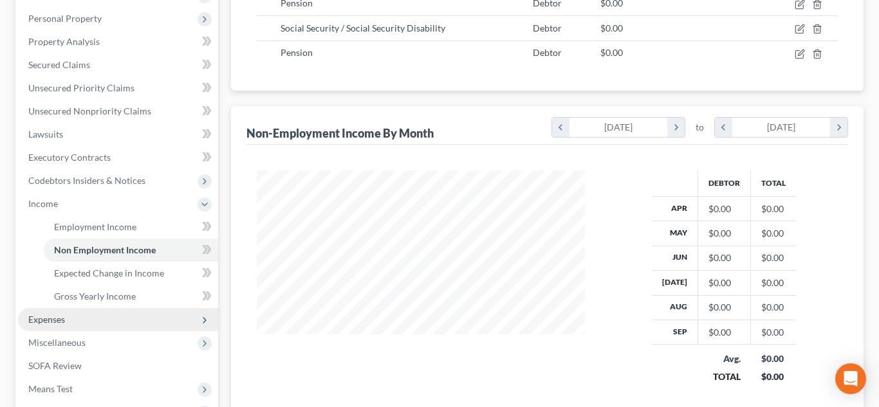
click at [77, 319] on span "Expenses" at bounding box center [118, 319] width 200 height 23
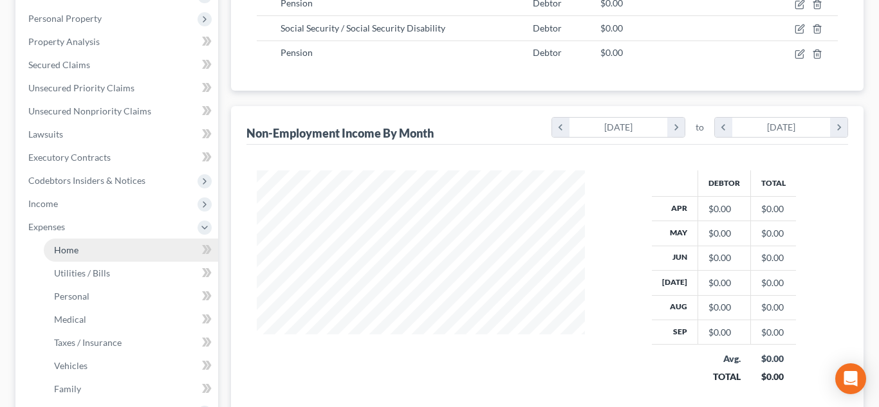
click at [95, 244] on link "Home" at bounding box center [131, 250] width 174 height 23
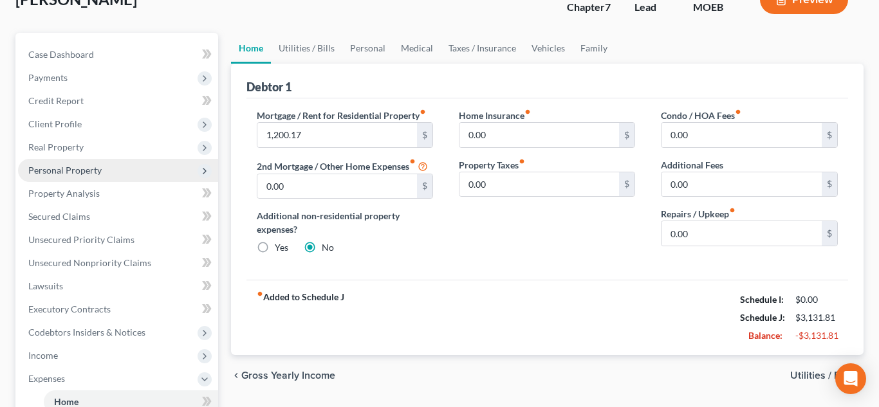
scroll to position [116, 0]
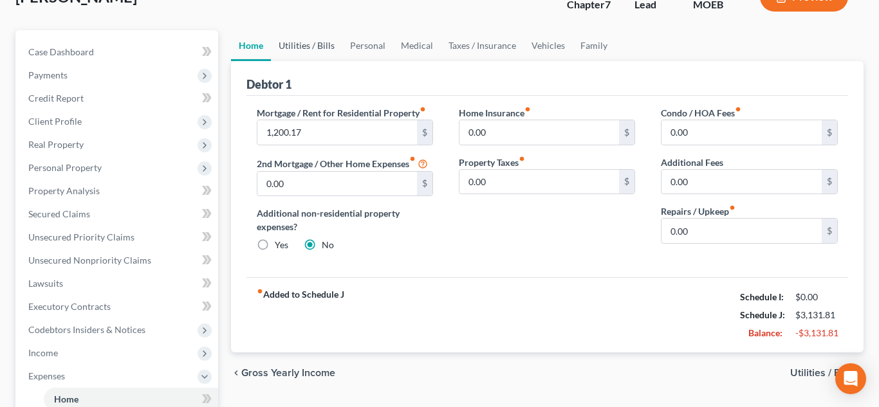
click at [304, 45] on link "Utilities / Bills" at bounding box center [306, 45] width 71 height 31
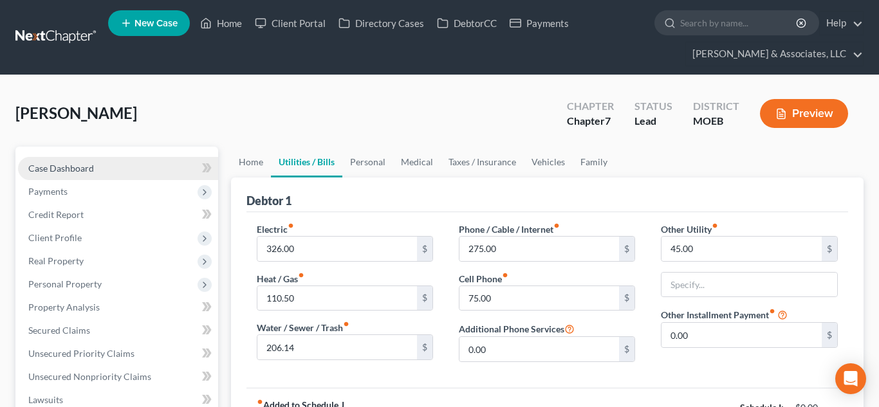
click at [58, 172] on span "Case Dashboard" at bounding box center [61, 168] width 66 height 11
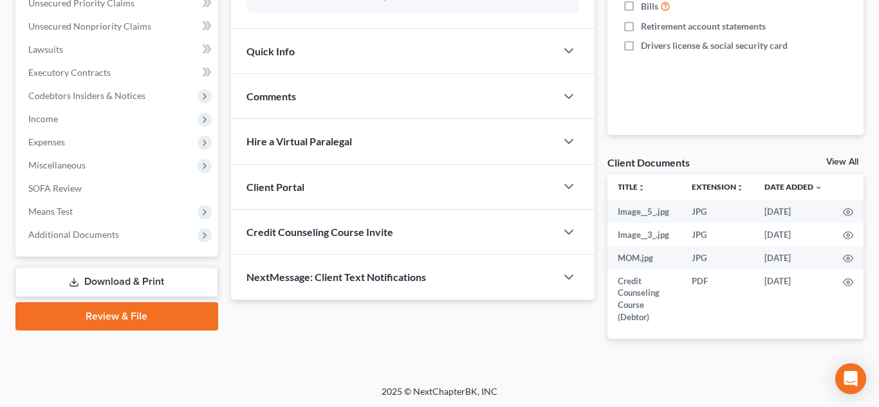
scroll to position [352, 0]
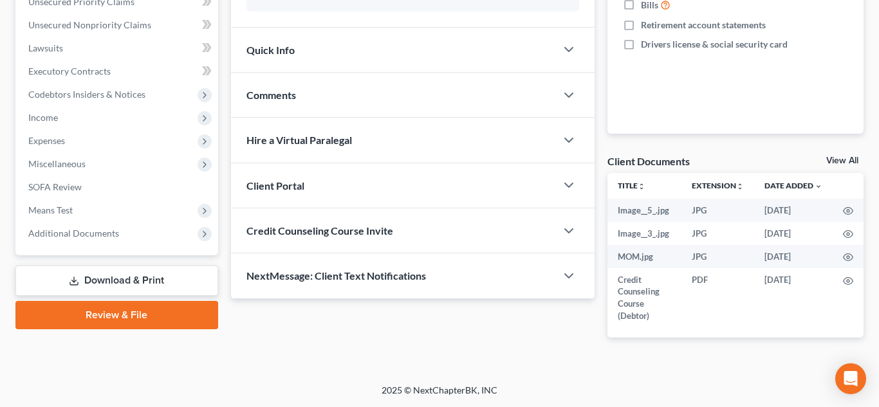
click at [279, 91] on span "Comments" at bounding box center [272, 95] width 50 height 12
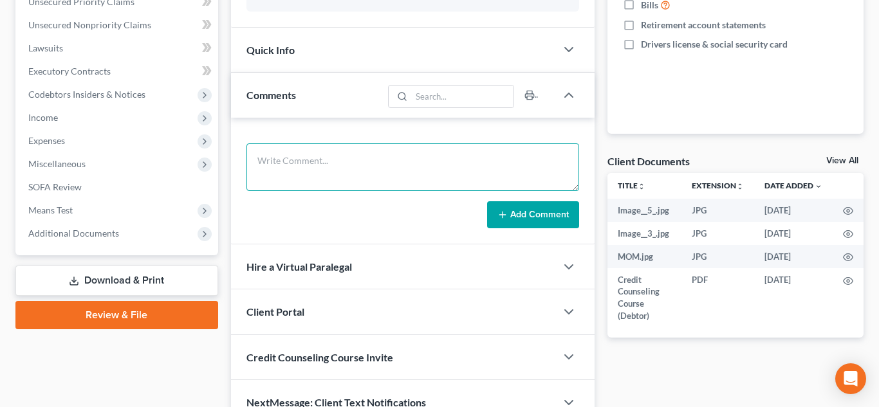
click at [284, 158] on textarea at bounding box center [413, 168] width 333 height 48
paste textarea "1. Copy of your last filed state and federal tax return.2. What is the value of…"
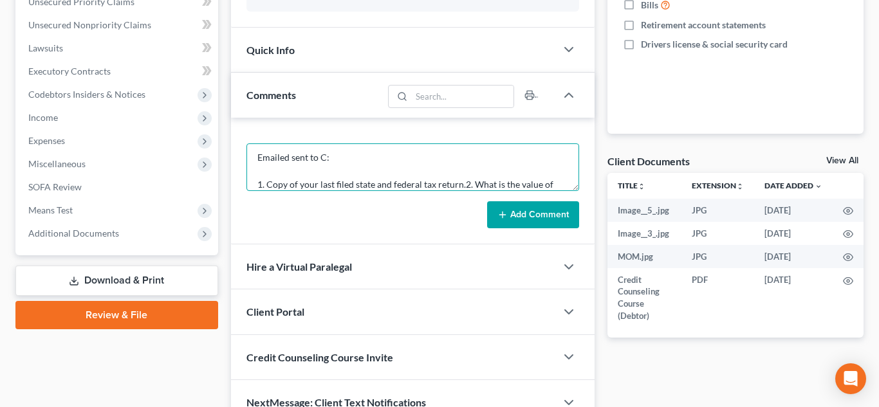
scroll to position [125, 0]
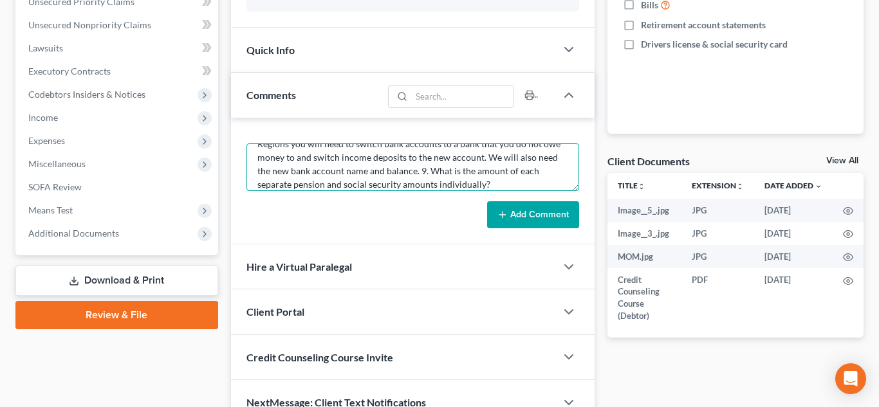
type textarea "Emailed sent to C: 1. Copy of your last filed state and federal tax return.2. W…"
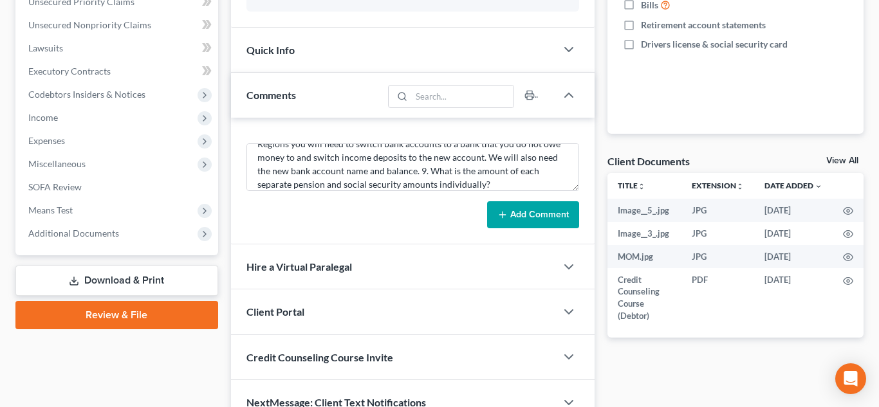
click at [516, 216] on button "Add Comment" at bounding box center [533, 214] width 92 height 27
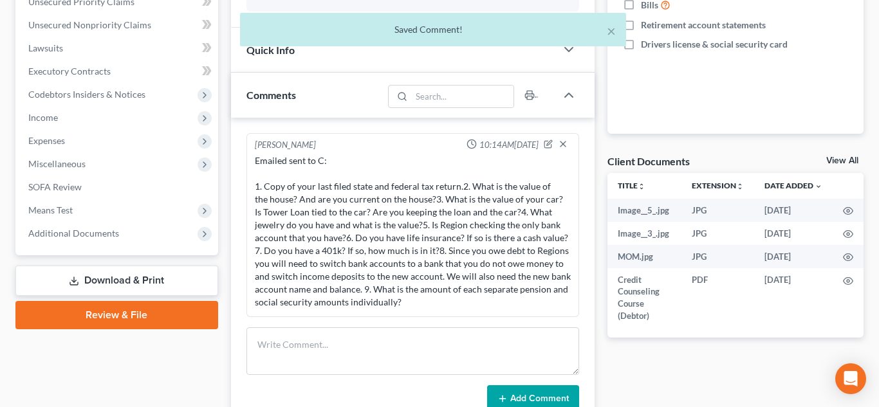
scroll to position [0, 0]
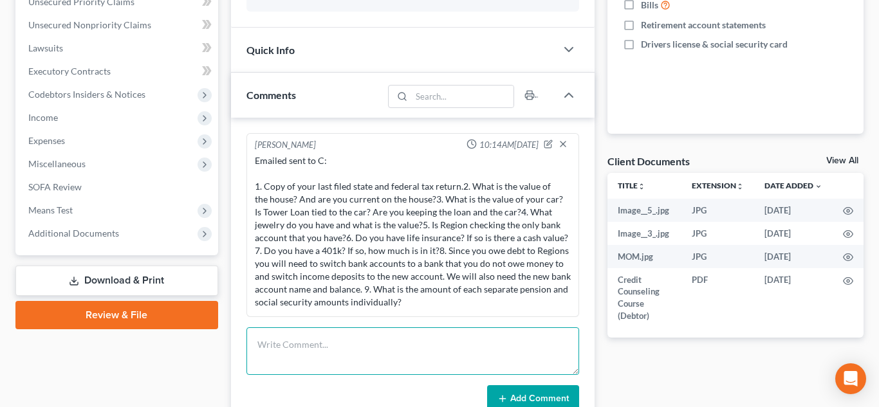
click at [281, 341] on textarea at bounding box center [413, 352] width 333 height 48
click at [281, 341] on textarea "Pca" at bounding box center [413, 352] width 333 height 48
click at [272, 344] on textarea "PcaPacer" at bounding box center [413, 352] width 333 height 48
click at [293, 345] on textarea "Pacer" at bounding box center [413, 352] width 333 height 48
paste textarea "Search Criteria: Party Search; SSN: [*****0894] Result Count: 2 Icon Legend Par…"
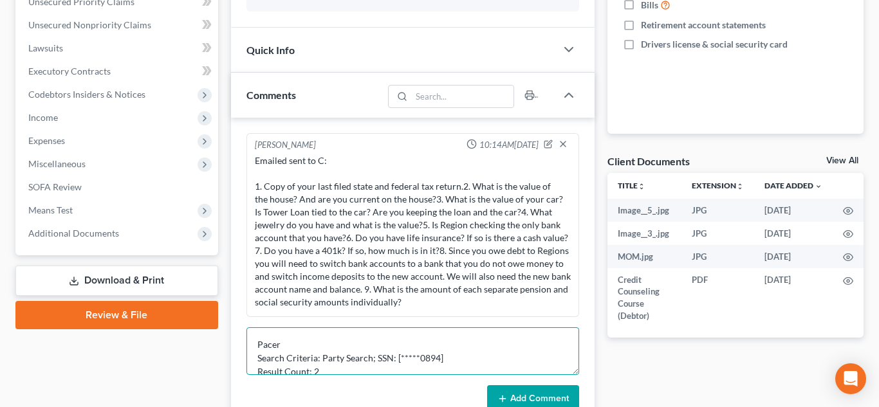
scroll to position [98, 0]
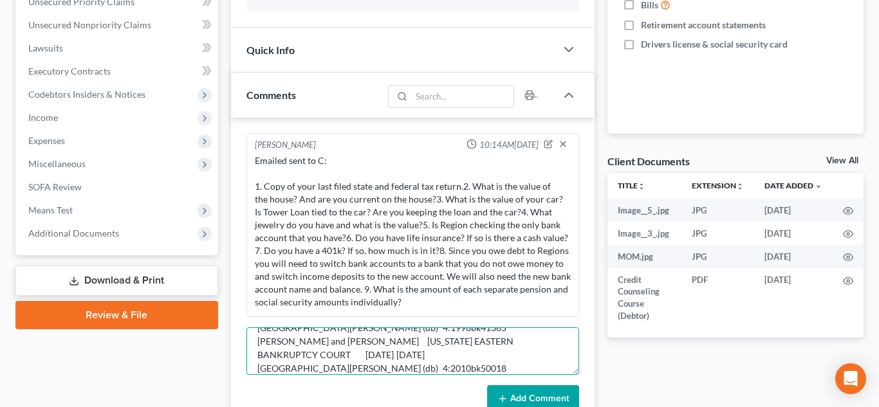
type textarea "Pacer Search Criteria: Party Search; SSN: [*****0894] Result Count: 2 Icon Lege…"
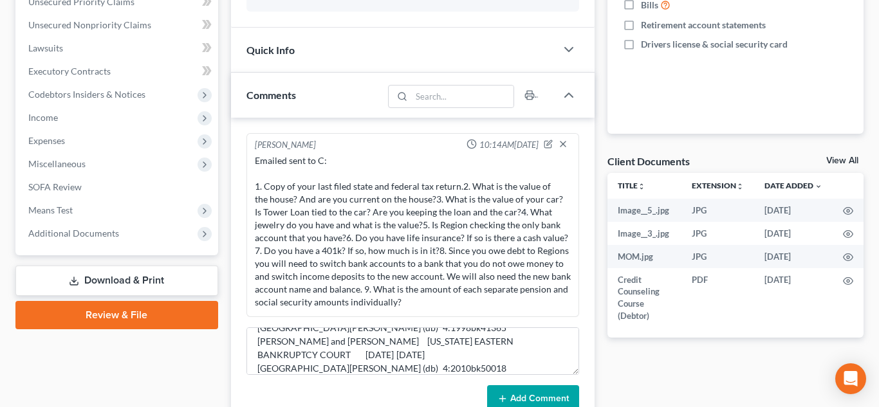
click at [522, 400] on button "Add Comment" at bounding box center [533, 399] width 92 height 27
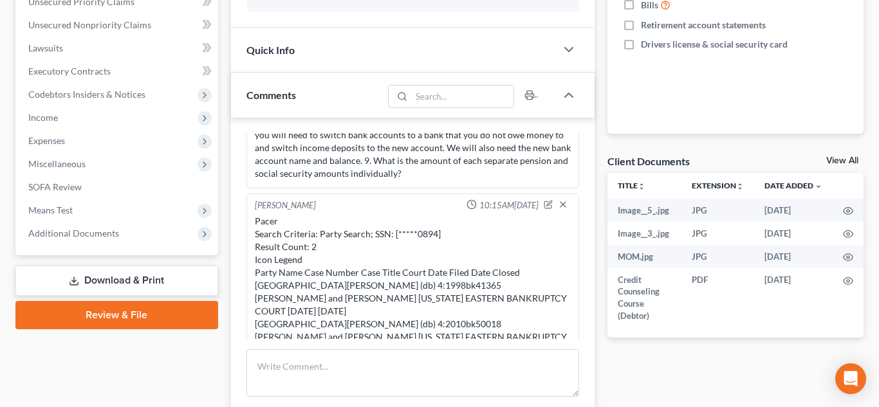
scroll to position [0, 0]
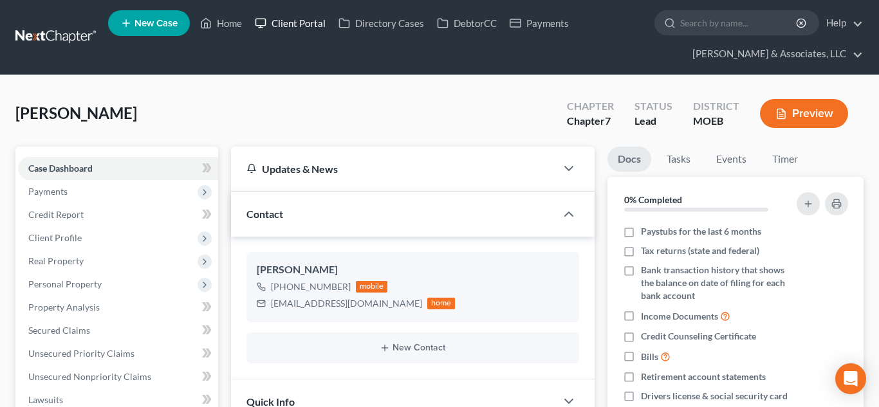
click at [298, 30] on link "Client Portal" at bounding box center [290, 23] width 84 height 23
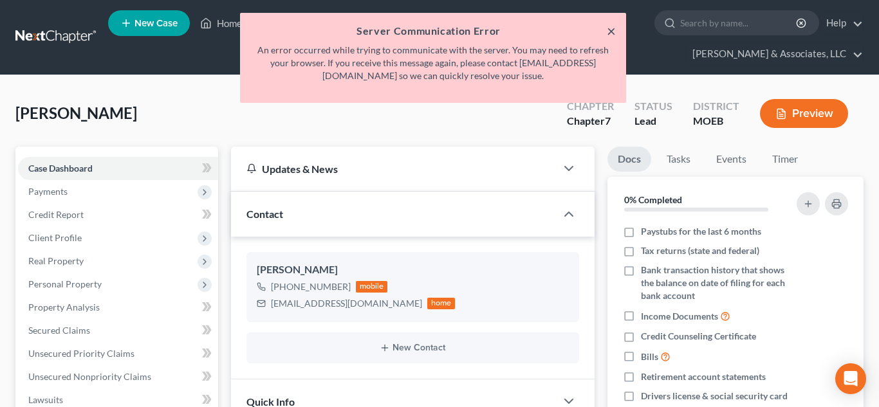
click at [611, 30] on button "×" at bounding box center [611, 30] width 9 height 15
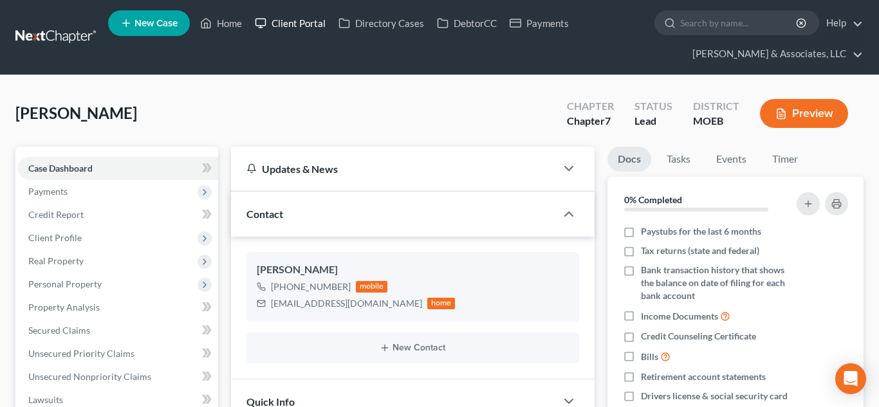
click at [304, 25] on link "Client Portal" at bounding box center [290, 23] width 84 height 23
click at [298, 26] on link "Client Portal" at bounding box center [290, 23] width 84 height 23
click at [227, 23] on link "Home" at bounding box center [221, 23] width 55 height 23
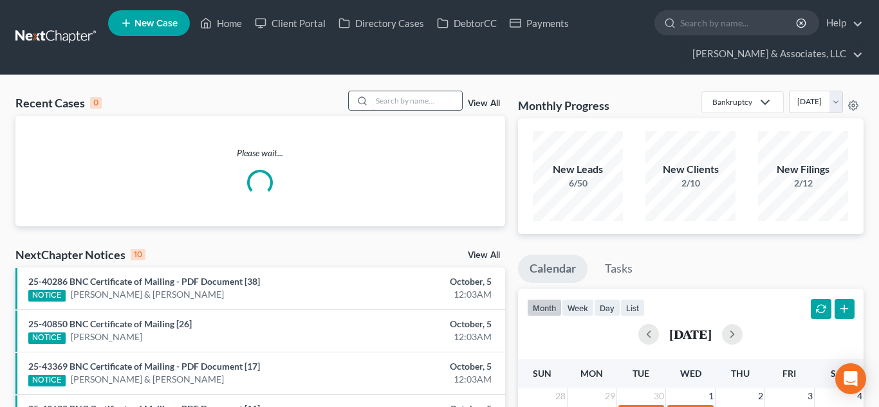
click at [399, 100] on input "search" at bounding box center [417, 100] width 90 height 19
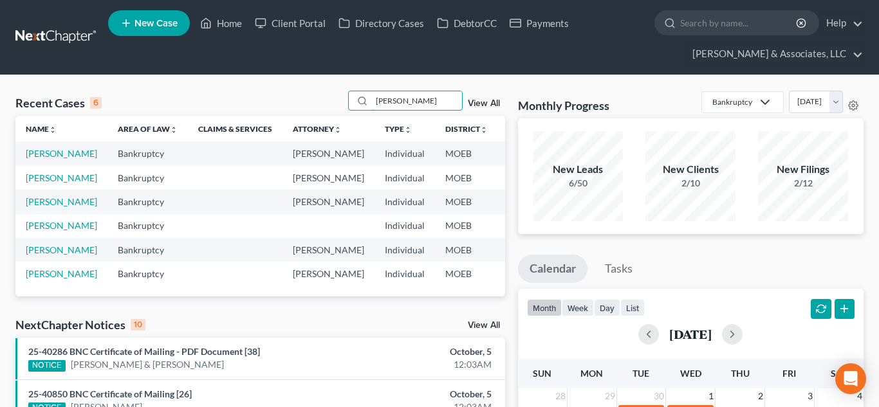
type input "[PERSON_NAME]"
click at [26, 160] on td "[PERSON_NAME]" at bounding box center [61, 154] width 92 height 24
click at [30, 159] on link "[PERSON_NAME]" at bounding box center [61, 153] width 71 height 11
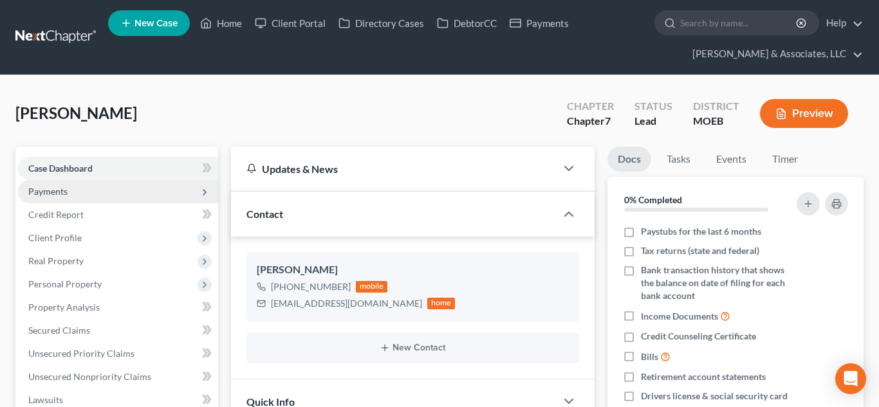
click at [54, 192] on span "Payments" at bounding box center [47, 191] width 39 height 11
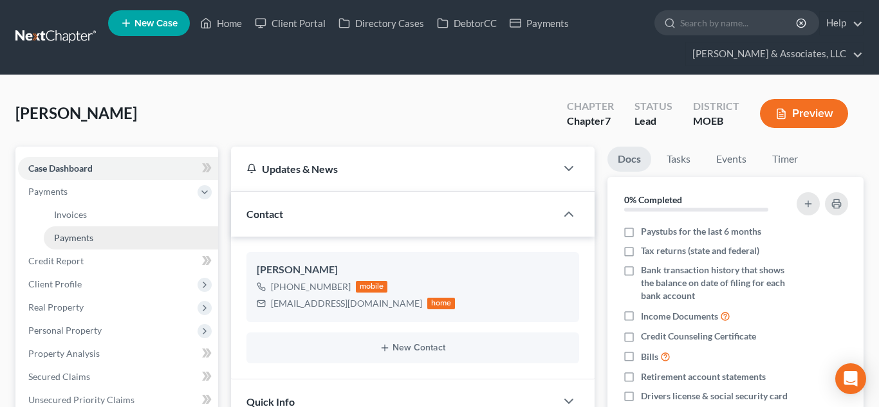
click at [77, 237] on span "Payments" at bounding box center [73, 237] width 39 height 11
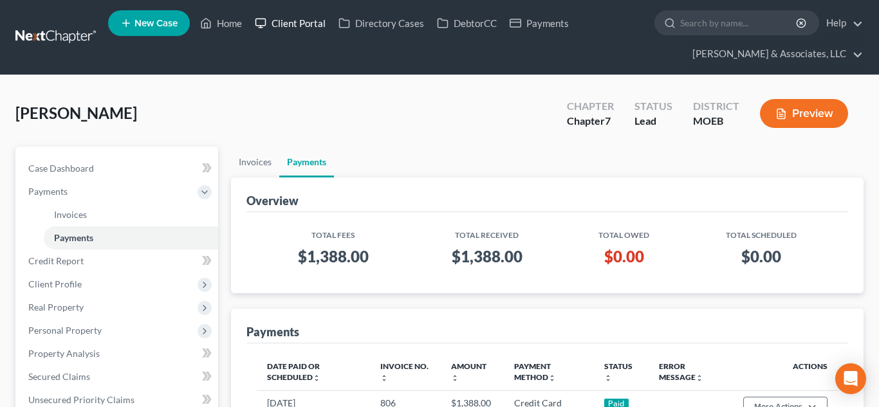
click at [288, 18] on link "Client Portal" at bounding box center [290, 23] width 84 height 23
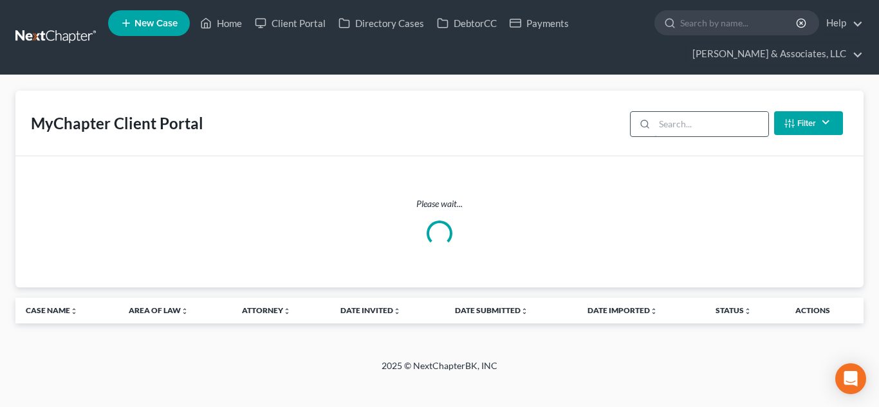
click at [677, 122] on input "search" at bounding box center [712, 124] width 114 height 24
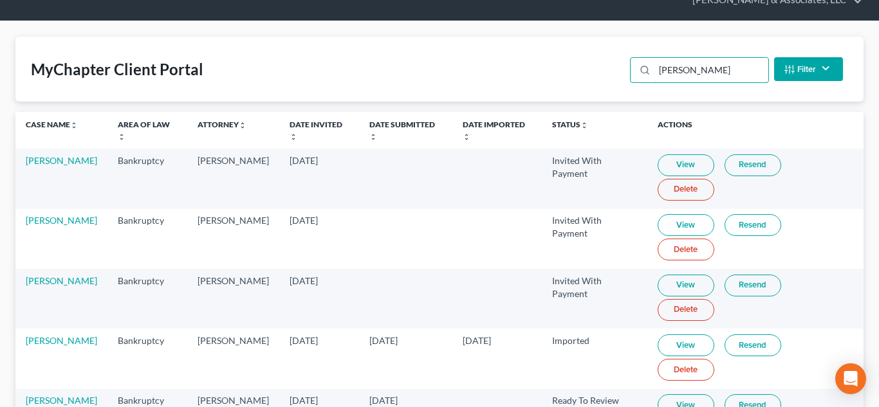
scroll to position [57, 0]
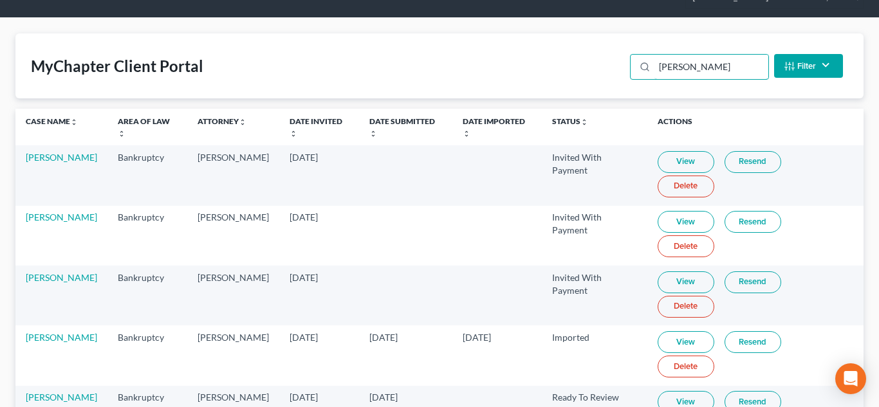
type input "[PERSON_NAME]"
click at [684, 391] on link "View" at bounding box center [686, 402] width 57 height 22
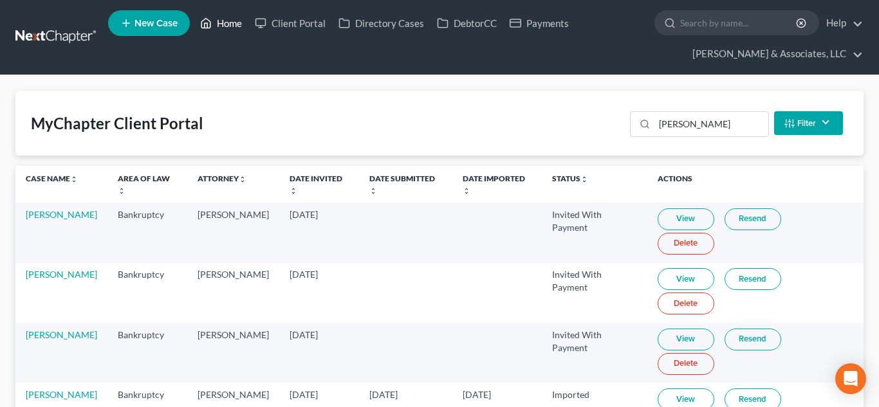
click at [219, 24] on link "Home" at bounding box center [221, 23] width 55 height 23
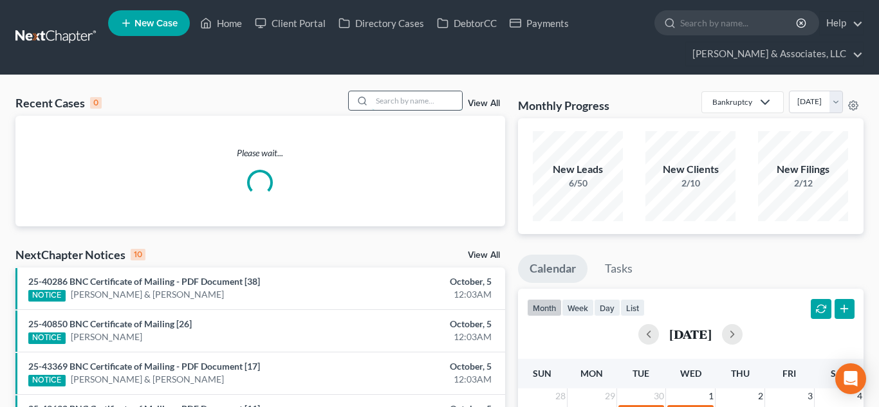
click at [423, 104] on input "search" at bounding box center [417, 100] width 90 height 19
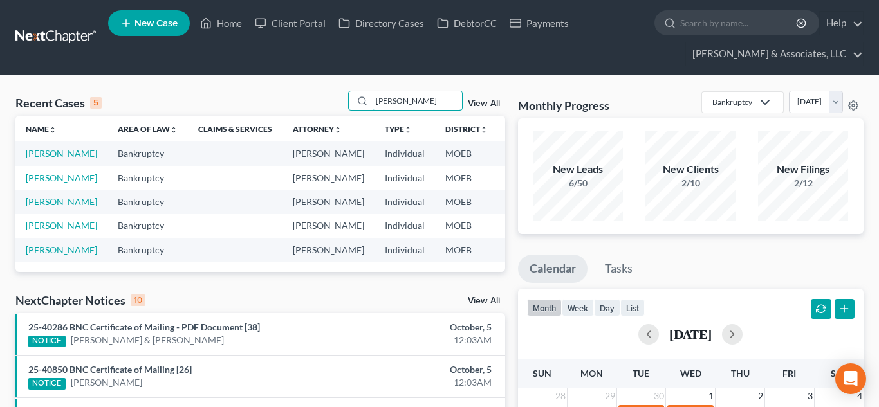
type input "[PERSON_NAME]"
click at [42, 156] on link "[PERSON_NAME]" at bounding box center [61, 153] width 71 height 11
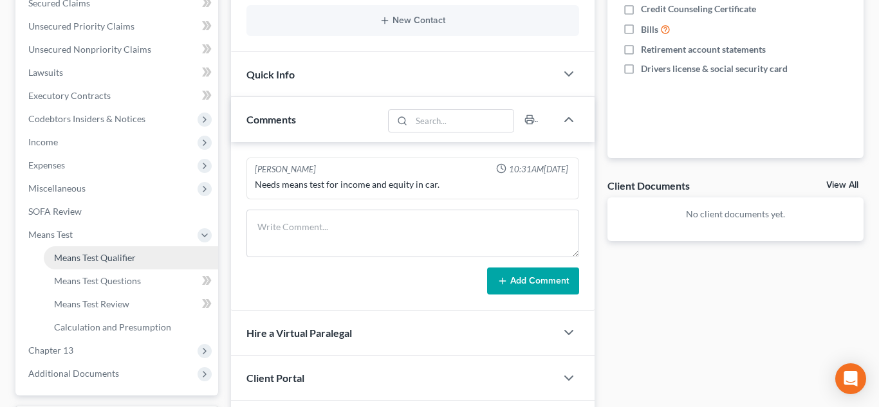
click at [99, 256] on span "Means Test Qualifier" at bounding box center [95, 257] width 82 height 11
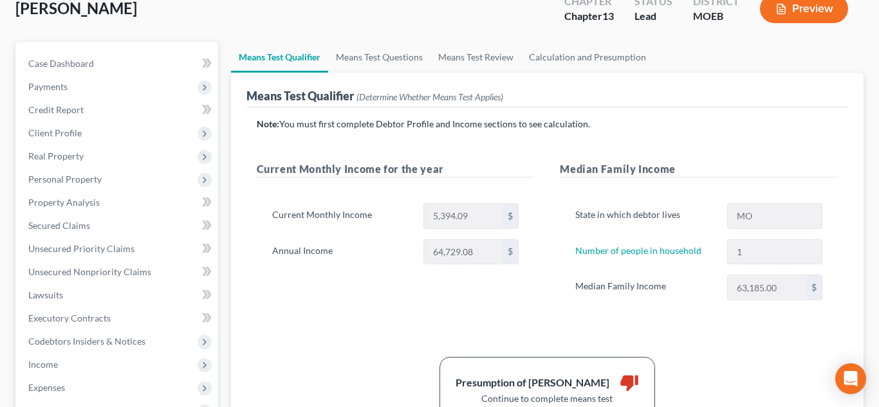
scroll to position [107, 0]
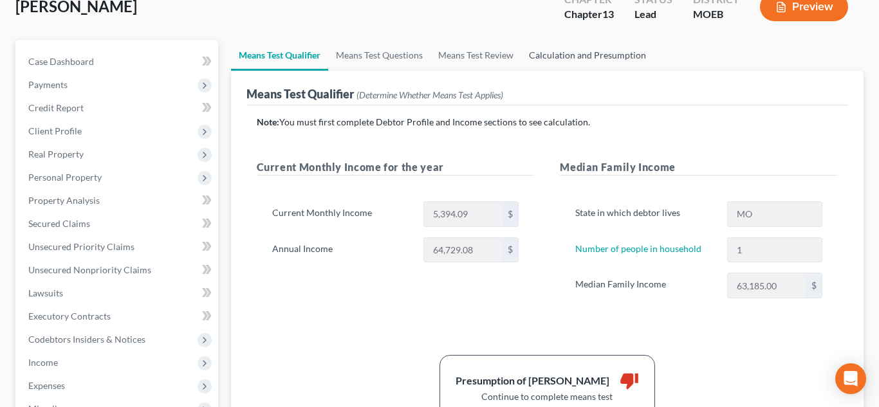
click at [588, 55] on link "Calculation and Presumption" at bounding box center [587, 55] width 133 height 31
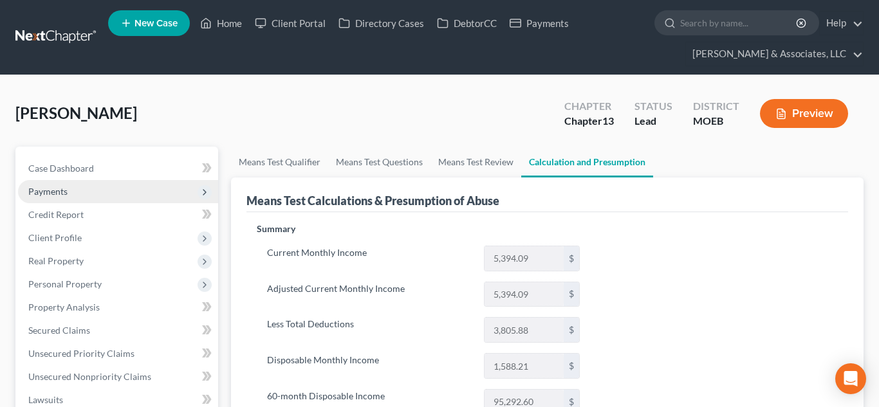
click at [57, 187] on span "Payments" at bounding box center [47, 191] width 39 height 11
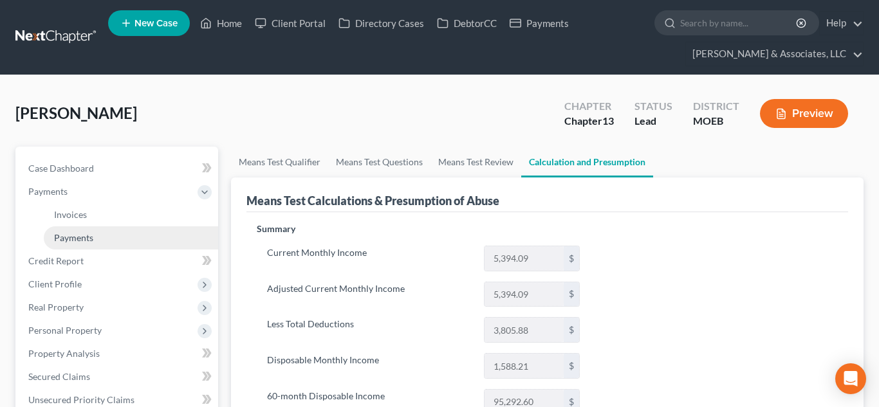
click at [73, 236] on span "Payments" at bounding box center [73, 237] width 39 height 11
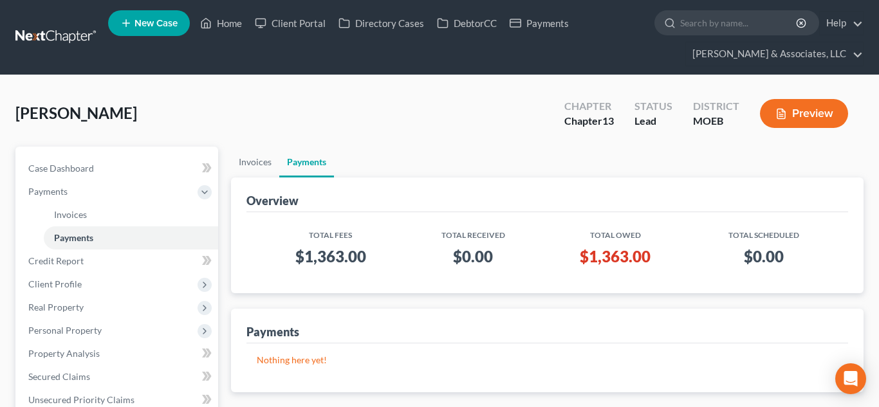
click at [139, 32] on link "New Case" at bounding box center [149, 23] width 82 height 26
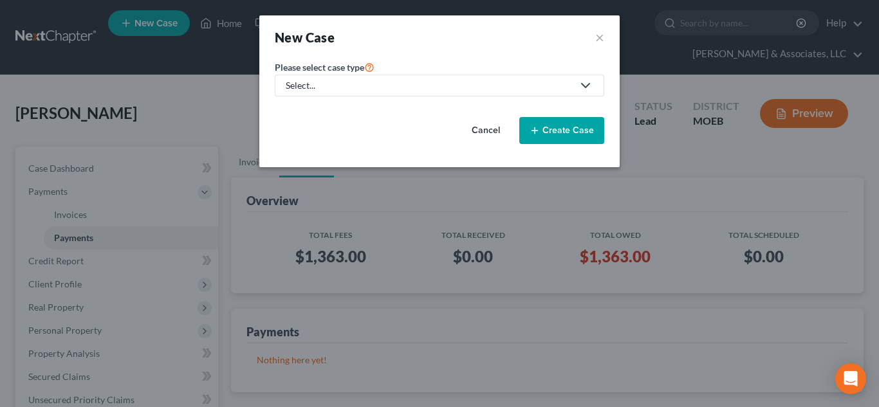
click at [286, 88] on div "Select..." at bounding box center [429, 85] width 287 height 13
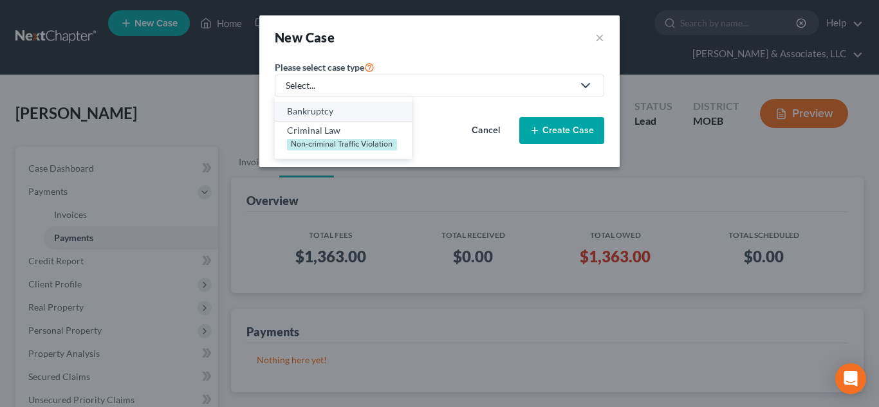
click at [297, 109] on div "Bankruptcy" at bounding box center [343, 111] width 113 height 13
select select "45"
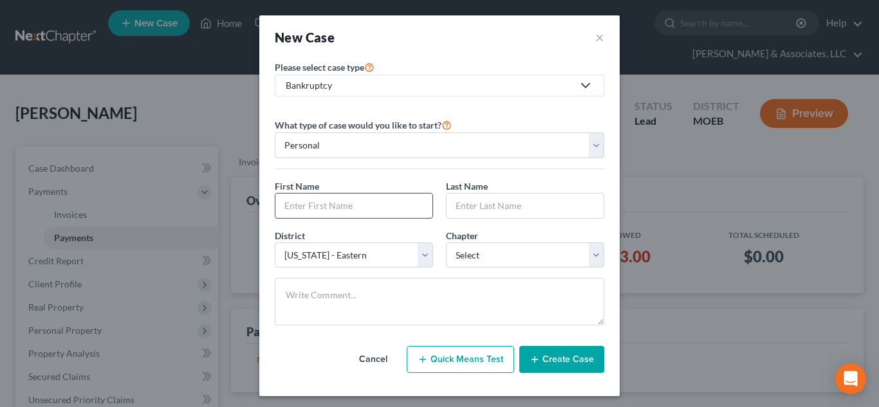
click at [326, 200] on input "text" at bounding box center [353, 206] width 157 height 24
type input "[PERSON_NAME]"
select select "0"
click at [556, 353] on button "Create Case" at bounding box center [561, 359] width 85 height 27
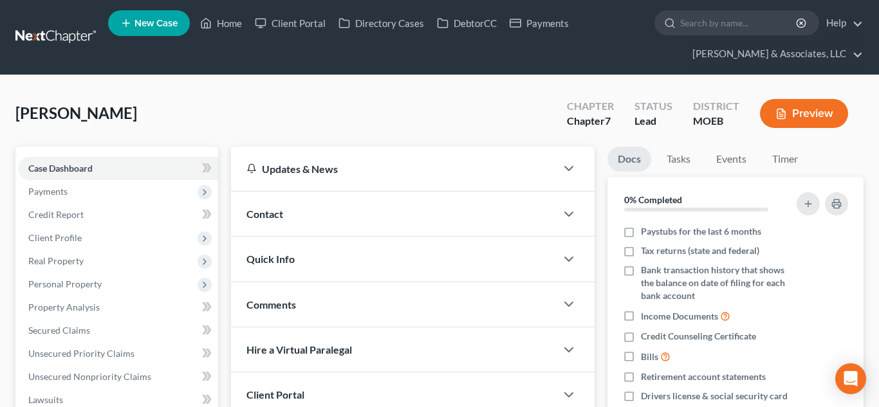
click at [257, 213] on span "Contact" at bounding box center [265, 214] width 37 height 12
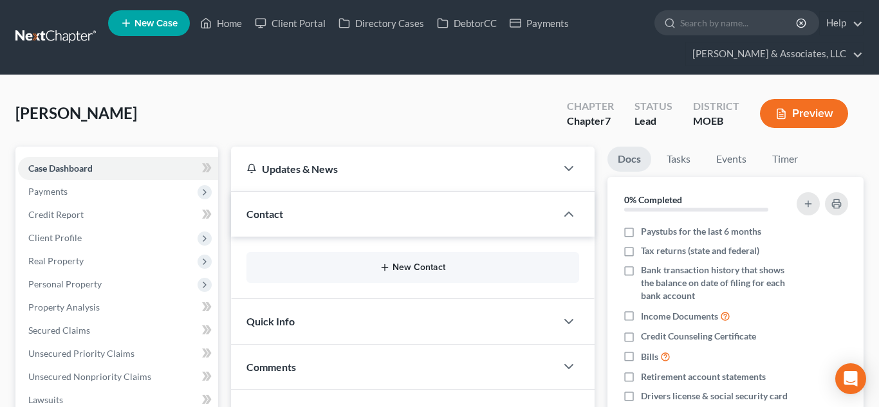
click at [395, 265] on button "New Contact" at bounding box center [413, 268] width 312 height 10
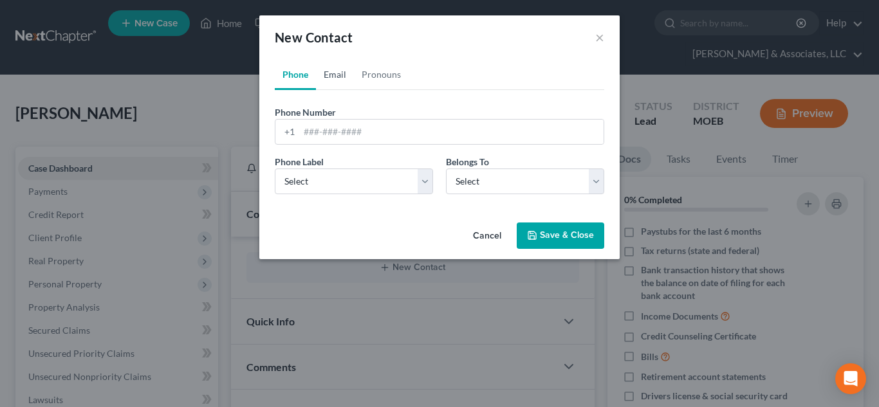
click at [338, 70] on link "Email" at bounding box center [335, 74] width 38 height 31
click at [332, 131] on input "email" at bounding box center [451, 132] width 304 height 24
paste input "[EMAIL_ADDRESS][DOMAIN_NAME]"
type input "[EMAIL_ADDRESS][DOMAIN_NAME]"
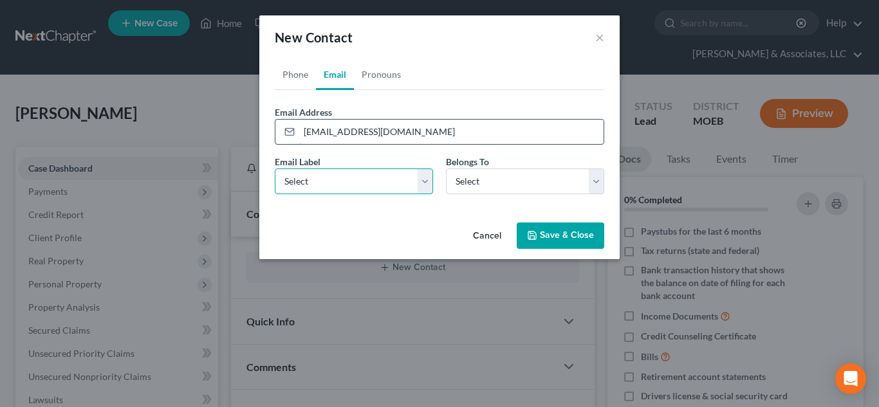
select select "0"
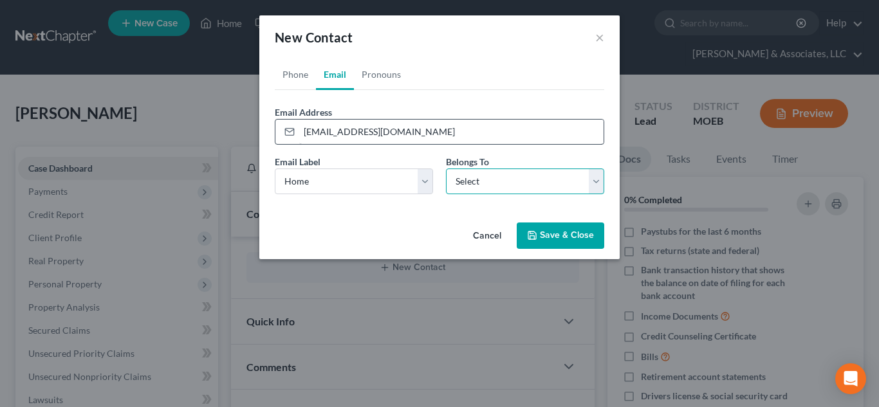
select select "0"
click at [291, 76] on link "Phone" at bounding box center [295, 74] width 41 height 31
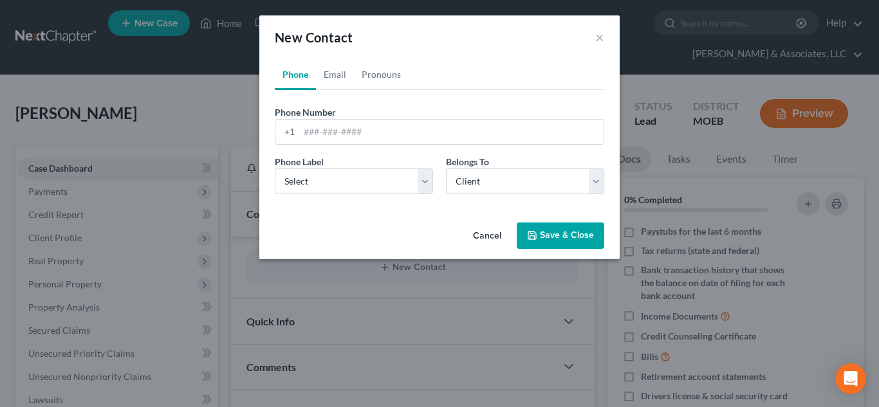
click at [297, 77] on link "Phone" at bounding box center [295, 74] width 41 height 31
click at [329, 131] on input "tel" at bounding box center [451, 132] width 304 height 24
paste input "[PHONE_NUMBER]"
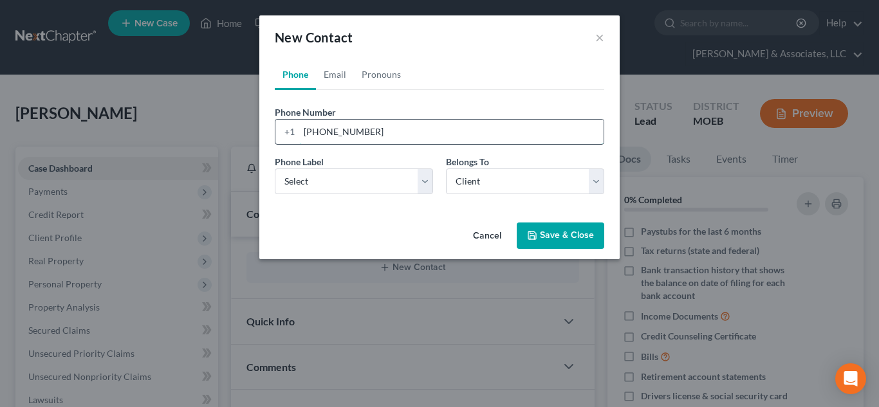
type input "[PHONE_NUMBER]"
select select "0"
click at [548, 232] on button "Save & Close" at bounding box center [561, 236] width 88 height 27
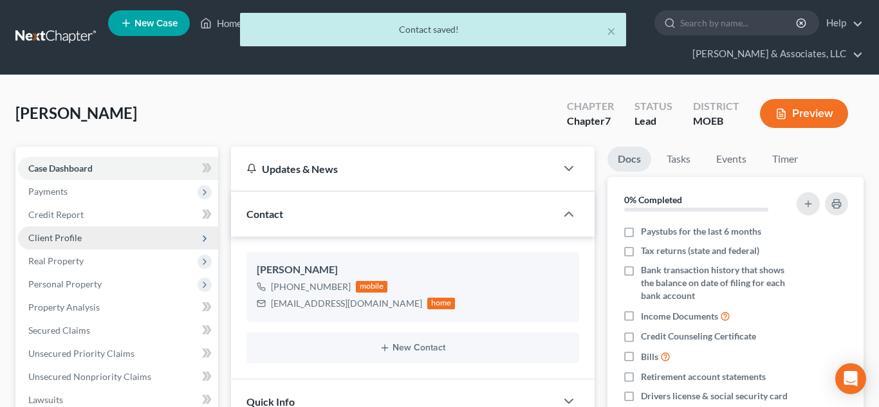
click at [64, 241] on span "Client Profile" at bounding box center [54, 237] width 53 height 11
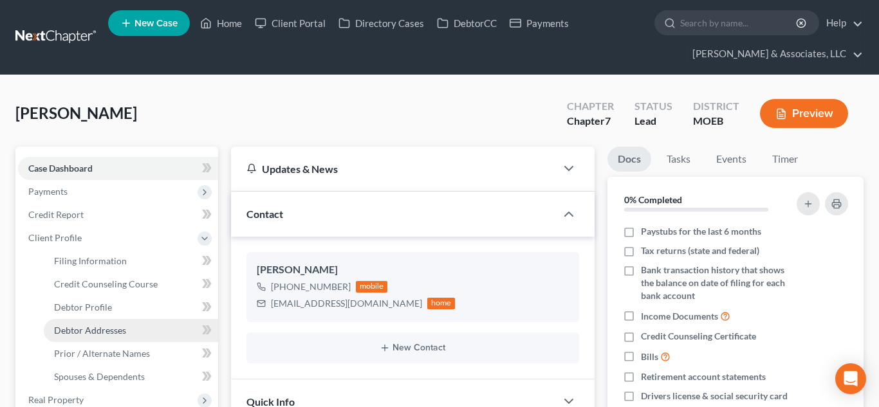
click at [96, 325] on span "Debtor Addresses" at bounding box center [90, 330] width 72 height 11
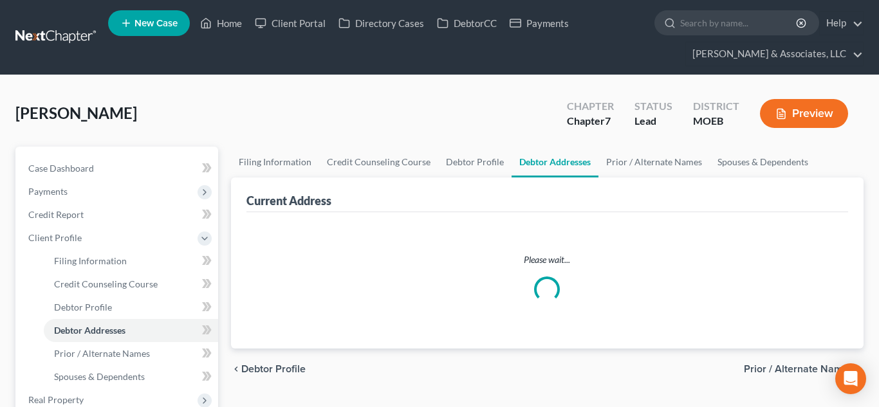
select select "0"
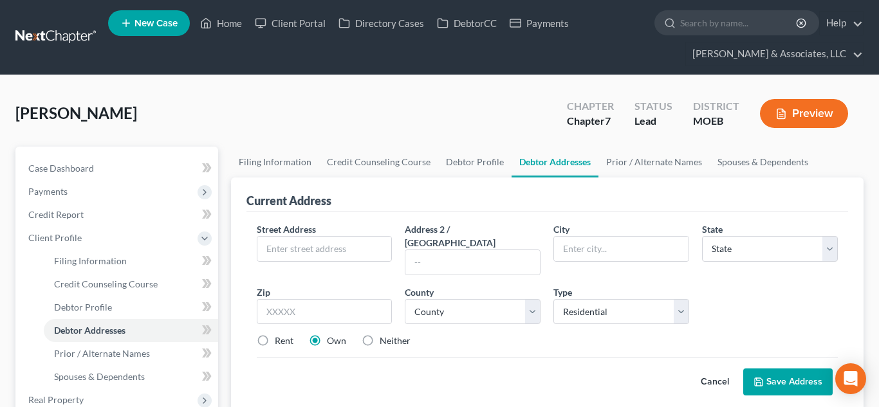
click at [342, 264] on div "Street Address * Address 2 / [GEOGRAPHIC_DATA] * State * State [US_STATE] AK AR…" at bounding box center [547, 291] width 595 height 136
click at [314, 237] on input "text" at bounding box center [324, 249] width 135 height 24
click at [300, 243] on input "text" at bounding box center [324, 249] width 135 height 24
type input "3"
type input "[STREET_ADDRESS][US_STATE]"
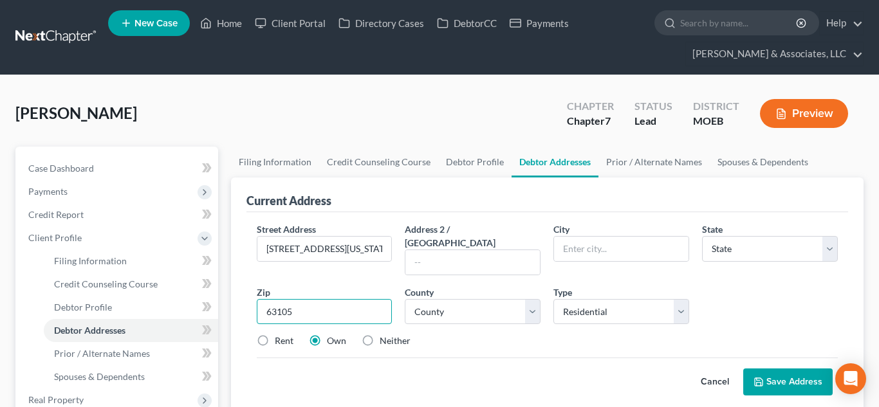
type input "63105"
type input "Saint Louis"
select select "26"
click at [366, 299] on input "63105" at bounding box center [325, 312] width 136 height 26
type input "63104"
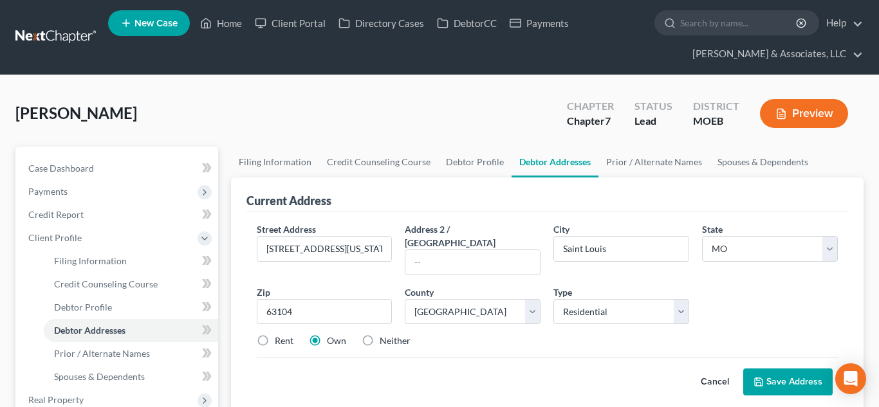
click at [275, 335] on label "Rent" at bounding box center [284, 341] width 19 height 13
click at [280, 335] on input "Rent" at bounding box center [284, 339] width 8 height 8
click at [275, 335] on label "Rent" at bounding box center [284, 341] width 19 height 13
click at [280, 335] on input "Rent" at bounding box center [284, 339] width 8 height 8
click at [777, 369] on button "Save Address" at bounding box center [787, 382] width 89 height 27
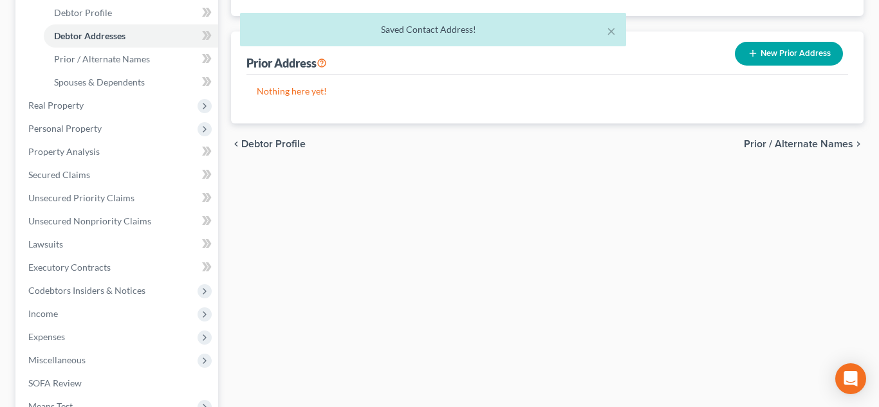
scroll to position [299, 0]
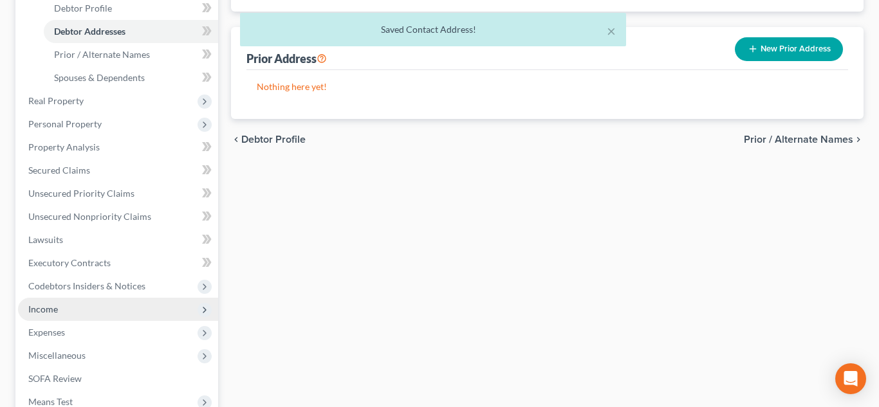
click at [71, 313] on span "Income" at bounding box center [118, 309] width 200 height 23
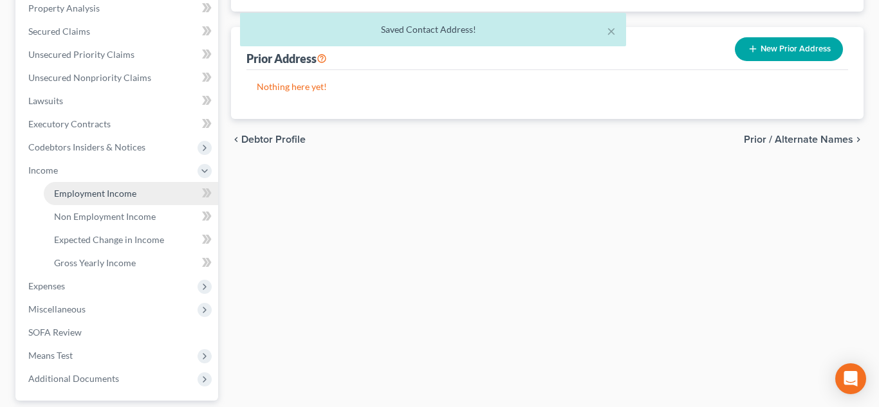
click at [115, 200] on link "Employment Income" at bounding box center [131, 193] width 174 height 23
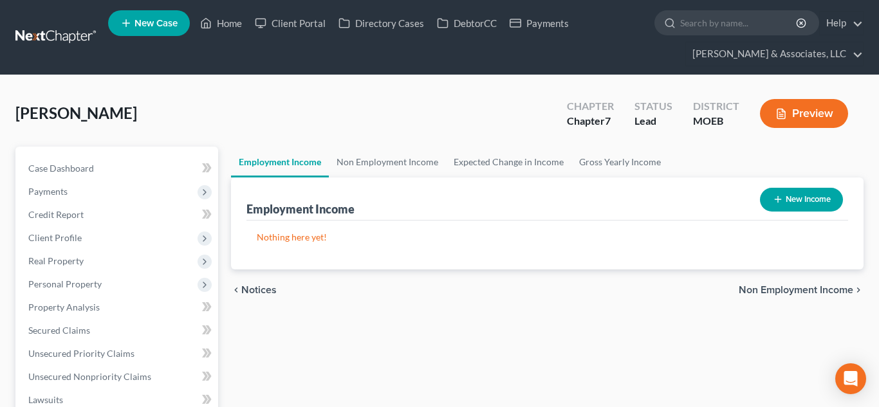
click at [806, 196] on button "New Income" at bounding box center [801, 200] width 83 height 24
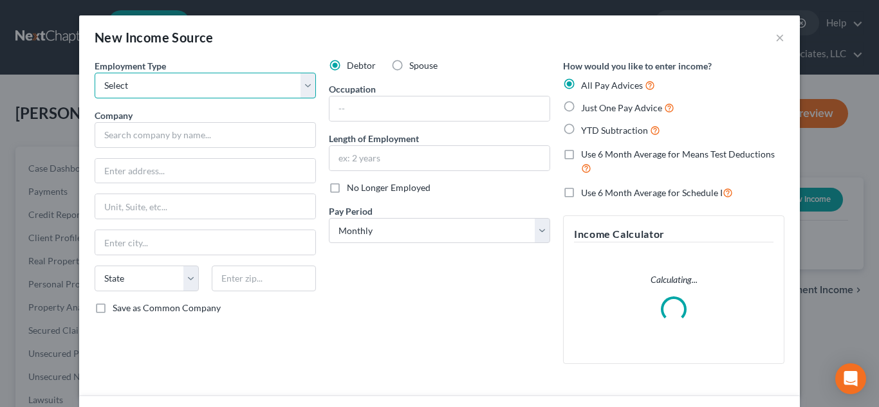
click at [255, 83] on select "Select Full or [DEMOGRAPHIC_DATA] Employment Self Employment" at bounding box center [205, 86] width 221 height 26
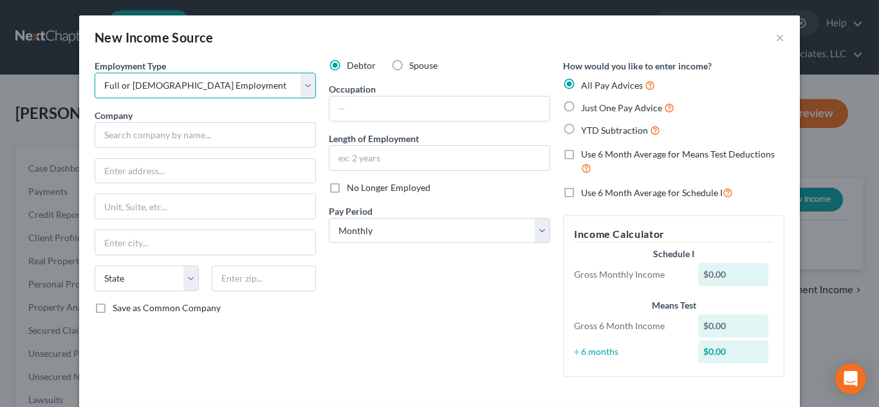
click at [95, 73] on select "Select Full or [DEMOGRAPHIC_DATA] Employment Self Employment" at bounding box center [205, 86] width 221 height 26
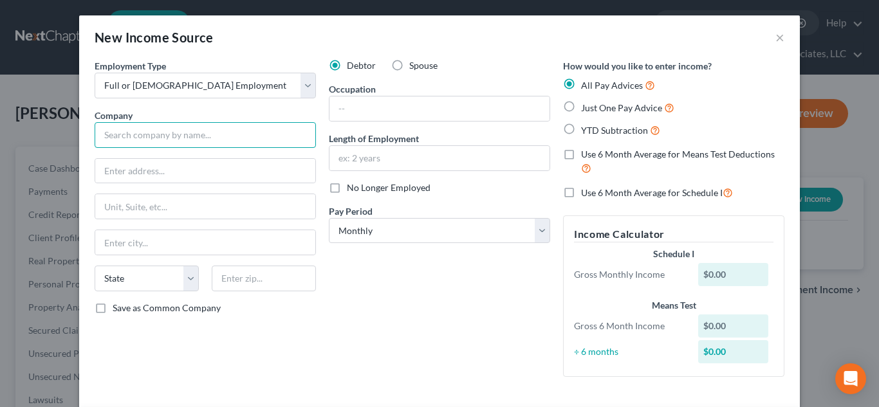
click at [134, 134] on input "text" at bounding box center [205, 135] width 221 height 26
click at [581, 128] on label "YTD Subtraction" at bounding box center [620, 130] width 79 height 15
click at [586, 128] on input "YTD Subtraction" at bounding box center [590, 127] width 8 height 8
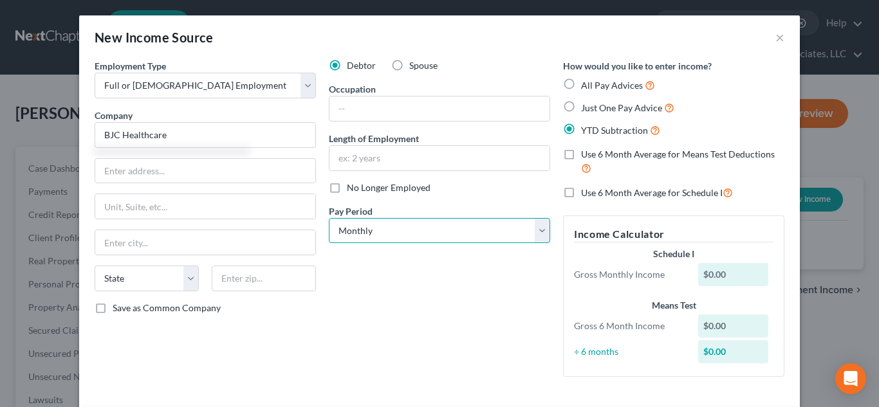
click at [366, 227] on select "Select Monthly Twice Monthly Every Other Week Weekly" at bounding box center [439, 231] width 221 height 26
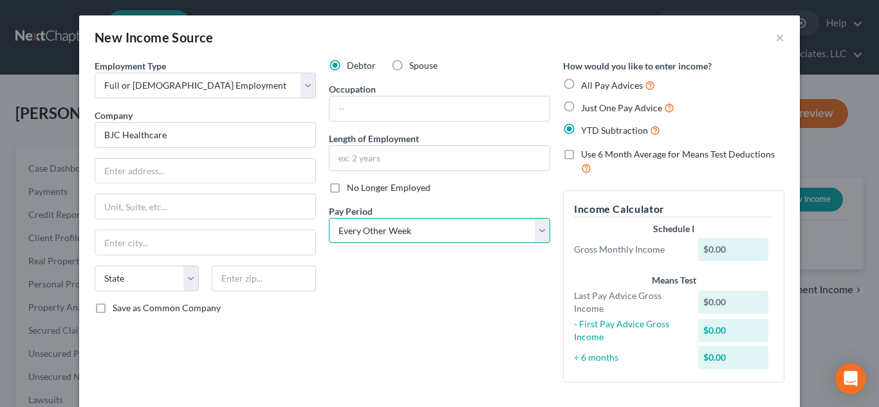
click at [329, 218] on select "Select Monthly Twice Monthly Every Other Week Weekly" at bounding box center [439, 231] width 221 height 26
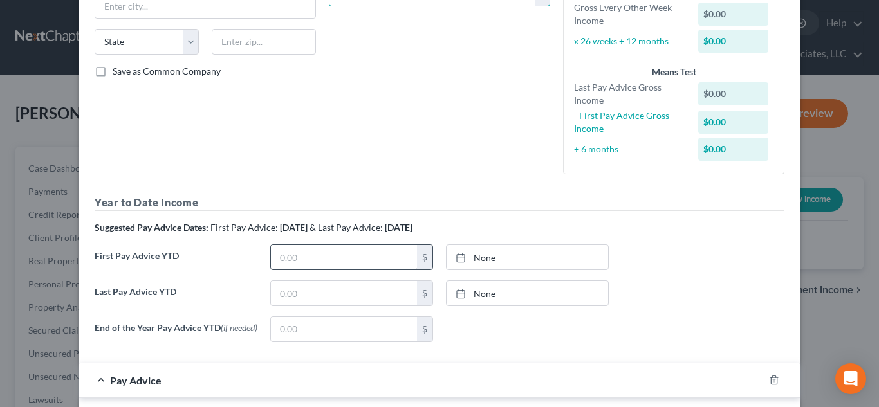
scroll to position [241, 0]
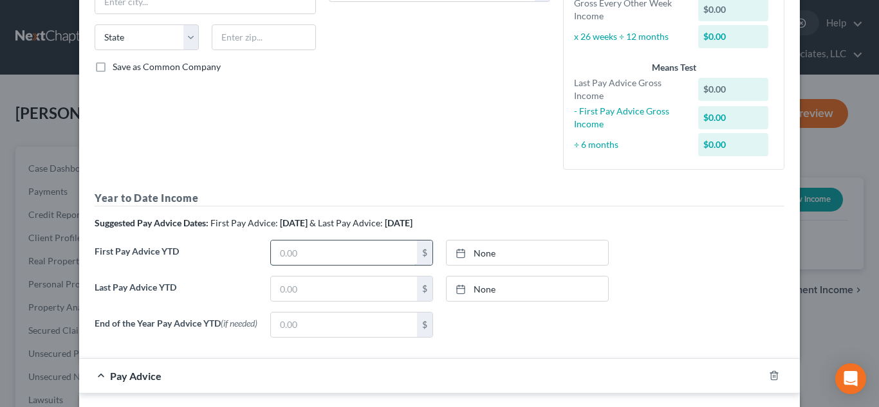
click at [375, 252] on input "text" at bounding box center [344, 253] width 146 height 24
click at [479, 250] on link "None" at bounding box center [528, 253] width 162 height 24
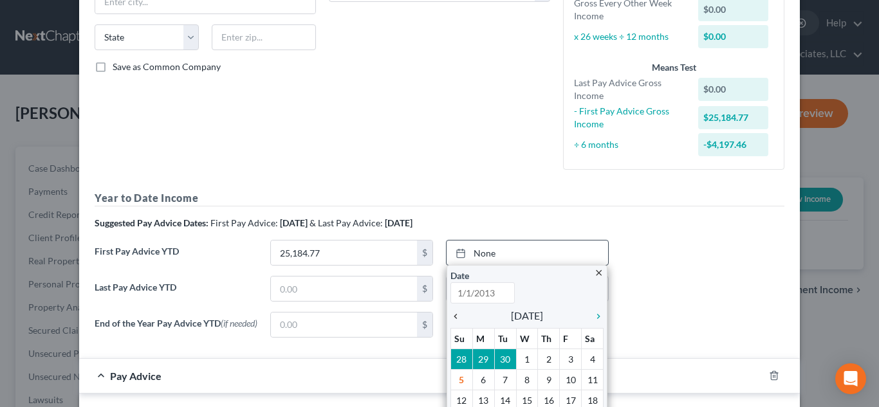
click at [458, 316] on icon "chevron_left" at bounding box center [459, 317] width 17 height 10
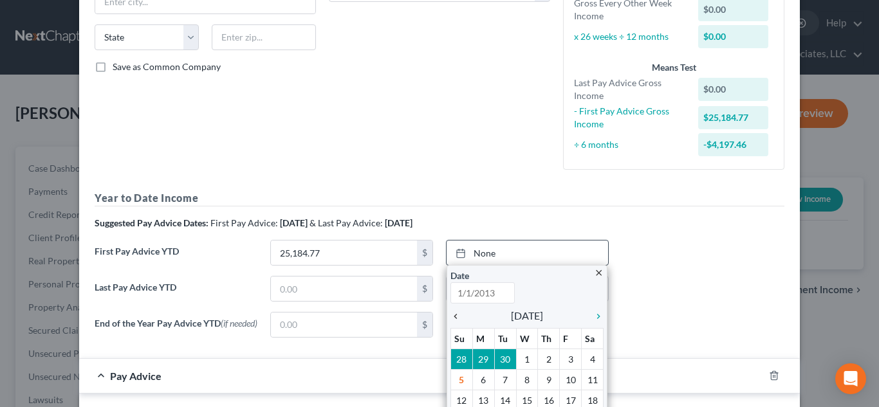
click at [458, 316] on icon "chevron_left" at bounding box center [459, 317] width 17 height 10
click at [458, 319] on icon "chevron_left" at bounding box center [459, 317] width 17 height 10
click at [599, 316] on icon "chevron_right" at bounding box center [595, 317] width 17 height 10
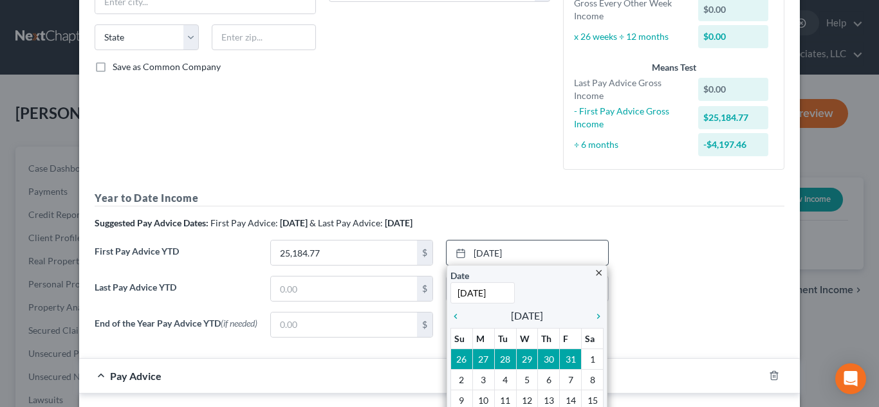
click at [599, 316] on icon "chevron_right" at bounding box center [595, 317] width 17 height 10
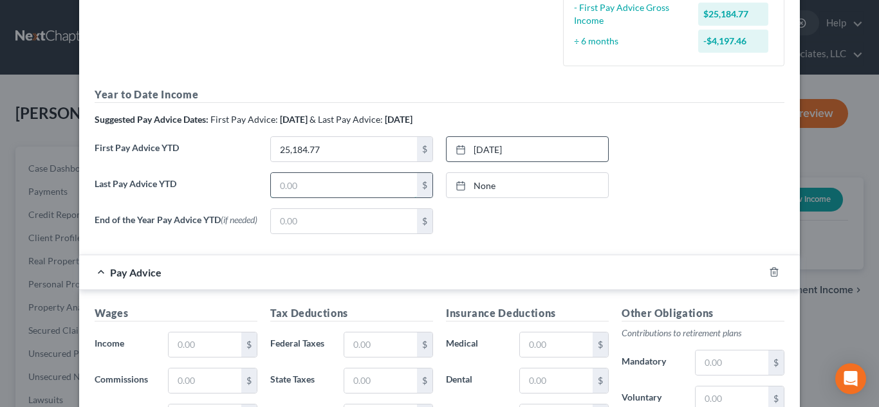
click at [324, 192] on input "text" at bounding box center [344, 185] width 146 height 24
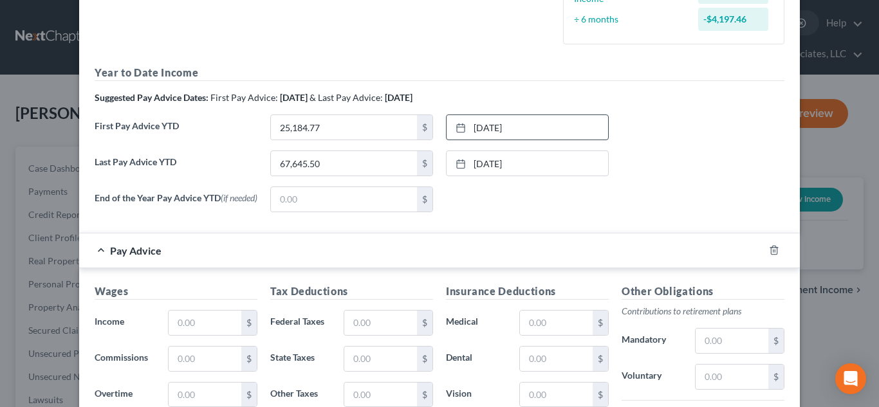
scroll to position [373, 0]
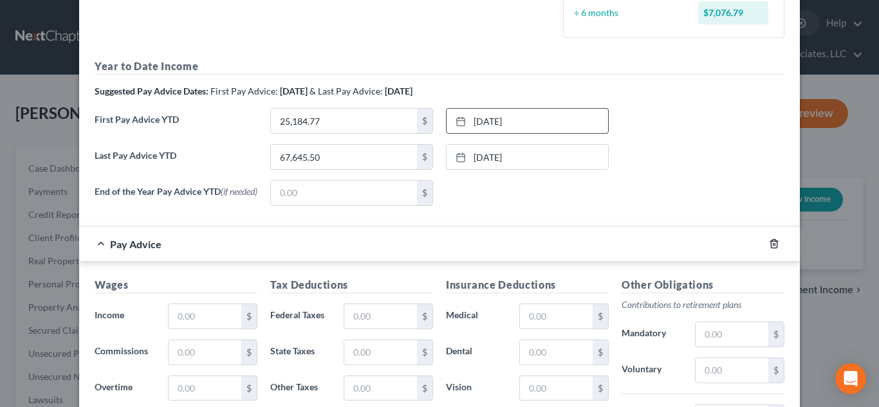
click at [774, 248] on icon "button" at bounding box center [774, 244] width 10 height 10
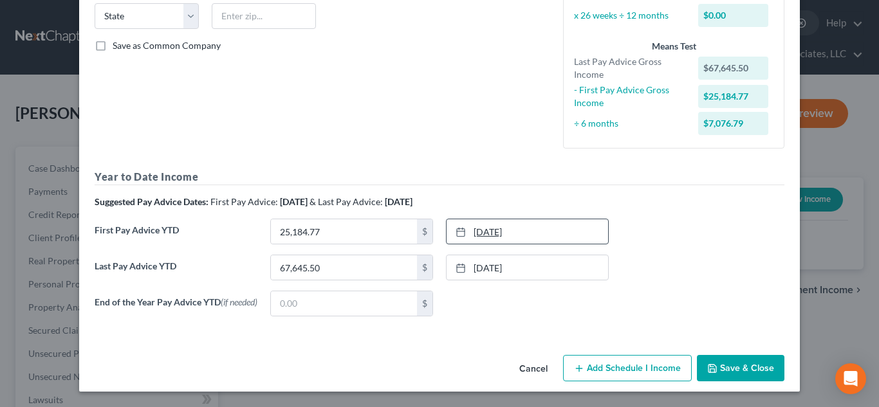
scroll to position [266, 0]
click at [729, 361] on button "Save & Close" at bounding box center [741, 368] width 88 height 27
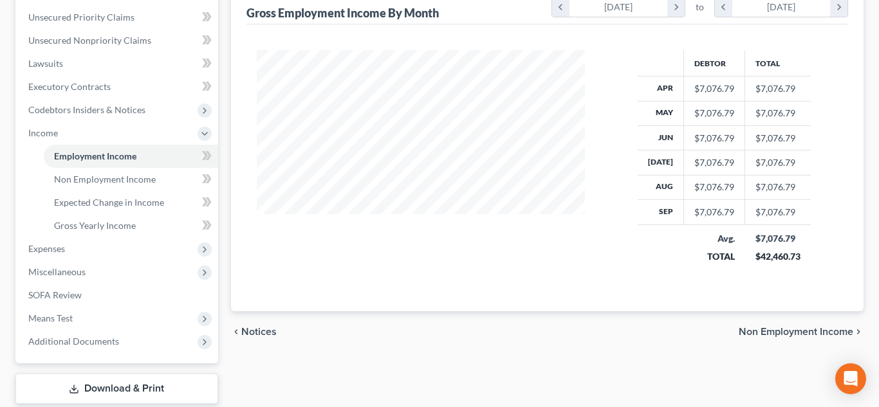
scroll to position [338, 0]
click at [57, 315] on span "Means Test" at bounding box center [50, 317] width 44 height 11
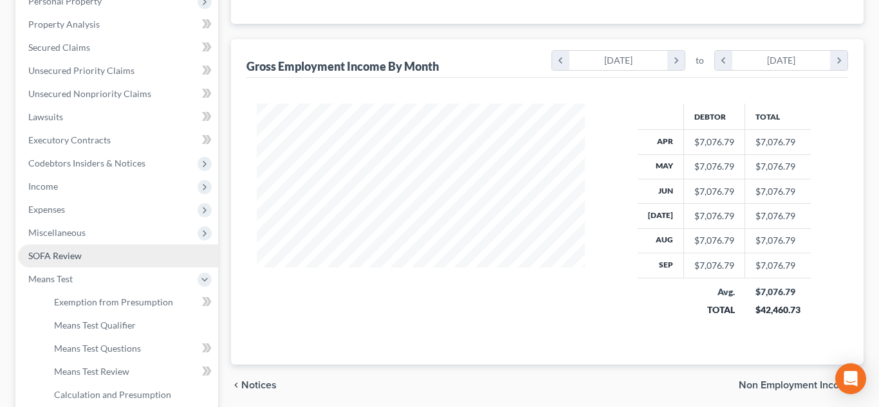
scroll to position [439, 0]
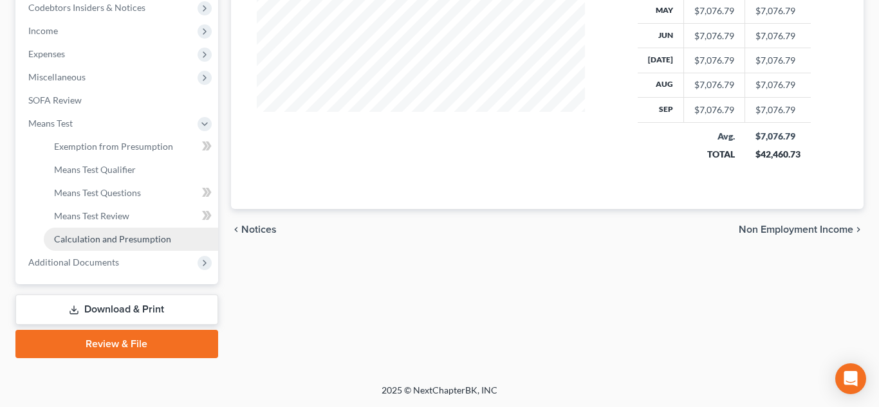
click at [107, 239] on span "Calculation and Presumption" at bounding box center [112, 239] width 117 height 11
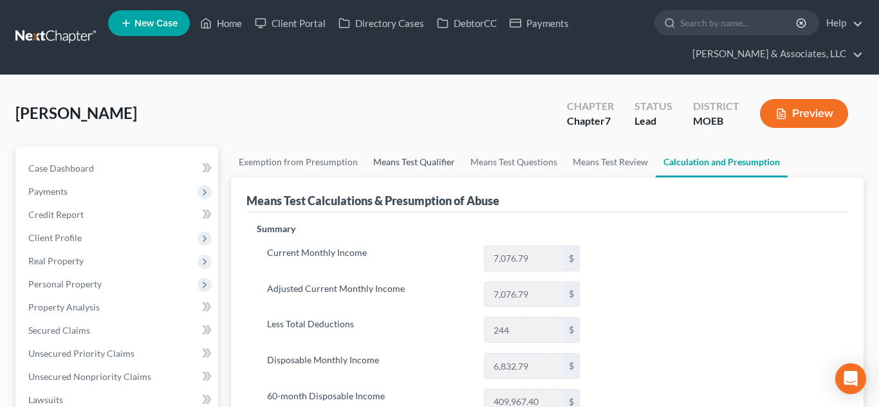
click at [425, 159] on link "Means Test Qualifier" at bounding box center [414, 162] width 97 height 31
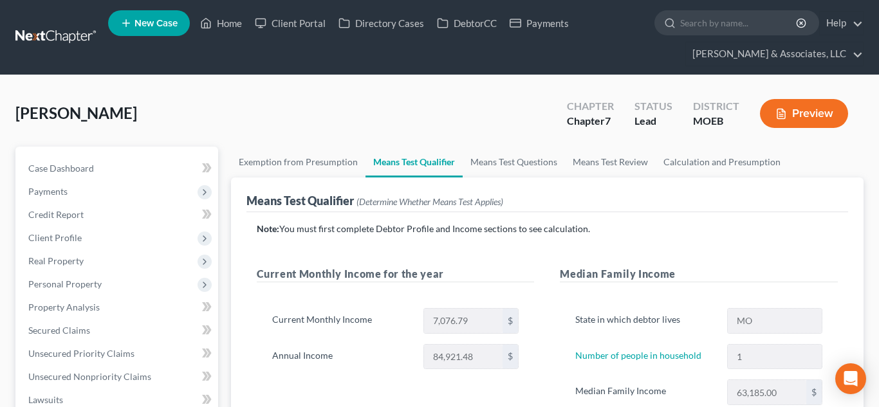
click at [144, 28] on link "New Case" at bounding box center [149, 23] width 82 height 26
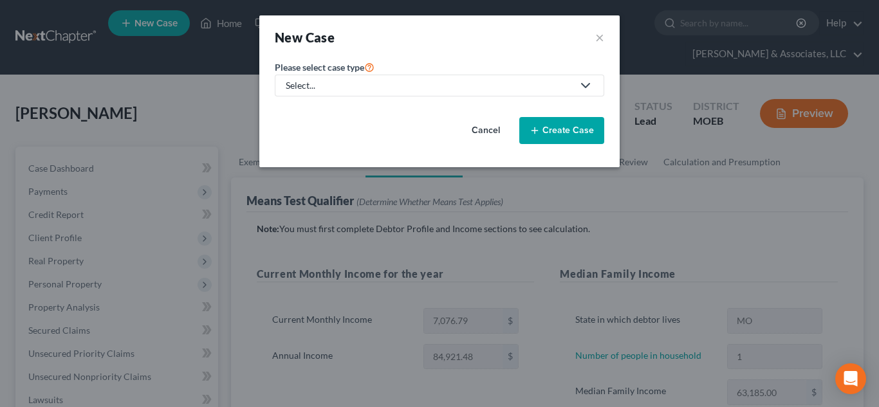
click at [292, 85] on div "Select..." at bounding box center [429, 85] width 287 height 13
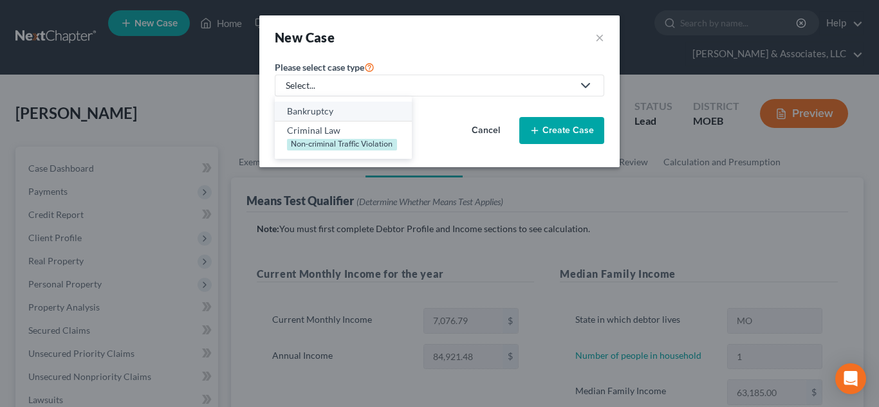
click at [303, 112] on div "Bankruptcy" at bounding box center [343, 111] width 113 height 13
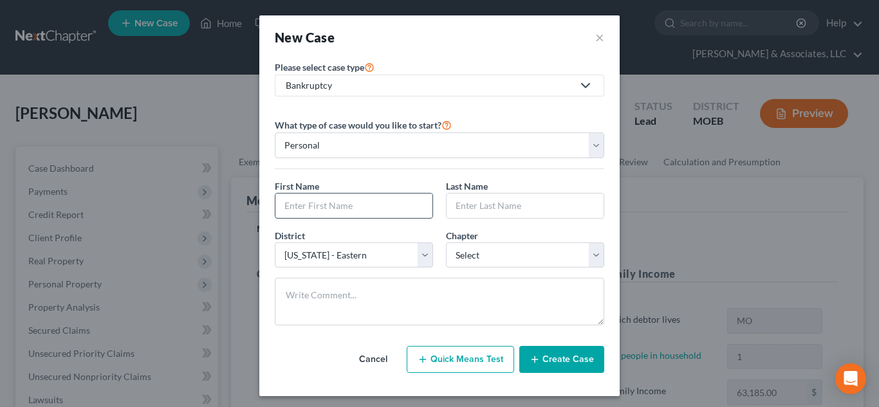
click at [315, 209] on input "text" at bounding box center [353, 206] width 157 height 24
click at [328, 205] on input "DeWarre" at bounding box center [353, 206] width 157 height 24
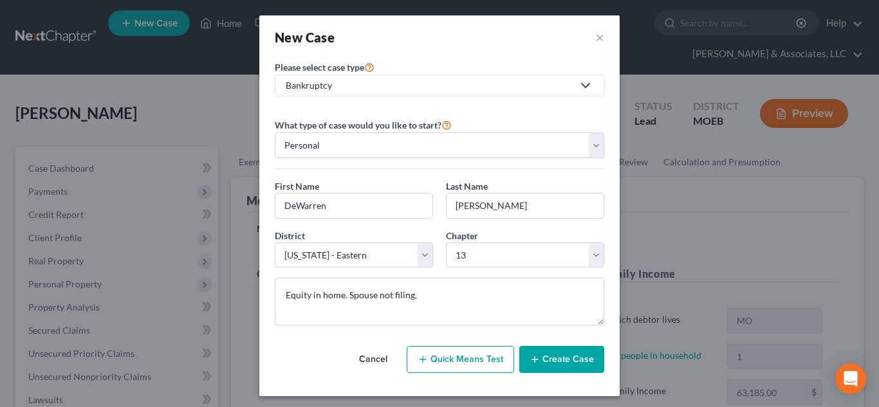
click at [554, 357] on button "Create Case" at bounding box center [561, 359] width 85 height 27
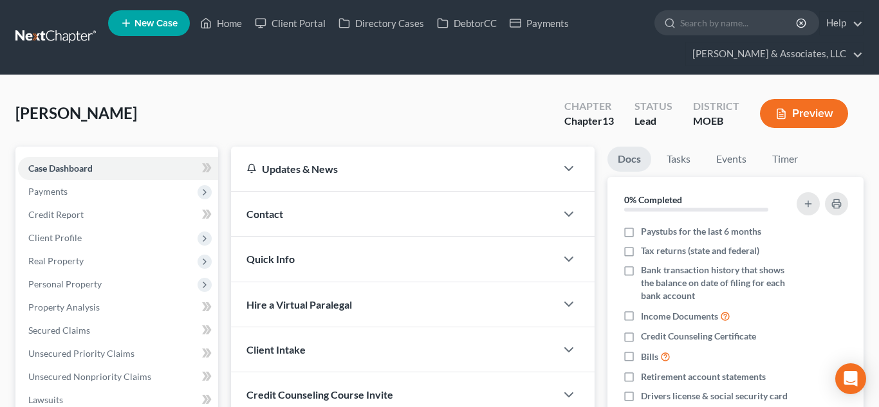
click at [268, 213] on span "Contact" at bounding box center [265, 214] width 37 height 12
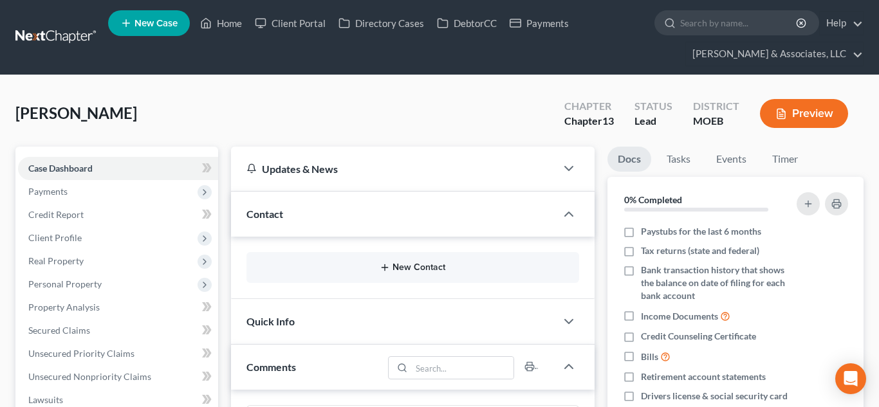
click at [402, 267] on button "New Contact" at bounding box center [413, 268] width 312 height 10
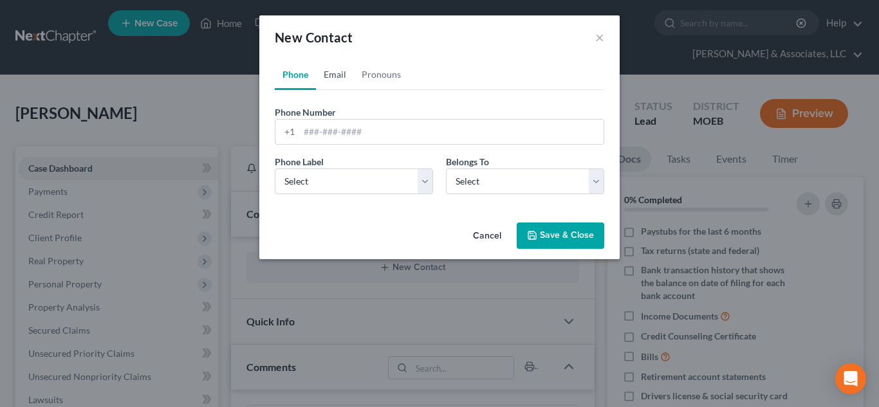
click at [331, 80] on link "Email" at bounding box center [335, 74] width 38 height 31
click at [346, 133] on input "email" at bounding box center [451, 132] width 304 height 24
paste input "[EMAIL_ADDRESS][DOMAIN_NAME]"
click at [291, 68] on link "Phone" at bounding box center [295, 74] width 41 height 31
click at [367, 126] on input "tel" at bounding box center [451, 132] width 304 height 24
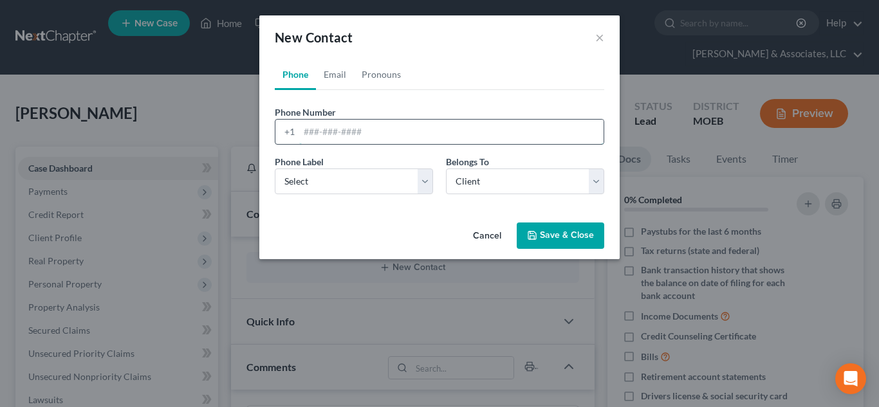
paste input "[PHONE_NUMBER]"
click at [546, 234] on button "Save & Close" at bounding box center [561, 236] width 88 height 27
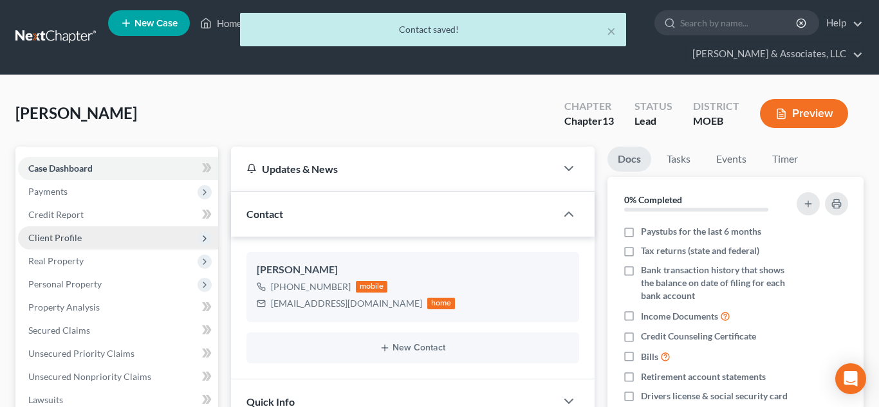
click at [50, 235] on span "Client Profile" at bounding box center [54, 237] width 53 height 11
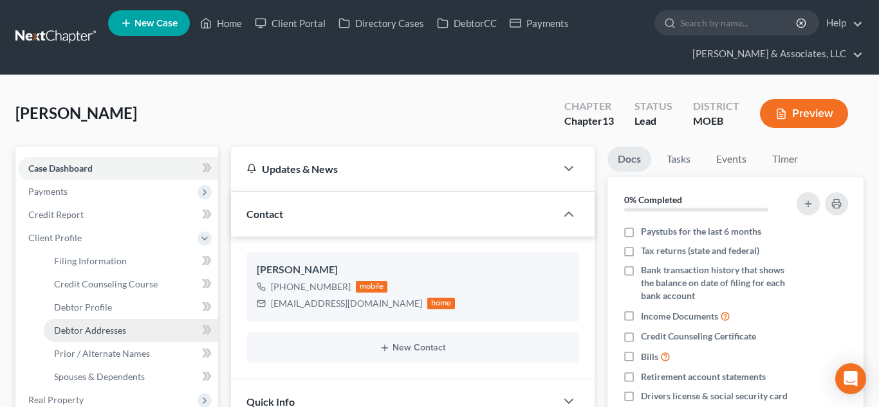
click at [107, 322] on link "Debtor Addresses" at bounding box center [131, 330] width 174 height 23
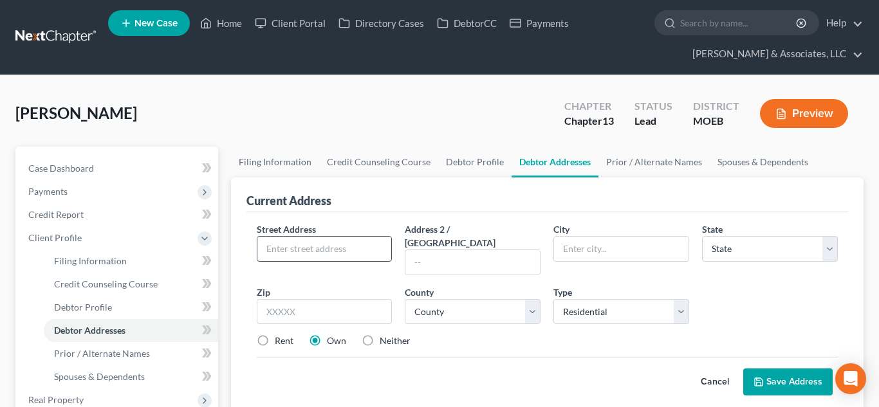
click at [295, 250] on input "text" at bounding box center [324, 249] width 135 height 24
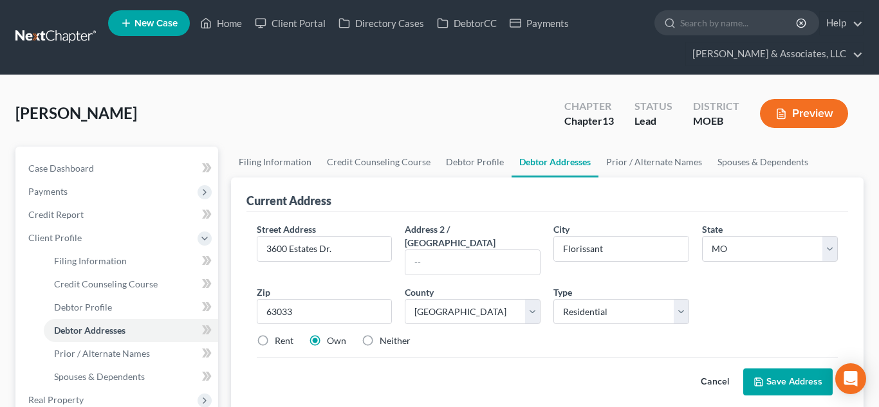
click at [781, 370] on button "Save Address" at bounding box center [787, 382] width 89 height 27
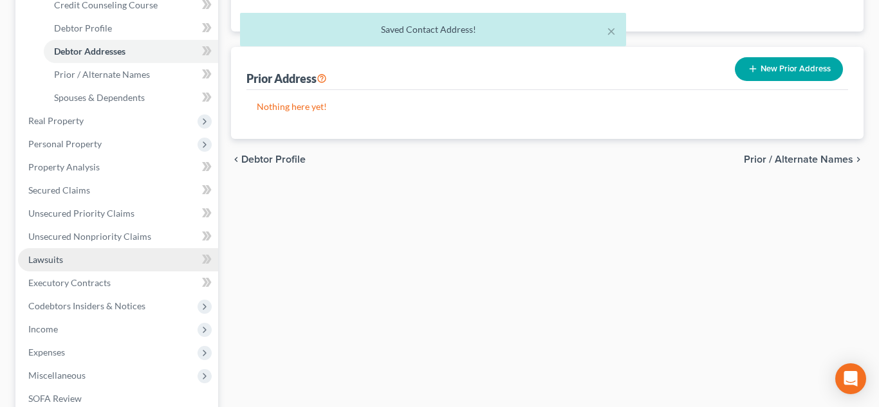
scroll to position [316, 0]
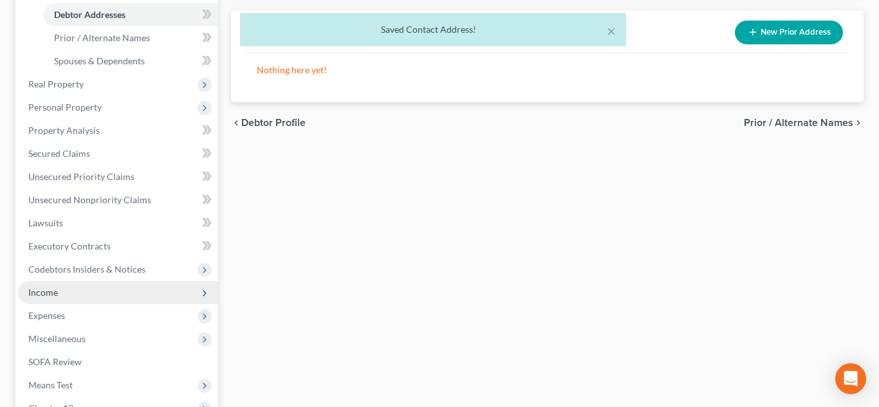
click at [60, 292] on span "Income" at bounding box center [118, 292] width 200 height 23
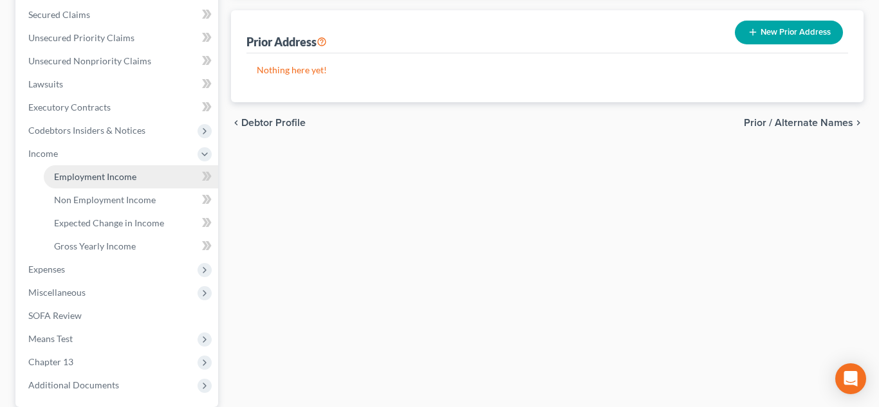
click at [108, 181] on span "Employment Income" at bounding box center [95, 176] width 82 height 11
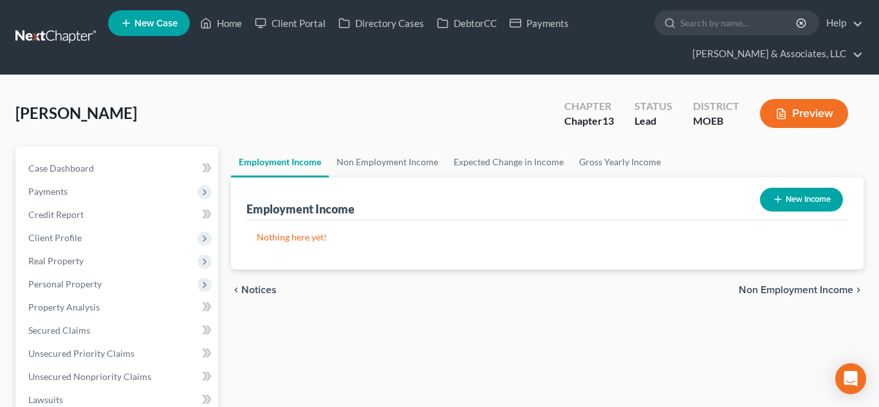
click at [798, 192] on button "New Income" at bounding box center [801, 200] width 83 height 24
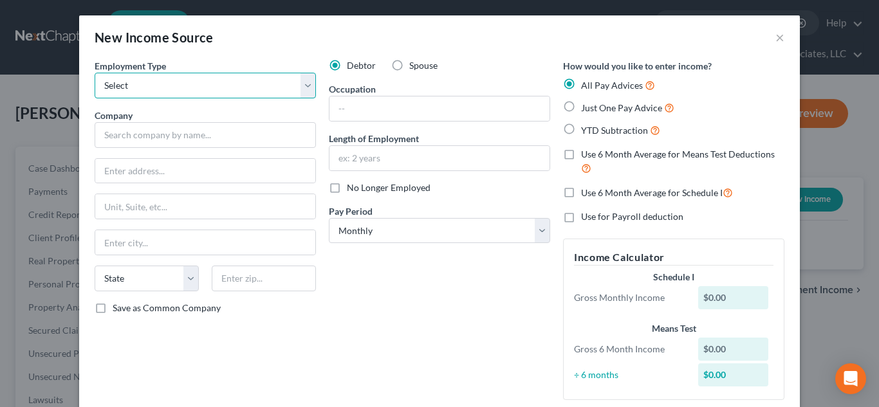
click at [308, 88] on select "Select Full or [DEMOGRAPHIC_DATA] Employment Self Employment" at bounding box center [205, 86] width 221 height 26
click at [95, 73] on select "Select Full or [DEMOGRAPHIC_DATA] Employment Self Employment" at bounding box center [205, 86] width 221 height 26
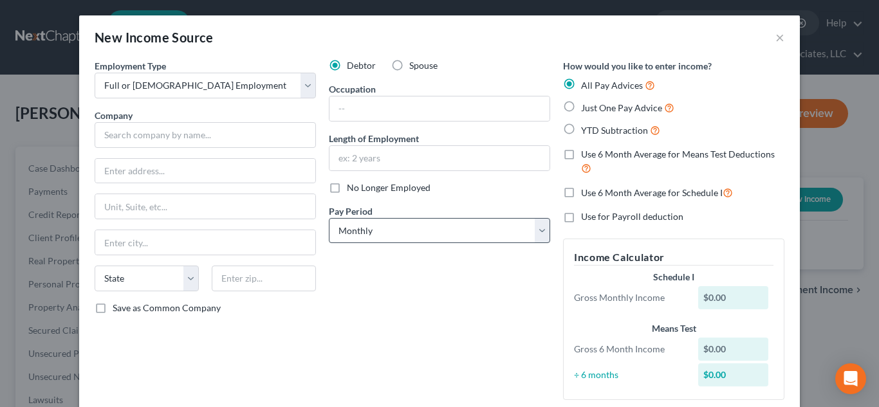
click at [581, 128] on label "YTD Subtraction" at bounding box center [620, 130] width 79 height 15
click at [586, 128] on input "YTD Subtraction" at bounding box center [590, 127] width 8 height 8
click at [436, 228] on select "Select Monthly Twice Monthly Every Other Week Weekly" at bounding box center [439, 231] width 221 height 26
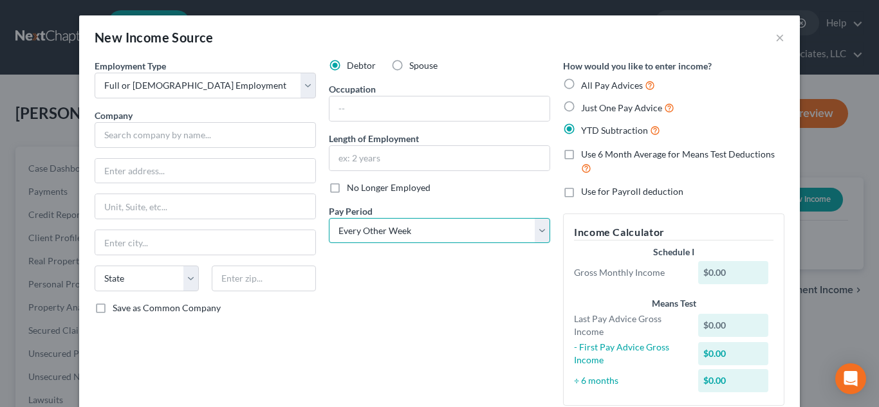
click at [329, 218] on select "Select Monthly Twice Monthly Every Other Week Weekly" at bounding box center [439, 231] width 221 height 26
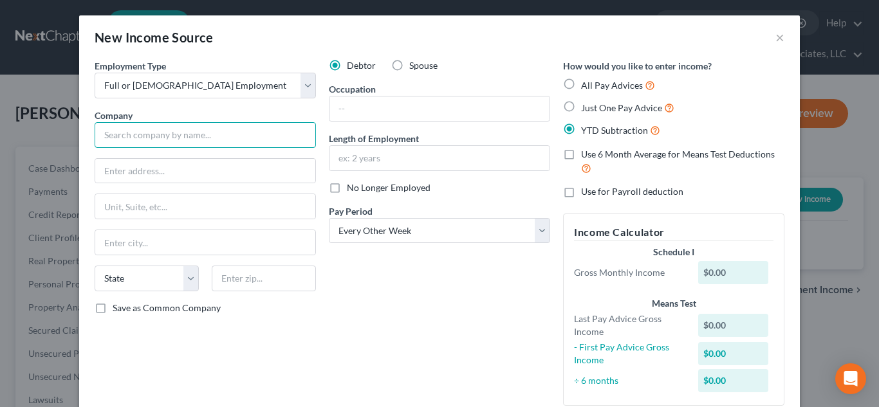
click at [165, 134] on input "text" at bounding box center [205, 135] width 221 height 26
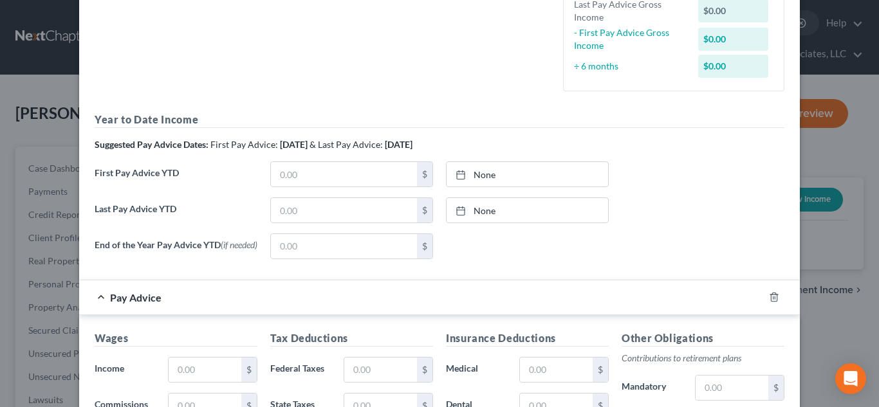
scroll to position [360, 0]
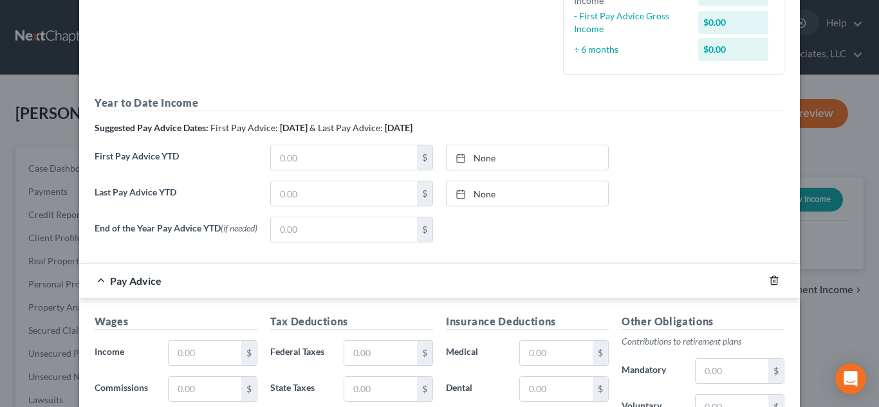
click at [772, 284] on icon "button" at bounding box center [774, 280] width 10 height 10
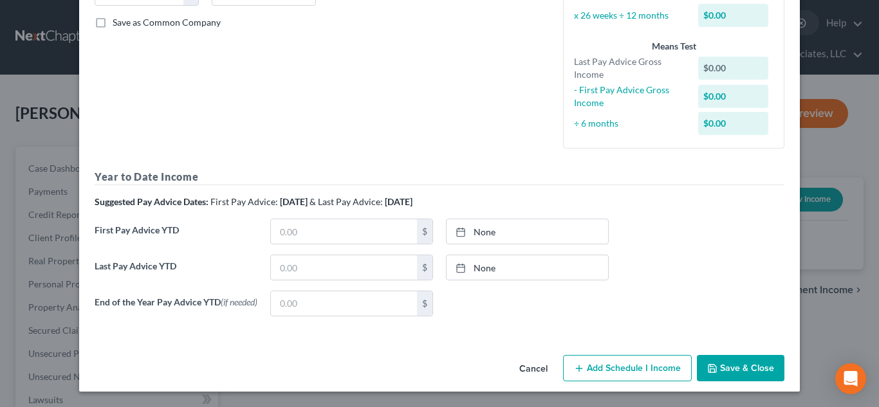
scroll to position [289, 0]
click at [481, 227] on link "None" at bounding box center [528, 231] width 162 height 24
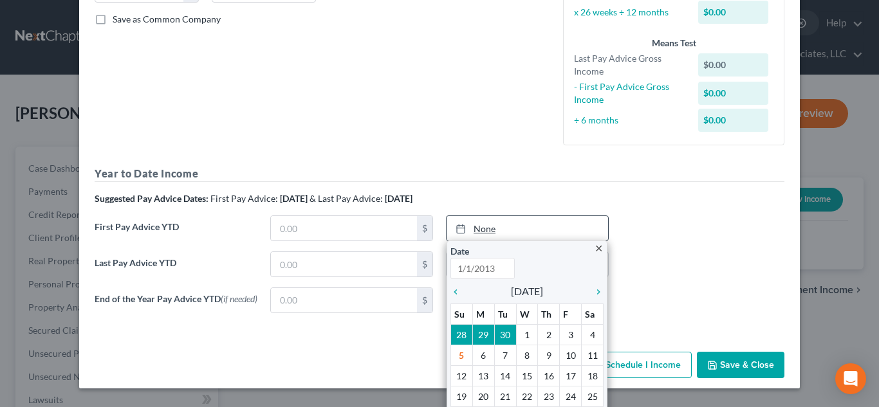
scroll to position [333, 0]
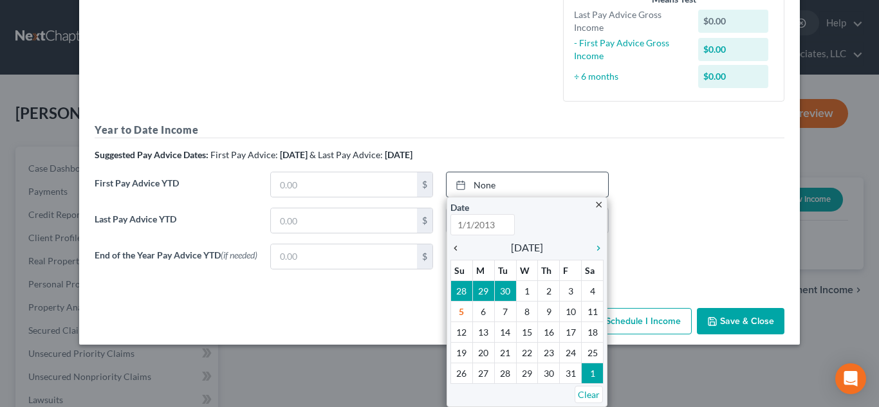
click at [454, 248] on icon "chevron_left" at bounding box center [459, 248] width 17 height 10
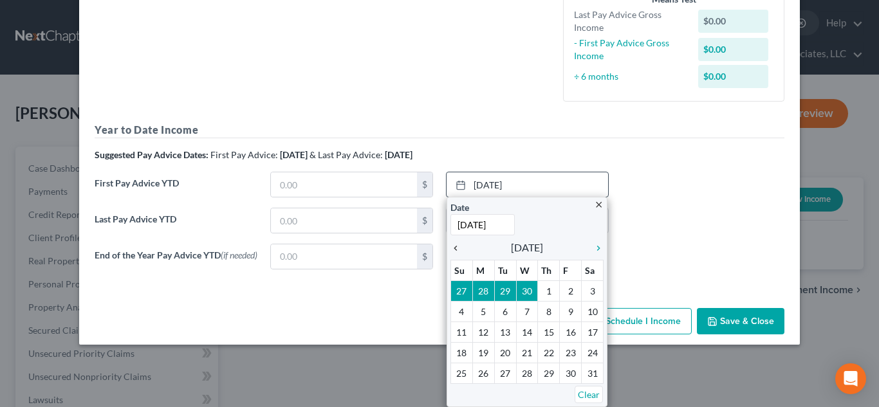
click at [458, 249] on icon "chevron_left" at bounding box center [459, 248] width 17 height 10
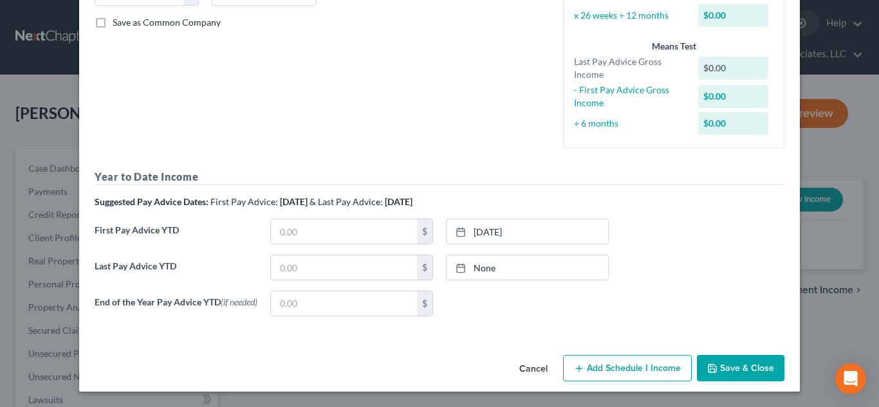
scroll to position [289, 0]
click at [367, 227] on input "text" at bounding box center [344, 231] width 146 height 24
click at [302, 266] on input "text" at bounding box center [344, 268] width 146 height 24
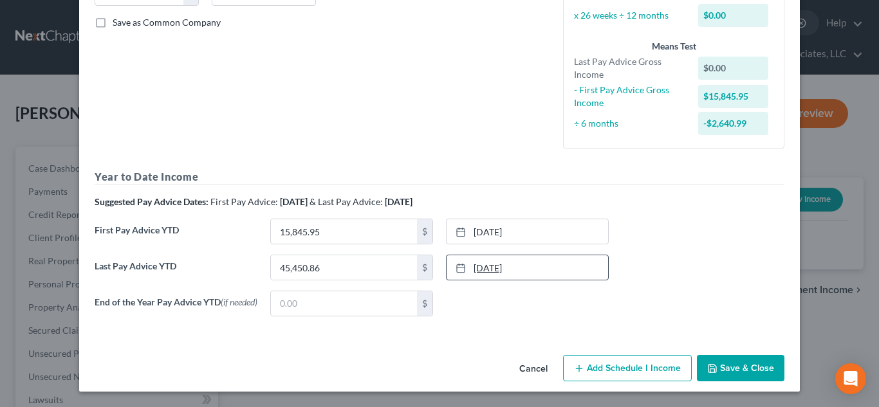
click at [509, 265] on link "[DATE]" at bounding box center [528, 268] width 162 height 24
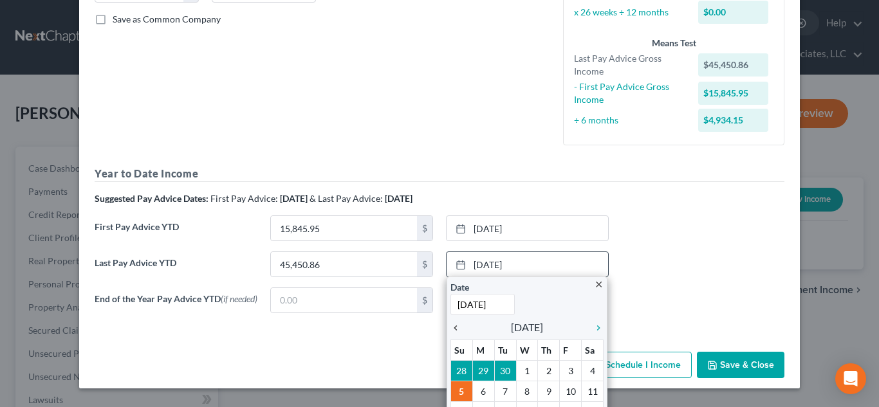
click at [459, 329] on icon "chevron_left" at bounding box center [459, 328] width 17 height 10
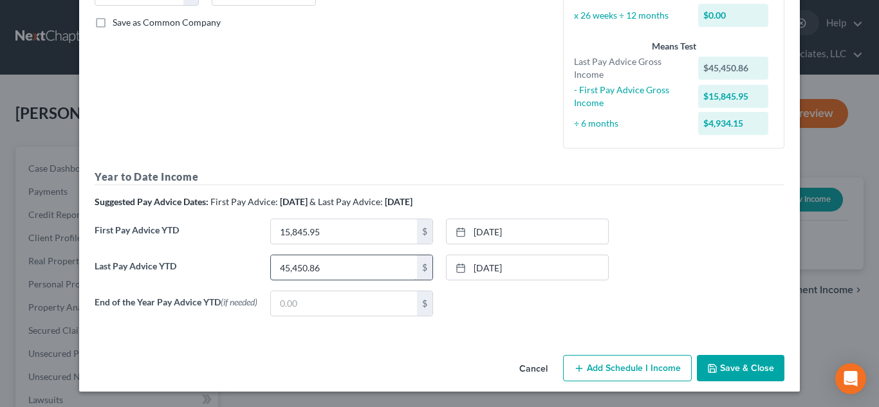
click at [378, 265] on input "45,450.86" at bounding box center [344, 268] width 146 height 24
click at [328, 262] on input "45,450.86" at bounding box center [344, 268] width 146 height 24
click at [321, 262] on input "45,450.86" at bounding box center [344, 268] width 146 height 24
click at [757, 373] on button "Save & Close" at bounding box center [741, 368] width 88 height 27
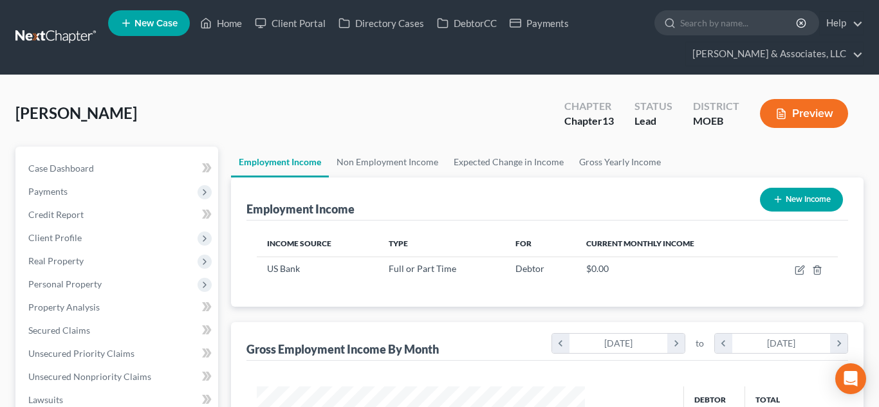
scroll to position [231, 355]
click at [820, 192] on button "New Income" at bounding box center [801, 200] width 83 height 24
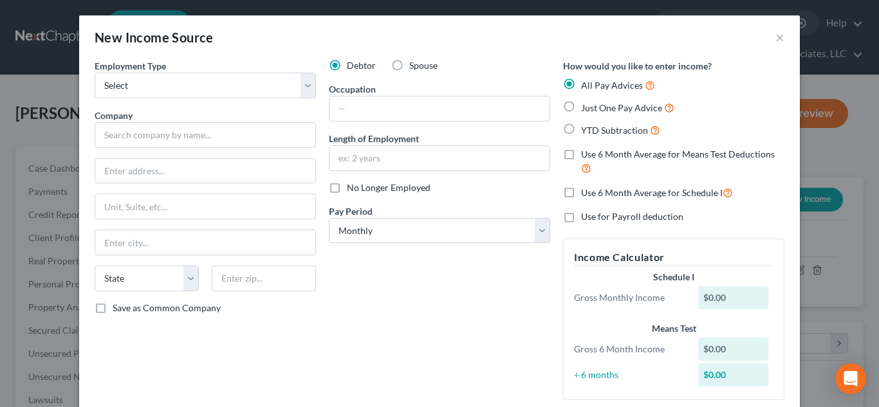
click at [409, 65] on label "Spouse" at bounding box center [423, 65] width 28 height 13
click at [414, 65] on input "Spouse" at bounding box center [418, 63] width 8 height 8
click at [581, 130] on label "YTD Subtraction" at bounding box center [620, 130] width 79 height 15
click at [586, 130] on input "YTD Subtraction" at bounding box center [590, 127] width 8 height 8
click at [543, 233] on select "Select Monthly Twice Monthly Every Other Week Weekly" at bounding box center [439, 231] width 221 height 26
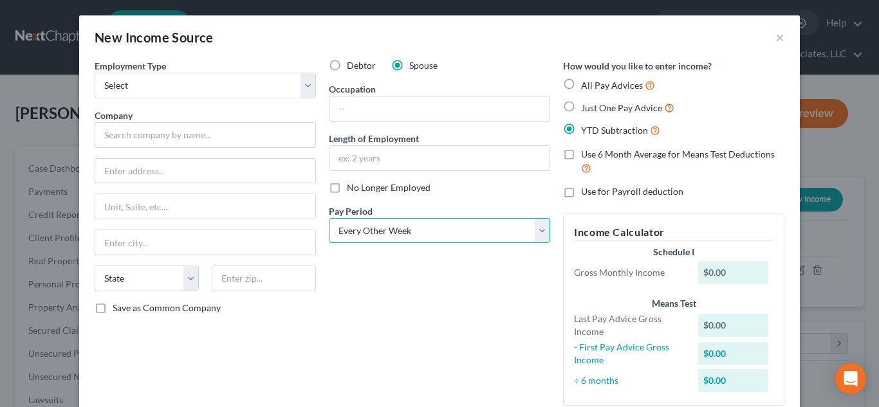
click at [329, 218] on select "Select Monthly Twice Monthly Every Other Week Weekly" at bounding box center [439, 231] width 221 height 26
click at [152, 80] on select "Select Full or [DEMOGRAPHIC_DATA] Employment Self Employment" at bounding box center [205, 86] width 221 height 26
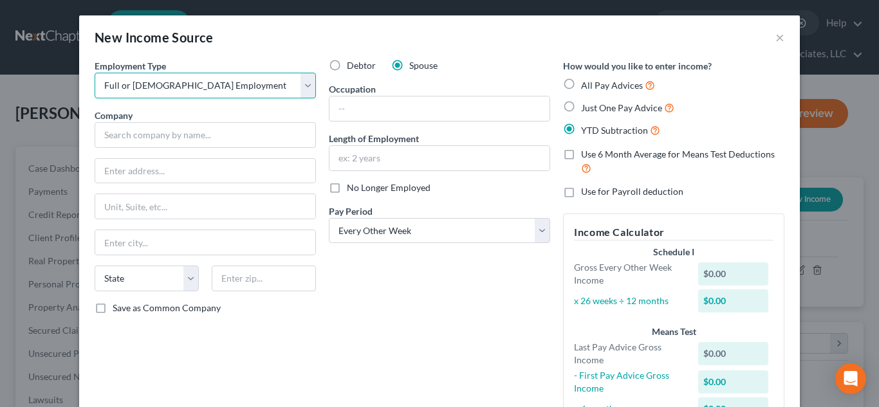
click at [95, 73] on select "Select Full or [DEMOGRAPHIC_DATA] Employment Self Employment" at bounding box center [205, 86] width 221 height 26
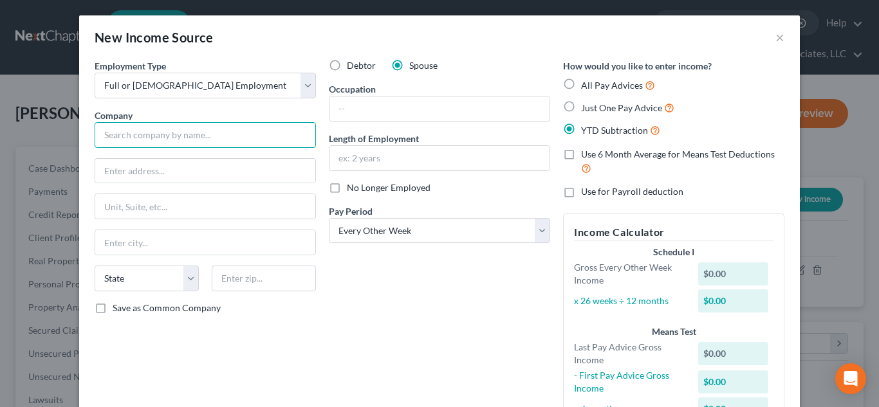
click at [153, 134] on input "text" at bounding box center [205, 135] width 221 height 26
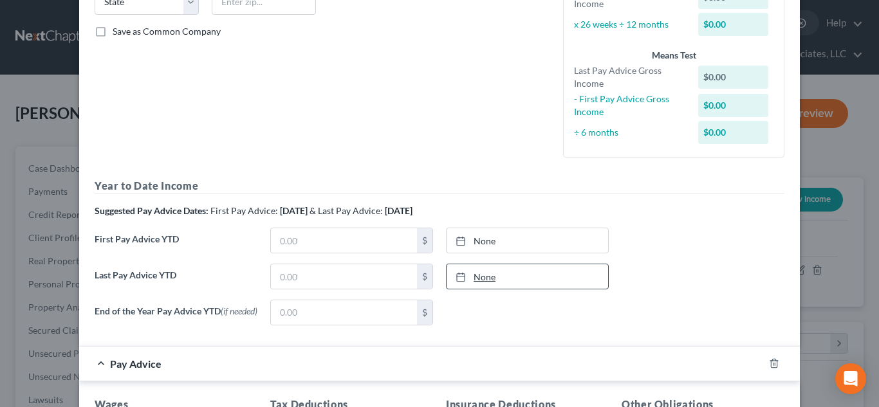
scroll to position [295, 0]
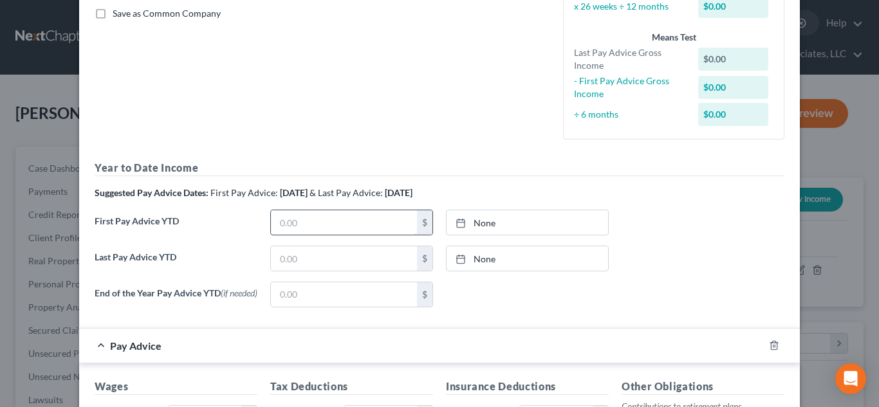
click at [369, 230] on input "text" at bounding box center [344, 222] width 146 height 24
click at [498, 224] on link "[DATE]" at bounding box center [528, 222] width 162 height 24
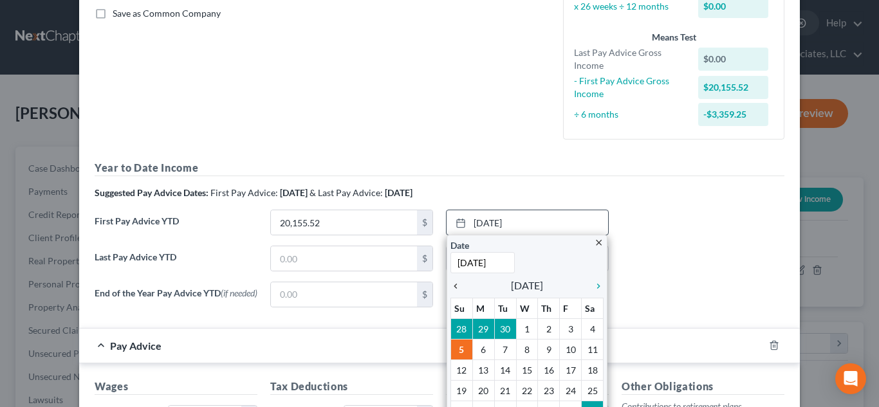
click at [456, 286] on icon "chevron_left" at bounding box center [459, 286] width 17 height 10
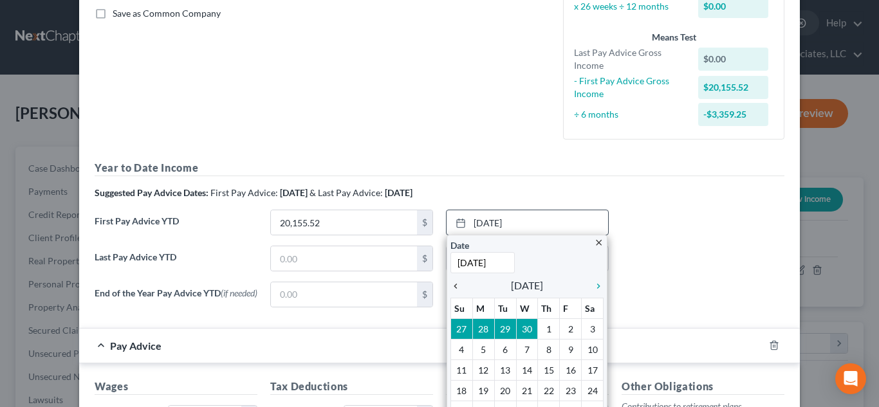
click at [456, 286] on icon "chevron_left" at bounding box center [459, 286] width 17 height 10
click at [454, 290] on icon "chevron_left" at bounding box center [459, 286] width 17 height 10
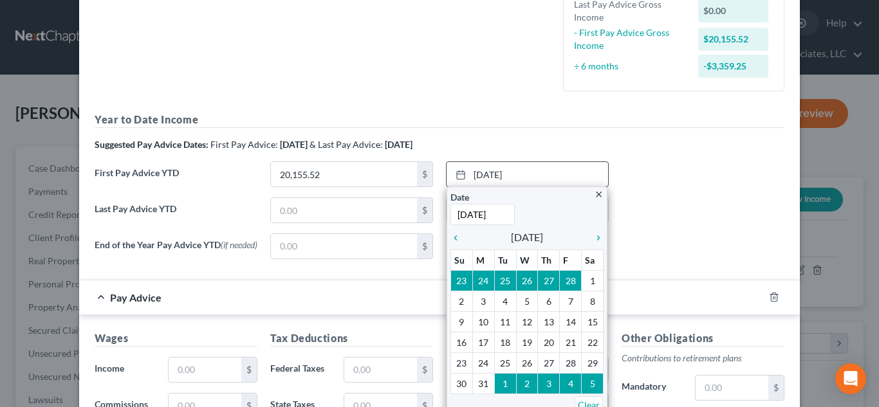
scroll to position [357, 0]
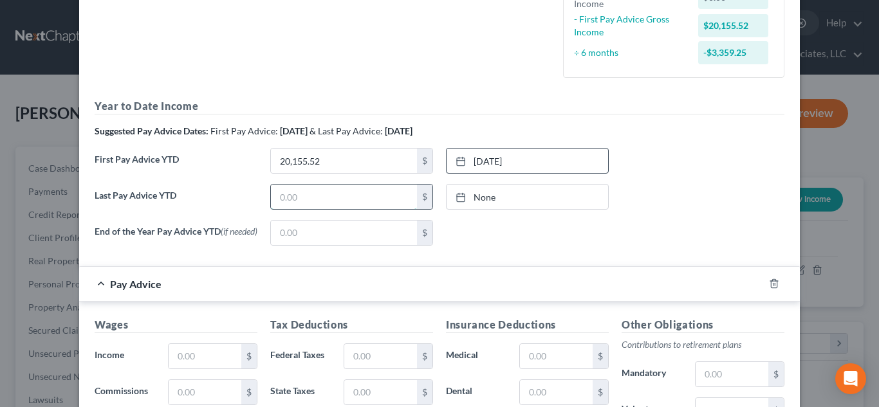
click at [331, 202] on input "text" at bounding box center [344, 197] width 146 height 24
click at [774, 288] on icon "button" at bounding box center [774, 284] width 6 height 8
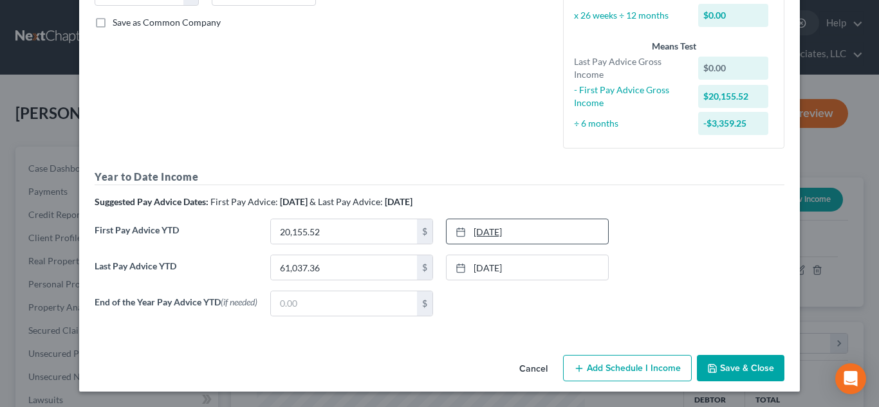
scroll to position [289, 0]
click at [729, 369] on button "Save & Close" at bounding box center [741, 368] width 88 height 27
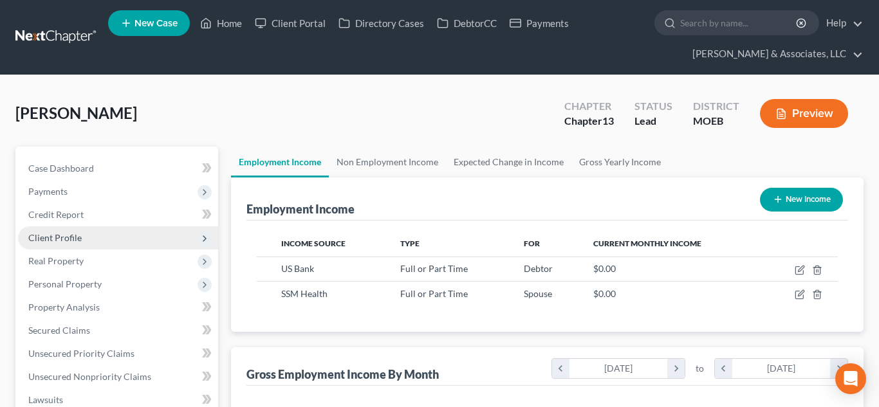
click at [63, 236] on span "Client Profile" at bounding box center [54, 237] width 53 height 11
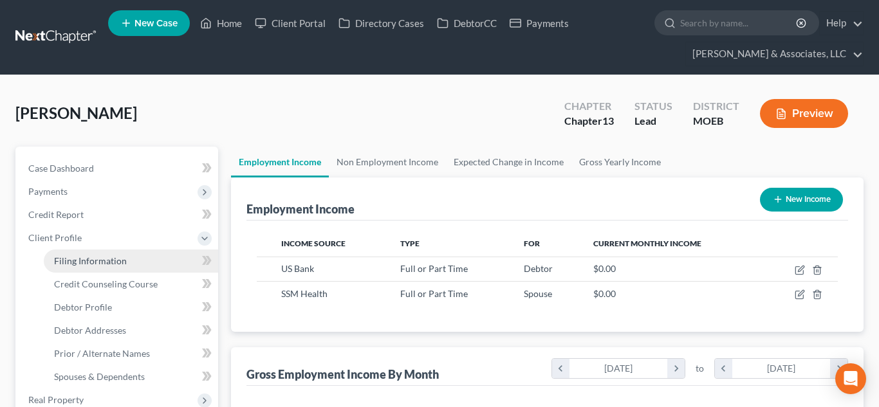
click at [89, 268] on link "Filing Information" at bounding box center [131, 261] width 174 height 23
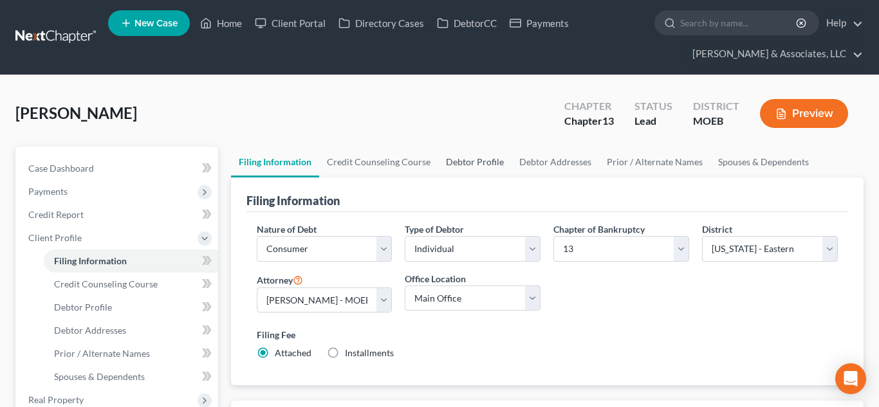
click at [458, 161] on link "Debtor Profile" at bounding box center [474, 162] width 73 height 31
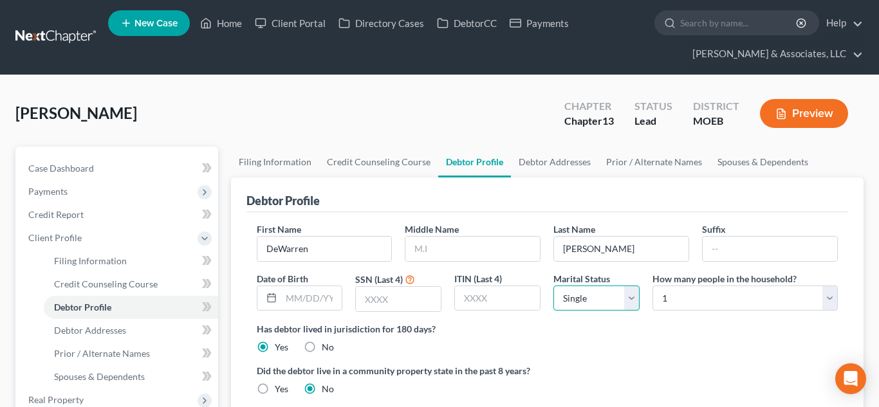
click at [634, 300] on select "Select Single Married Separated Divorced Widowed" at bounding box center [597, 299] width 86 height 26
click at [554, 286] on select "Select Single Married Separated Divorced Widowed" at bounding box center [597, 299] width 86 height 26
click at [833, 298] on select "Select 1 2 3 4 5 6 7 8 9 10 11 12 13 14 15 16 17 18 19 20" at bounding box center [745, 299] width 185 height 26
click at [653, 286] on select "Select 1 2 3 4 5 6 7 8 9 10 11 12 13 14 15 16 17 18 19 20" at bounding box center [745, 299] width 185 height 26
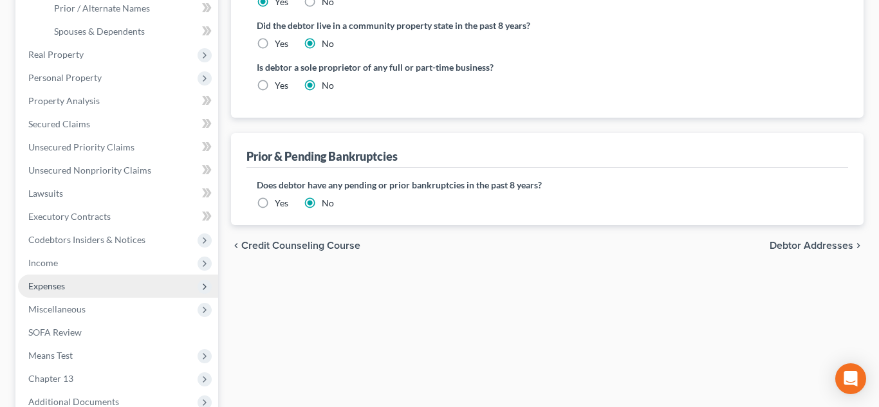
scroll to position [485, 0]
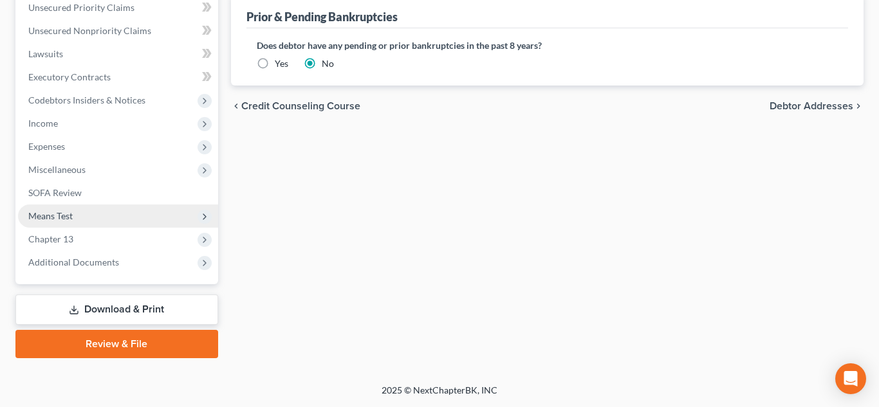
click at [61, 212] on span "Means Test" at bounding box center [50, 215] width 44 height 11
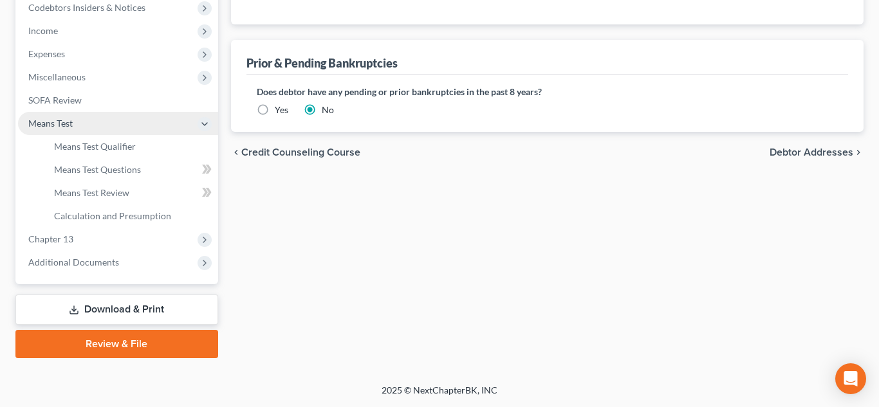
scroll to position [346, 0]
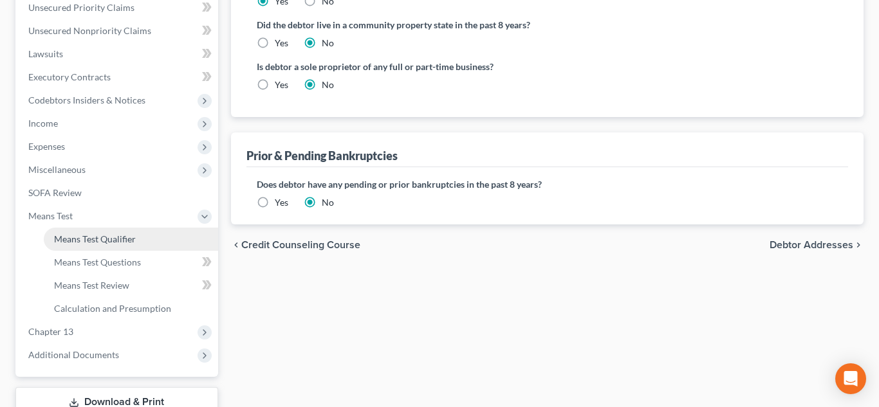
click at [89, 246] on link "Means Test Qualifier" at bounding box center [131, 239] width 174 height 23
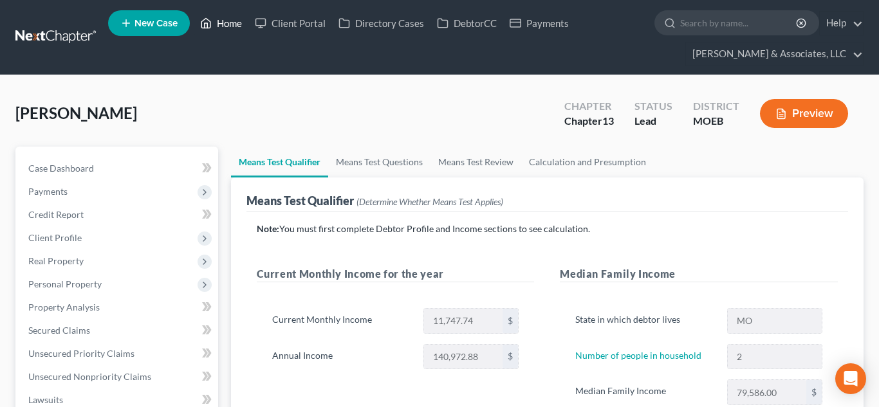
click at [227, 23] on link "Home" at bounding box center [221, 23] width 55 height 23
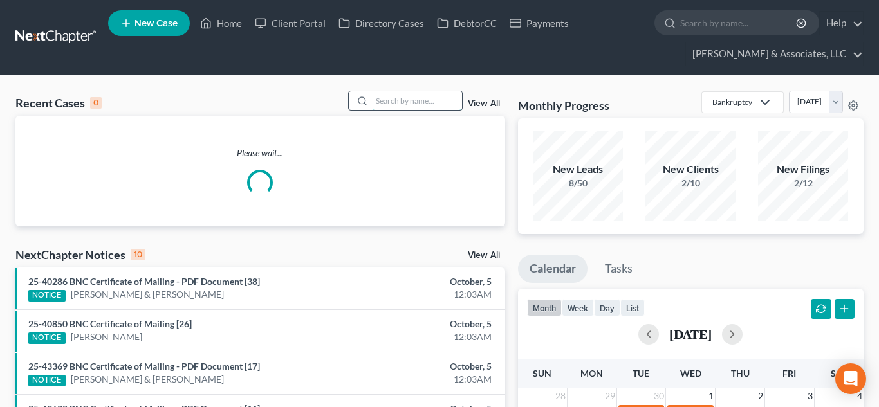
click at [399, 98] on input "search" at bounding box center [417, 100] width 90 height 19
